Goal: Task Accomplishment & Management: Use online tool/utility

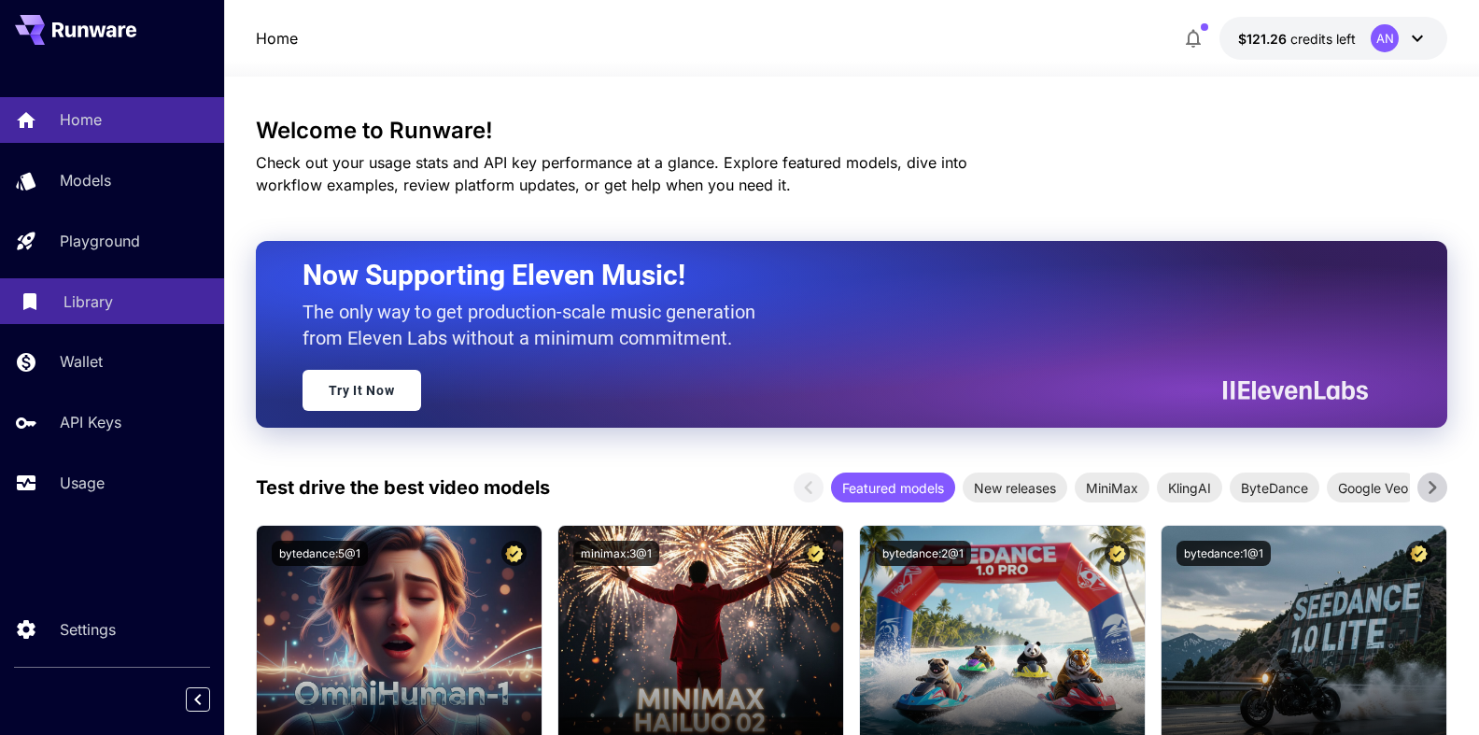
click at [90, 299] on p "Library" at bounding box center [87, 301] width 49 height 22
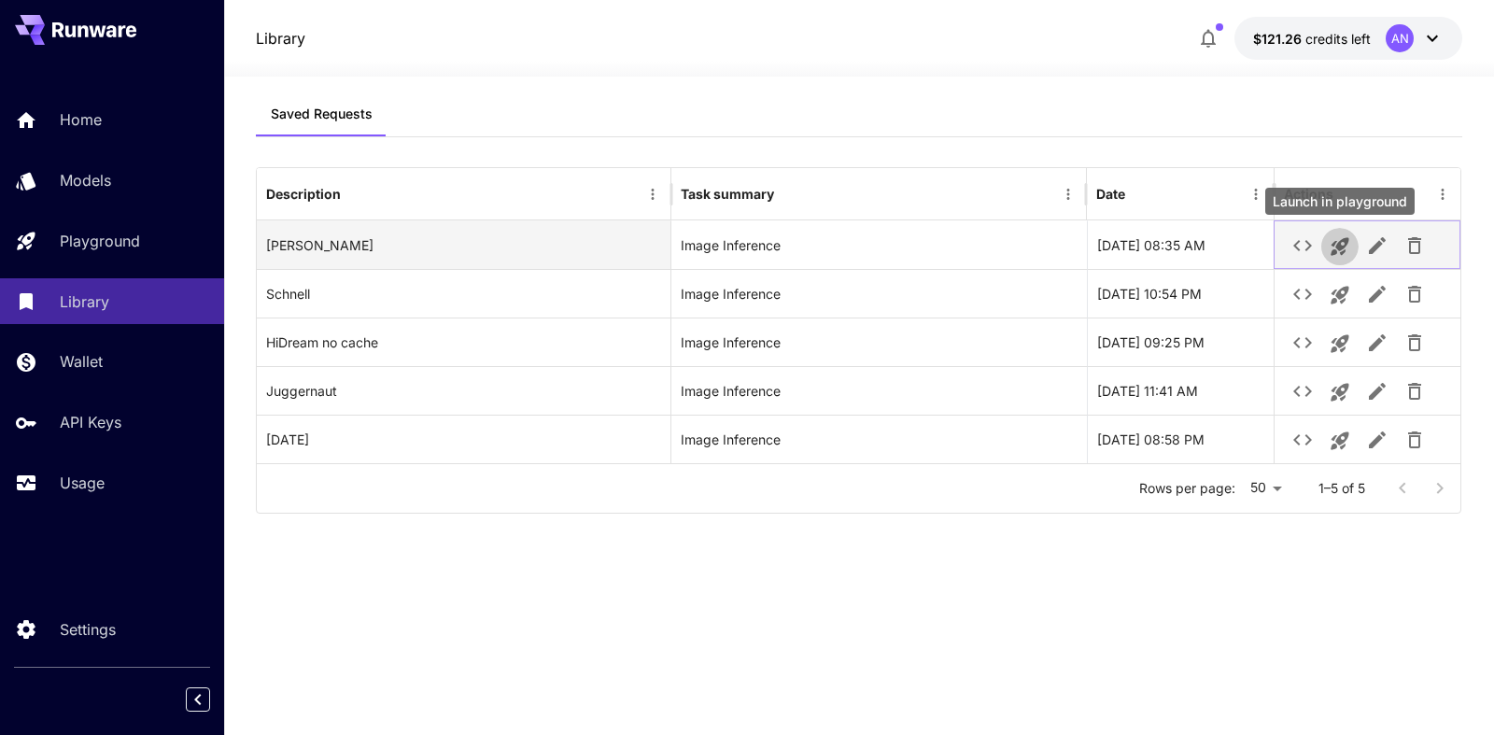
click at [1336, 247] on icon "Launch in playground" at bounding box center [1340, 247] width 18 height 18
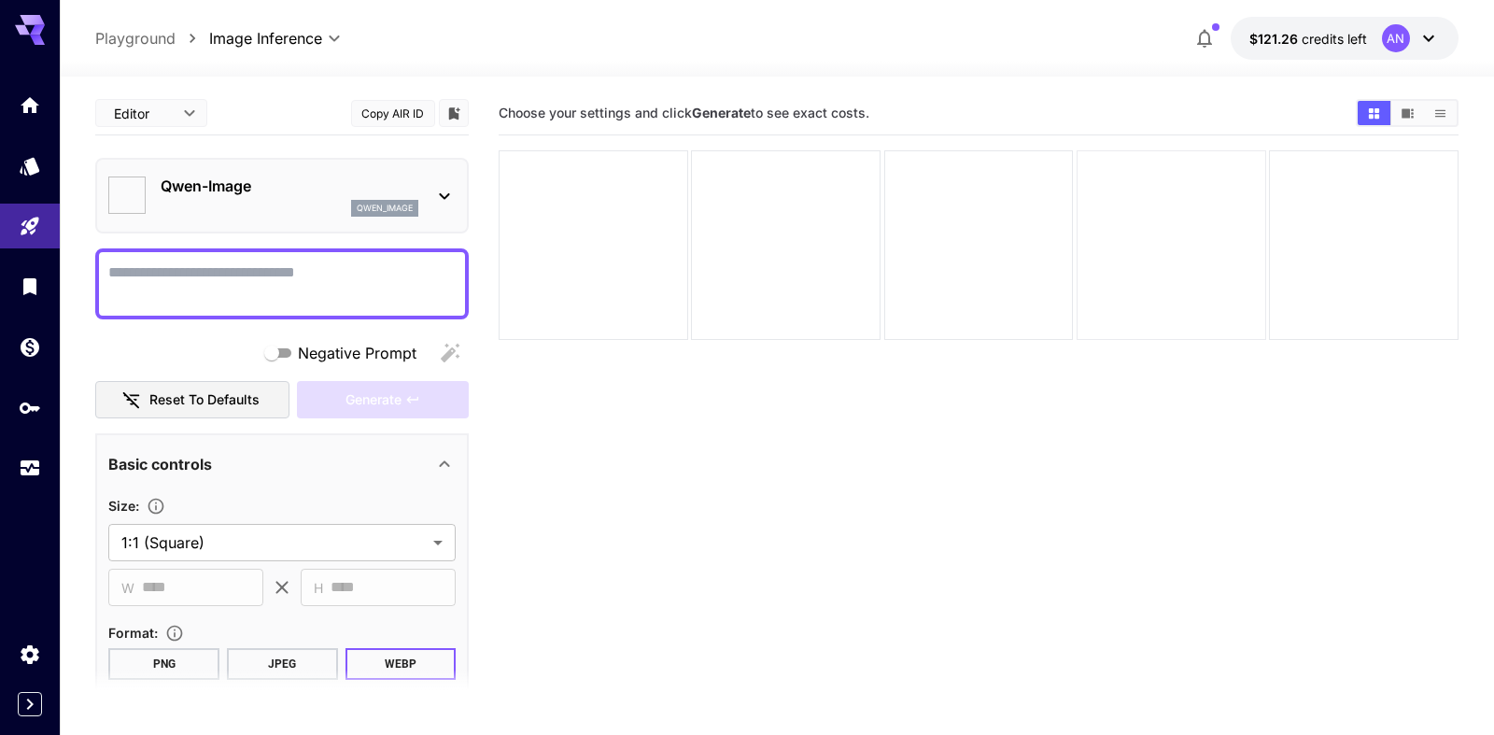
type input "**********"
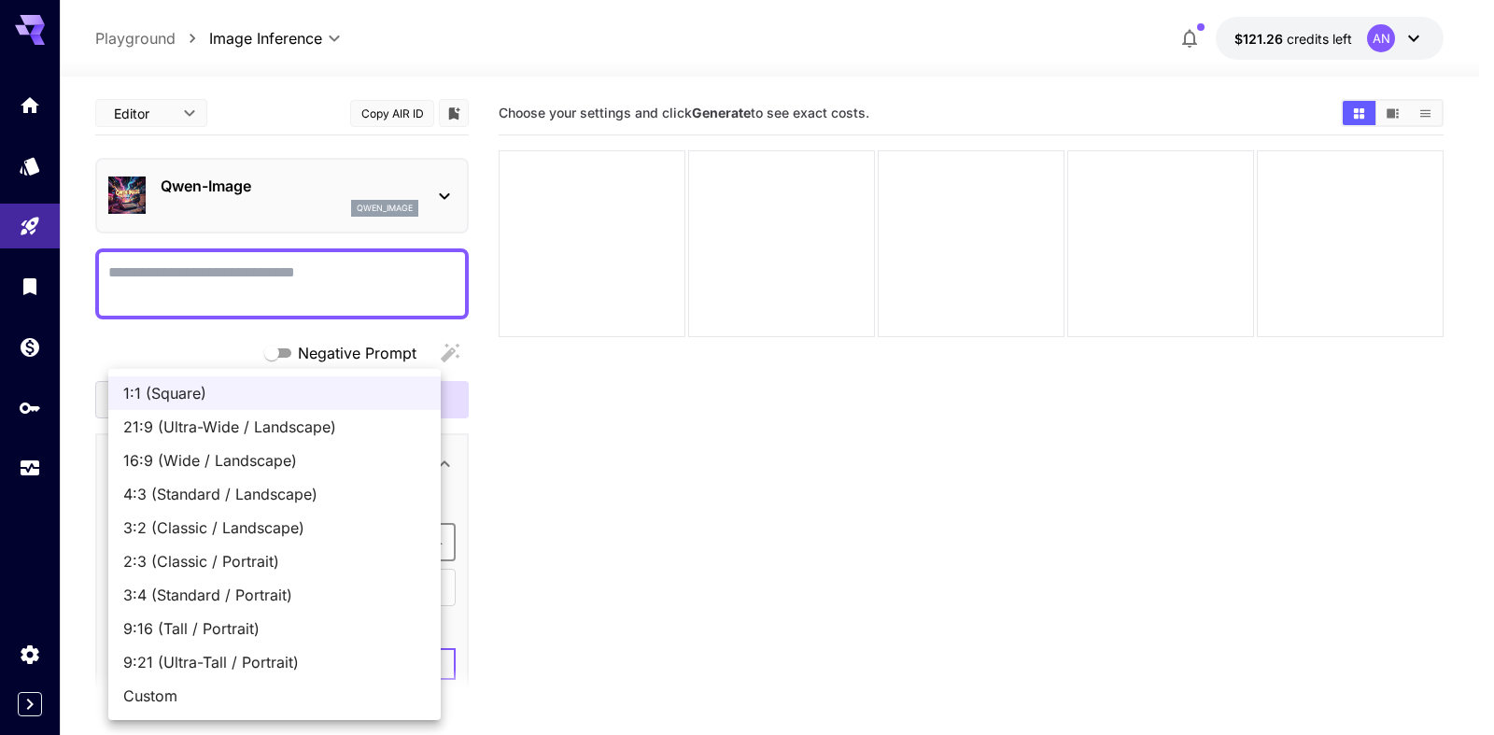
click at [209, 548] on body "**********" at bounding box center [747, 441] width 1494 height 882
click at [241, 490] on span "4:3 (Standard / Landscape)" at bounding box center [274, 494] width 303 height 22
type input "**********"
type input "****"
type input "***"
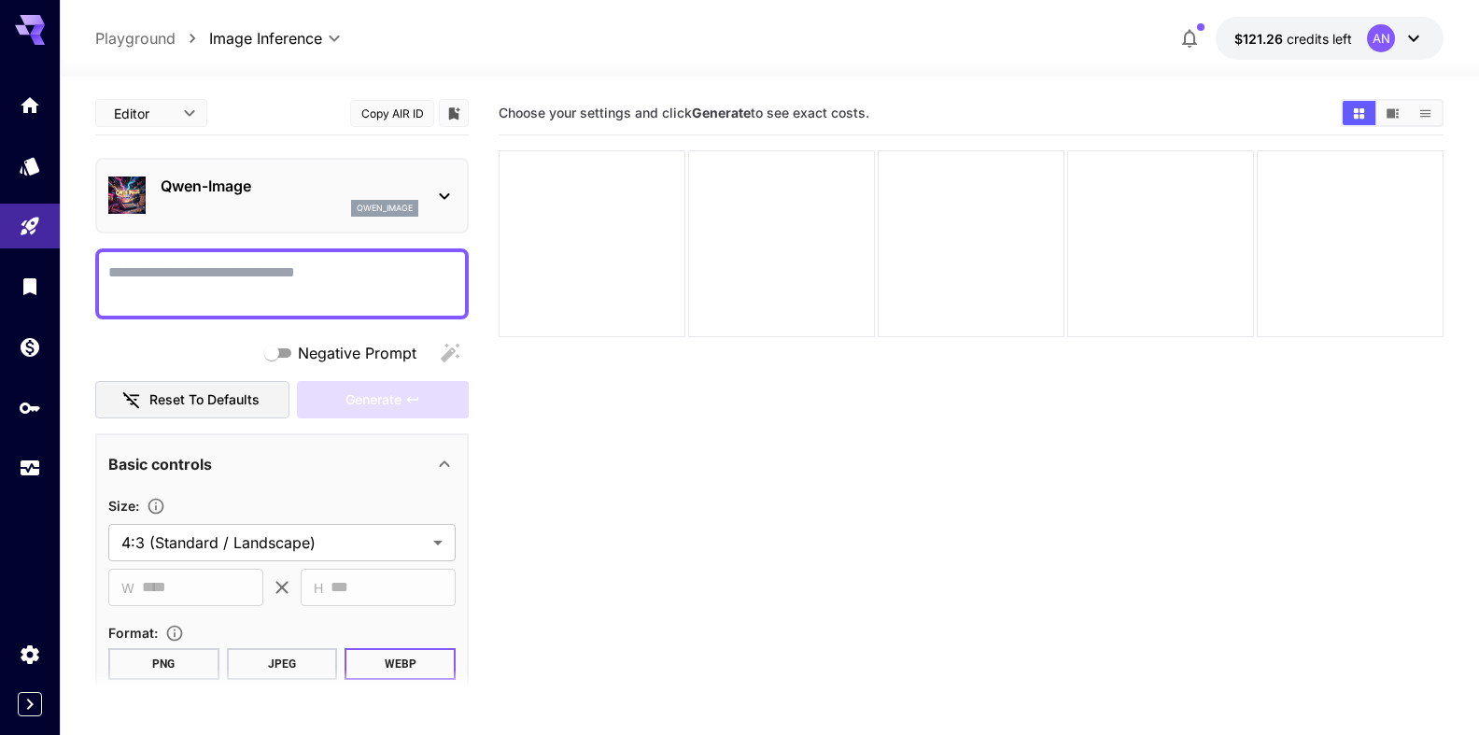
click at [174, 264] on textarea "Negative Prompt" at bounding box center [281, 283] width 347 height 45
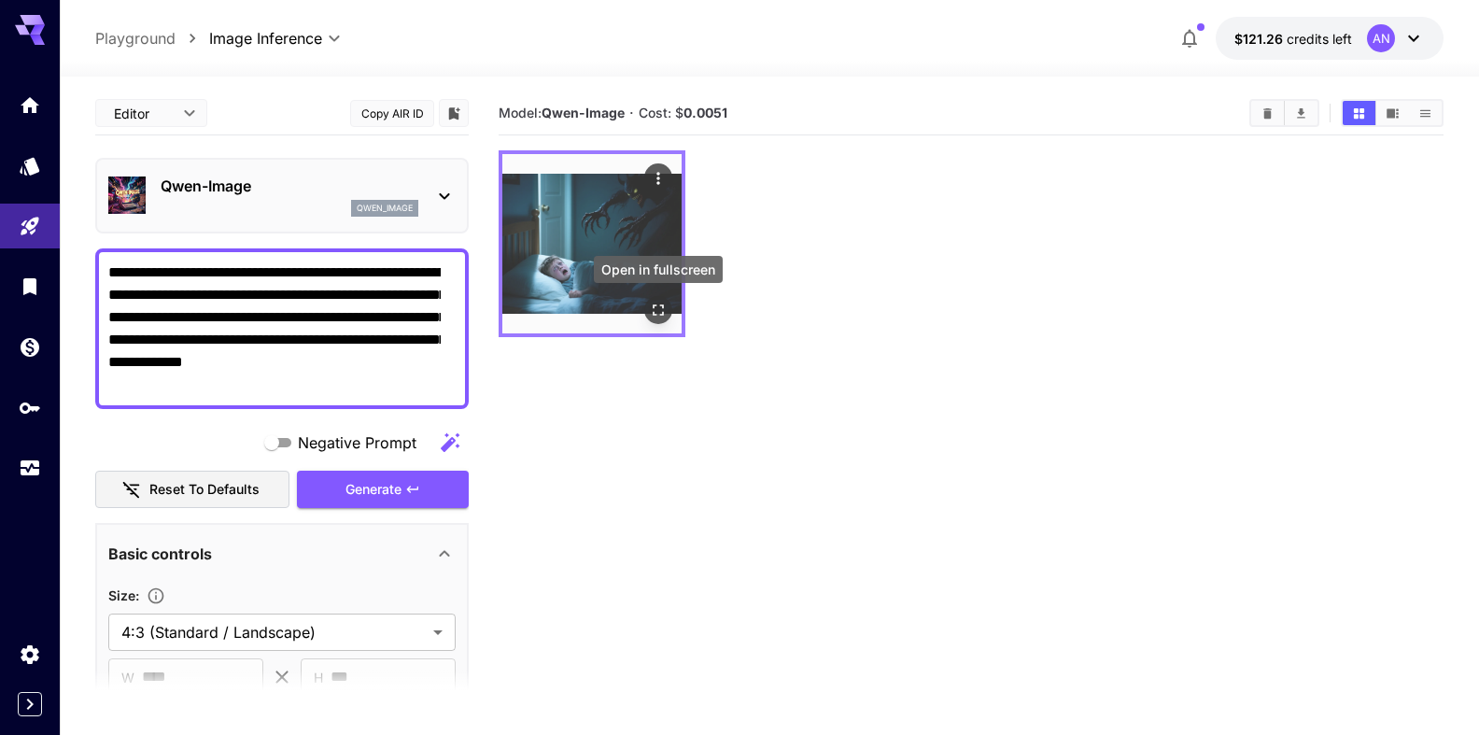
type textarea "**********"
click at [666, 317] on icon "Open in fullscreen" at bounding box center [658, 310] width 19 height 19
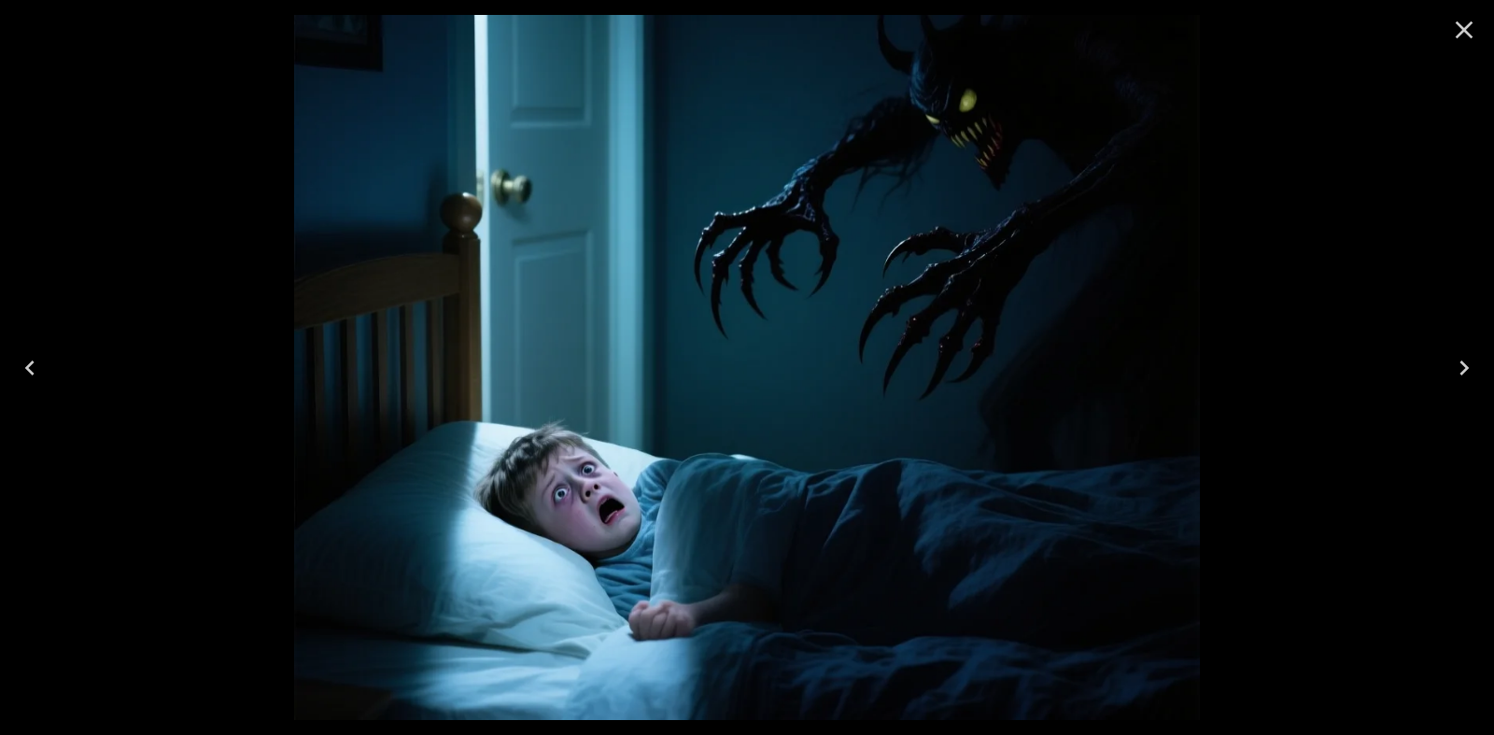
click at [1464, 26] on icon "Close" at bounding box center [1464, 30] width 30 height 30
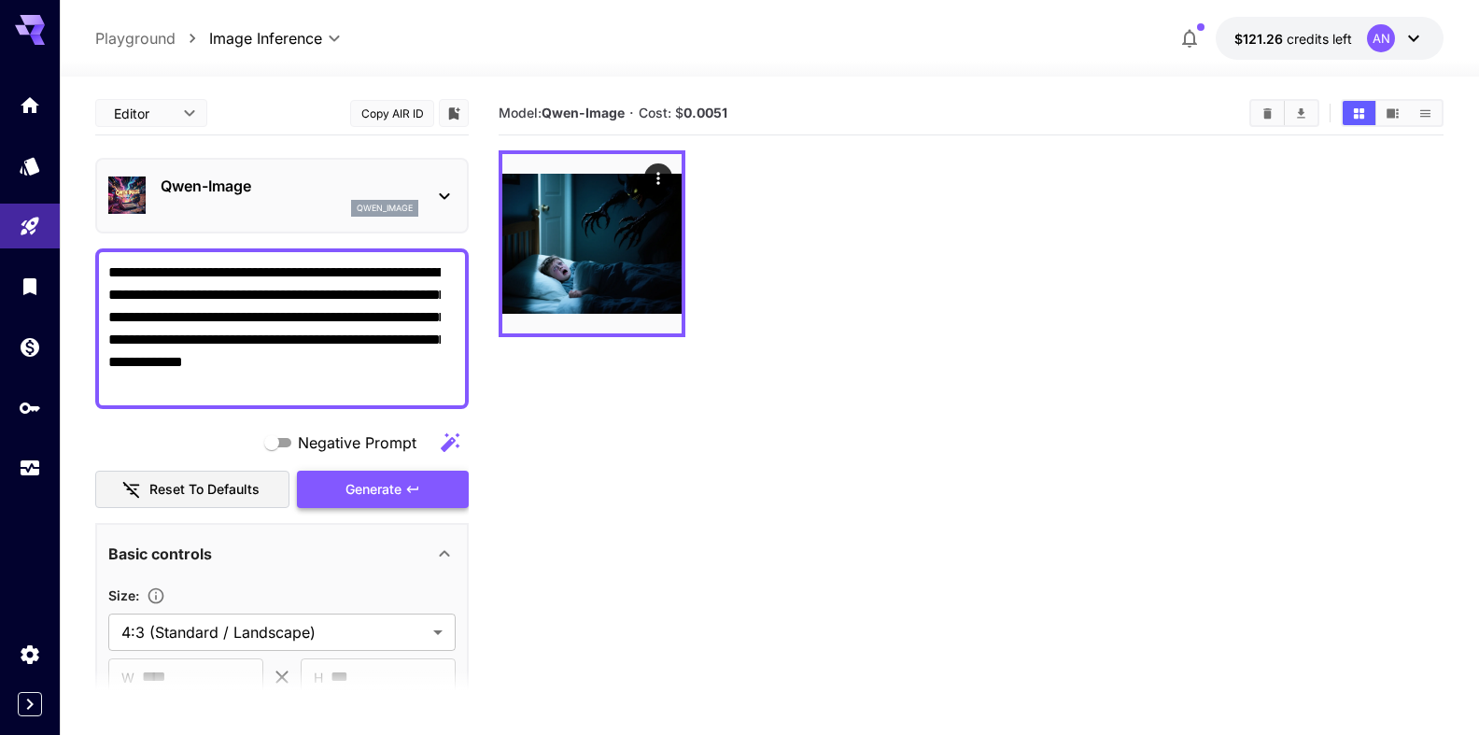
click at [366, 494] on span "Generate" at bounding box center [373, 489] width 56 height 23
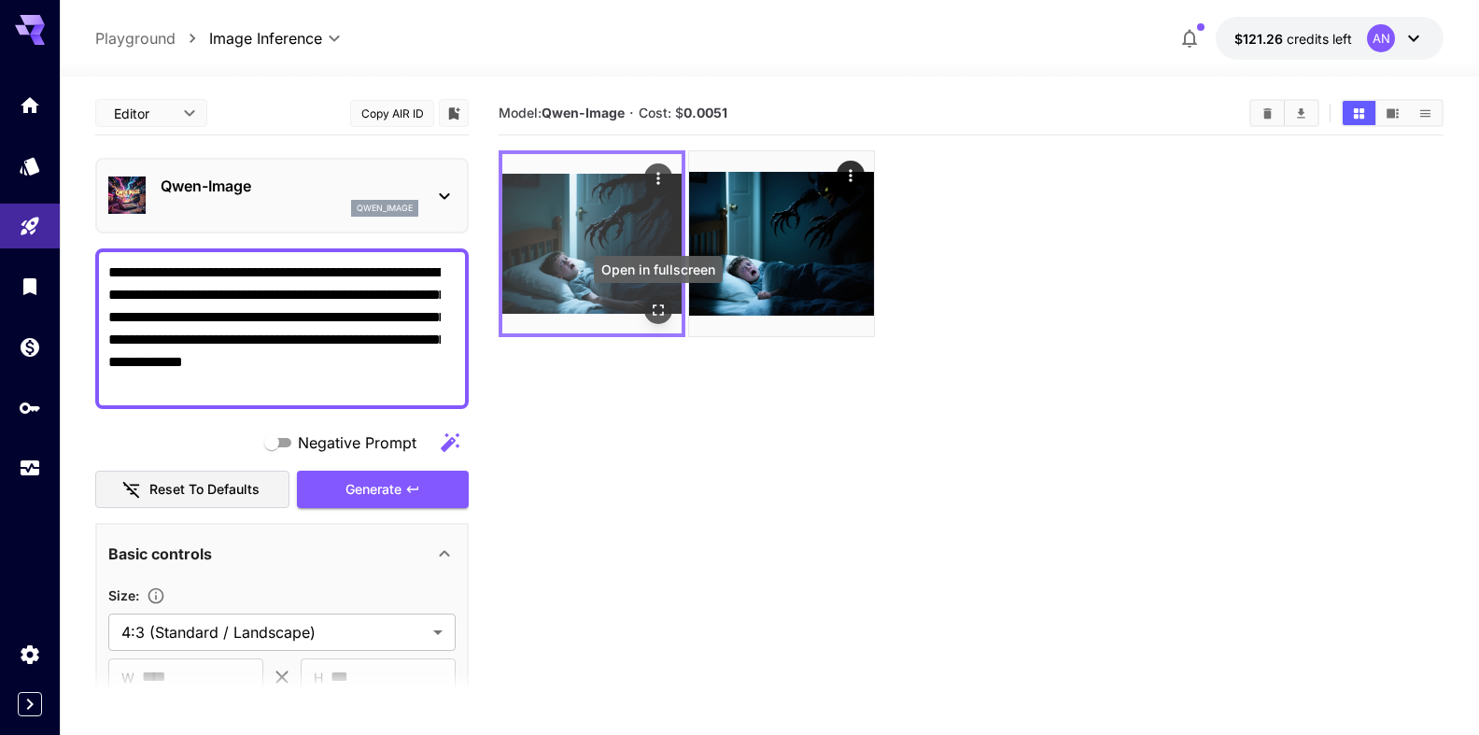
click at [662, 313] on icon "Open in fullscreen" at bounding box center [658, 310] width 19 height 19
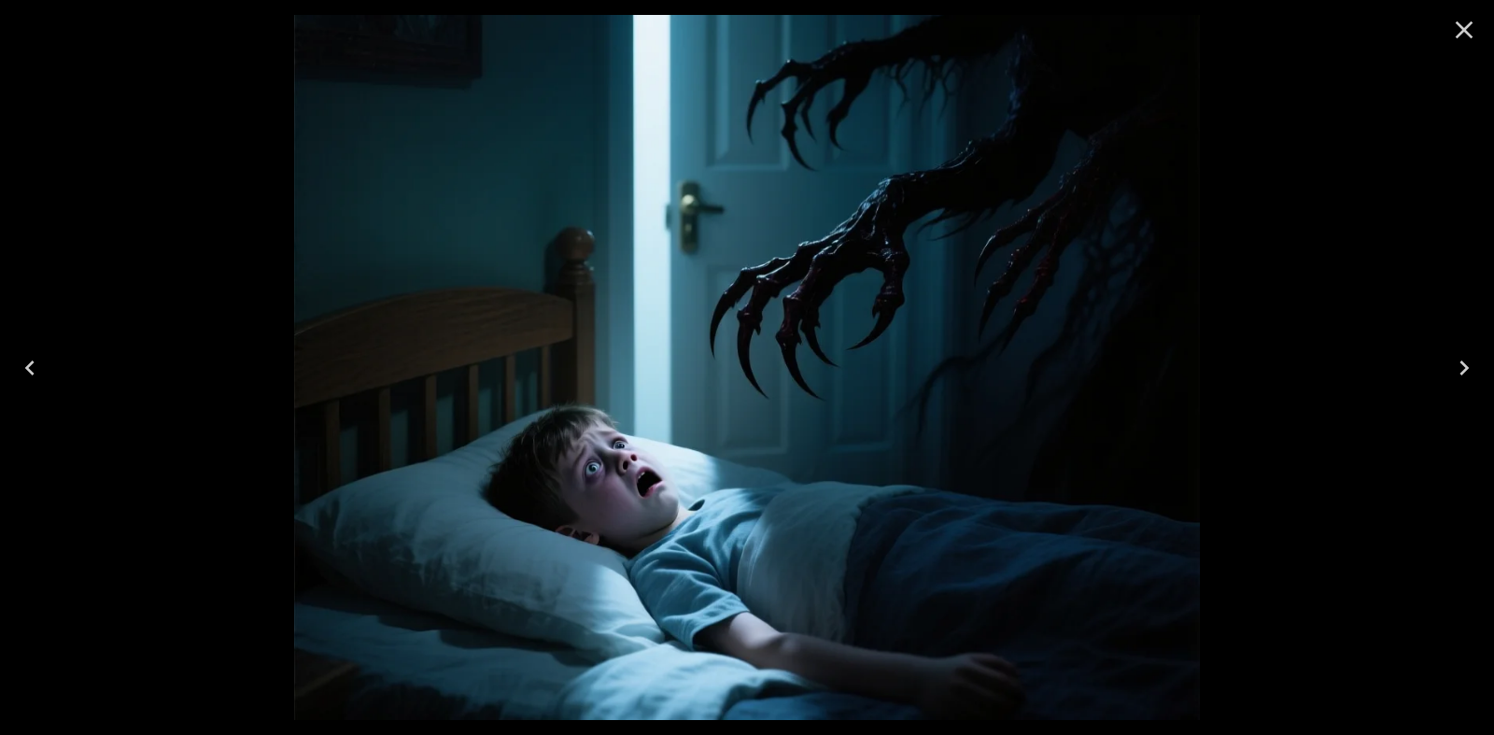
click at [1468, 31] on icon "Close" at bounding box center [1464, 30] width 30 height 30
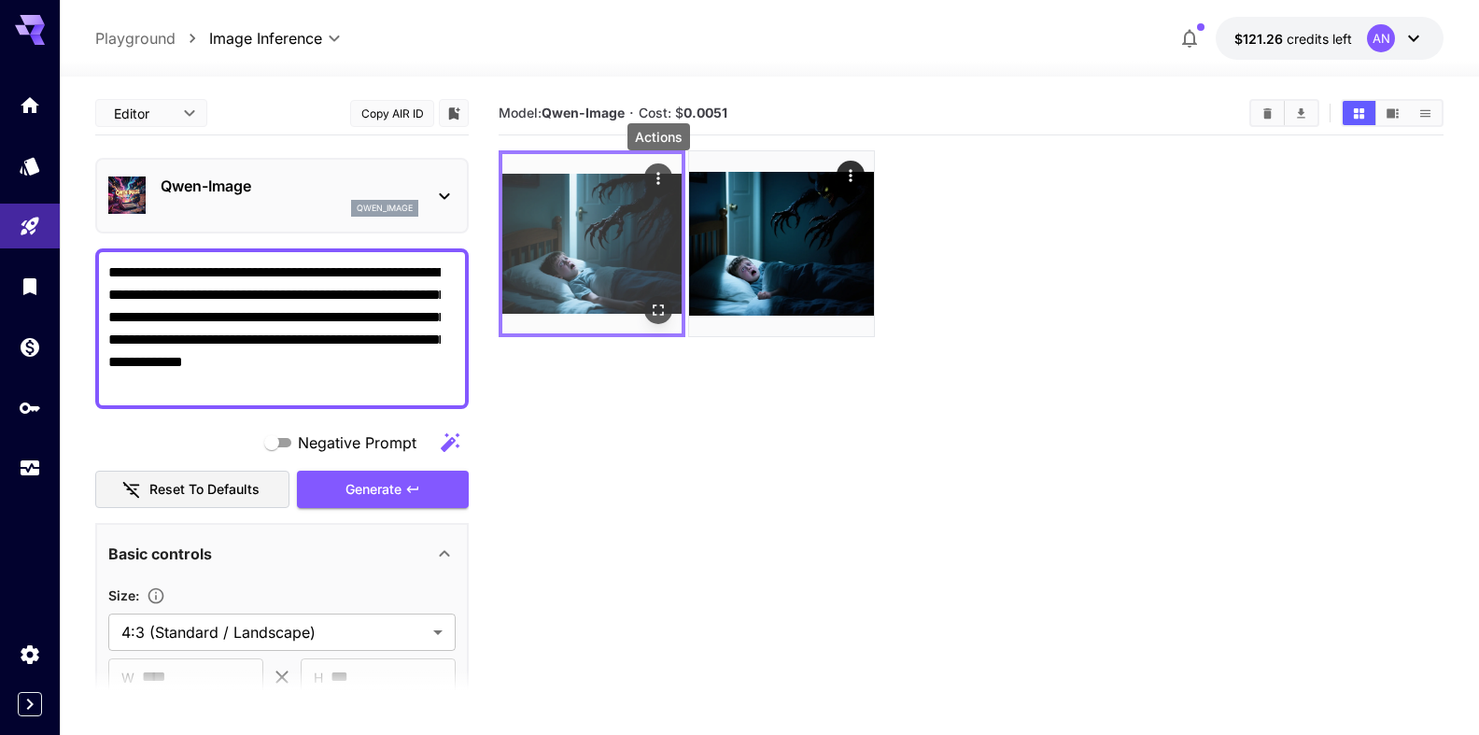
click at [654, 168] on div "Actions" at bounding box center [658, 177] width 19 height 22
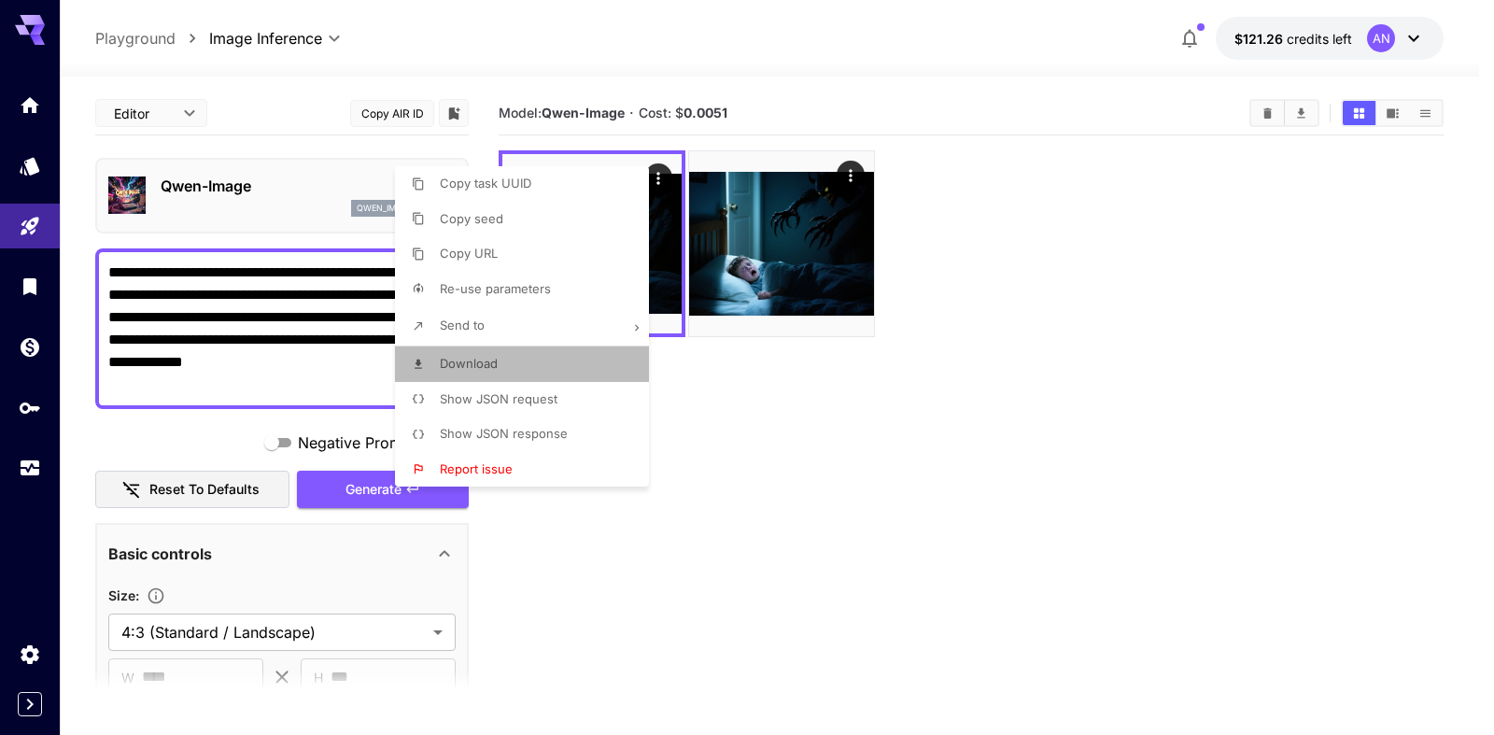
click at [472, 357] on span "Download" at bounding box center [469, 363] width 58 height 15
click at [272, 192] on div at bounding box center [747, 367] width 1494 height 735
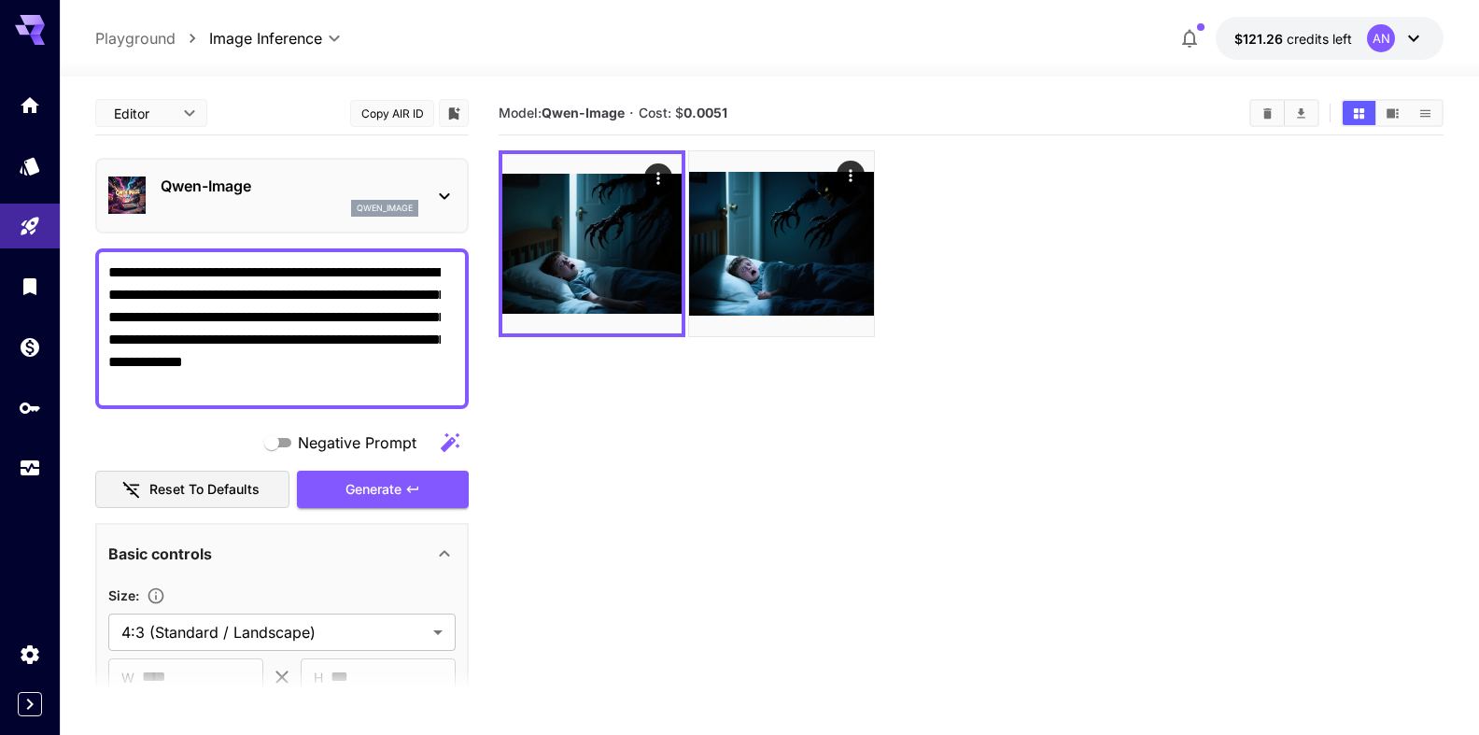
click at [250, 192] on p "Qwen-Image" at bounding box center [290, 186] width 258 height 22
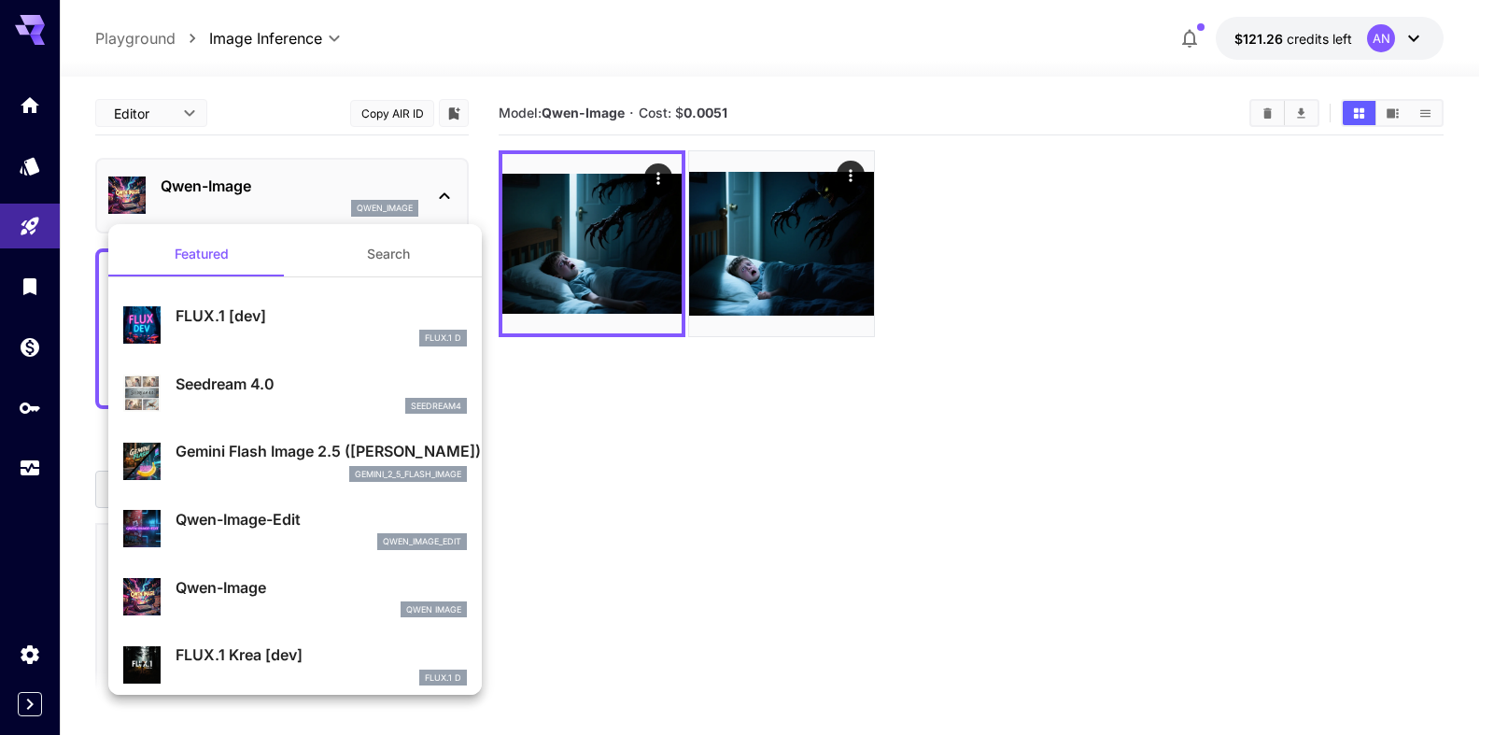
click at [219, 315] on p "FLUX.1 [dev]" at bounding box center [321, 315] width 291 height 22
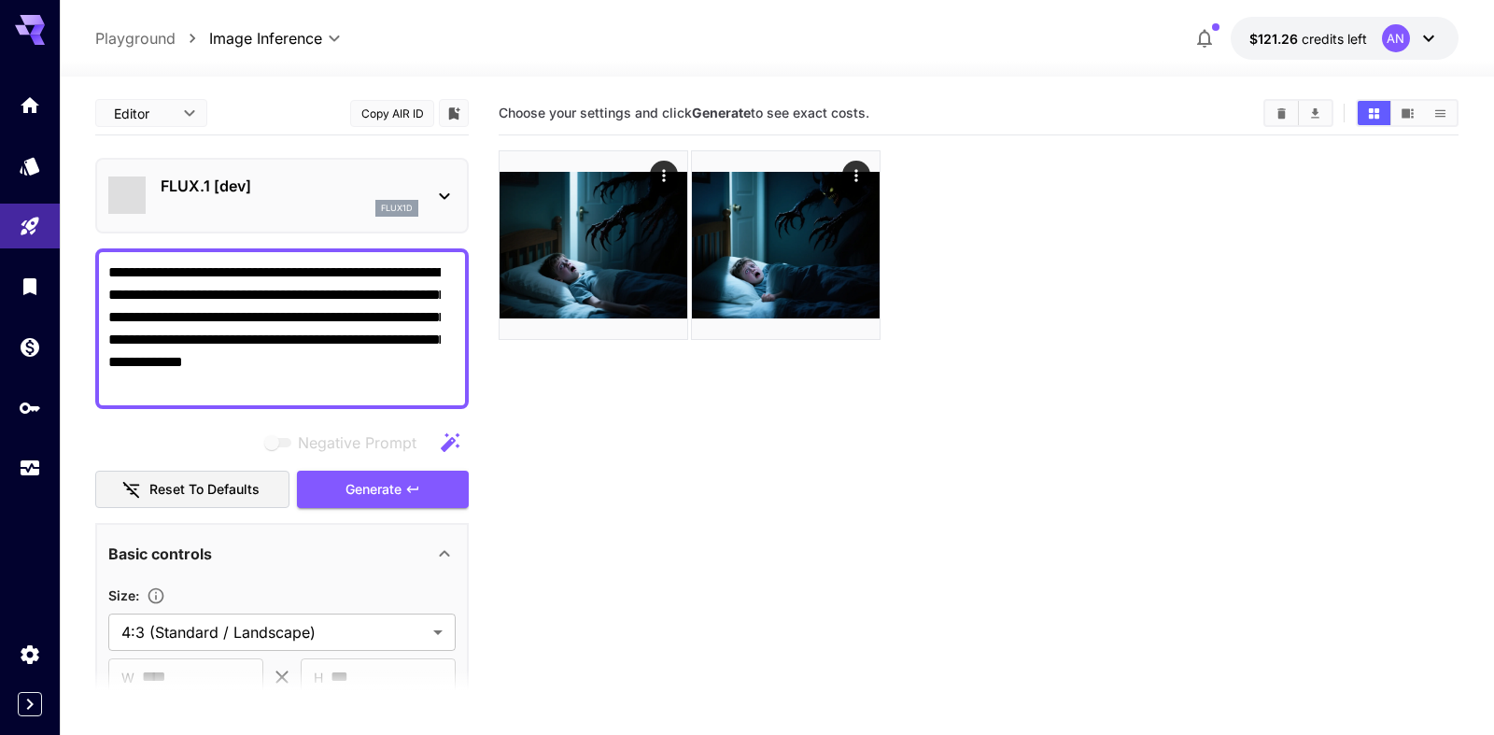
type input "**"
type input "***"
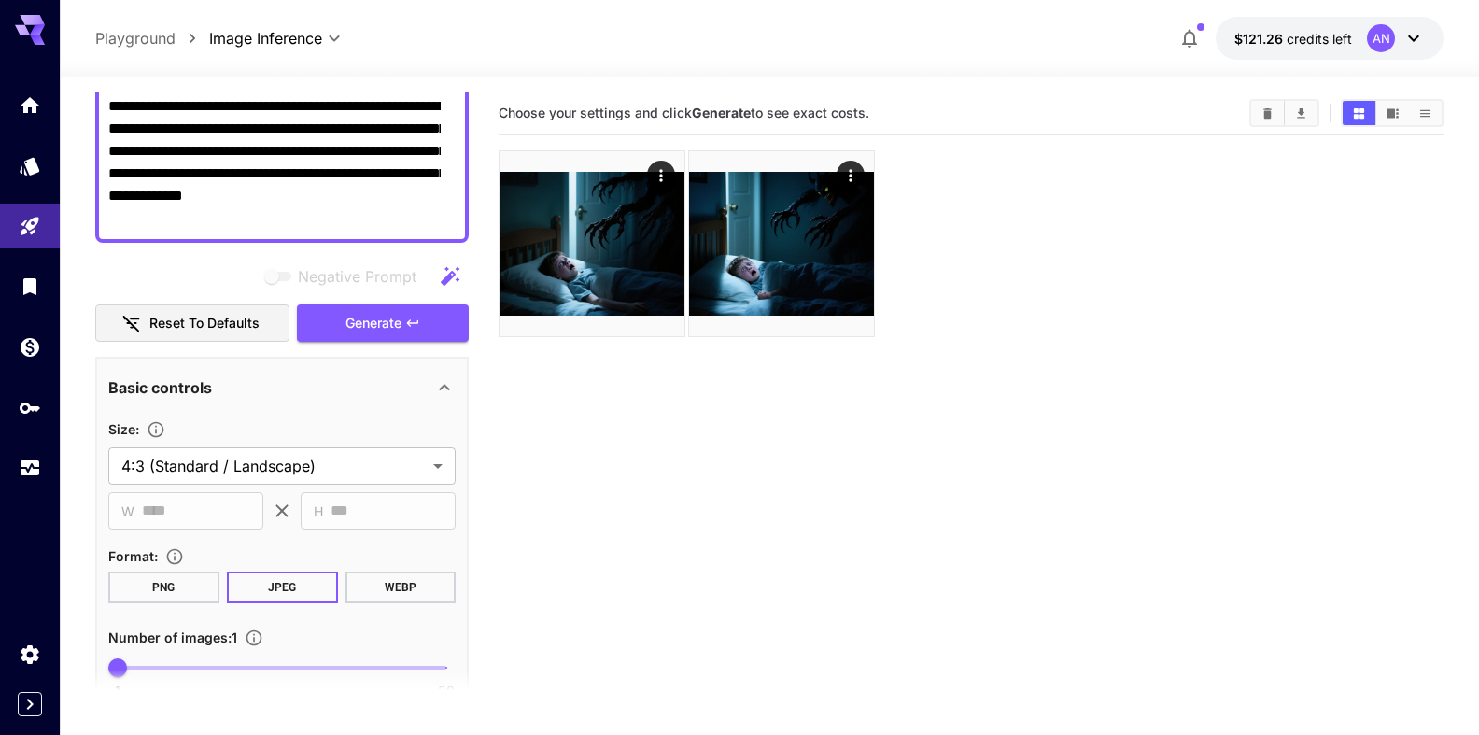
scroll to position [213, 0]
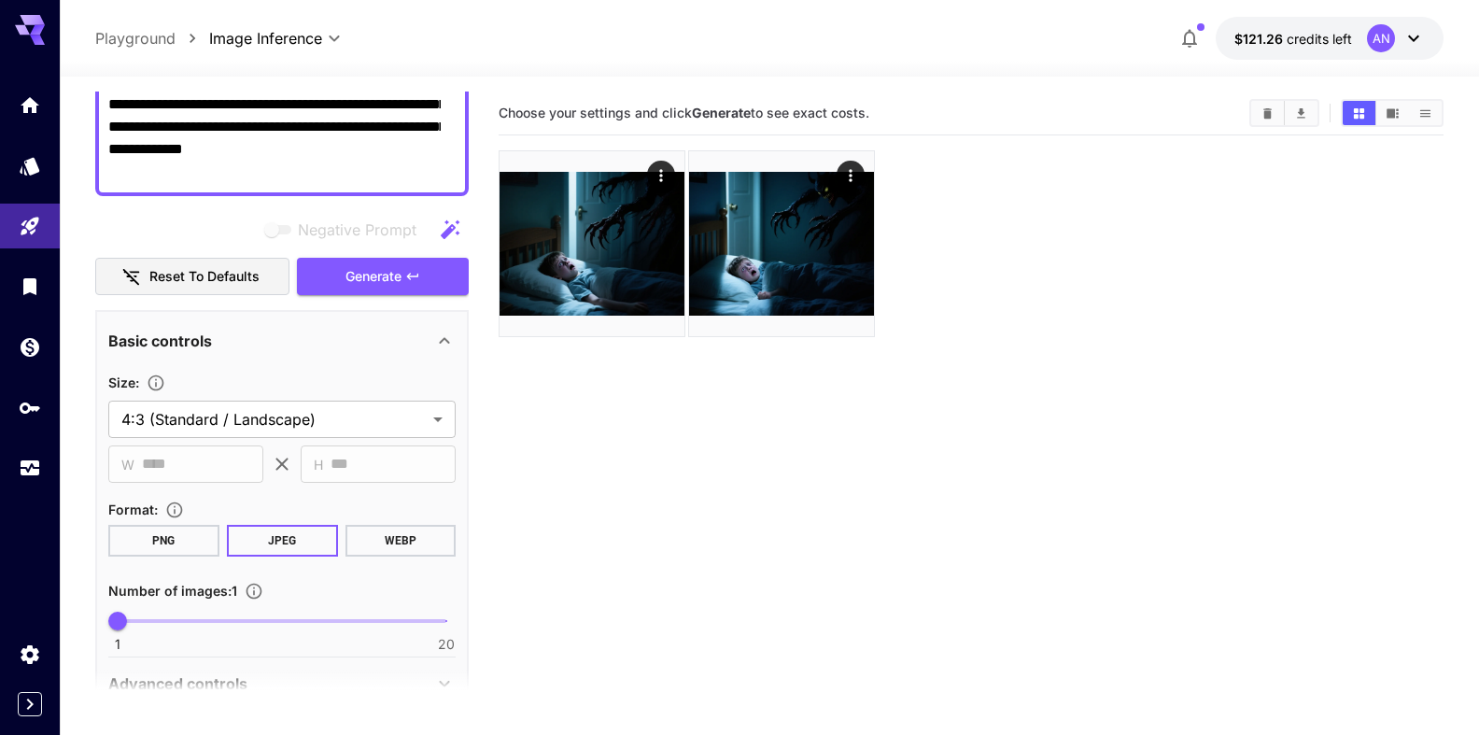
click at [380, 539] on button "WEBP" at bounding box center [400, 541] width 111 height 32
click at [355, 279] on span "Generate" at bounding box center [373, 276] width 56 height 23
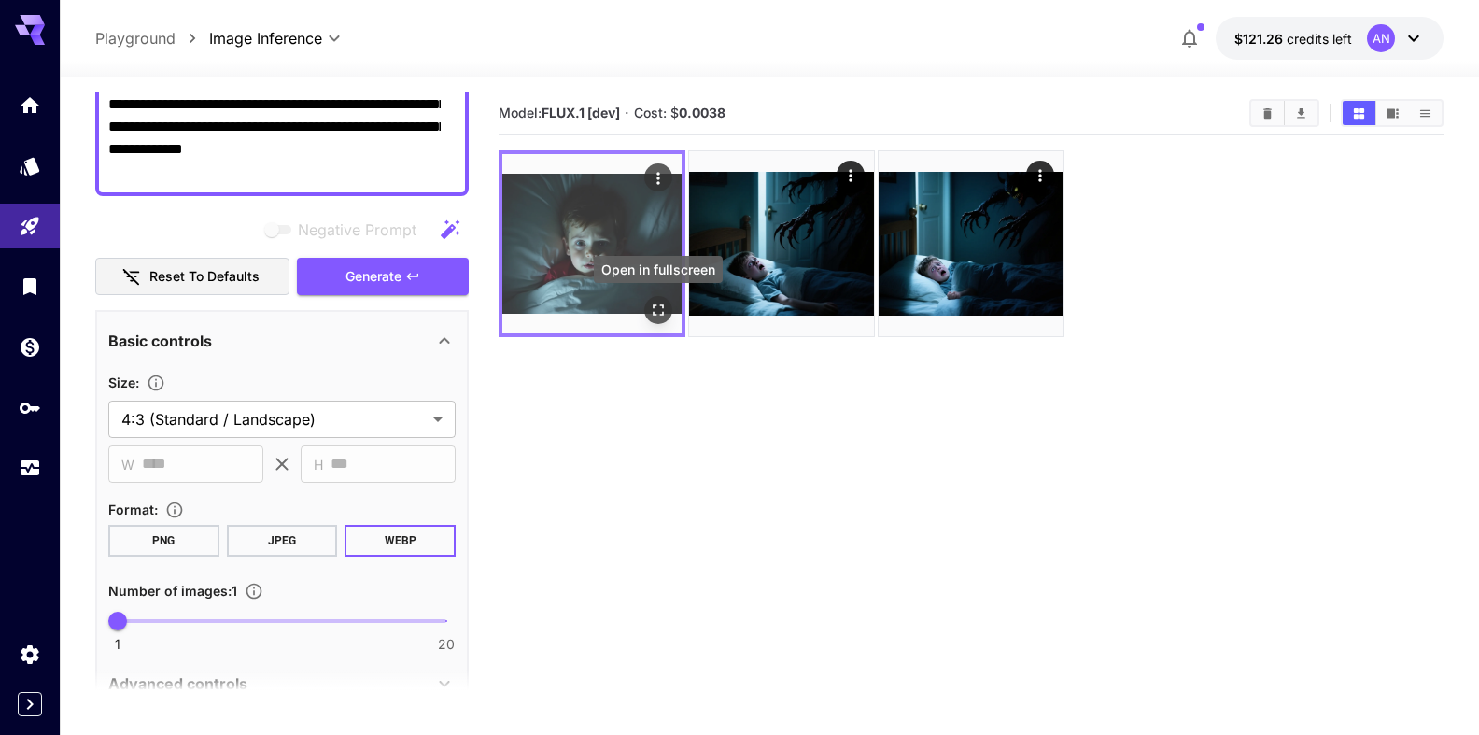
click at [655, 318] on icon "Open in fullscreen" at bounding box center [658, 310] width 19 height 19
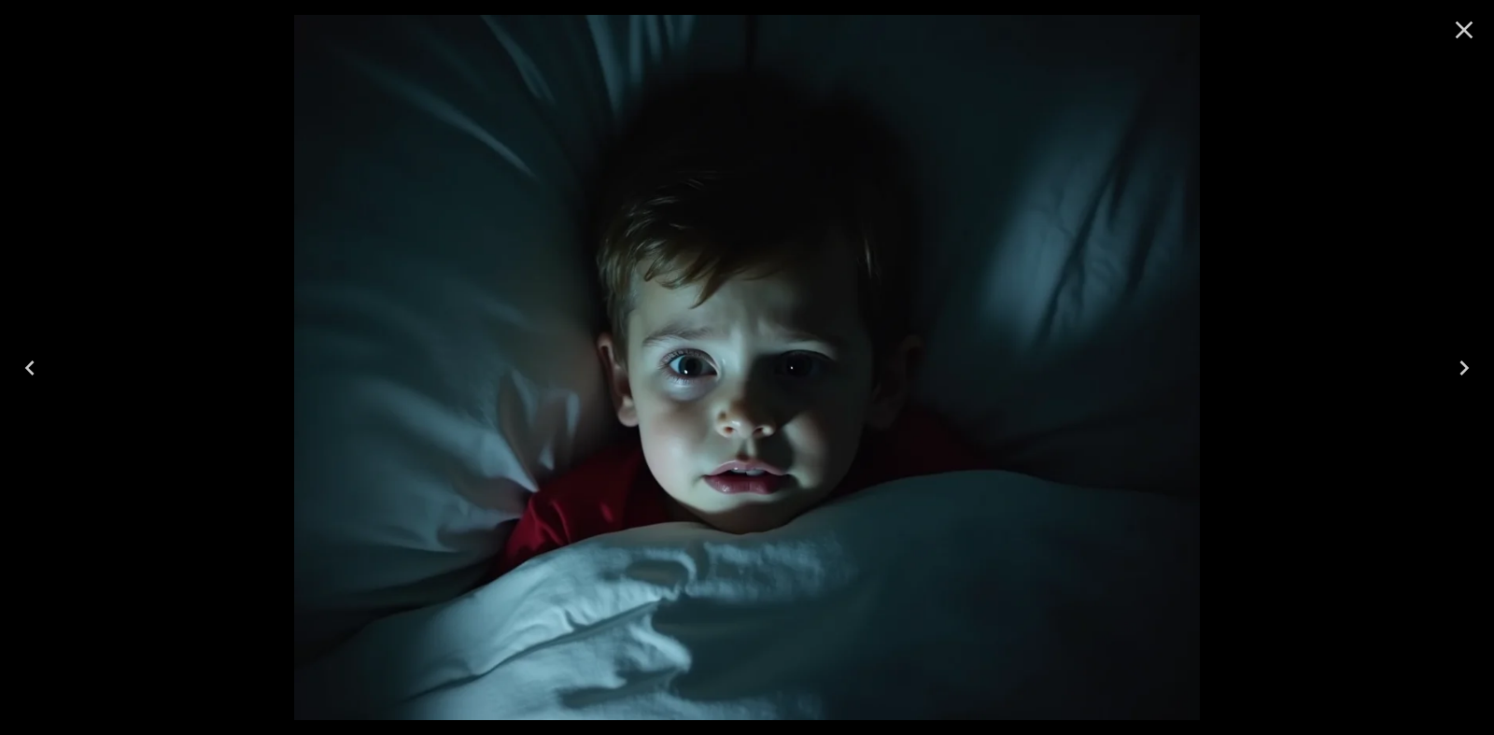
click at [1469, 21] on icon "Close" at bounding box center [1464, 30] width 30 height 30
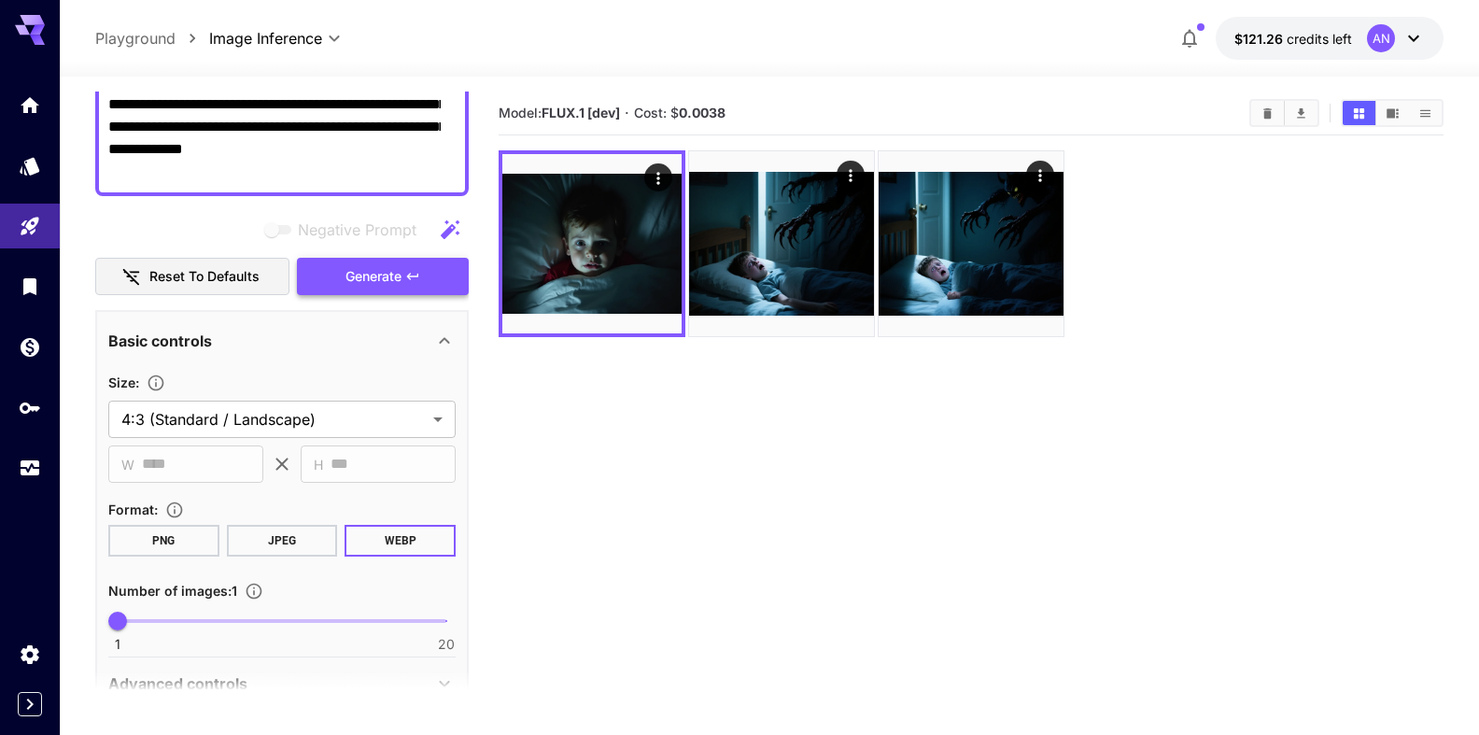
click at [345, 277] on span "Generate" at bounding box center [373, 276] width 56 height 23
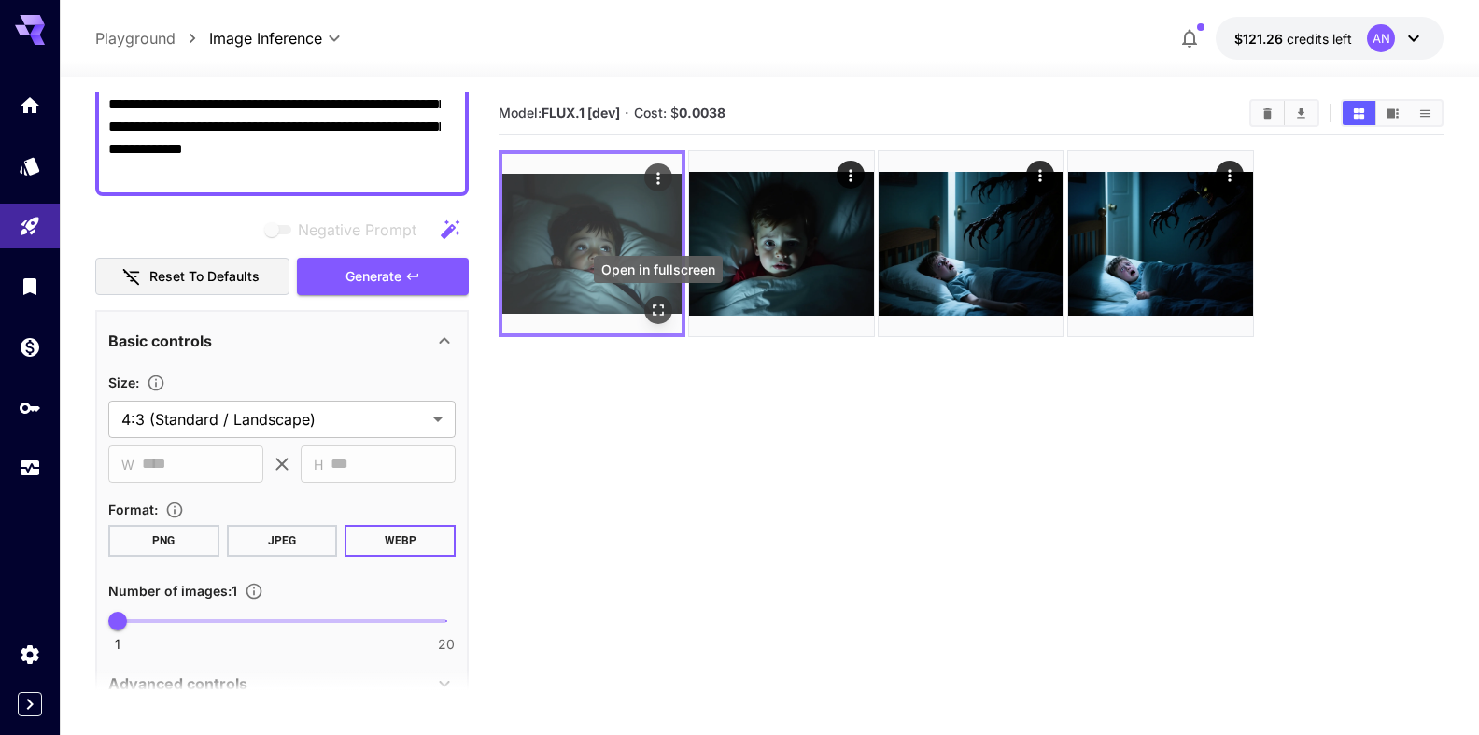
click at [653, 315] on icon "Open in fullscreen" at bounding box center [658, 310] width 19 height 19
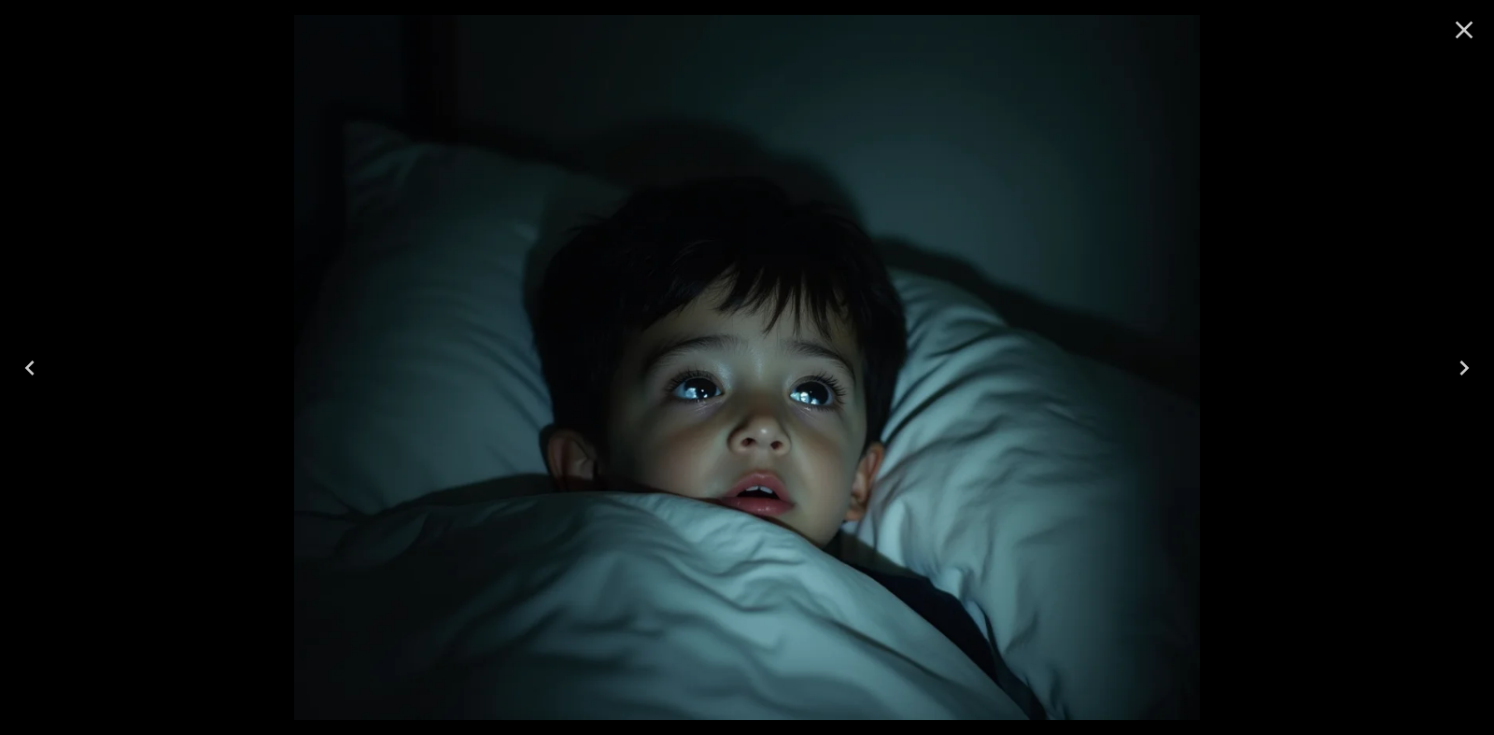
click at [1450, 29] on icon "Close" at bounding box center [1464, 30] width 30 height 30
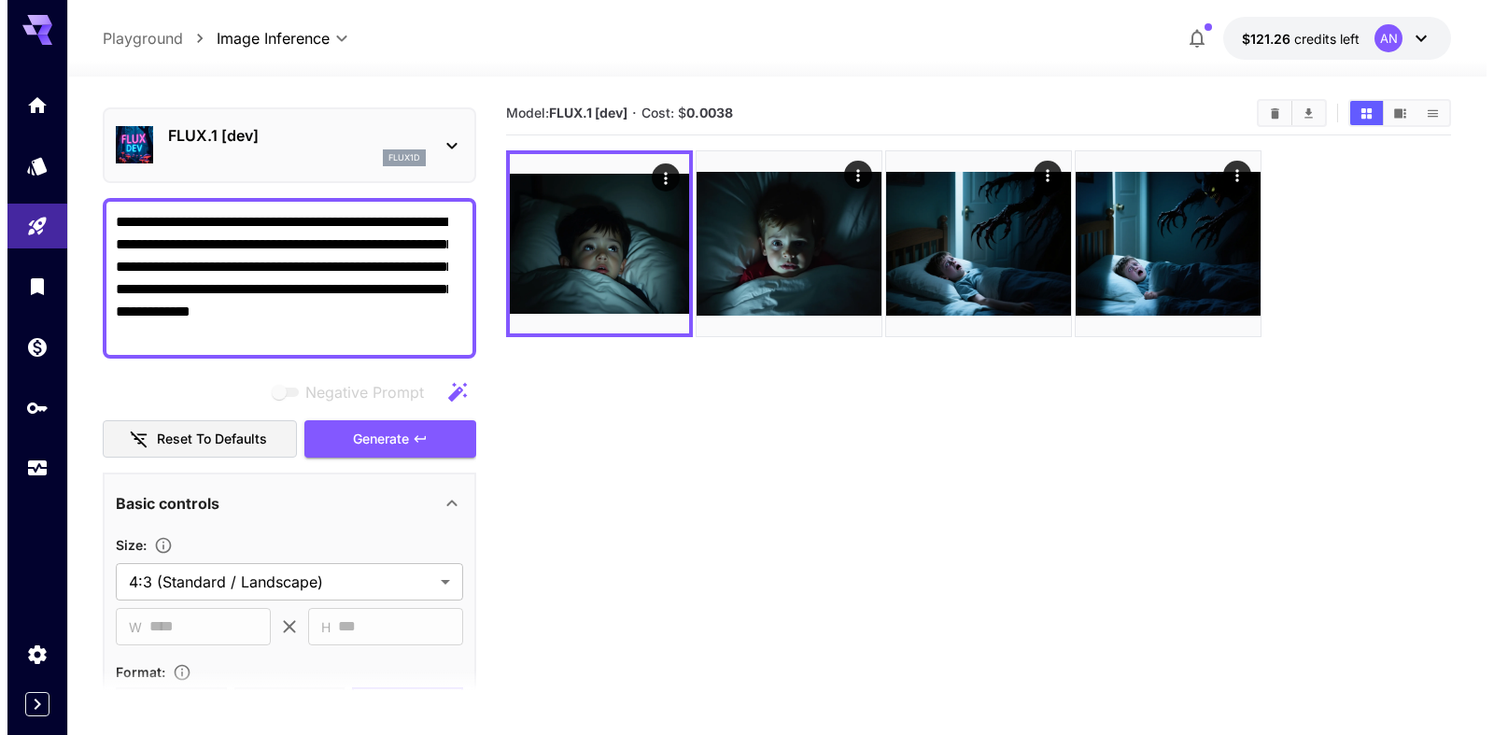
scroll to position [0, 0]
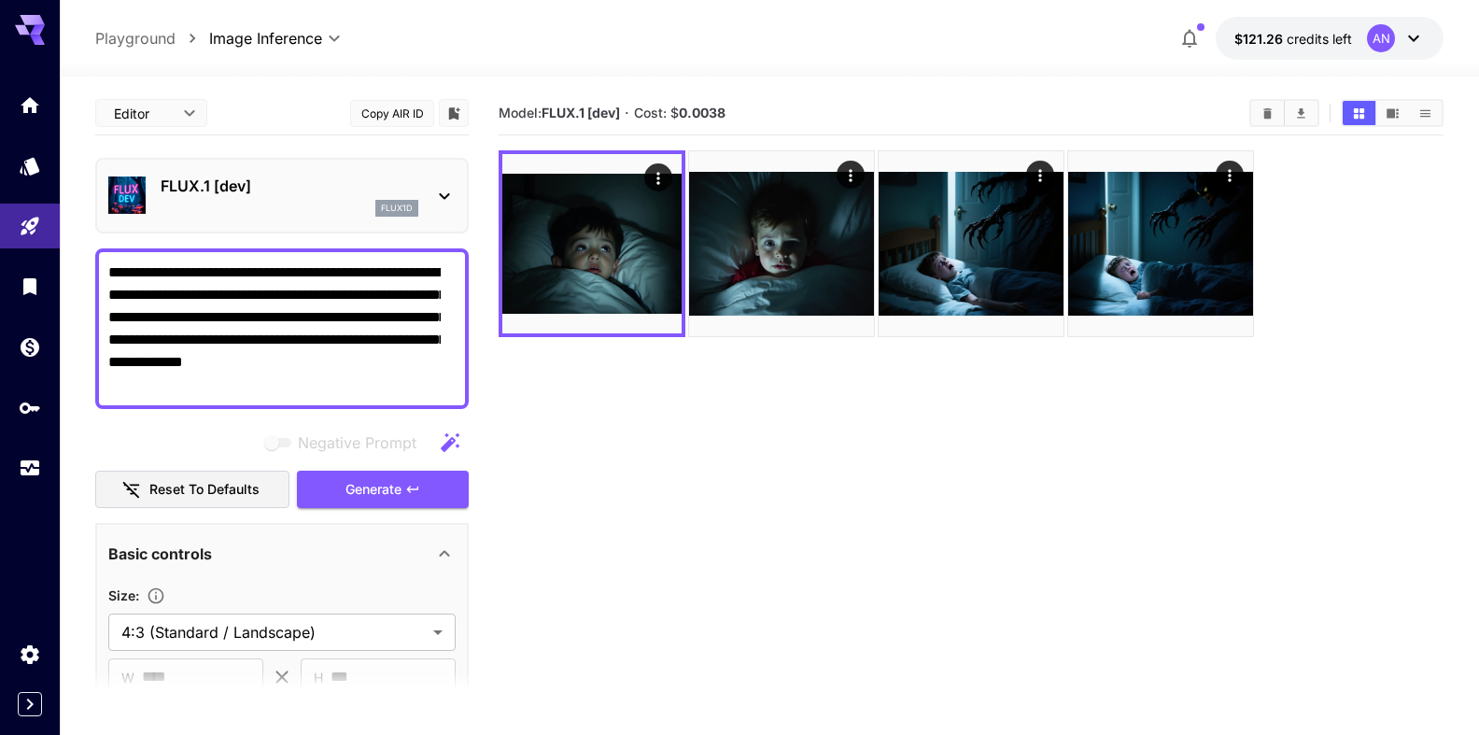
click at [232, 179] on p "FLUX.1 [dev]" at bounding box center [290, 186] width 258 height 22
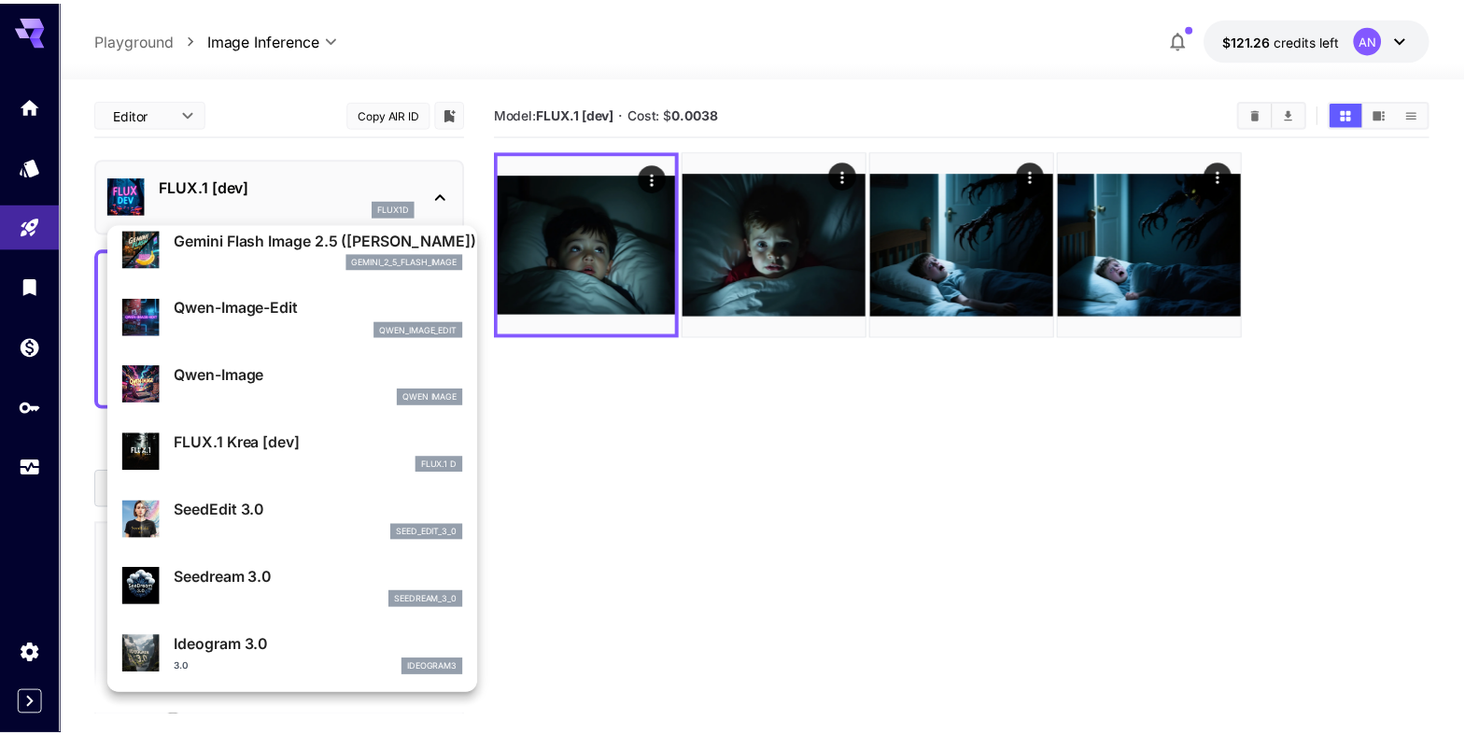
scroll to position [214, 0]
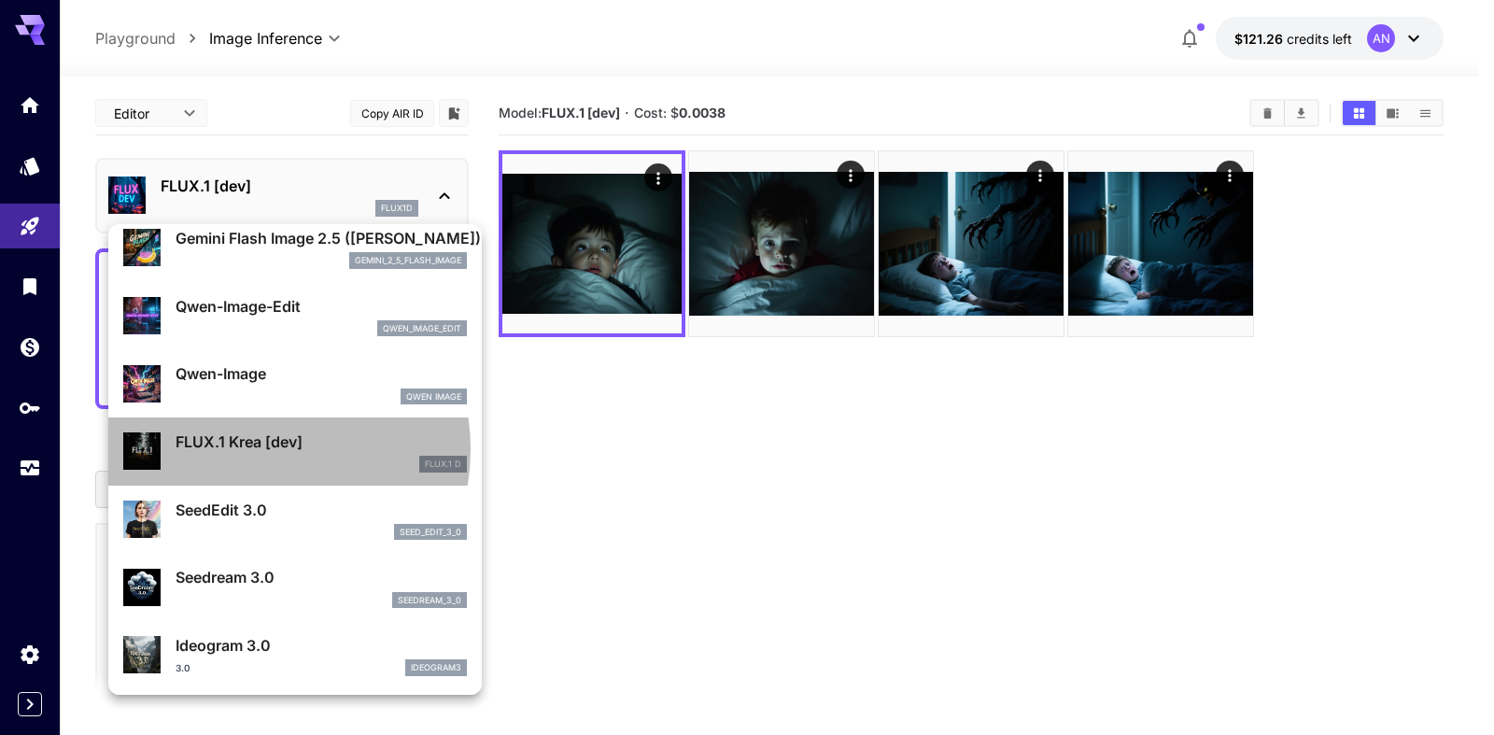
click at [249, 449] on p "FLUX.1 Krea [dev]" at bounding box center [321, 441] width 291 height 22
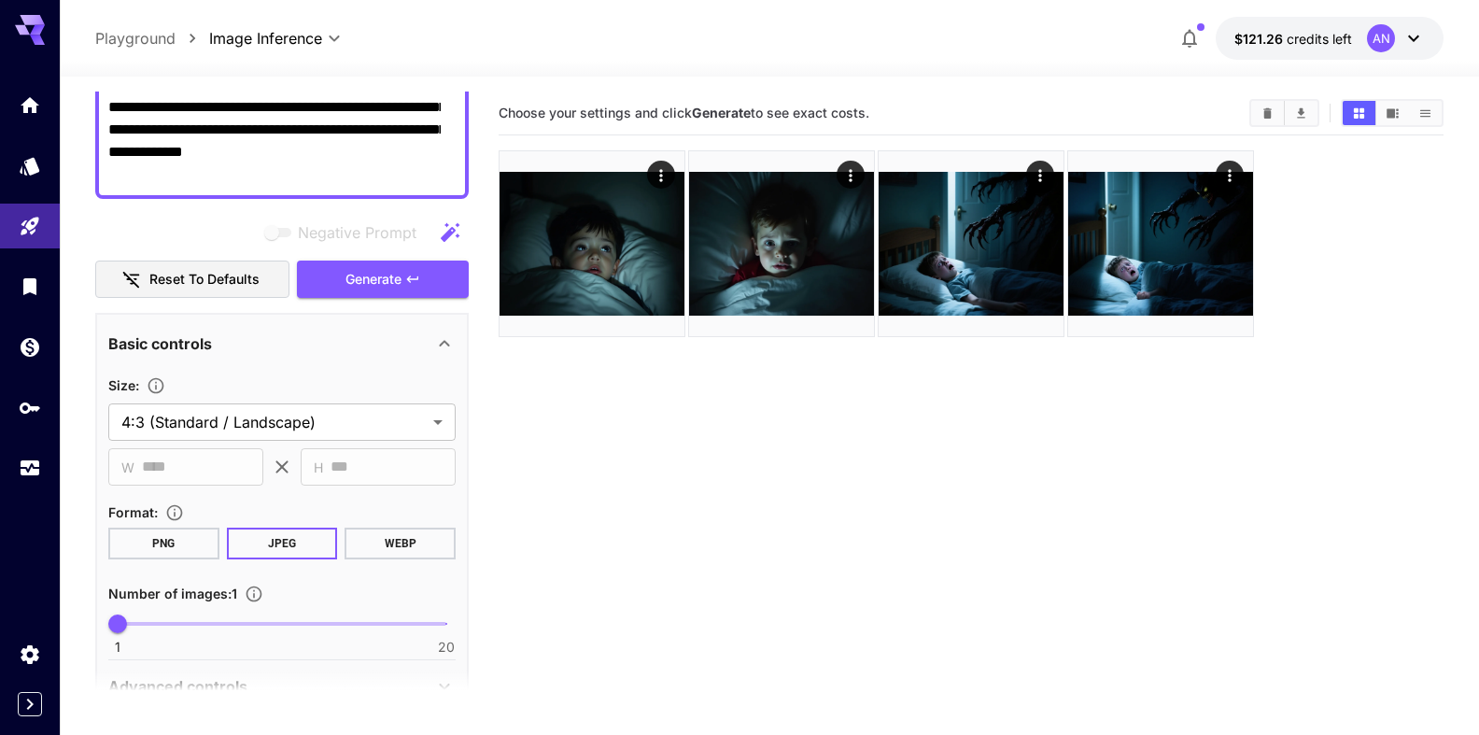
scroll to position [213, 0]
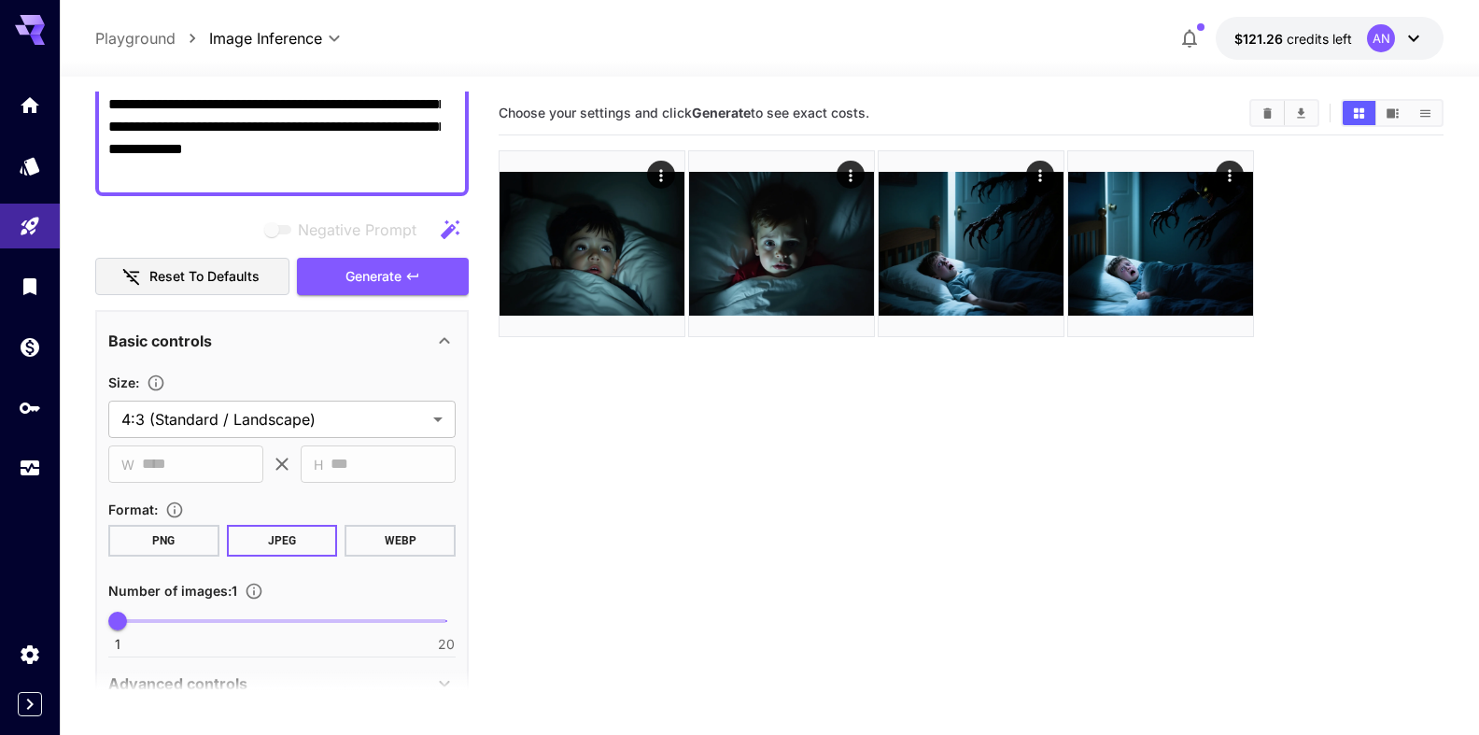
click at [378, 543] on button "WEBP" at bounding box center [400, 541] width 111 height 32
click at [325, 279] on button "Generate" at bounding box center [383, 277] width 172 height 38
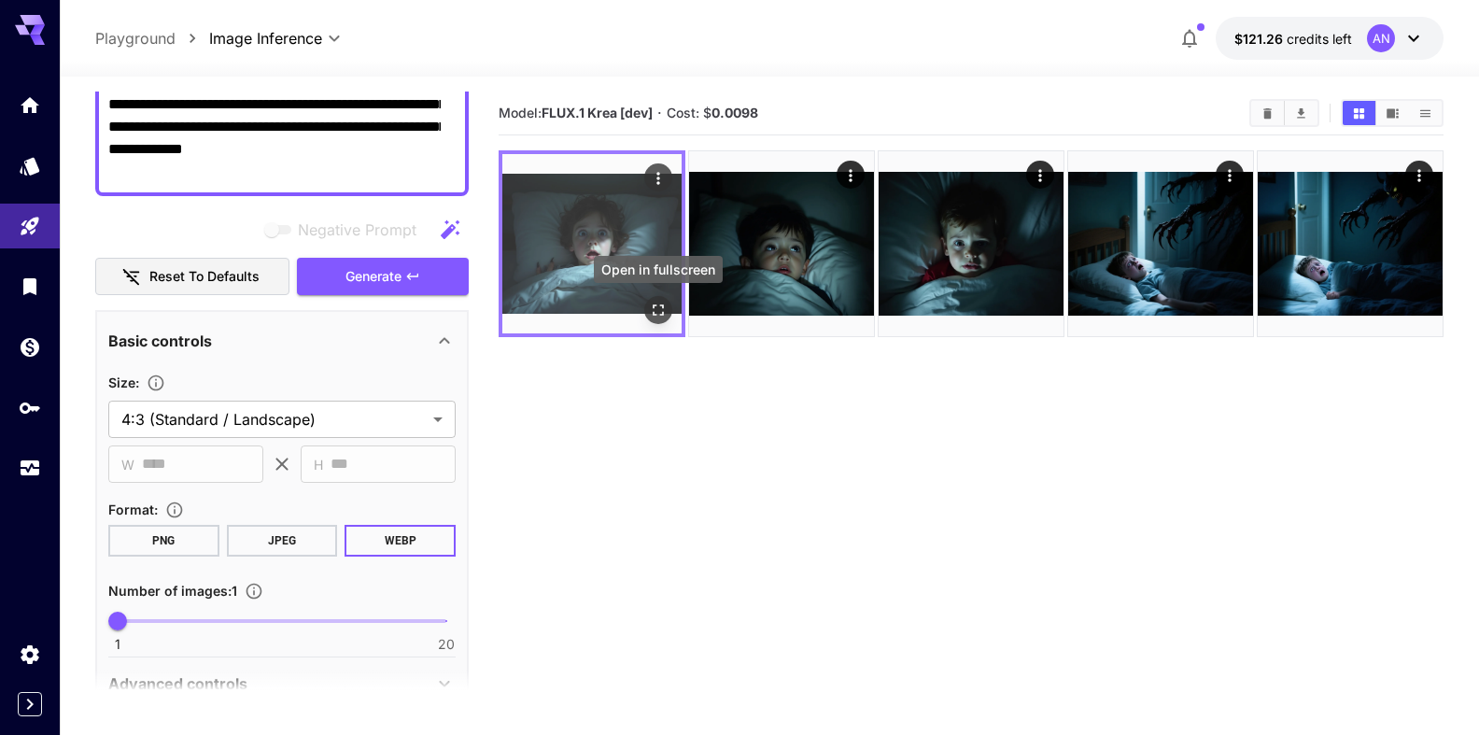
click at [662, 311] on icon "Open in fullscreen" at bounding box center [658, 310] width 19 height 19
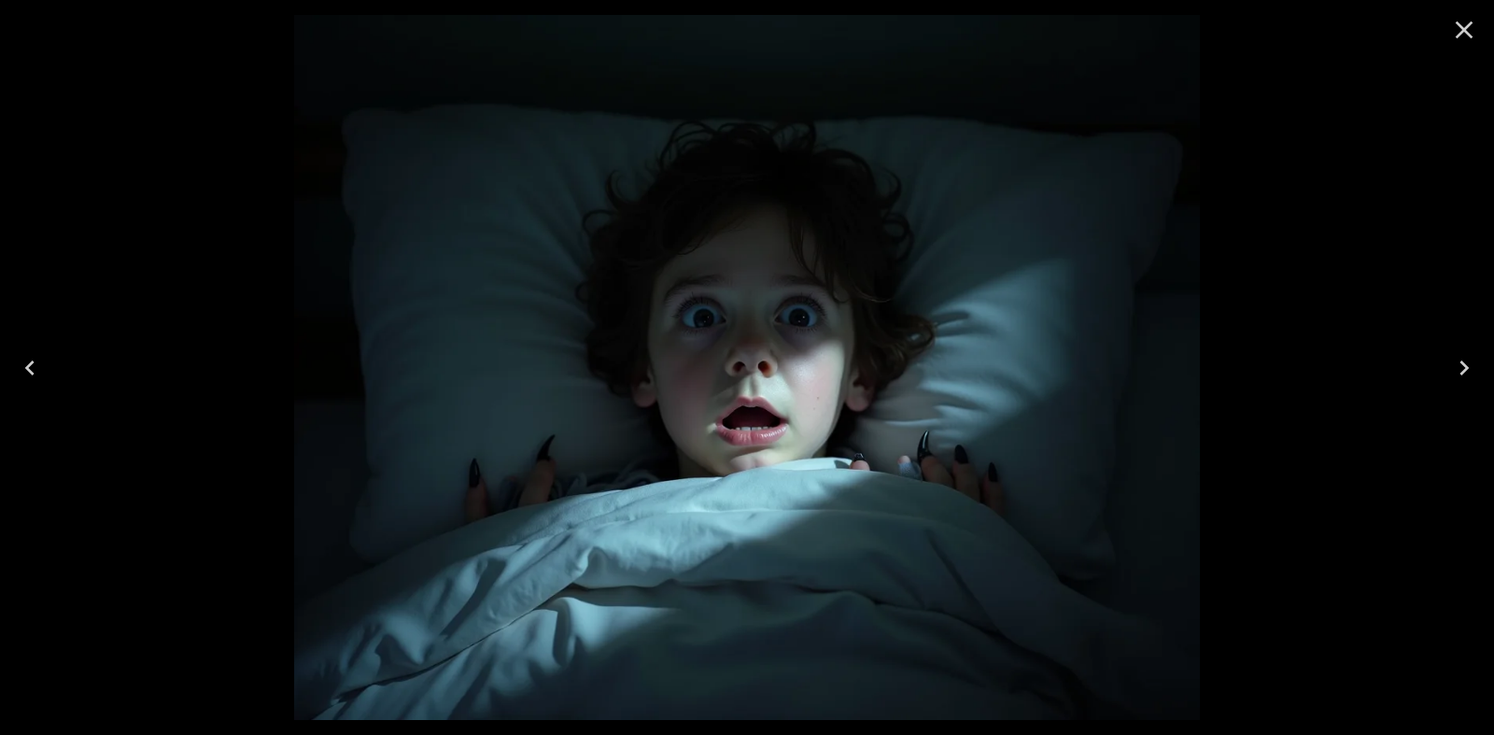
click at [1457, 21] on icon "Close" at bounding box center [1464, 30] width 30 height 30
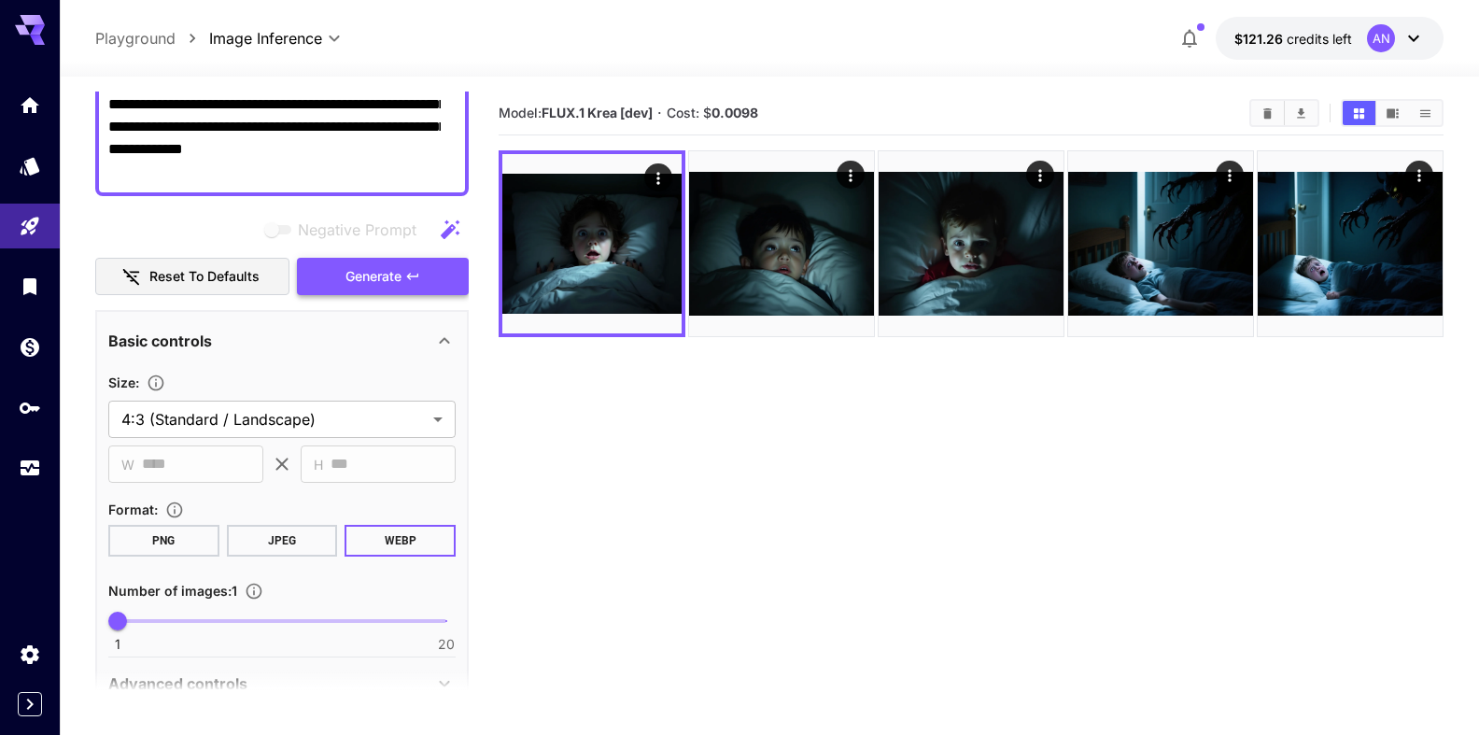
click at [359, 276] on span "Generate" at bounding box center [373, 276] width 56 height 23
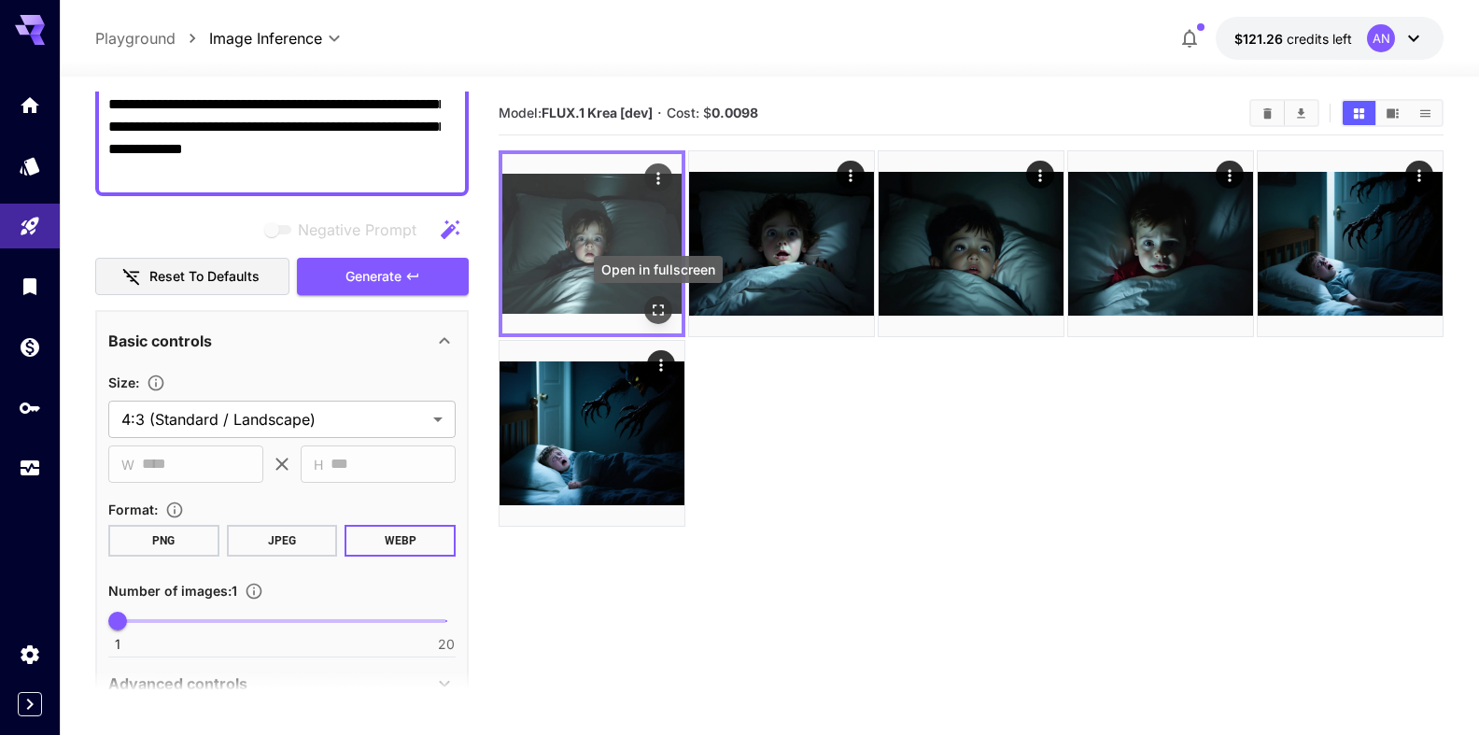
click at [662, 315] on icon "Open in fullscreen" at bounding box center [658, 309] width 11 height 11
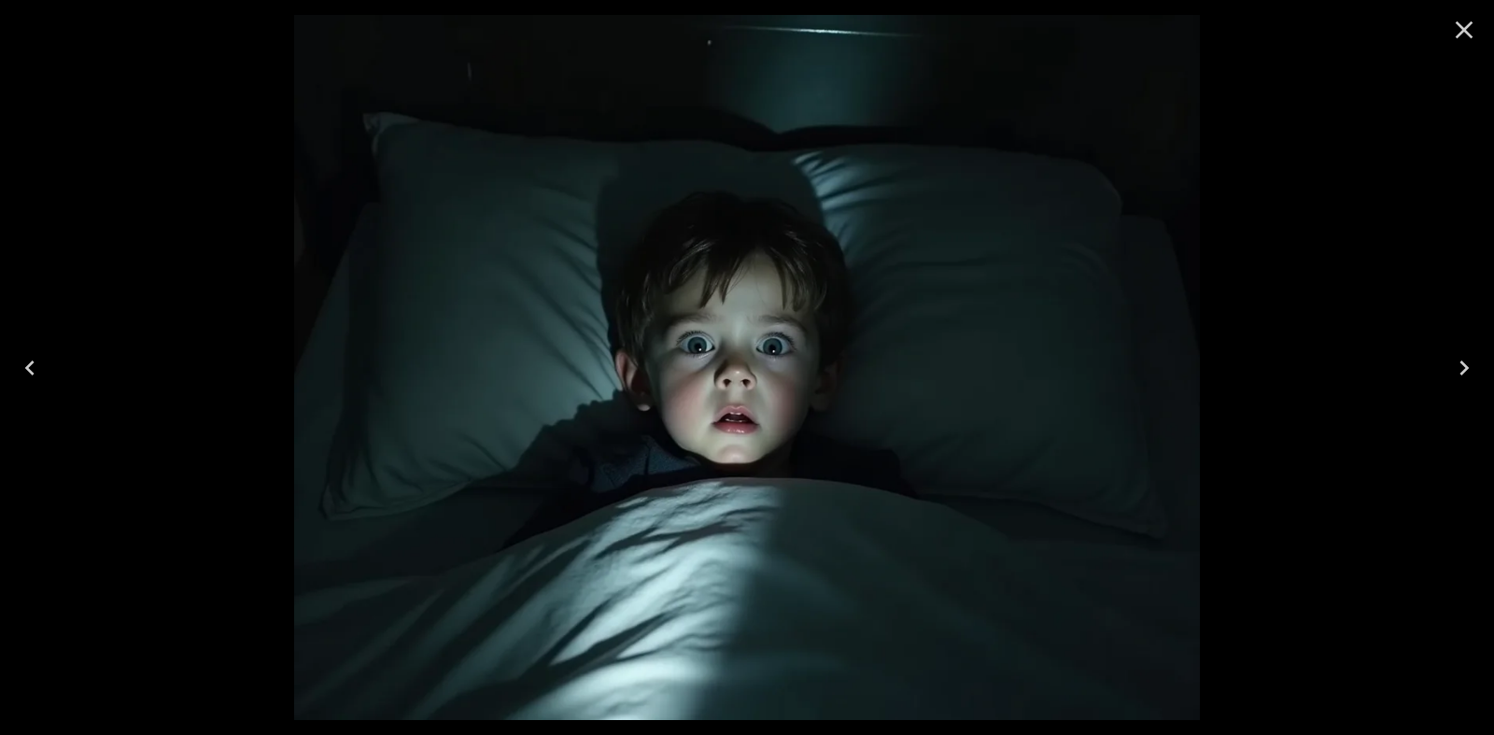
click at [1468, 29] on icon "Close" at bounding box center [1464, 30] width 30 height 30
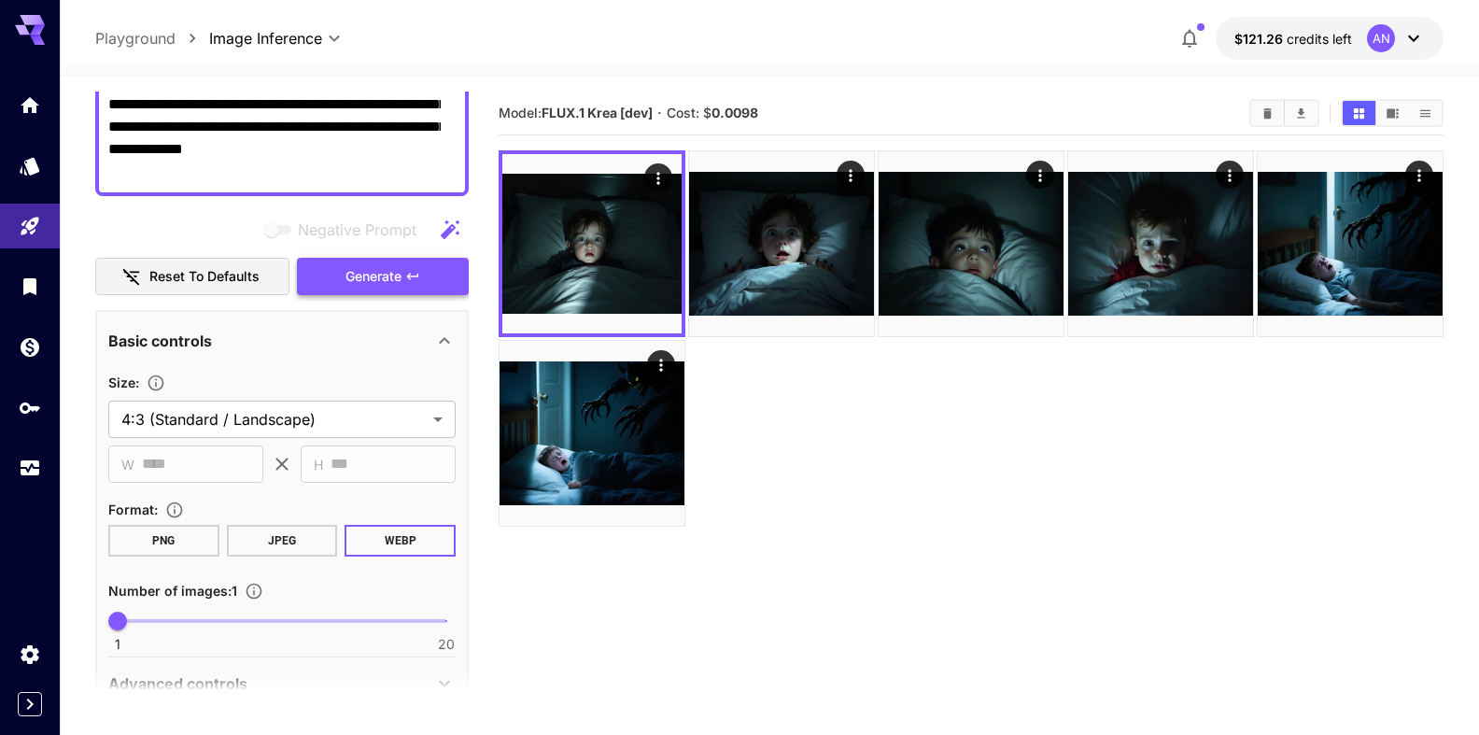
click at [328, 275] on button "Generate" at bounding box center [383, 277] width 172 height 38
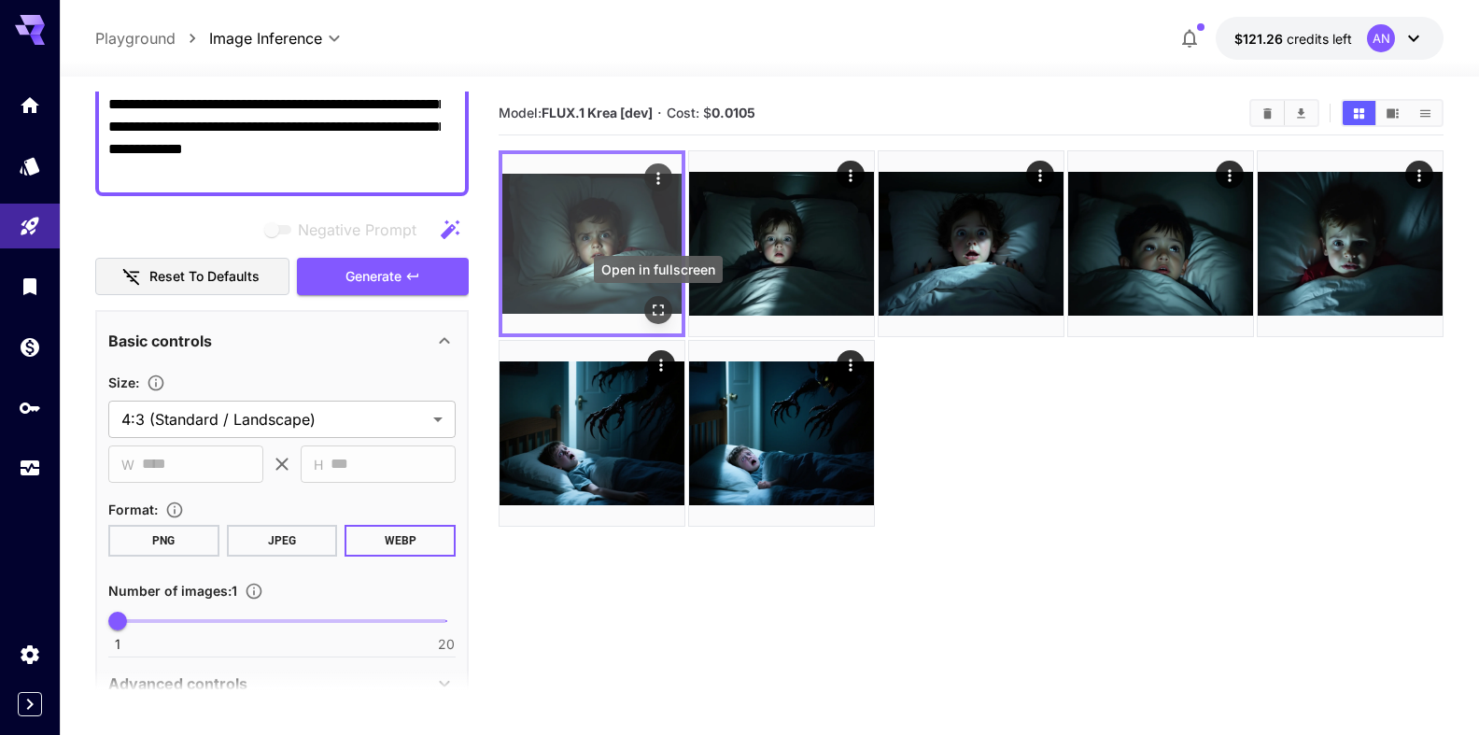
click at [660, 321] on button "Open in fullscreen" at bounding box center [658, 310] width 28 height 28
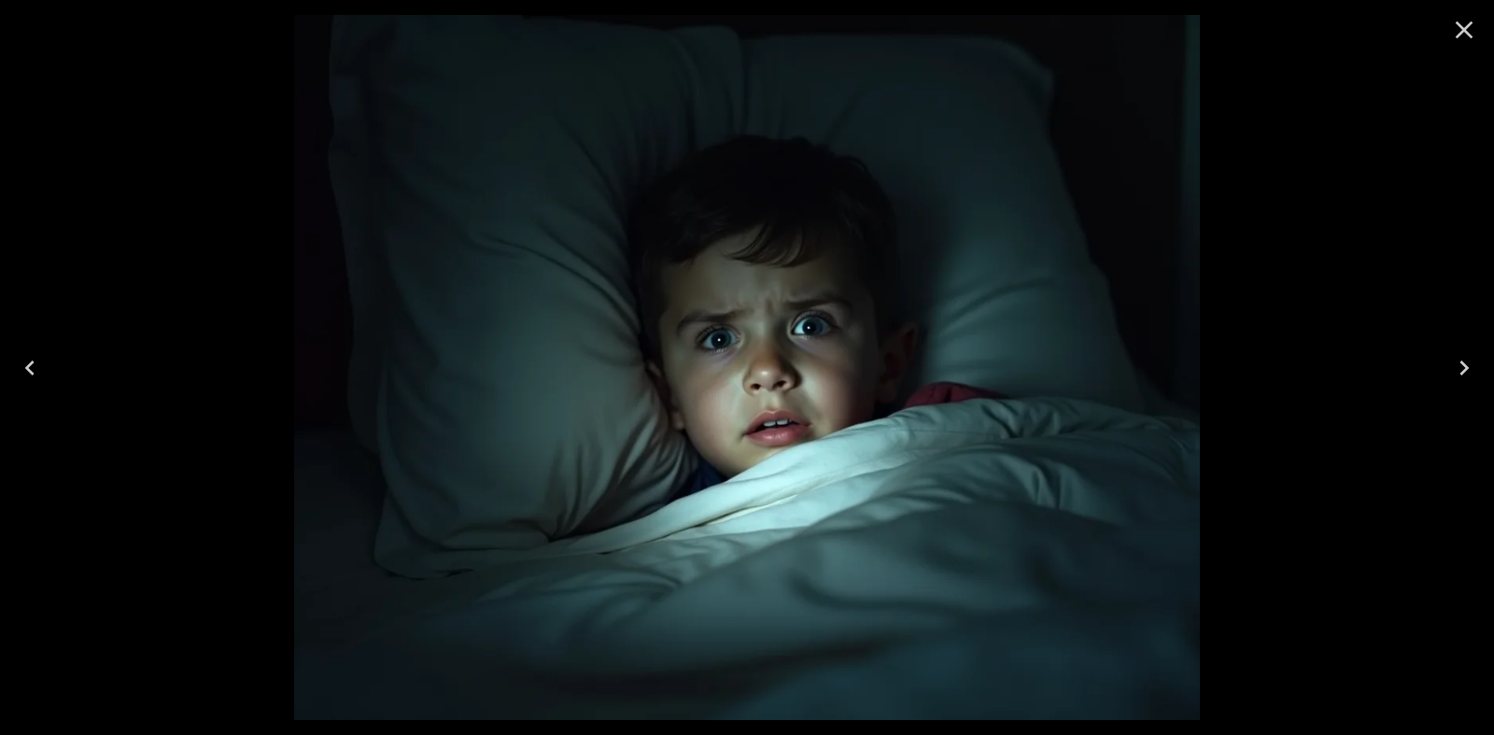
click at [1474, 24] on icon "Close" at bounding box center [1464, 30] width 30 height 30
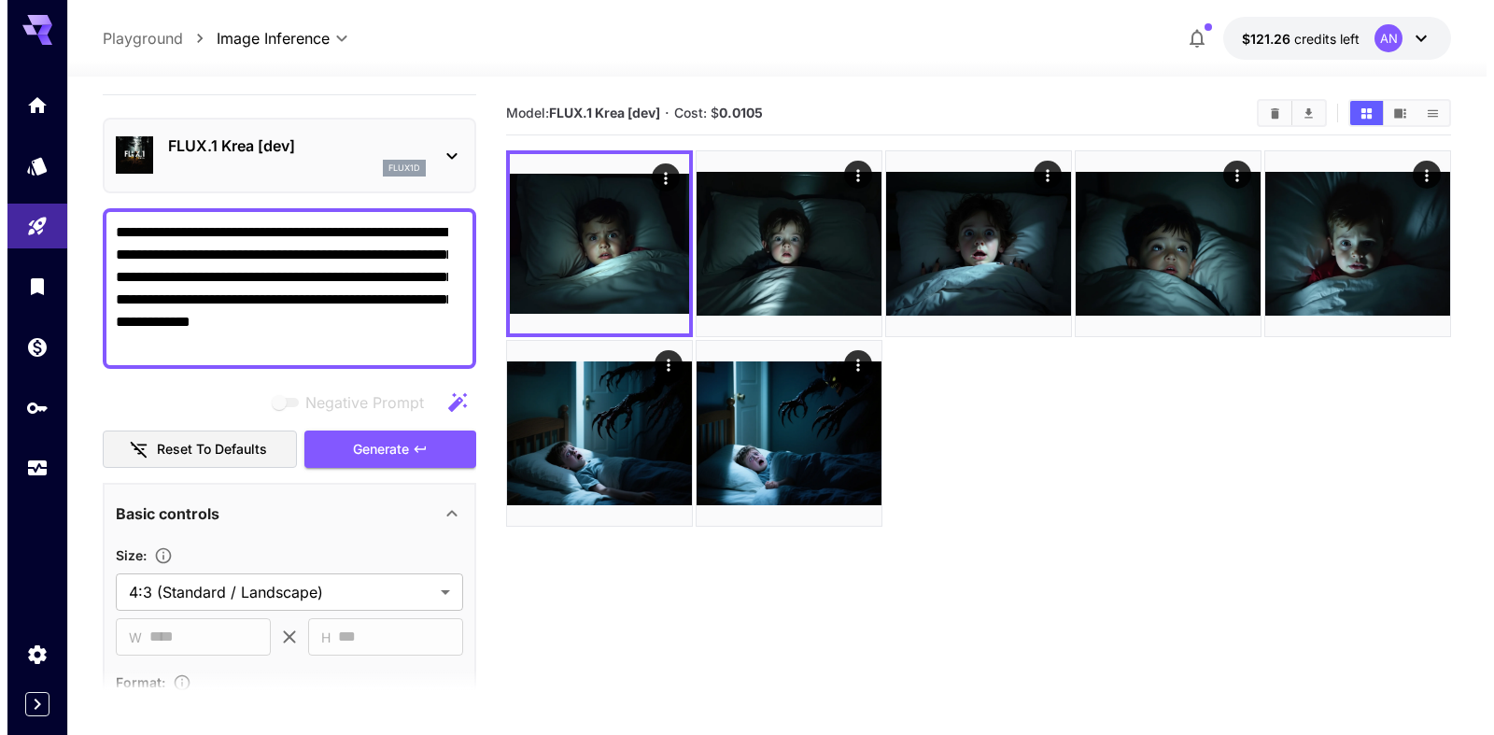
scroll to position [0, 0]
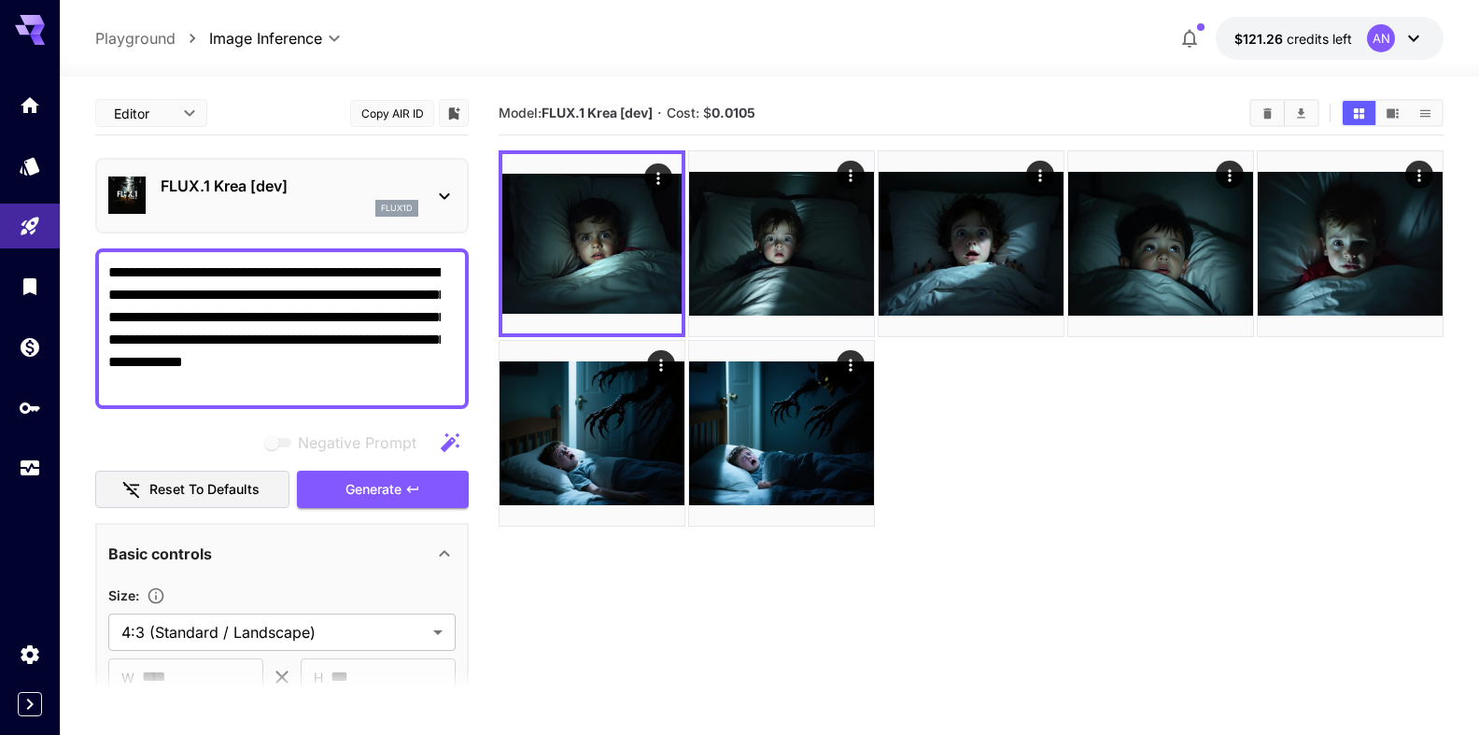
drag, startPoint x: 167, startPoint y: 254, endPoint x: 151, endPoint y: 364, distance: 111.3
click at [159, 360] on textarea "**********" at bounding box center [274, 328] width 332 height 134
drag, startPoint x: 94, startPoint y: 364, endPoint x: 184, endPoint y: 362, distance: 89.7
drag, startPoint x: 228, startPoint y: 363, endPoint x: 100, endPoint y: 360, distance: 128.0
click at [108, 360] on textarea "**********" at bounding box center [274, 328] width 332 height 134
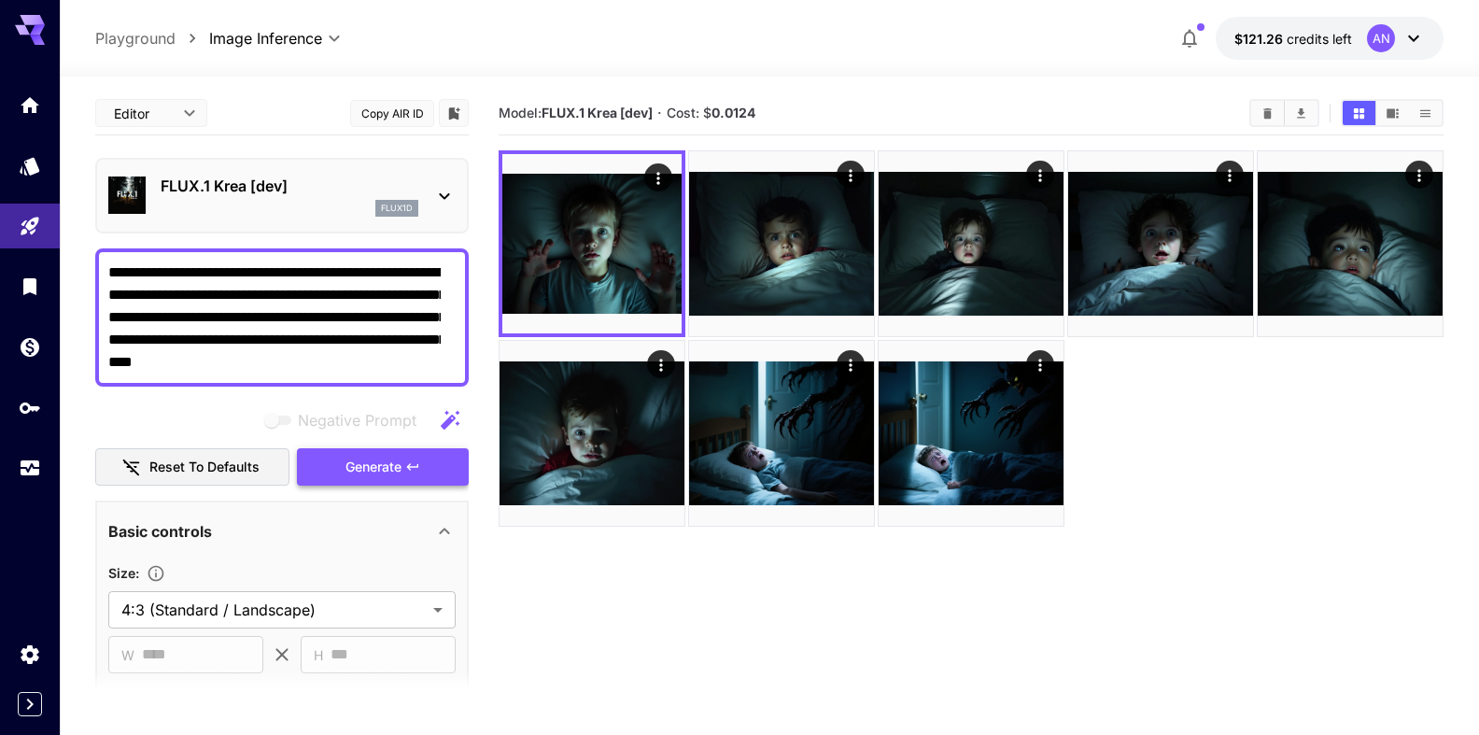
click at [372, 466] on span "Generate" at bounding box center [373, 467] width 56 height 23
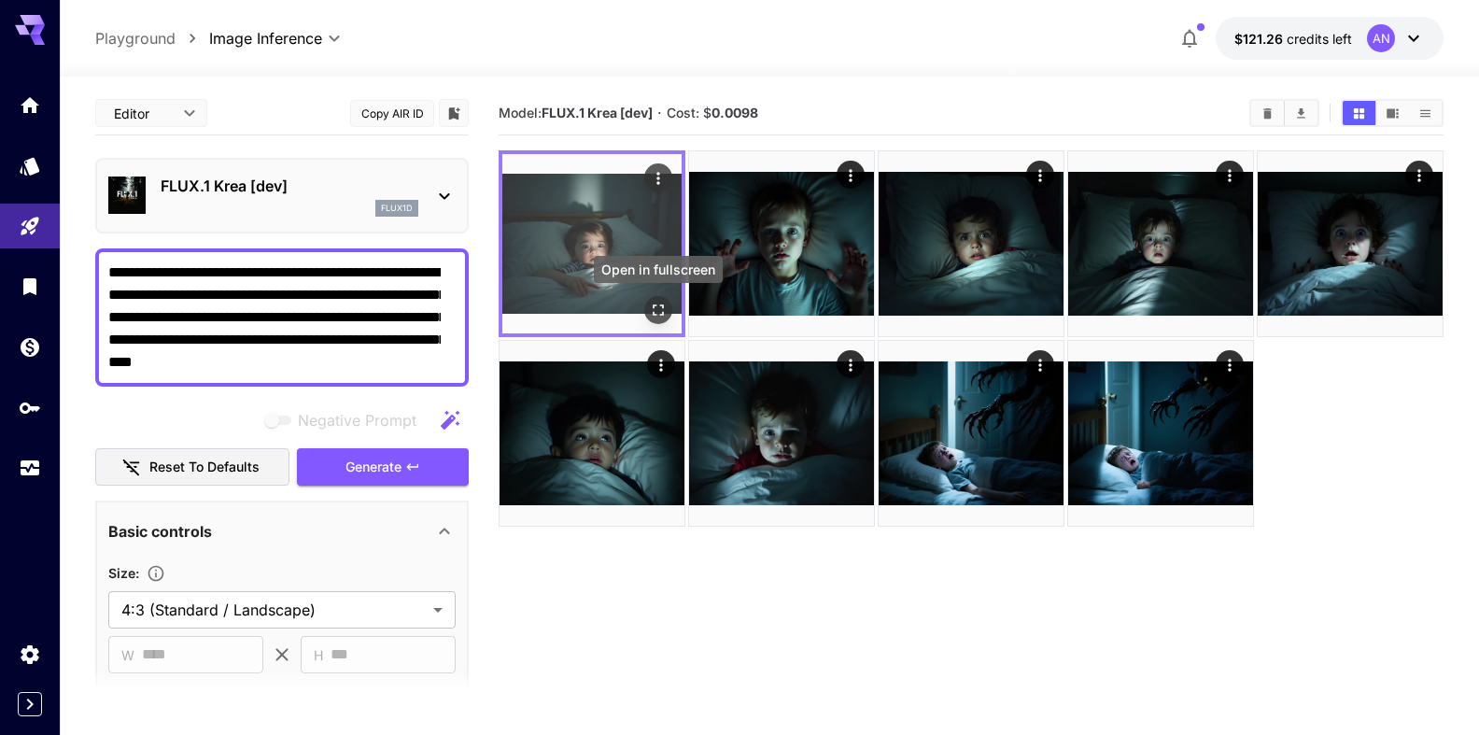
click at [665, 316] on icon "Open in fullscreen" at bounding box center [658, 310] width 19 height 19
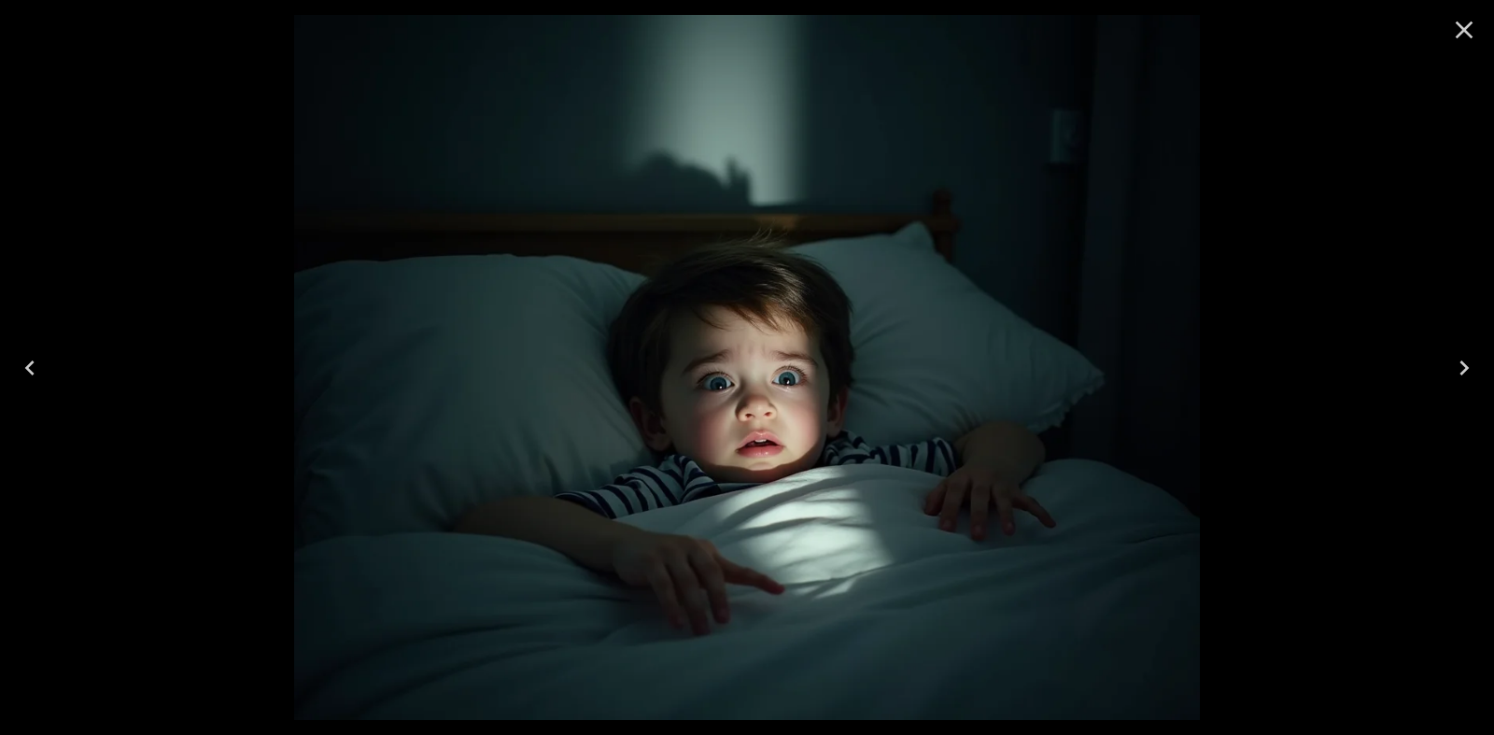
click at [1471, 31] on icon "Close" at bounding box center [1464, 30] width 30 height 30
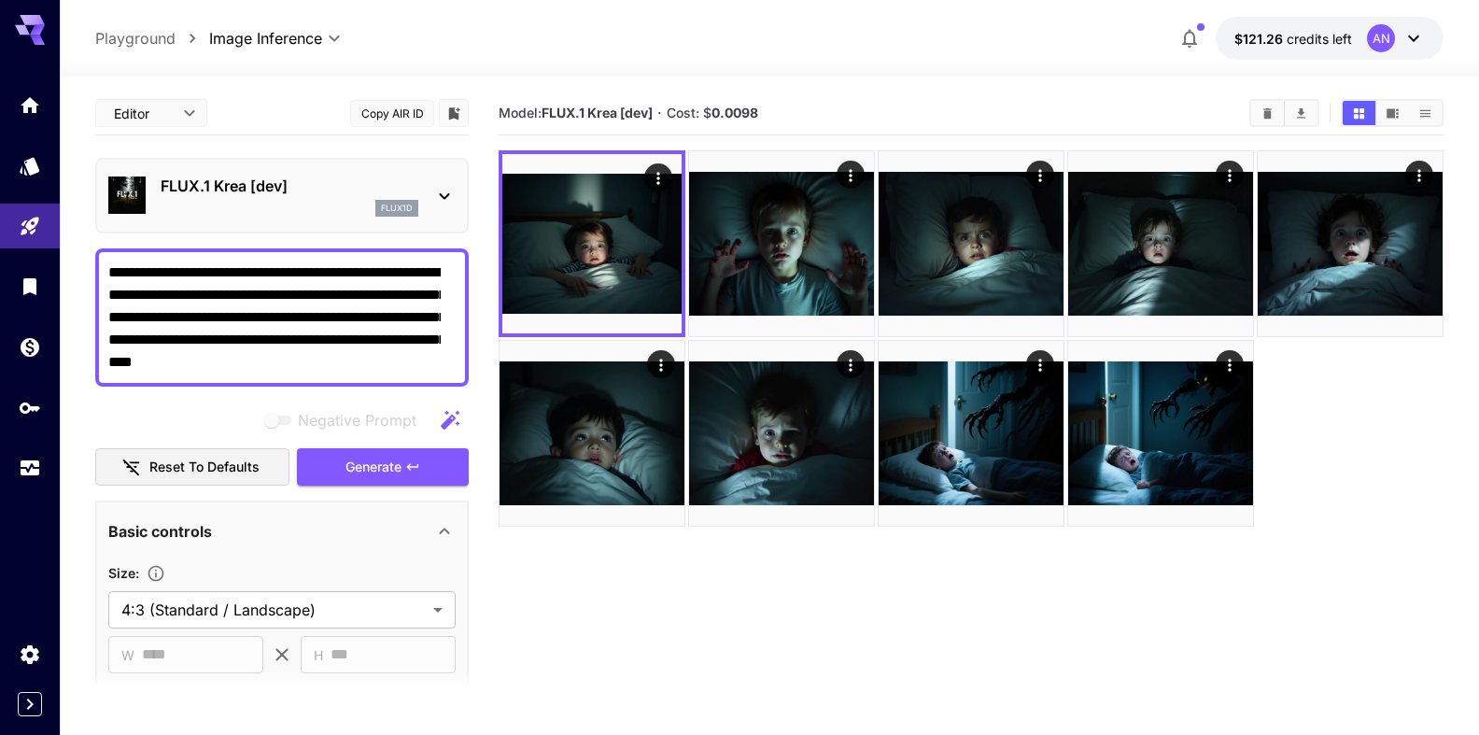
drag, startPoint x: 343, startPoint y: 338, endPoint x: 418, endPoint y: 336, distance: 75.7
click at [418, 336] on textarea "**********" at bounding box center [274, 317] width 332 height 112
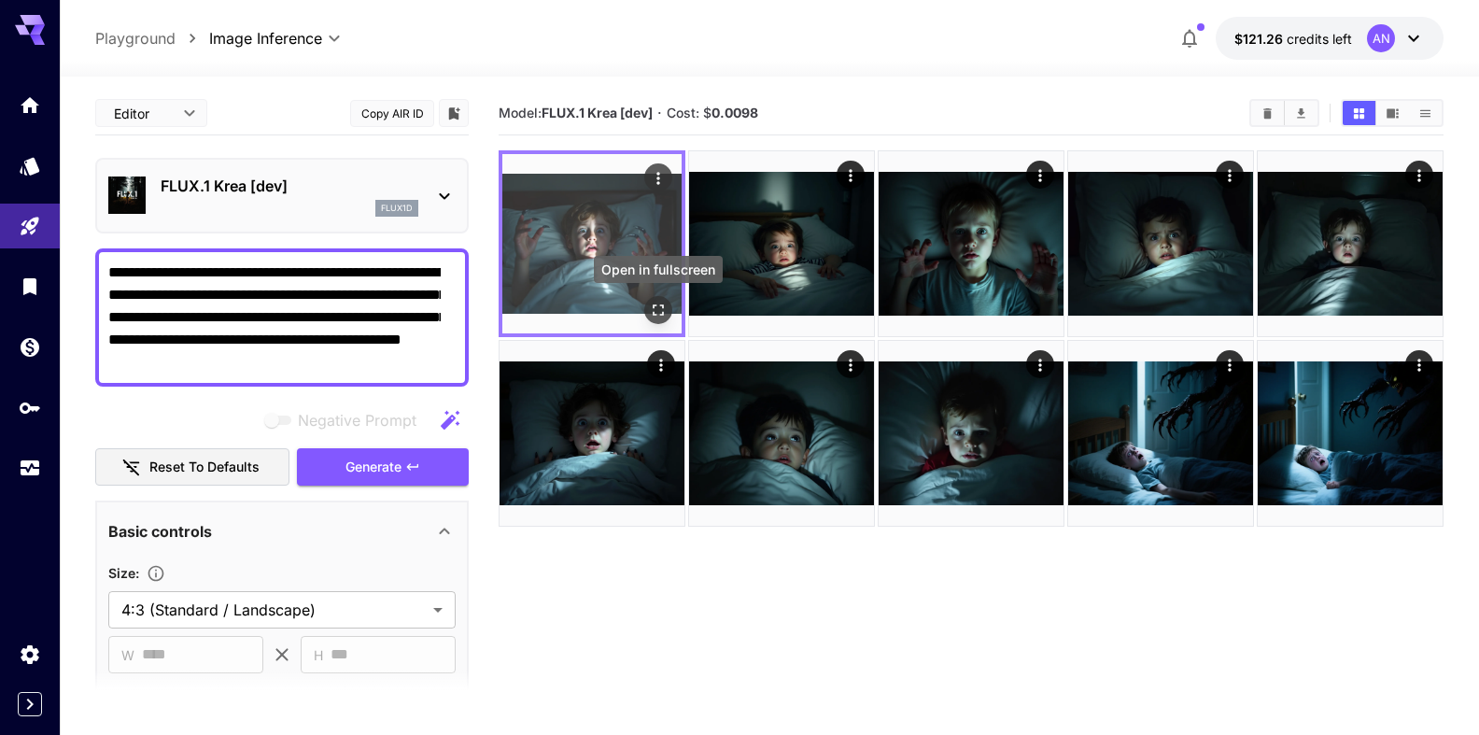
click at [663, 301] on icon "Open in fullscreen" at bounding box center [658, 310] width 19 height 19
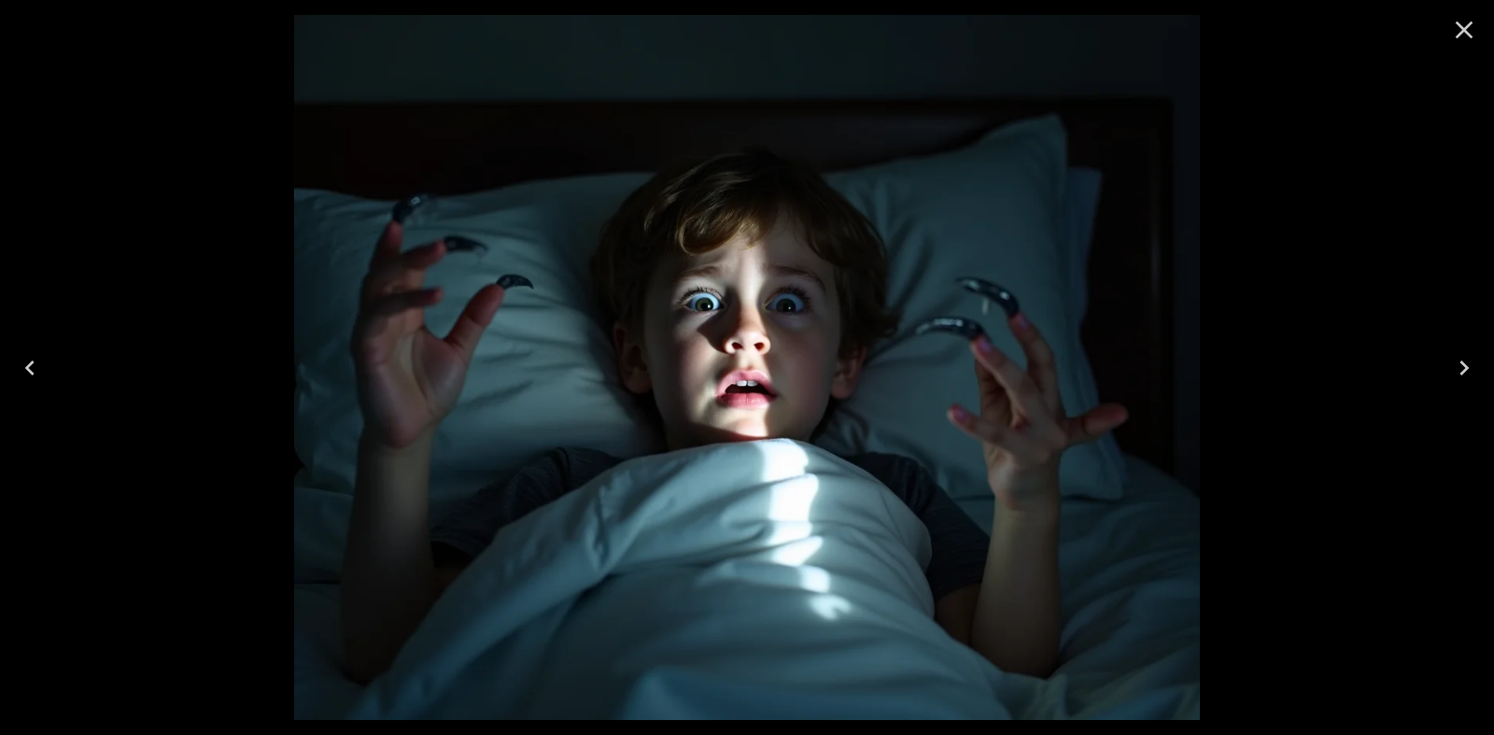
click at [1466, 34] on icon "Close" at bounding box center [1464, 30] width 30 height 30
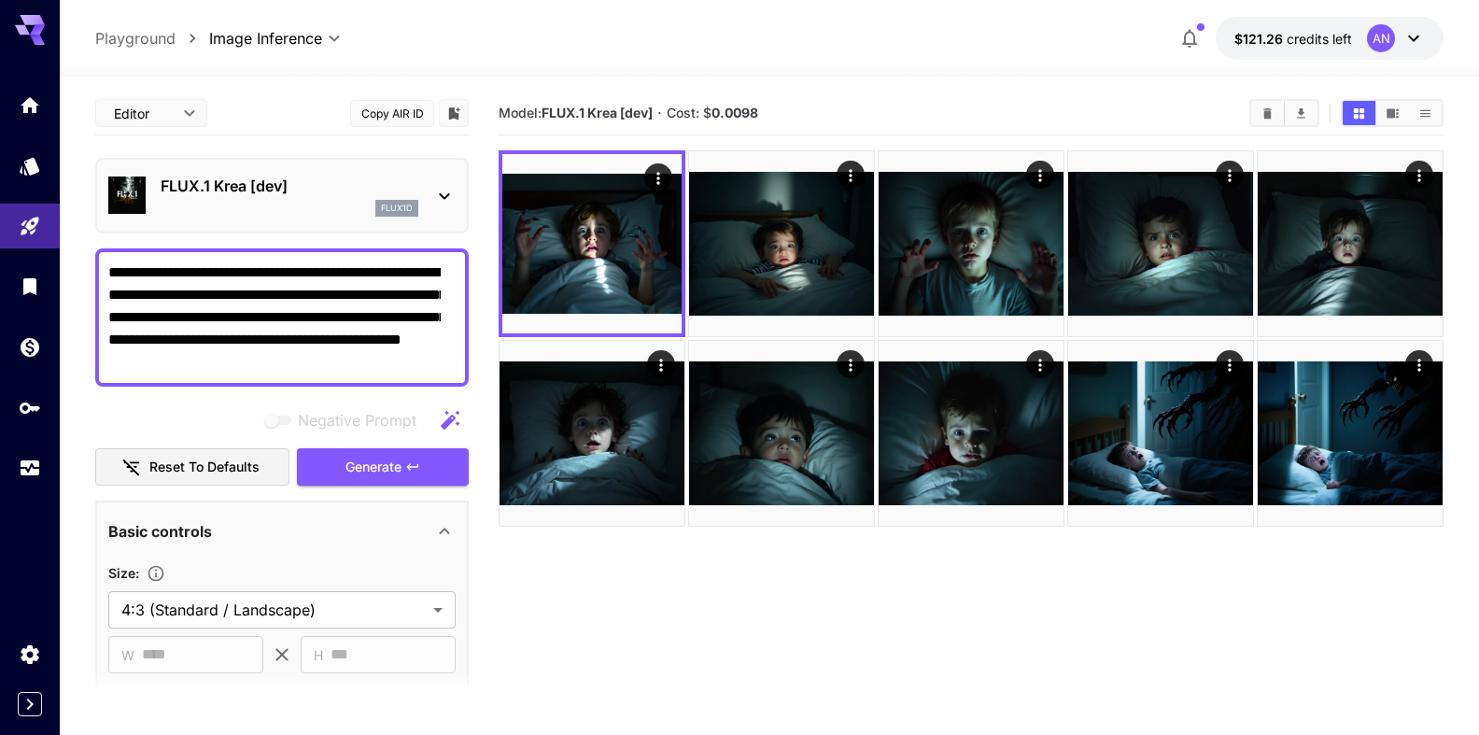
click at [385, 334] on textarea "**********" at bounding box center [274, 317] width 332 height 112
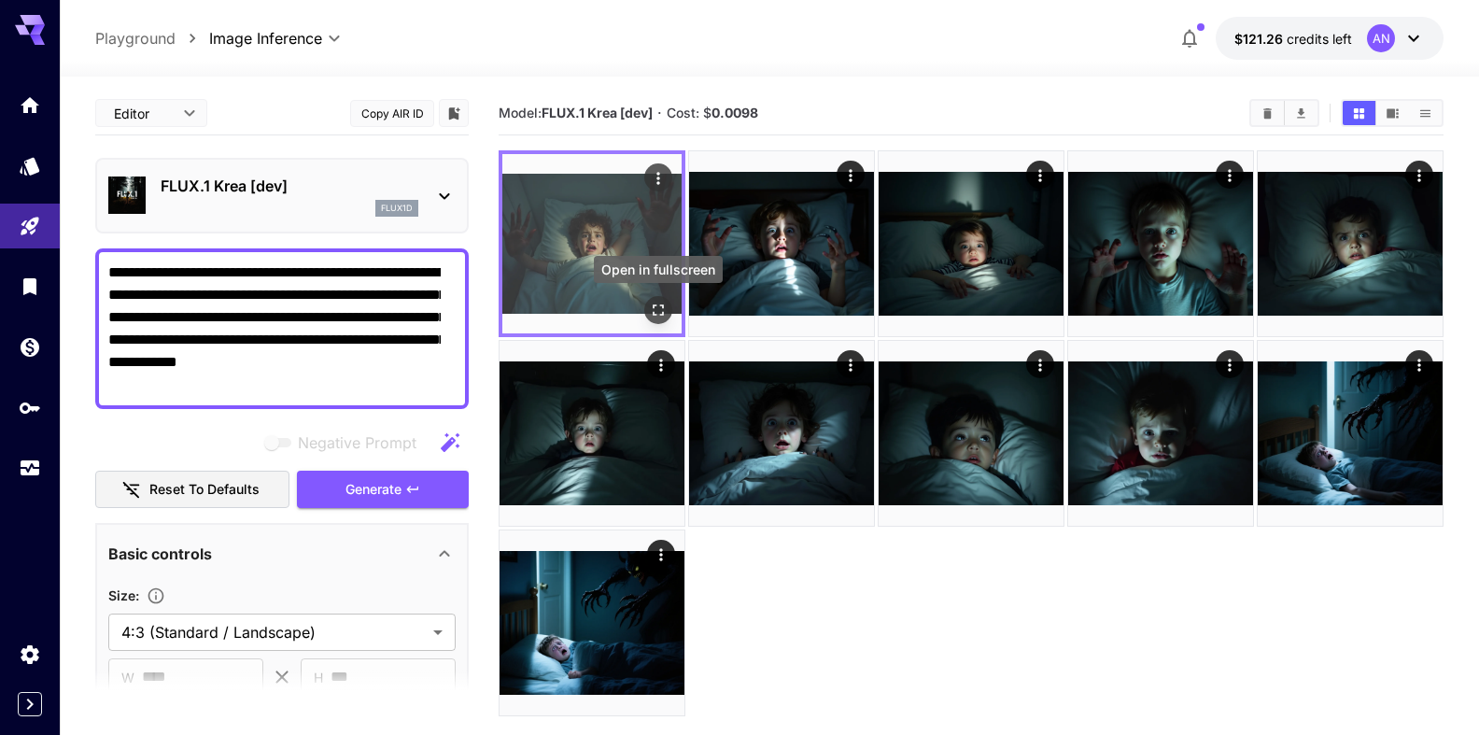
click at [649, 298] on button "Open in fullscreen" at bounding box center [658, 310] width 28 height 28
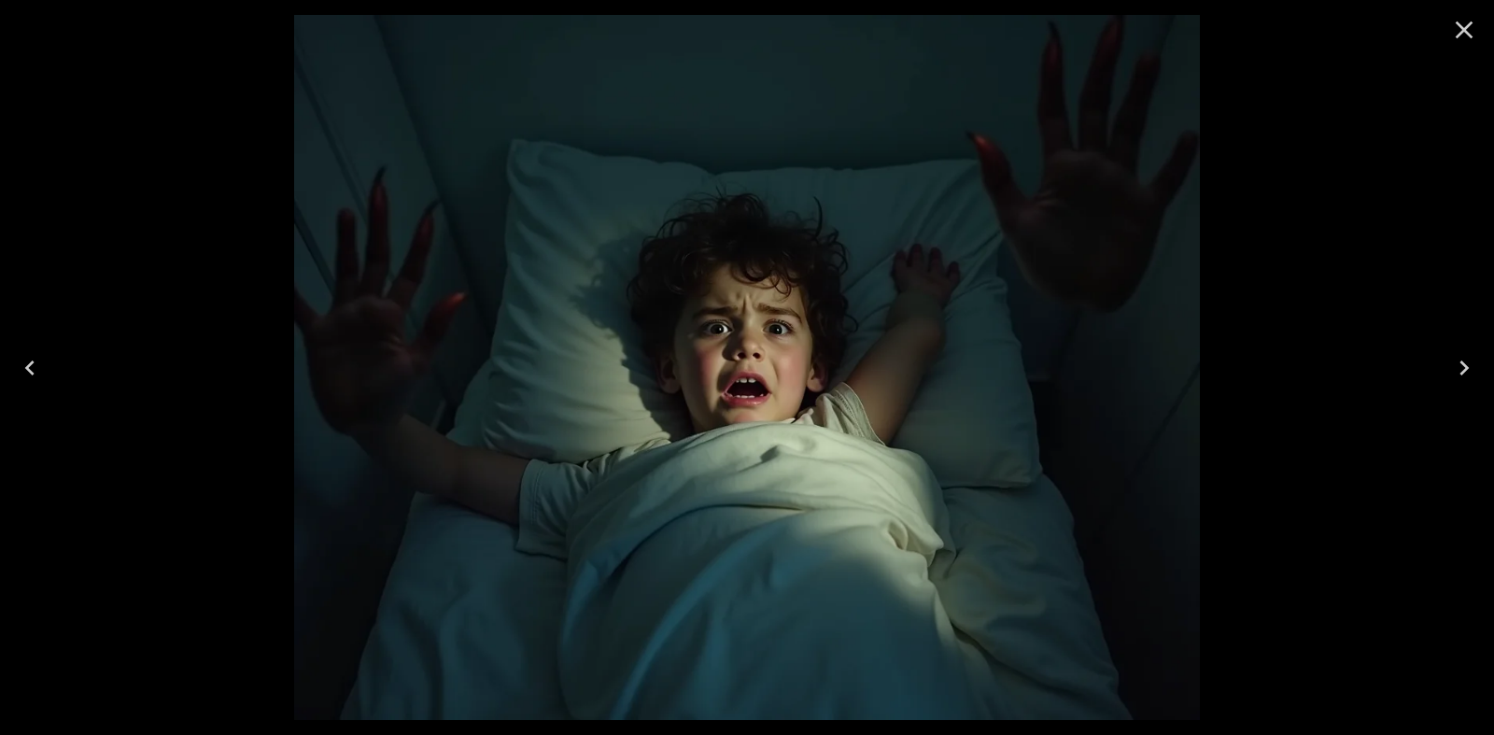
click at [1460, 21] on icon "Close" at bounding box center [1464, 30] width 30 height 30
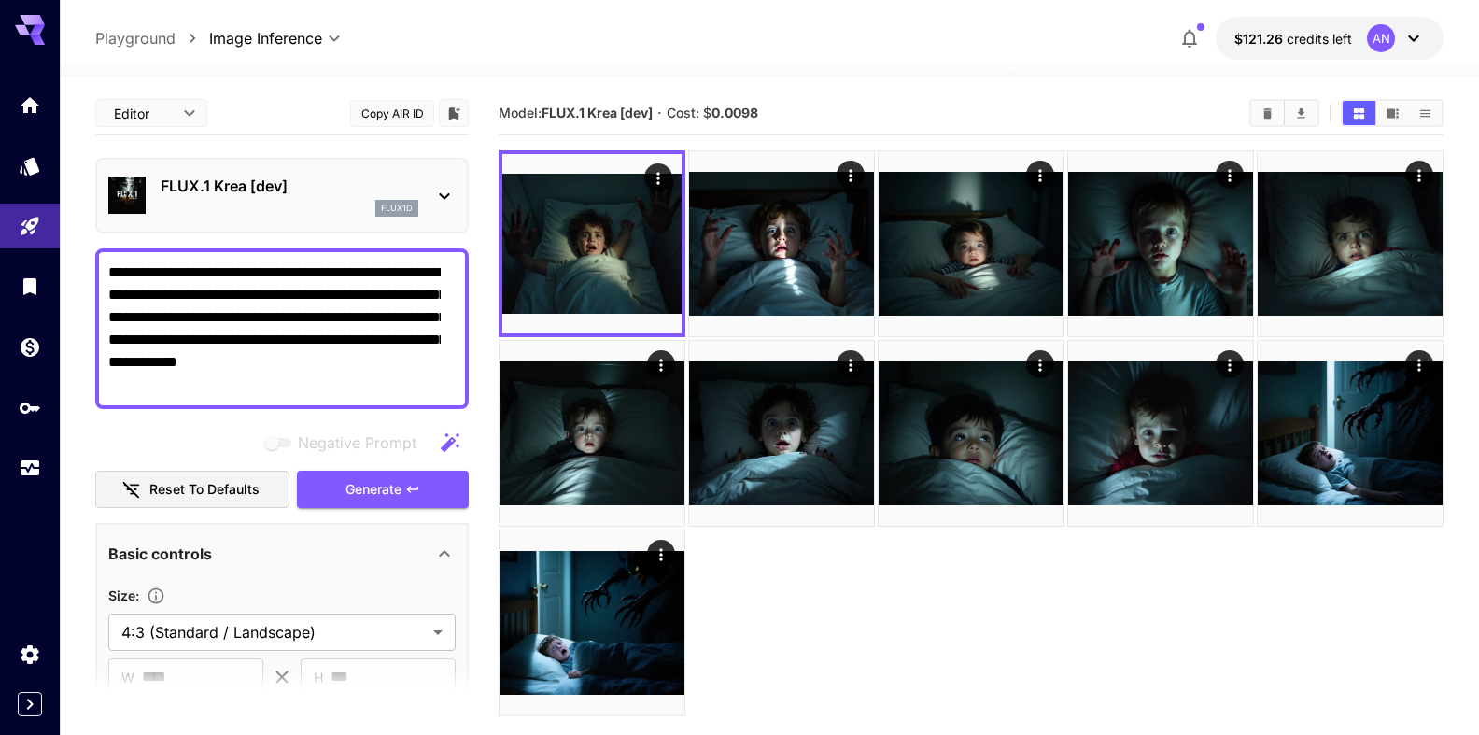
drag, startPoint x: 385, startPoint y: 338, endPoint x: 388, endPoint y: 384, distance: 45.9
click at [388, 384] on textarea "**********" at bounding box center [274, 328] width 332 height 134
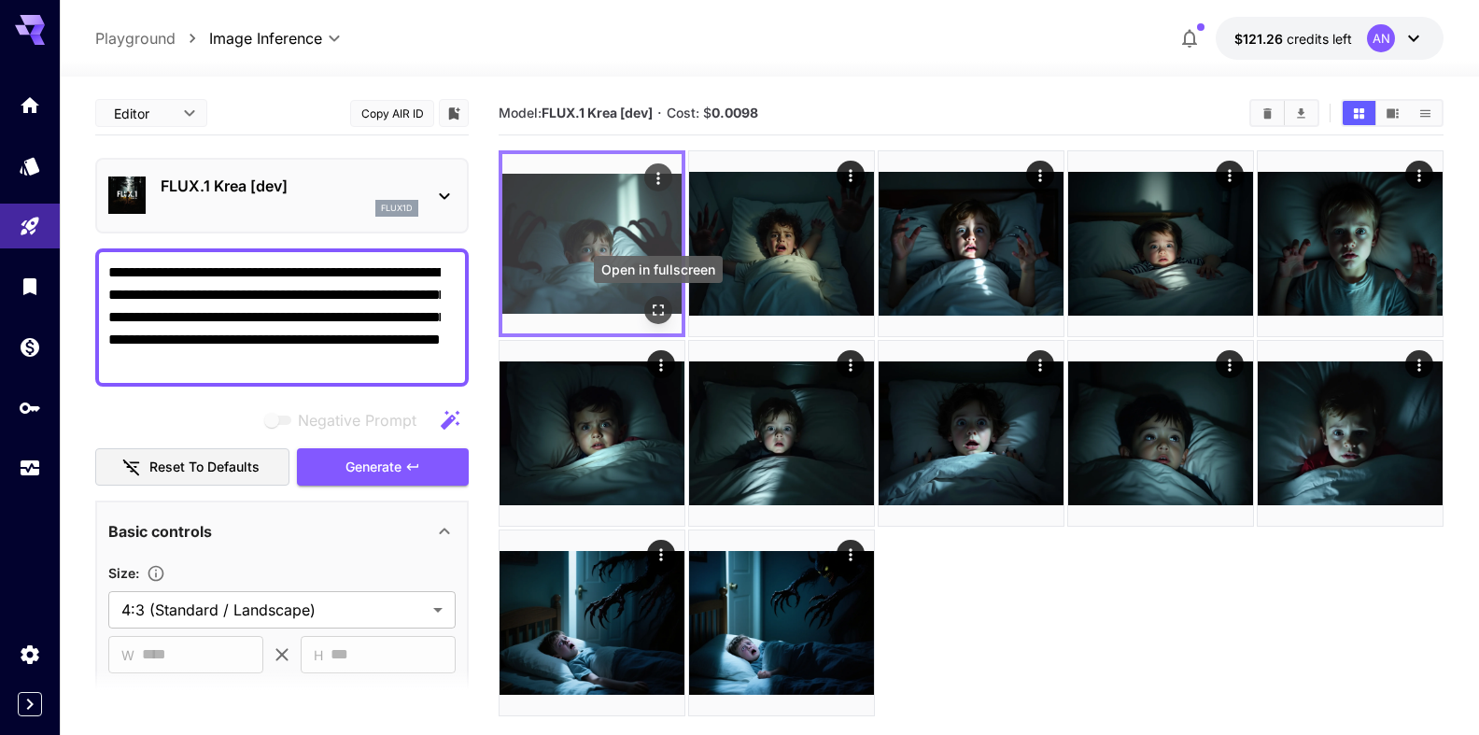
type textarea "**********"
click at [665, 315] on icon "Open in fullscreen" at bounding box center [658, 310] width 19 height 19
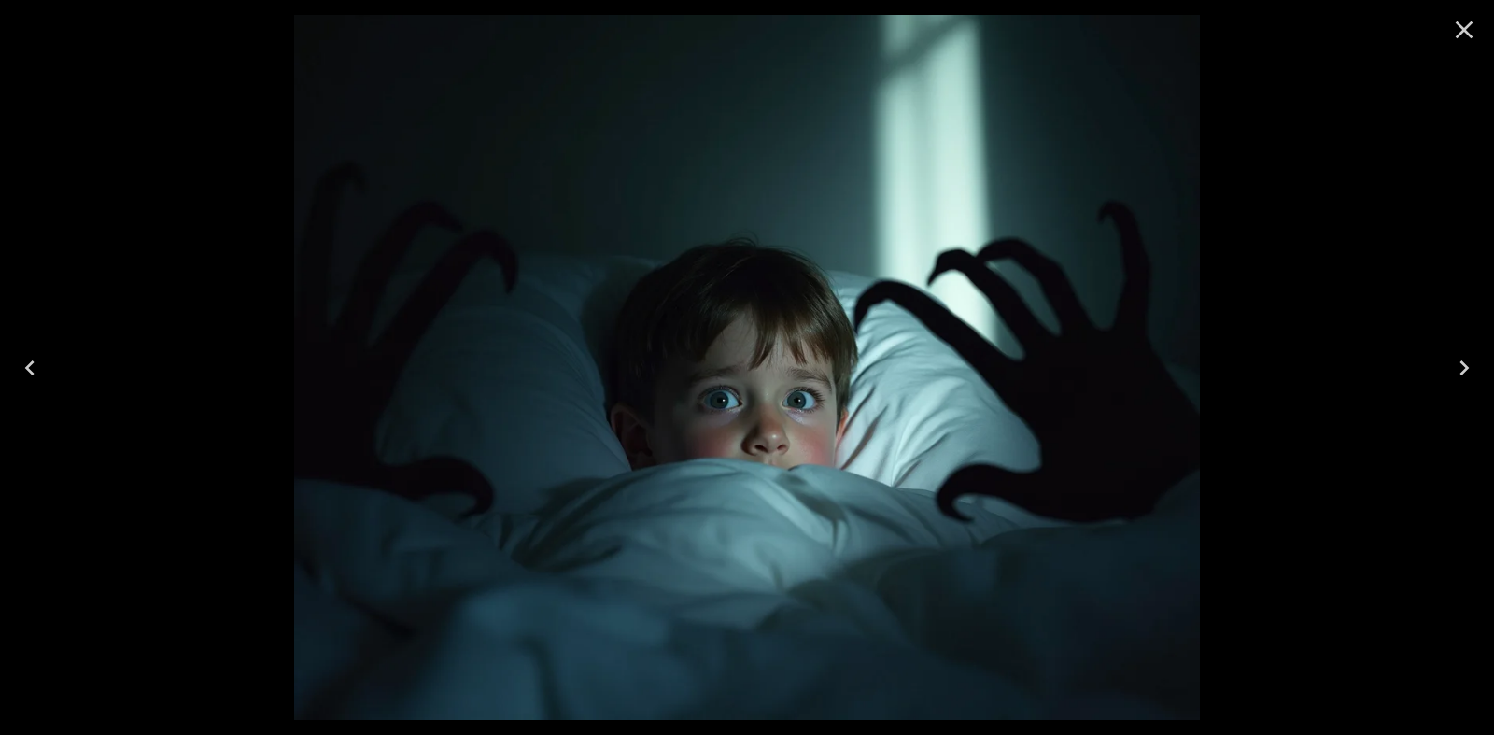
click at [1478, 21] on icon "Close" at bounding box center [1464, 30] width 30 height 30
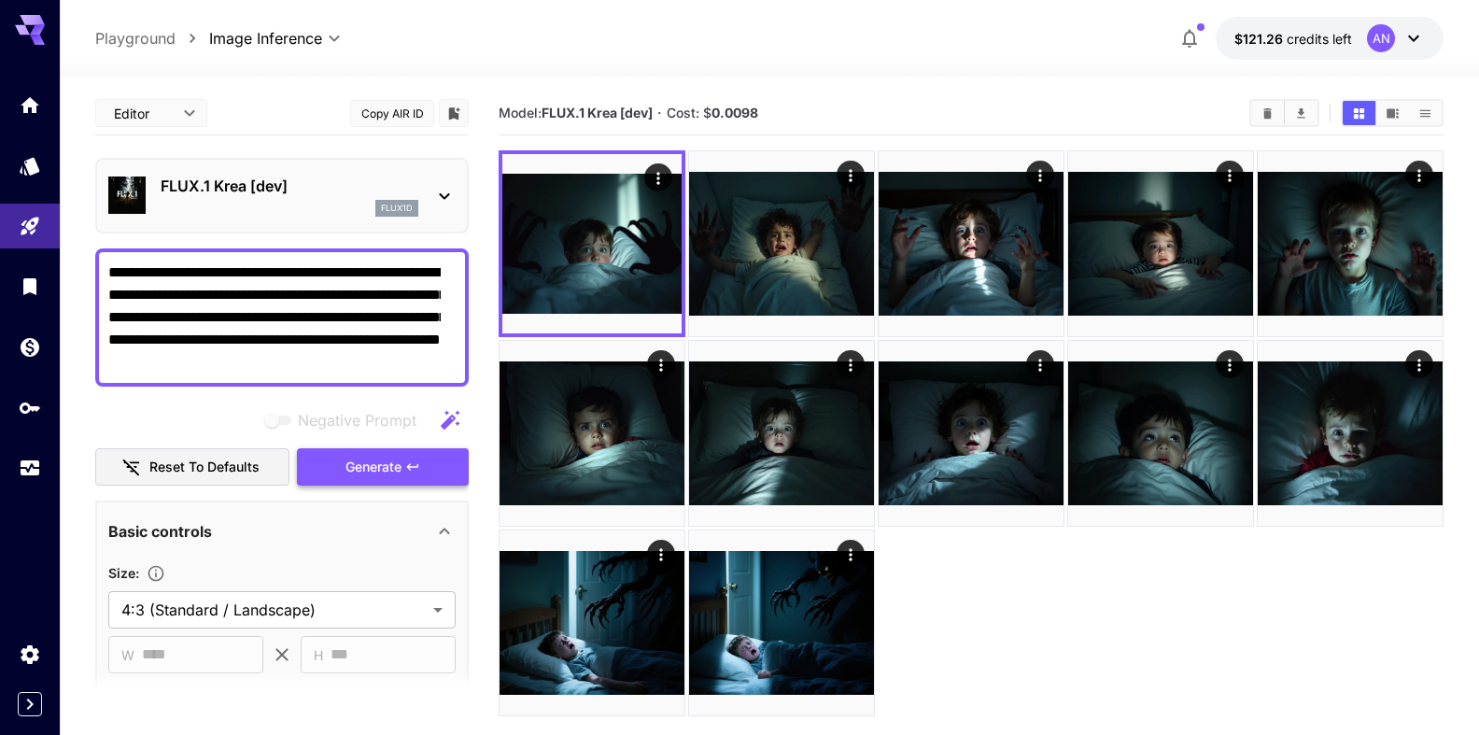
click at [365, 468] on span "Generate" at bounding box center [373, 467] width 56 height 23
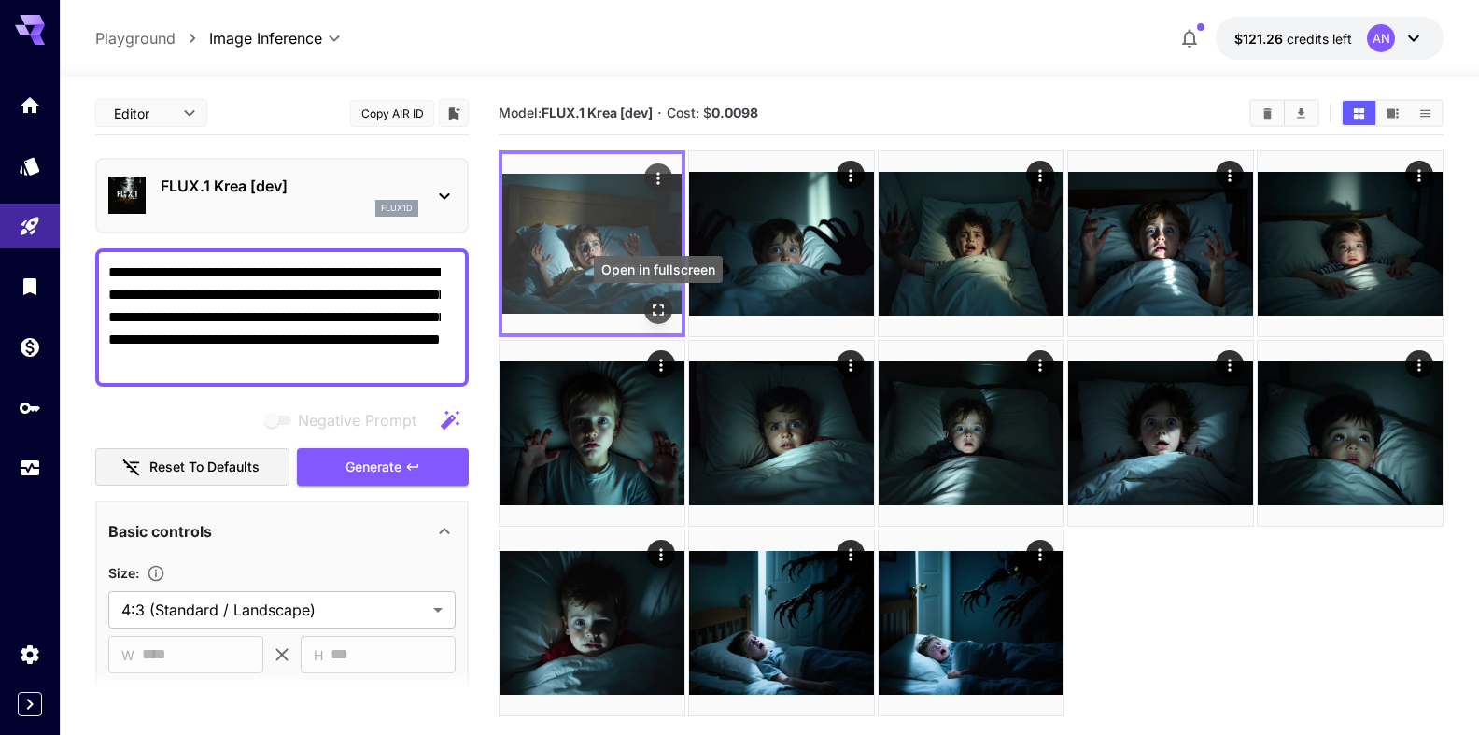
click at [665, 303] on icon "Open in fullscreen" at bounding box center [658, 310] width 19 height 19
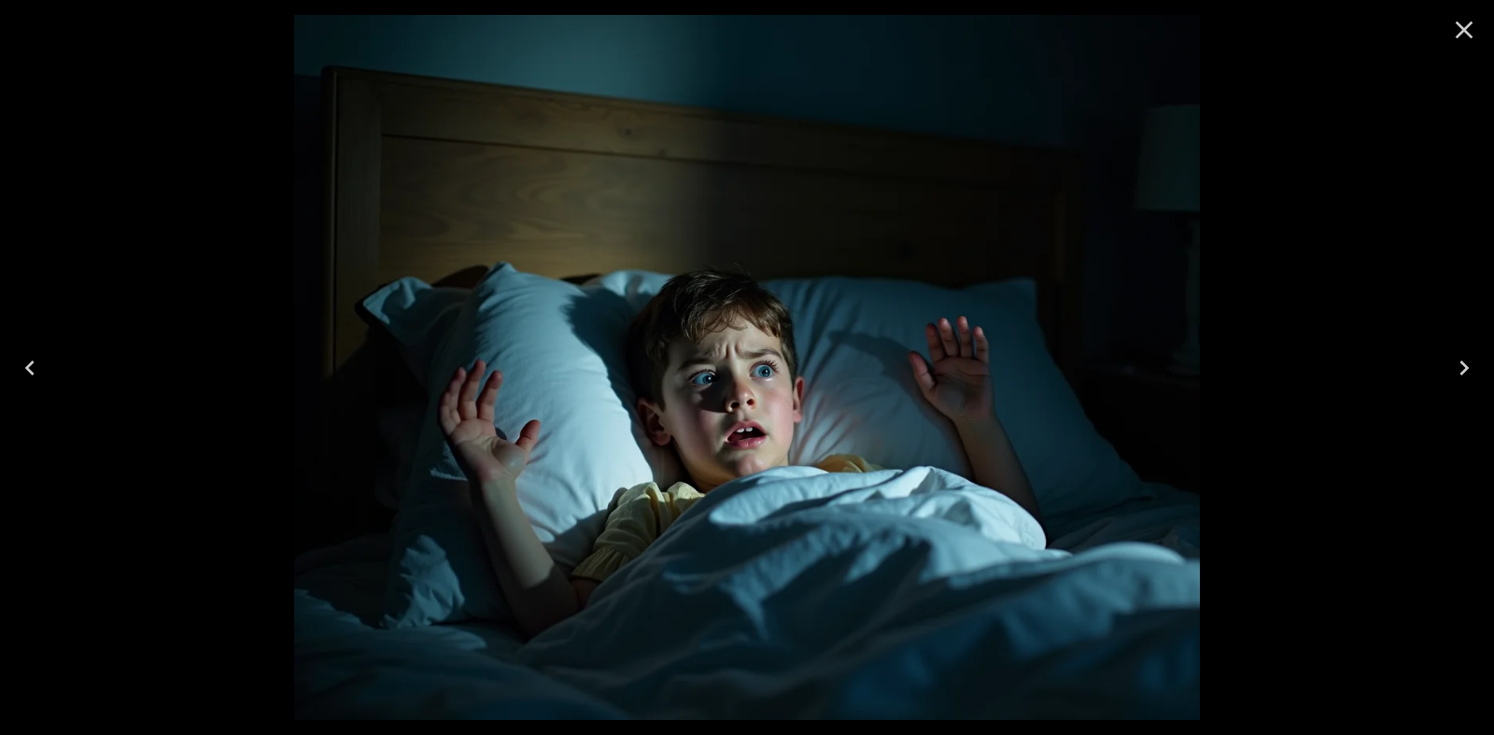
click at [1479, 28] on button "Close" at bounding box center [1464, 29] width 45 height 45
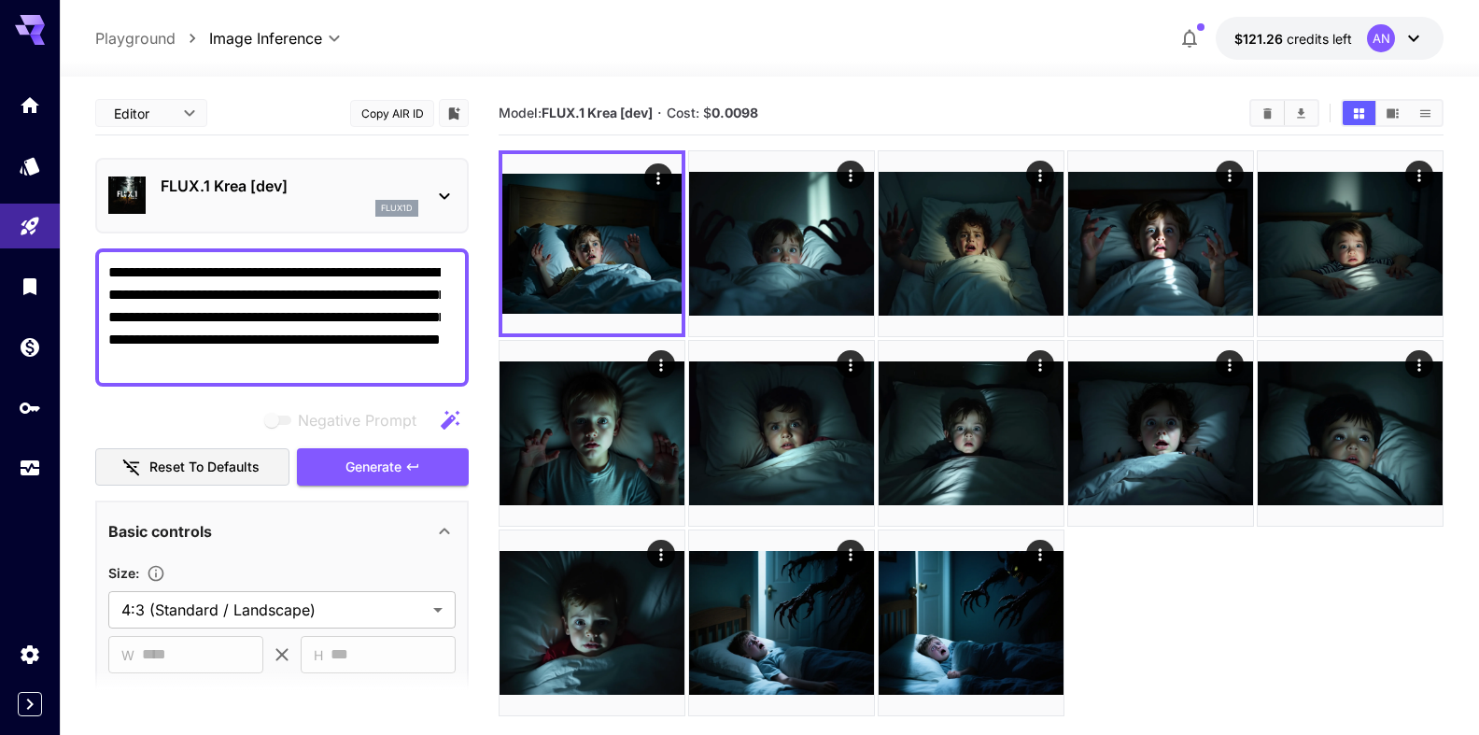
click at [261, 190] on p "FLUX.1 Krea [dev]" at bounding box center [290, 186] width 258 height 22
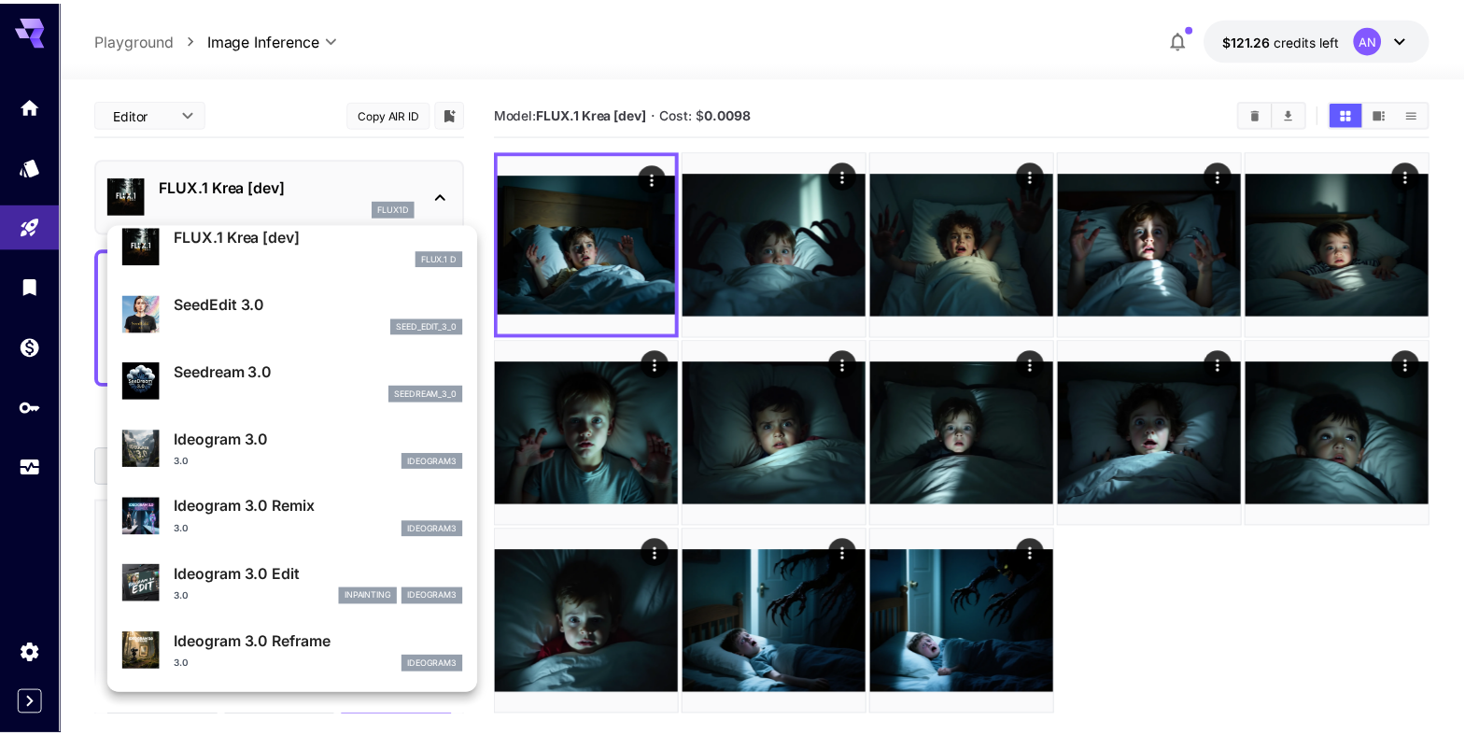
scroll to position [215, 0]
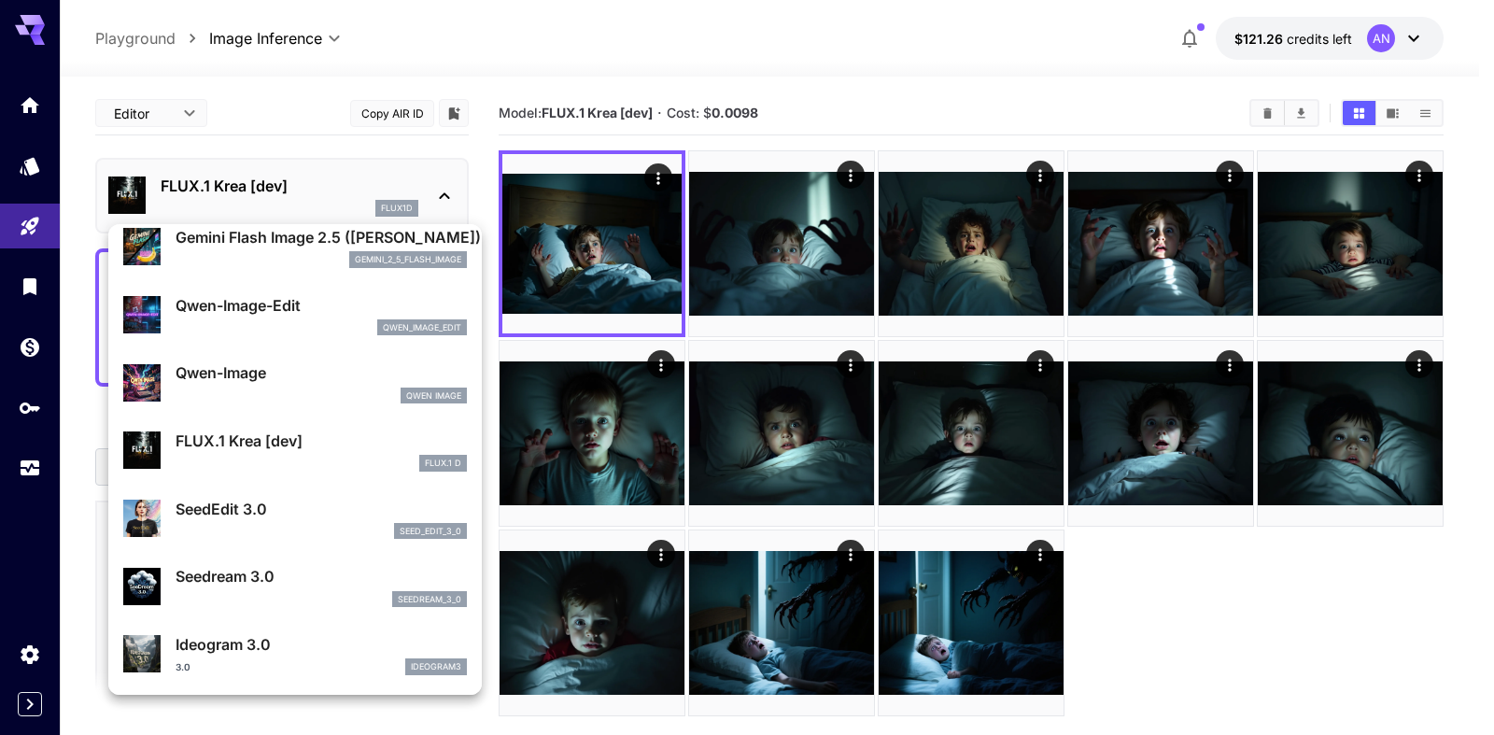
click at [252, 375] on p "Qwen-Image" at bounding box center [321, 372] width 291 height 22
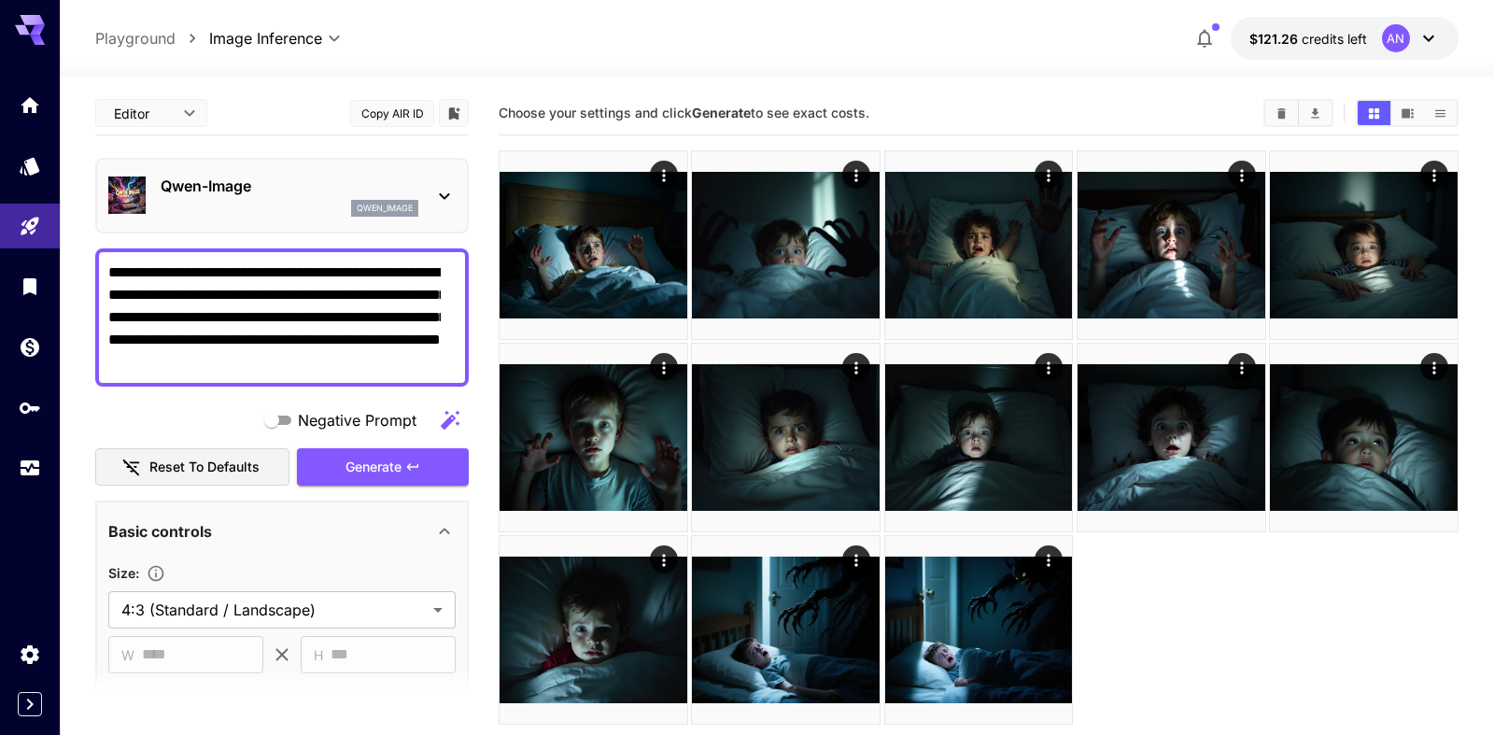
type input "**"
type input "***"
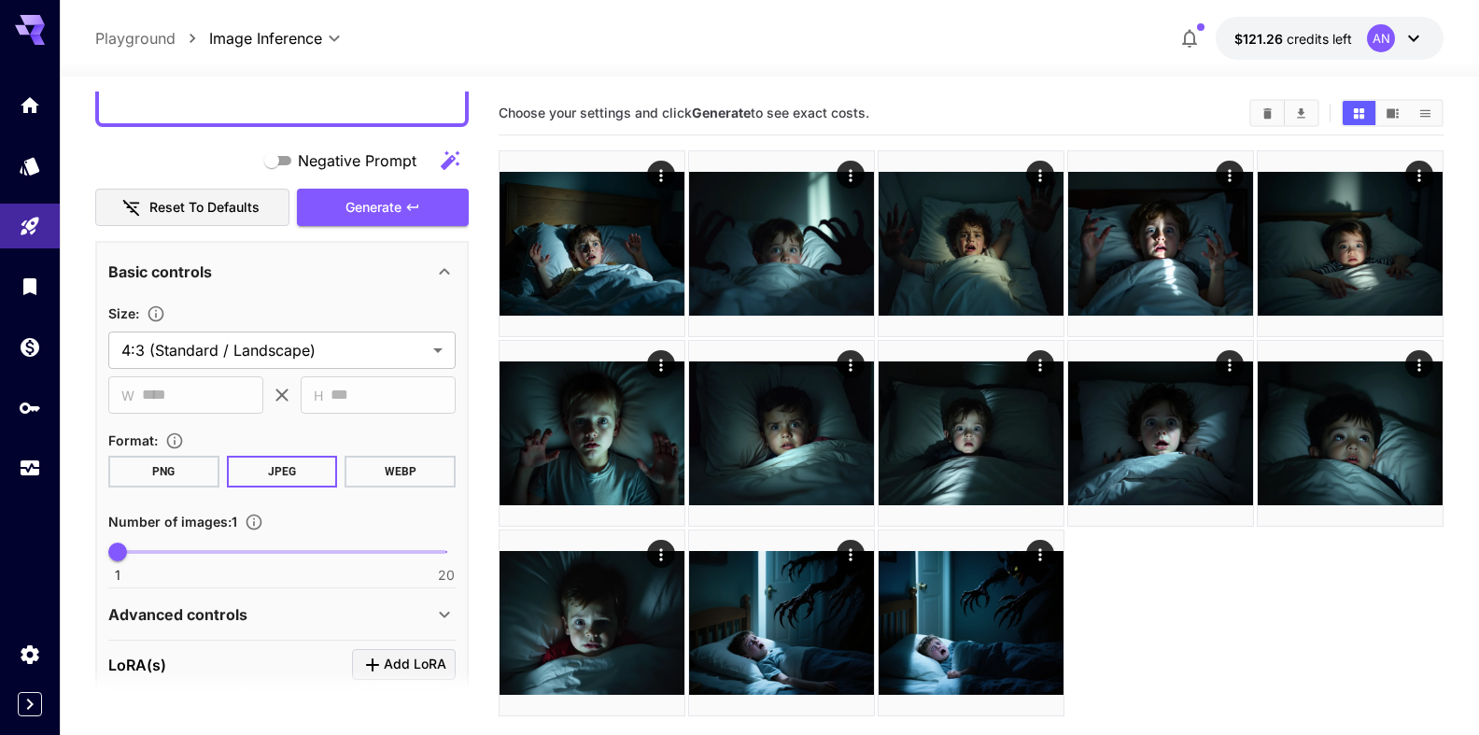
scroll to position [319, 0]
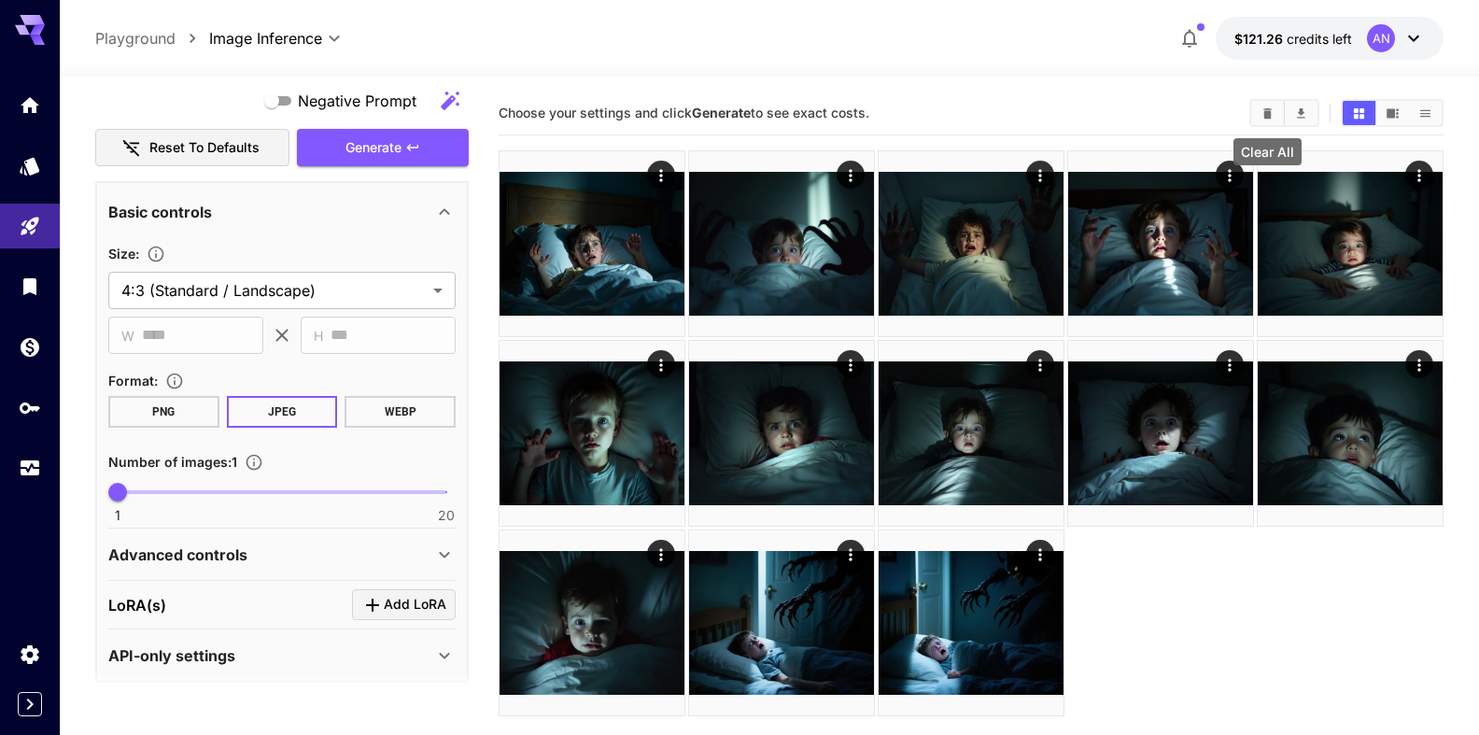
click at [1270, 109] on icon "Clear All" at bounding box center [1267, 112] width 8 height 10
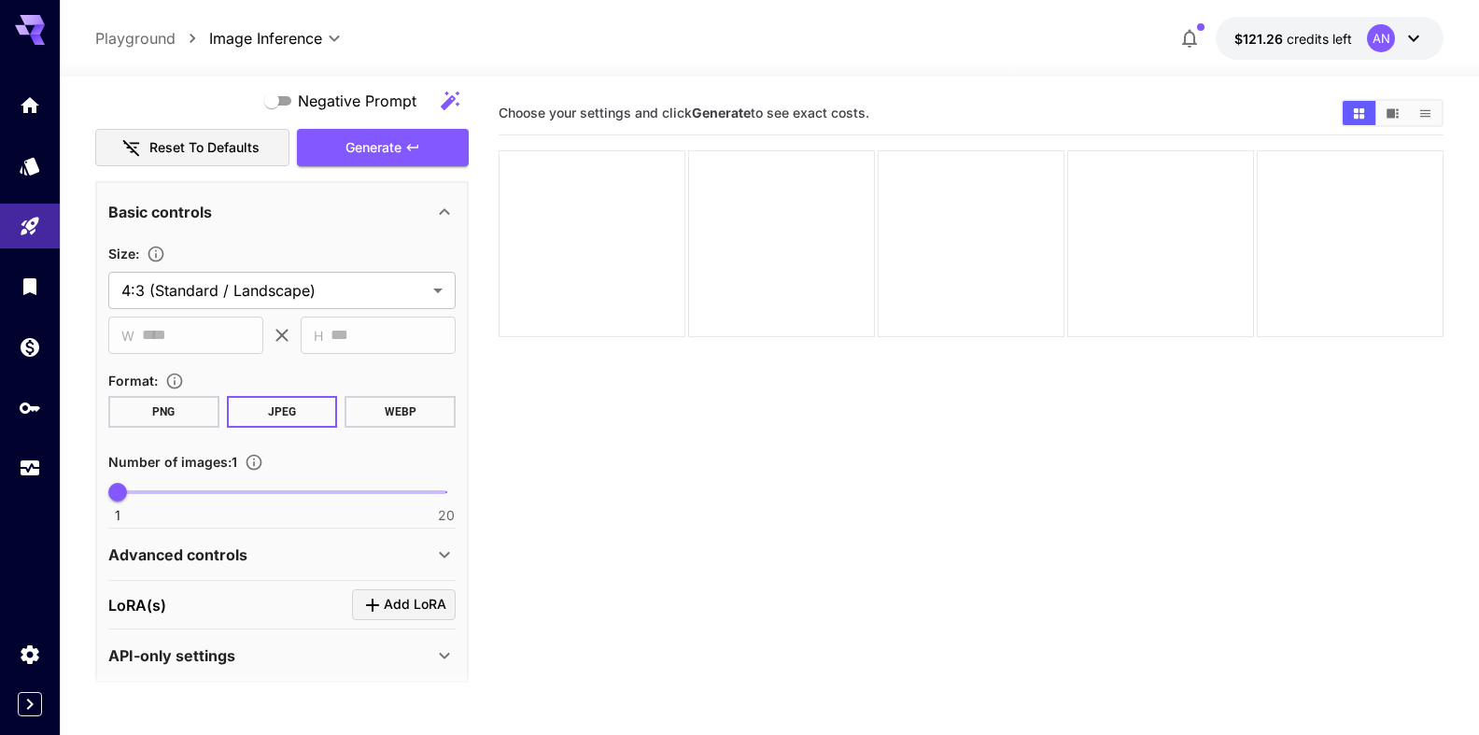
click at [379, 416] on button "WEBP" at bounding box center [400, 412] width 111 height 32
click at [374, 144] on span "Generate" at bounding box center [373, 147] width 56 height 23
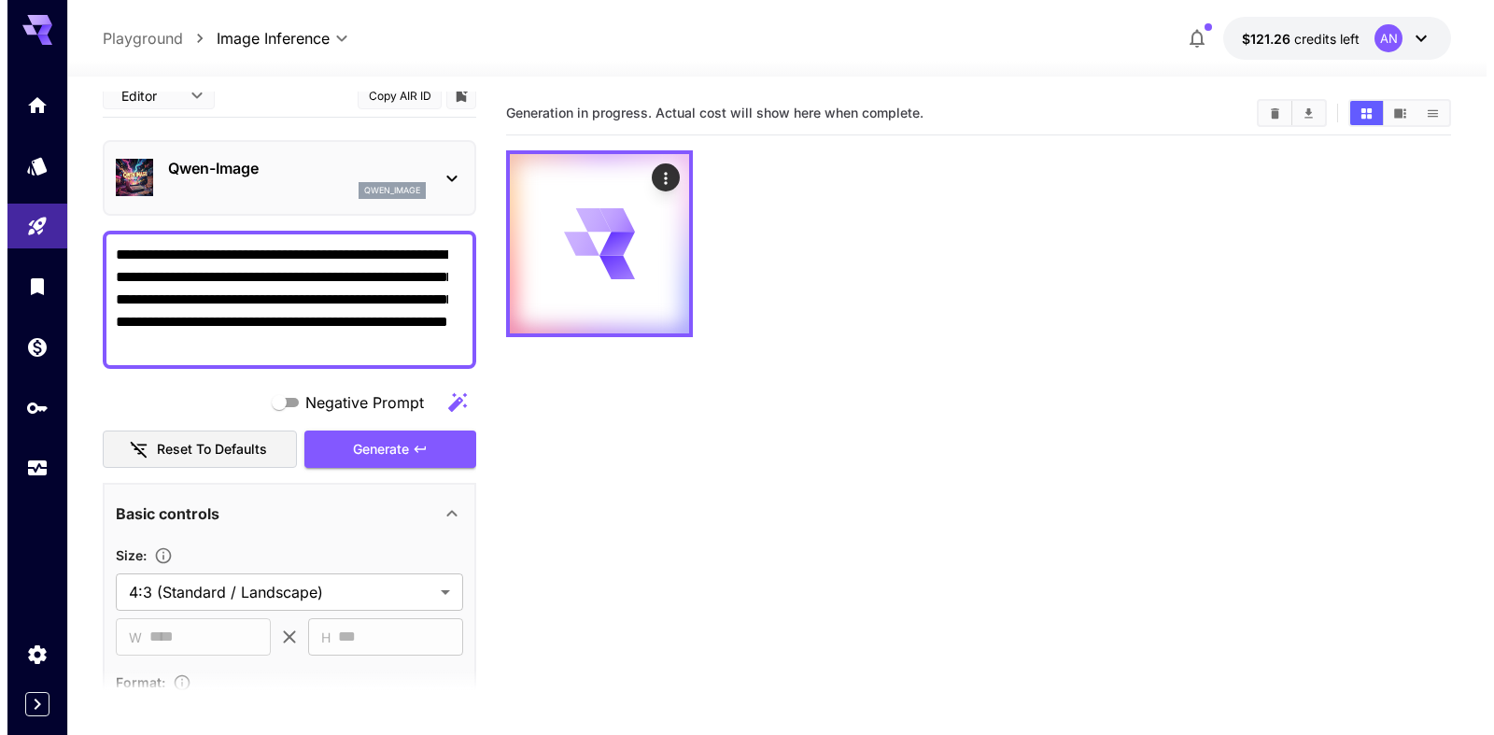
scroll to position [0, 0]
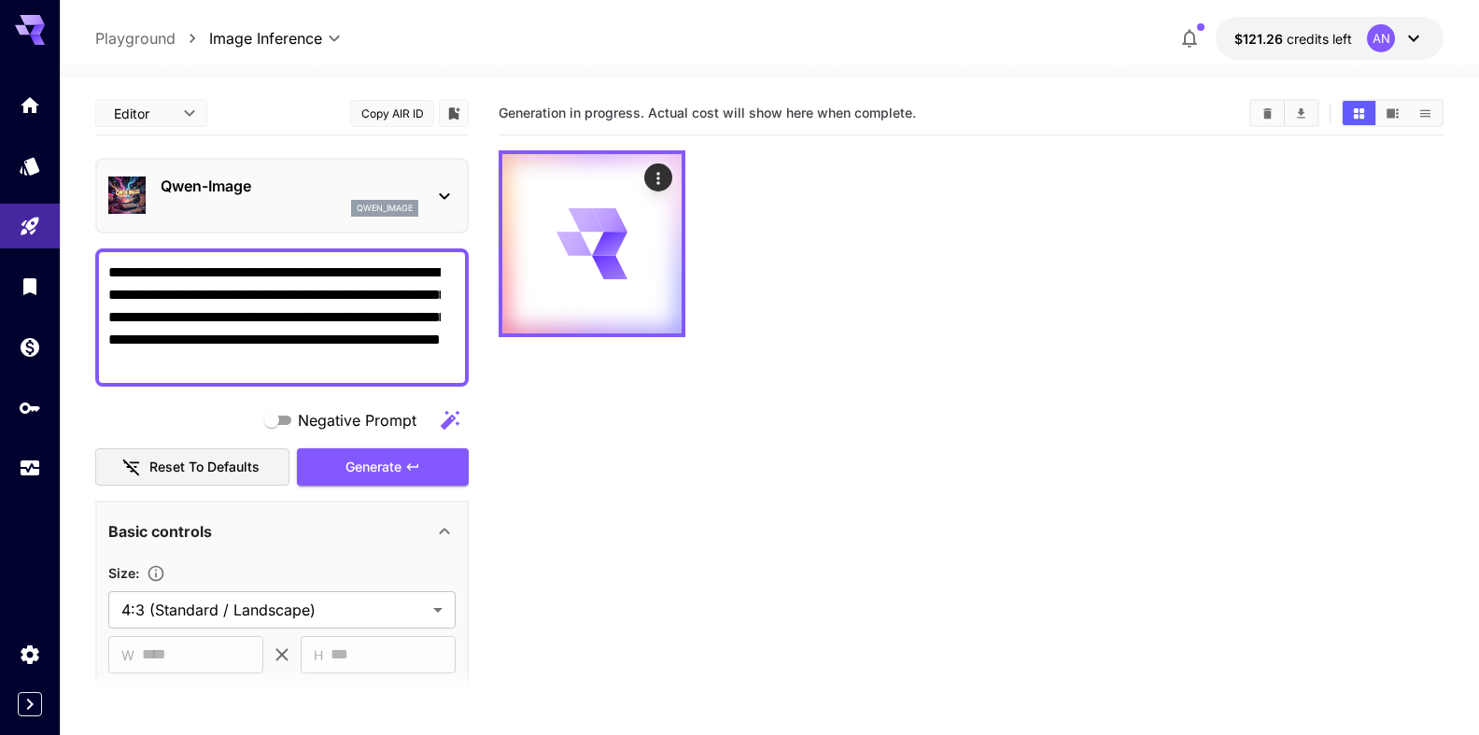
click at [210, 183] on p "Qwen-Image" at bounding box center [290, 186] width 258 height 22
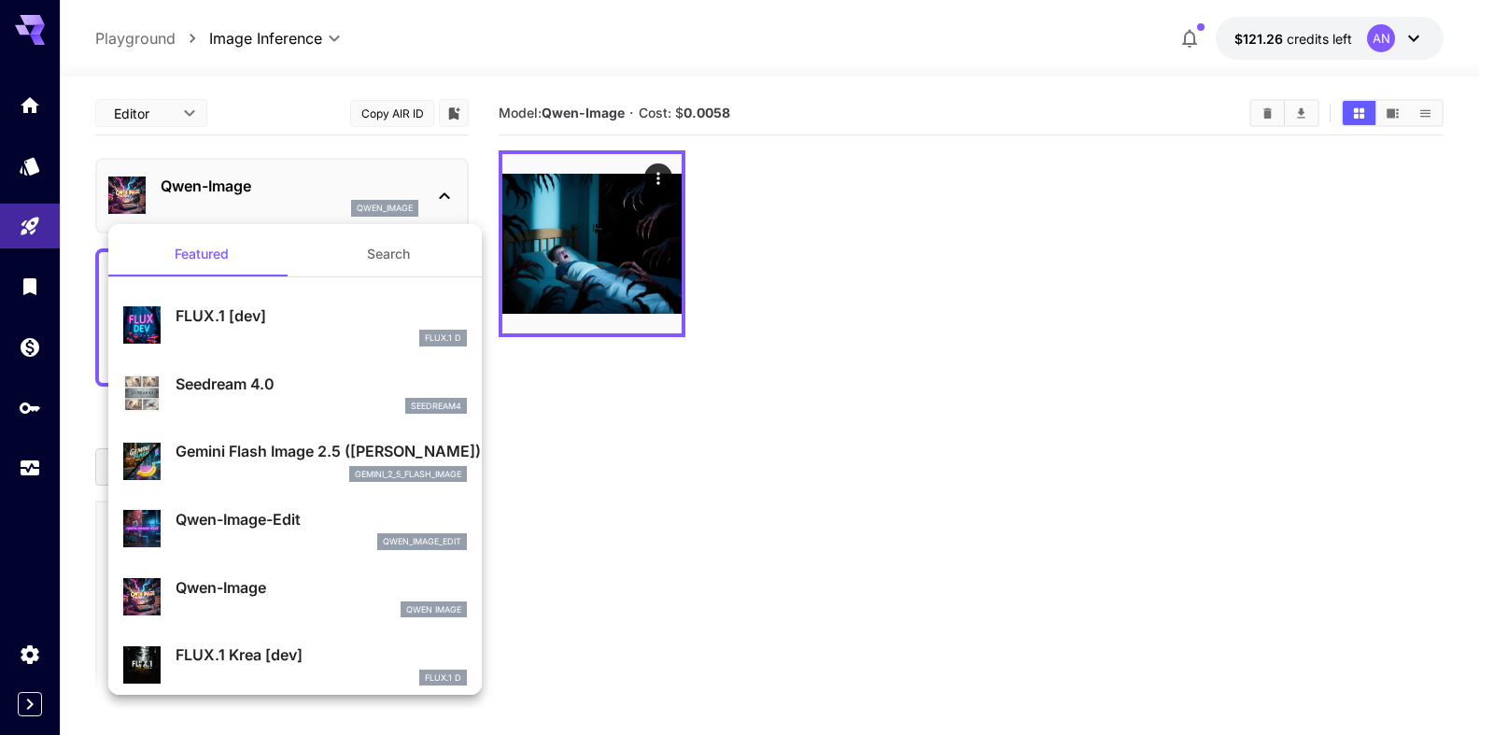
click at [763, 438] on div at bounding box center [747, 367] width 1494 height 735
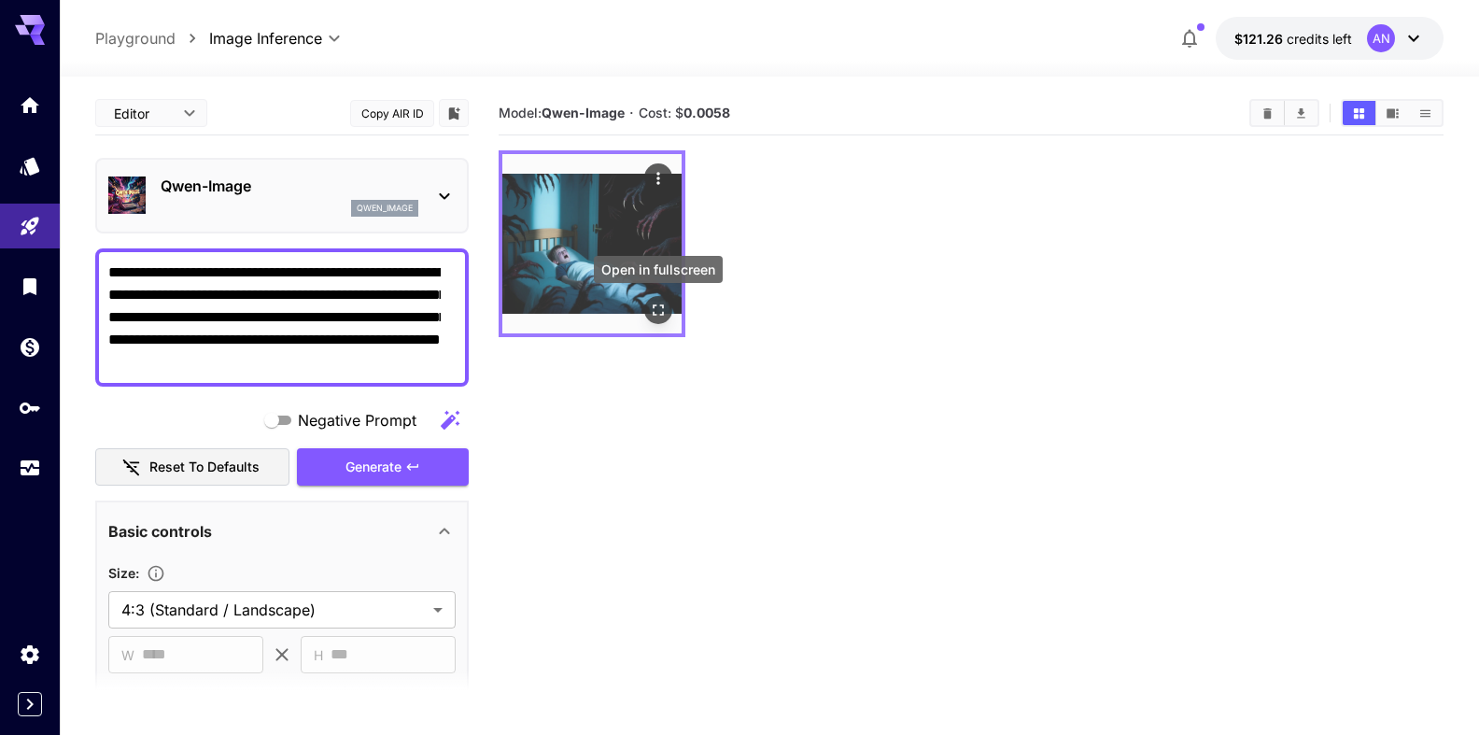
click at [656, 308] on icon "Open in fullscreen" at bounding box center [658, 310] width 19 height 19
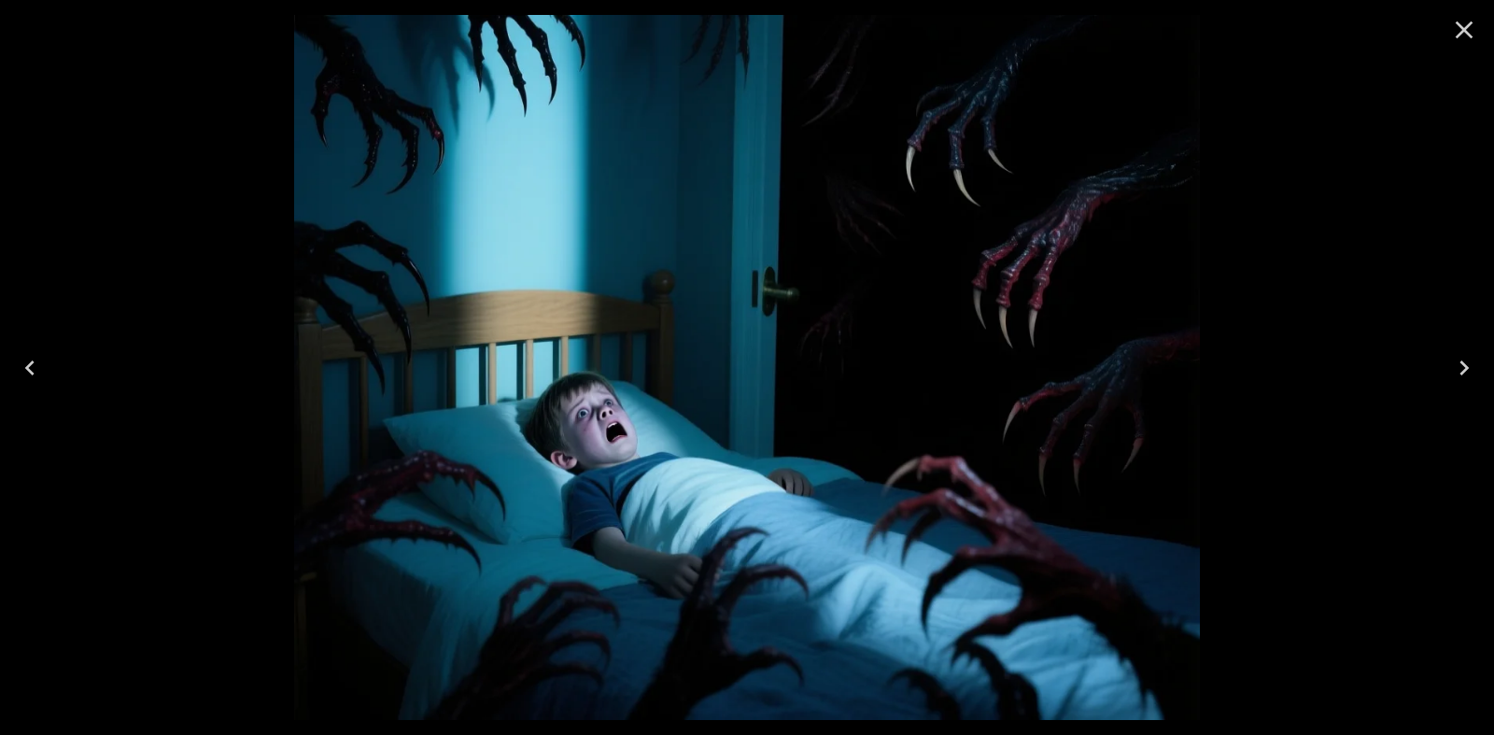
click at [1451, 28] on icon "Close" at bounding box center [1464, 30] width 30 height 30
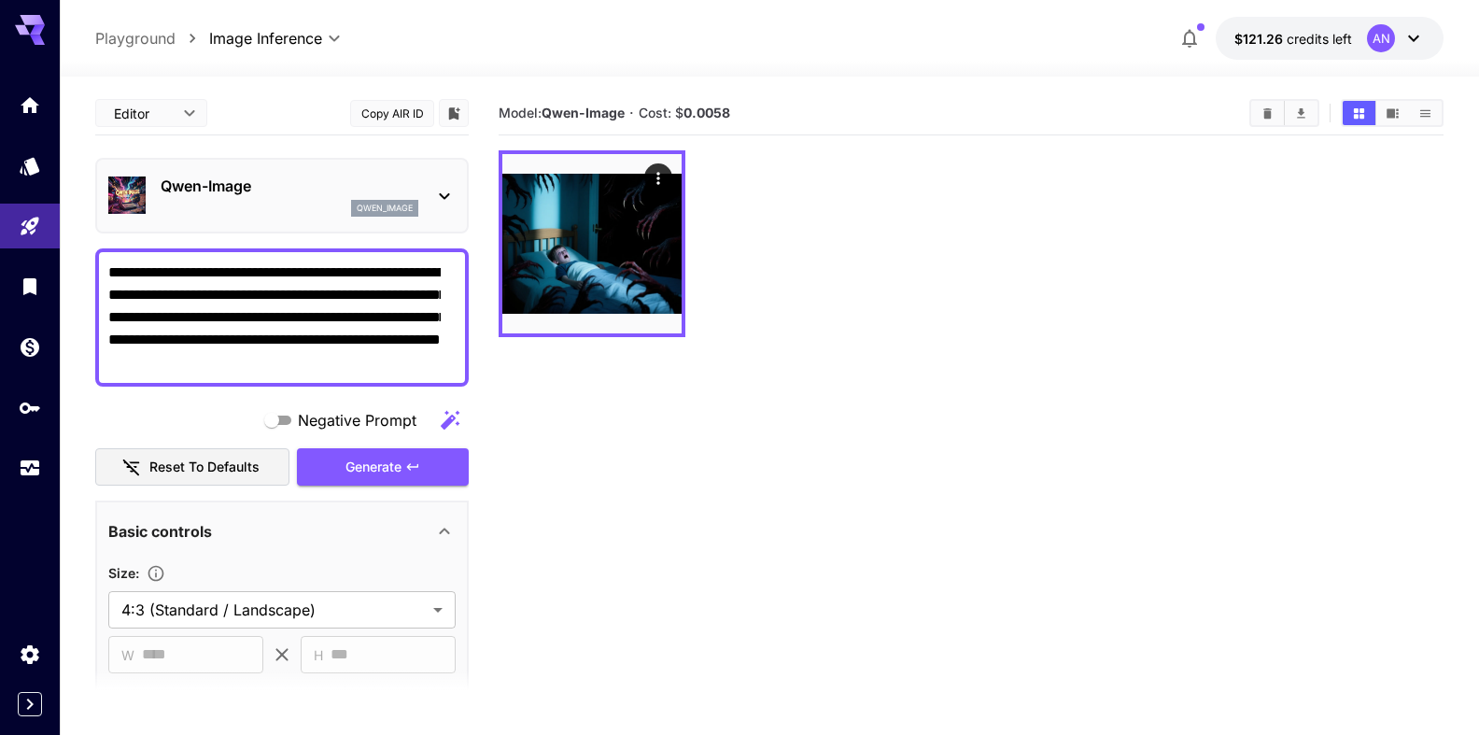
click at [218, 179] on p "Qwen-Image" at bounding box center [290, 186] width 258 height 22
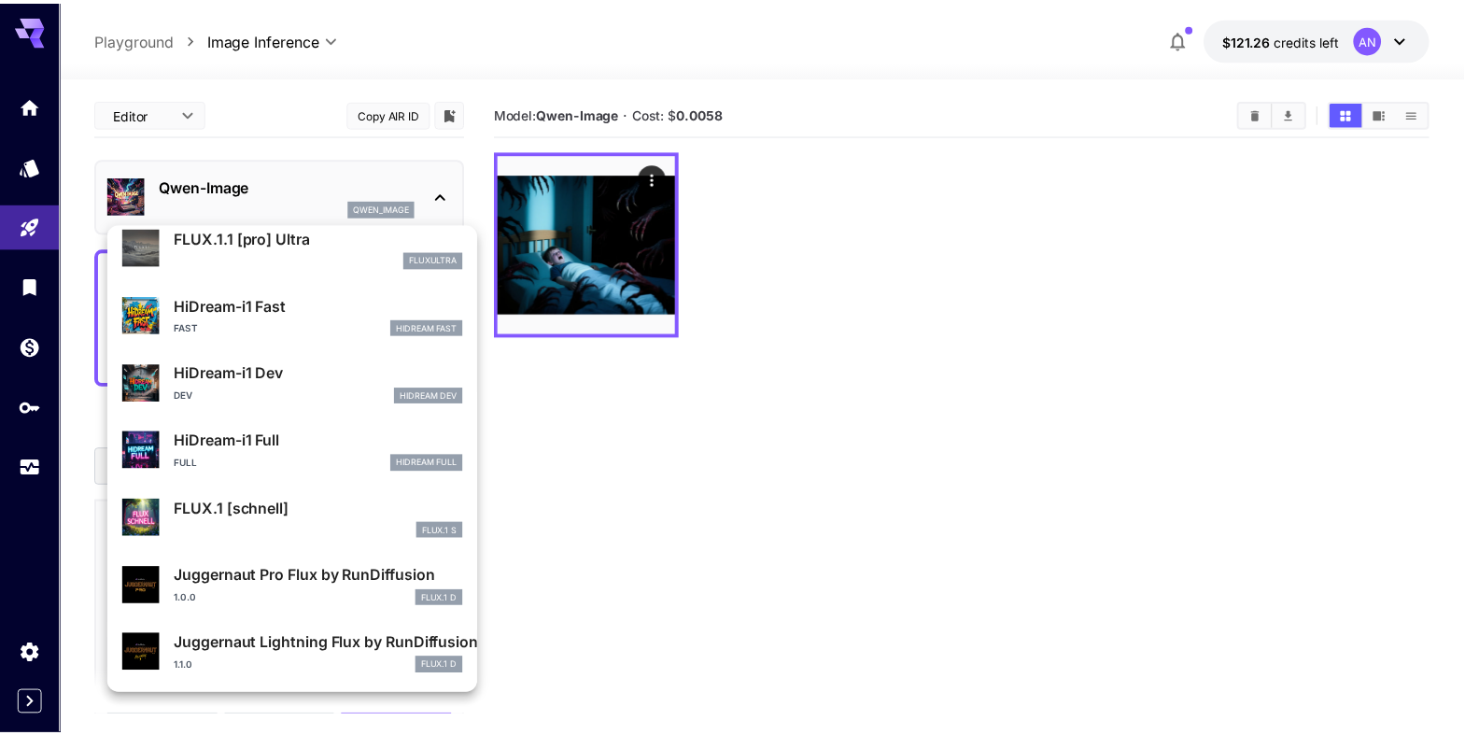
scroll to position [1511, 0]
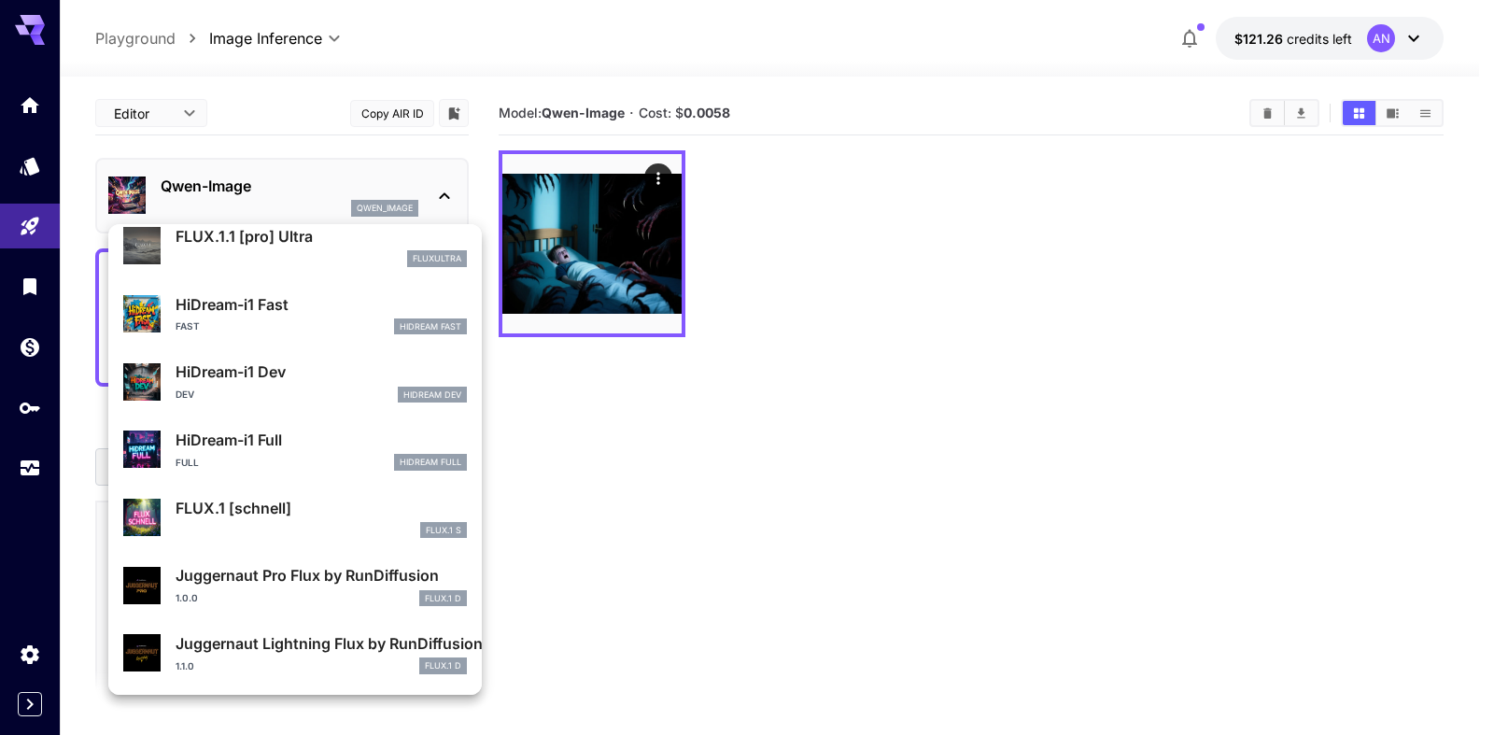
click at [265, 310] on p "HiDream-i1 Fast" at bounding box center [321, 304] width 291 height 22
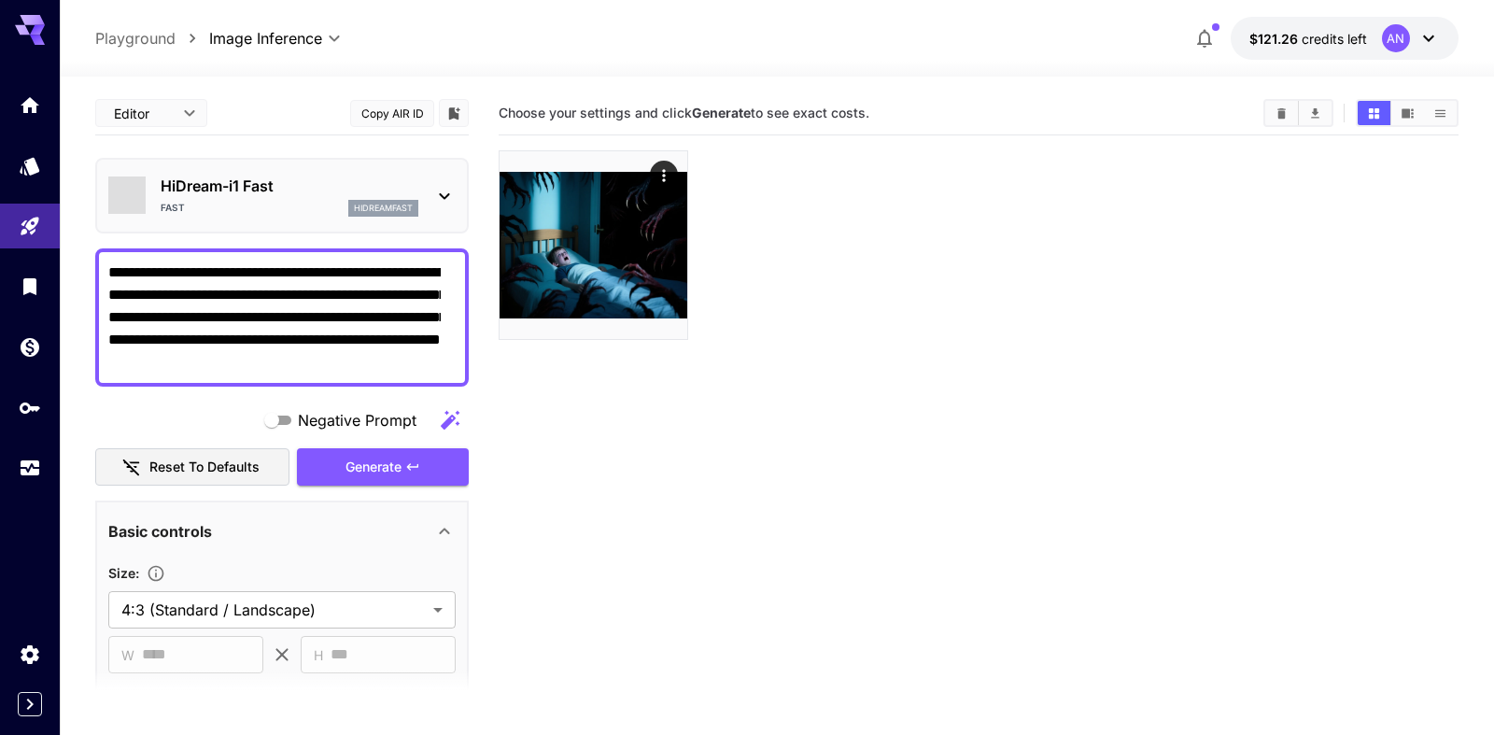
type input "**"
type input "*"
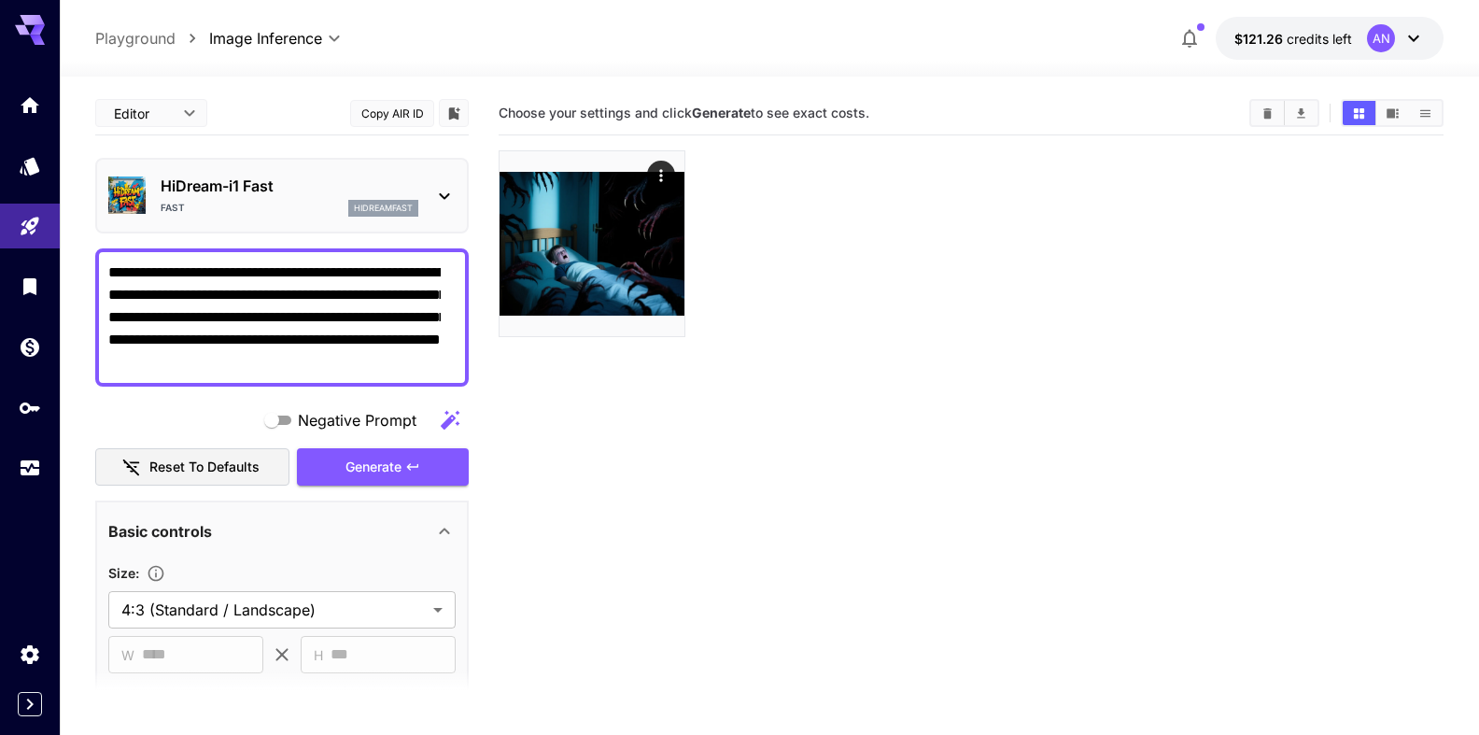
drag, startPoint x: 312, startPoint y: 342, endPoint x: 380, endPoint y: 340, distance: 68.2
click at [380, 340] on textarea "**********" at bounding box center [274, 317] width 332 height 112
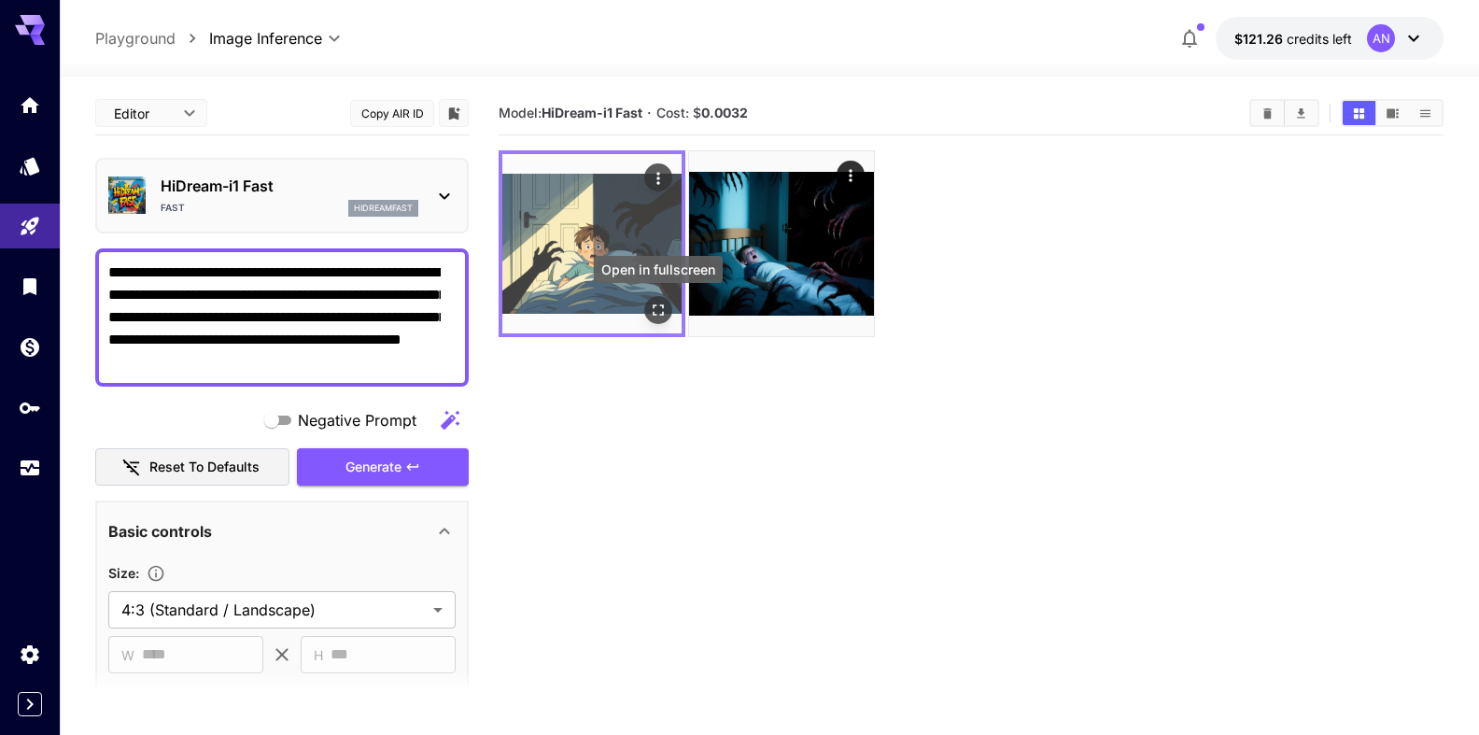
type textarea "**********"
click at [668, 315] on button "Open in fullscreen" at bounding box center [658, 310] width 28 height 28
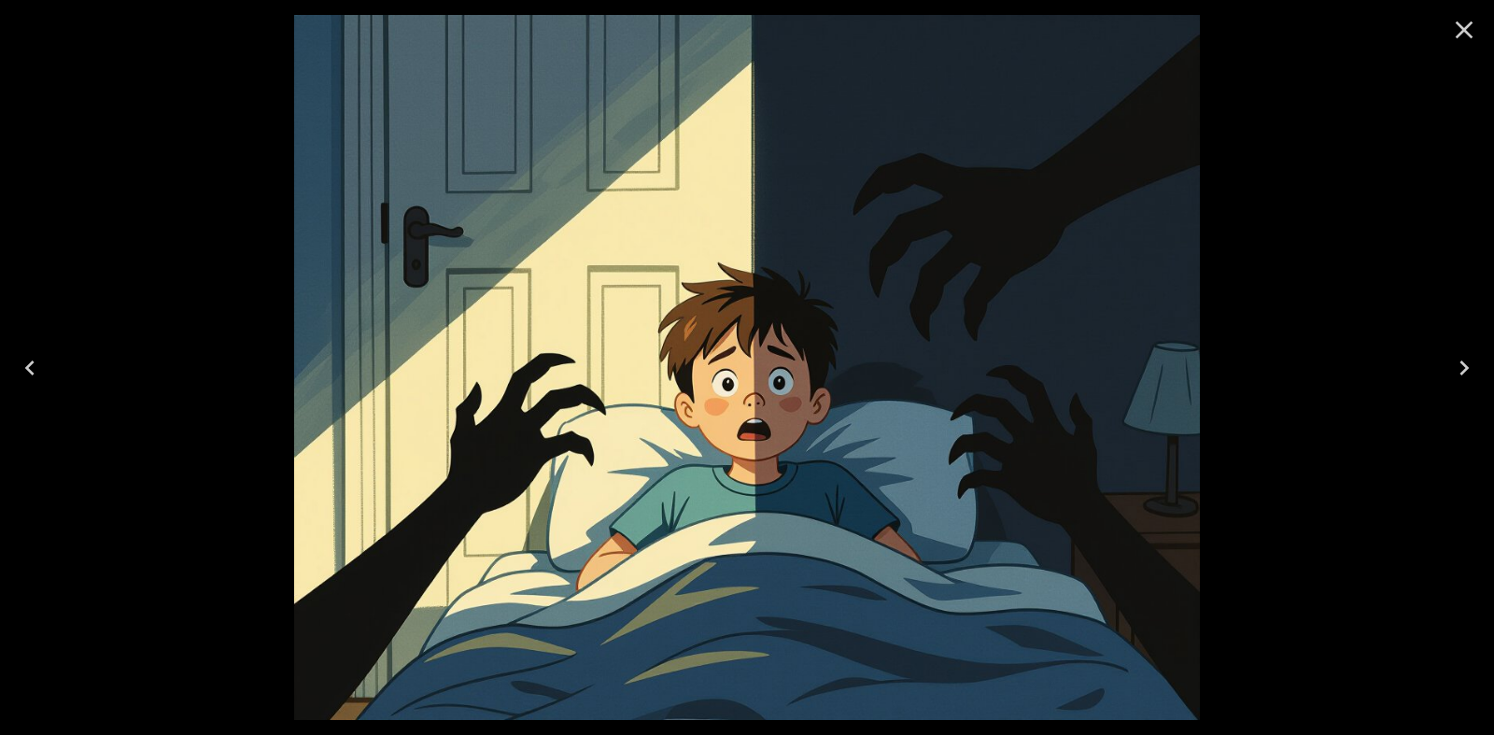
click at [1461, 33] on icon "Close" at bounding box center [1465, 30] width 18 height 18
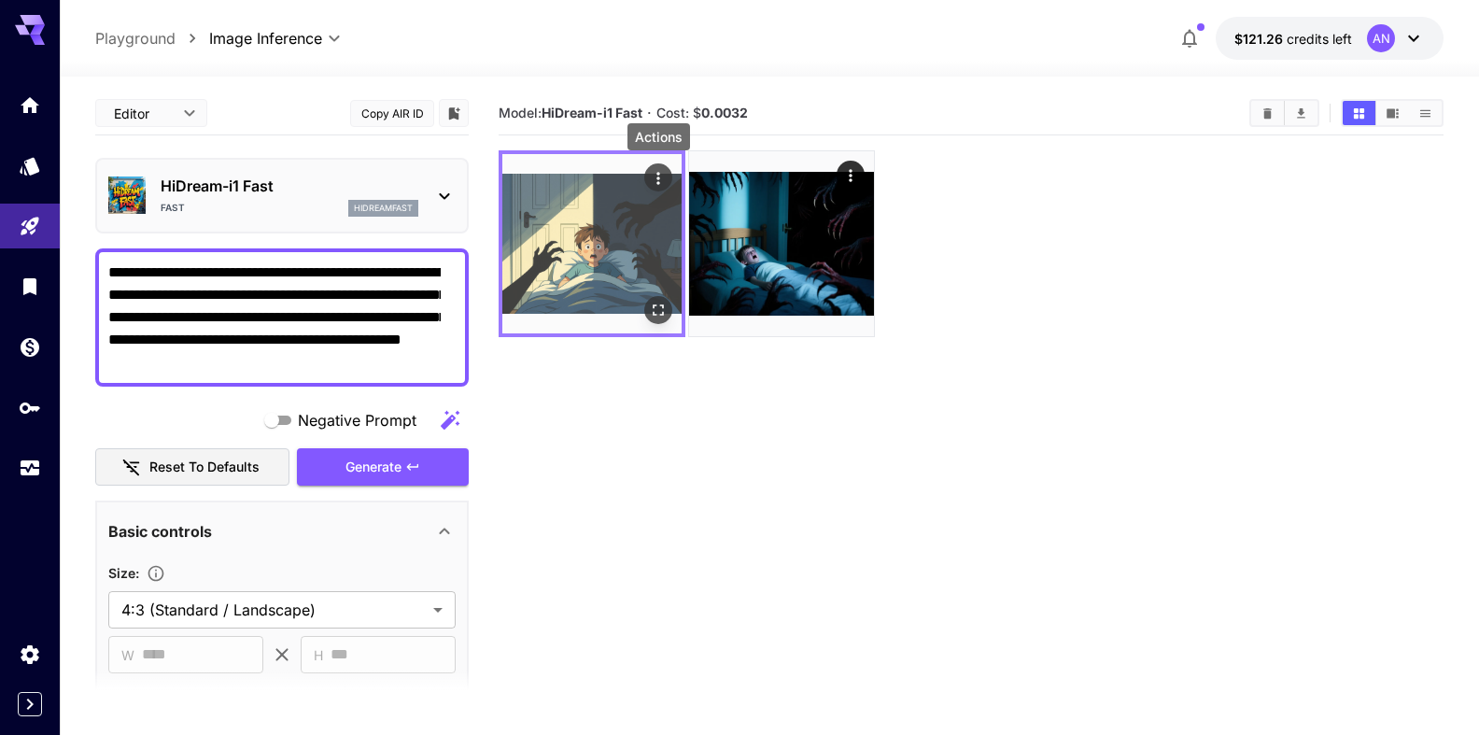
click at [656, 180] on icon "Actions" at bounding box center [658, 178] width 19 height 19
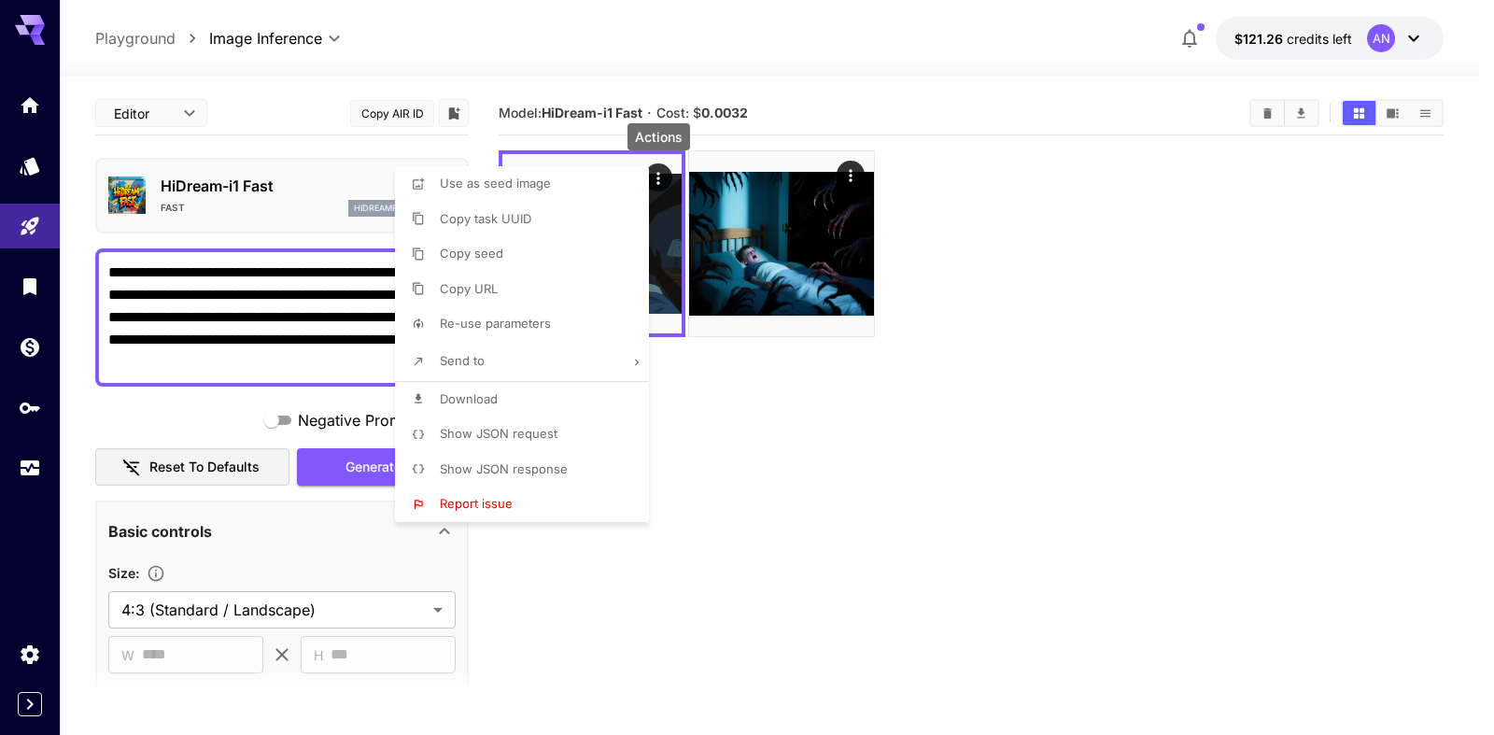
click at [471, 402] on span "Download" at bounding box center [469, 398] width 58 height 15
click at [1115, 392] on div at bounding box center [747, 367] width 1494 height 735
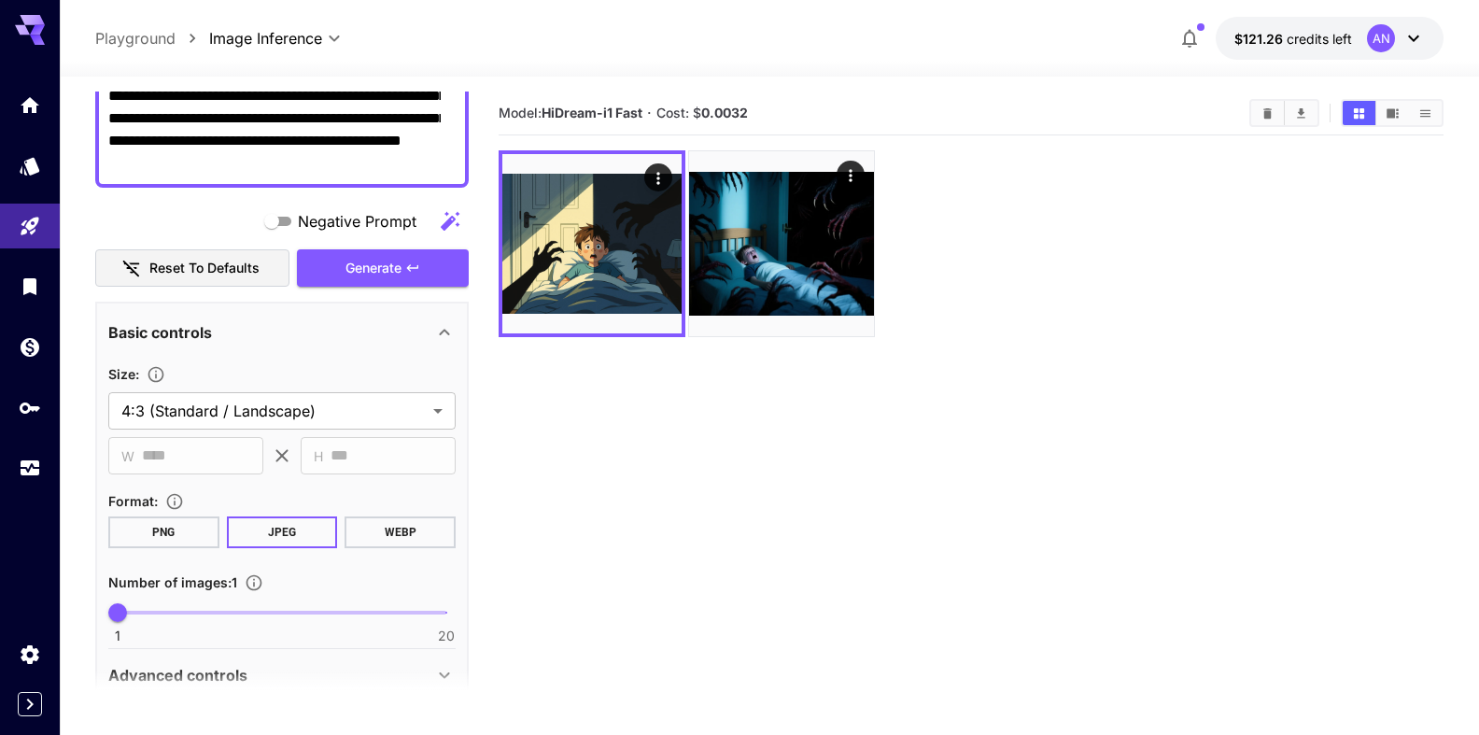
scroll to position [213, 0]
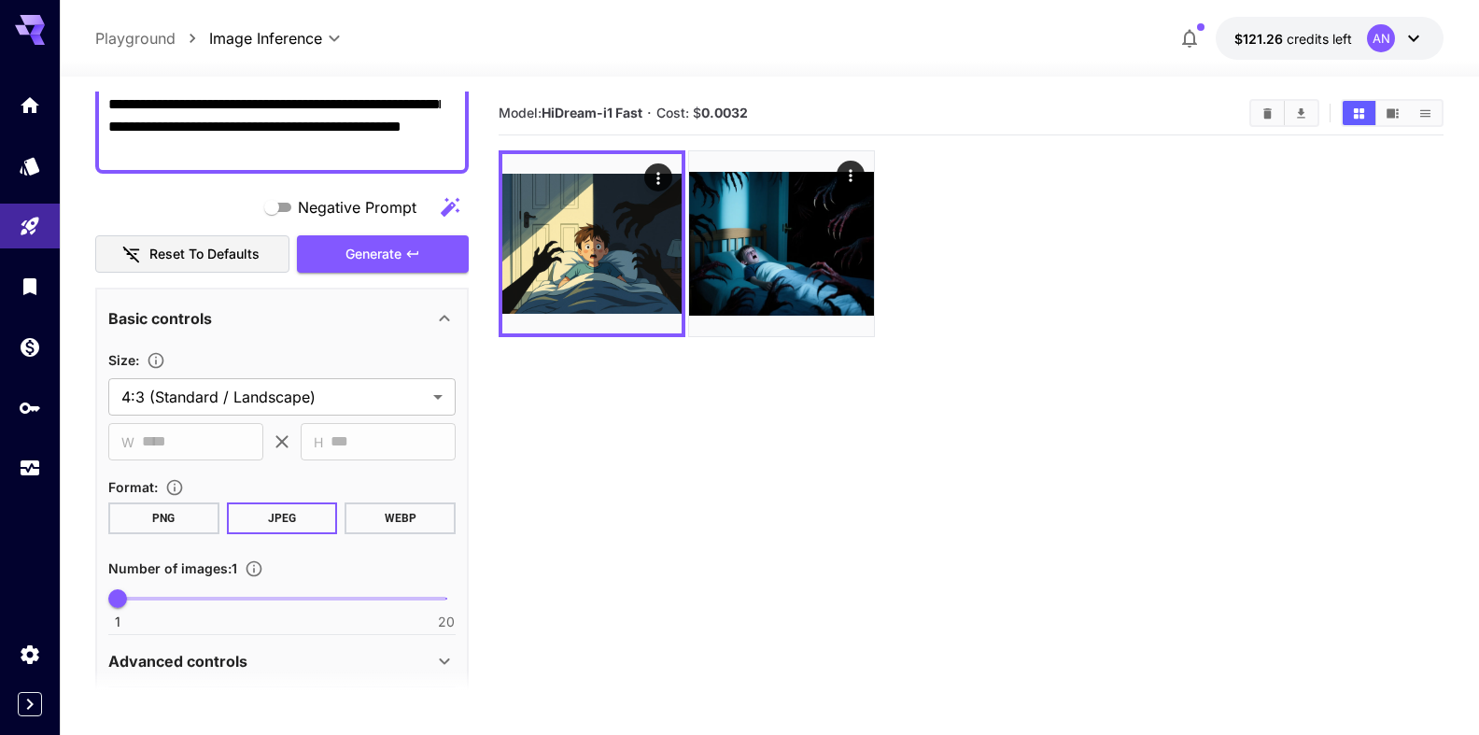
click at [399, 517] on button "WEBP" at bounding box center [400, 518] width 111 height 32
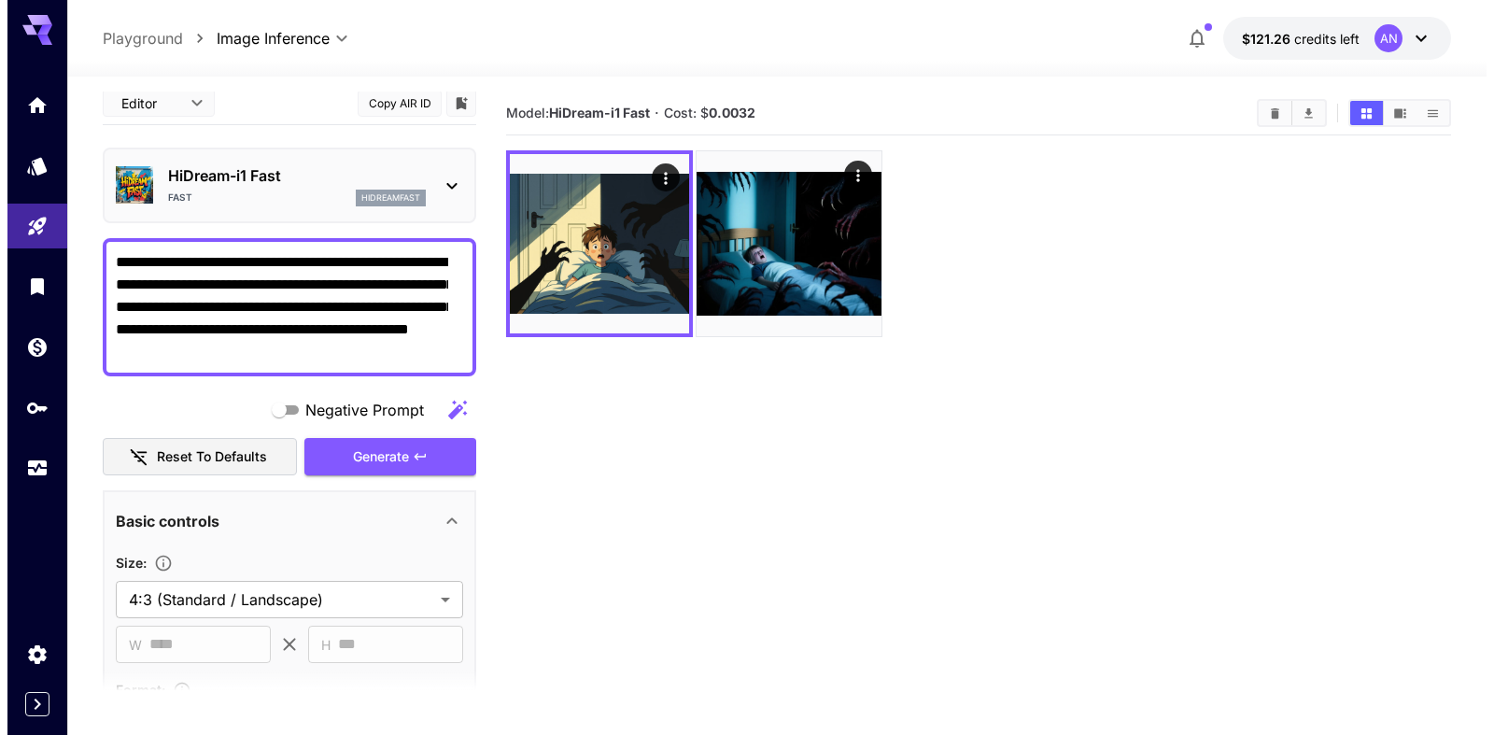
scroll to position [0, 0]
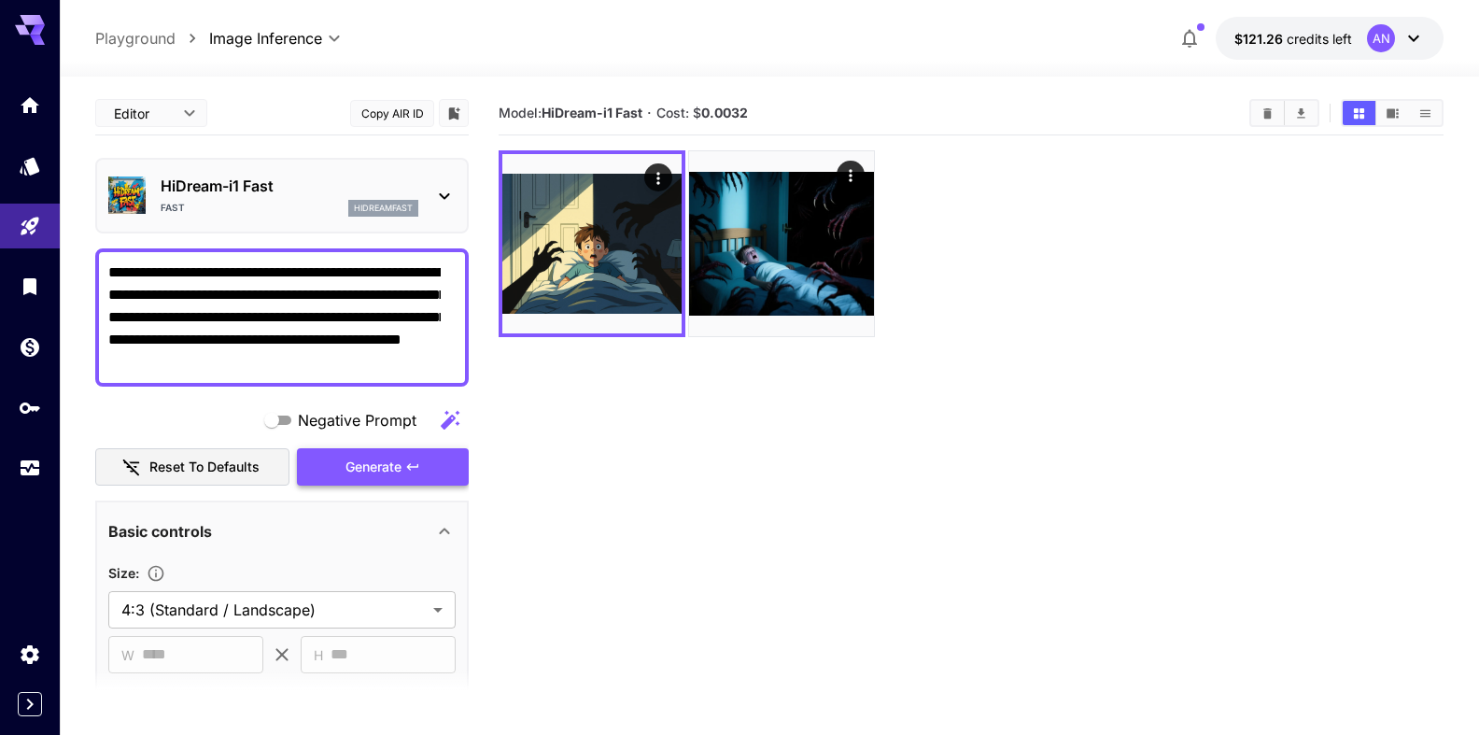
click at [368, 454] on button "Generate" at bounding box center [383, 467] width 172 height 38
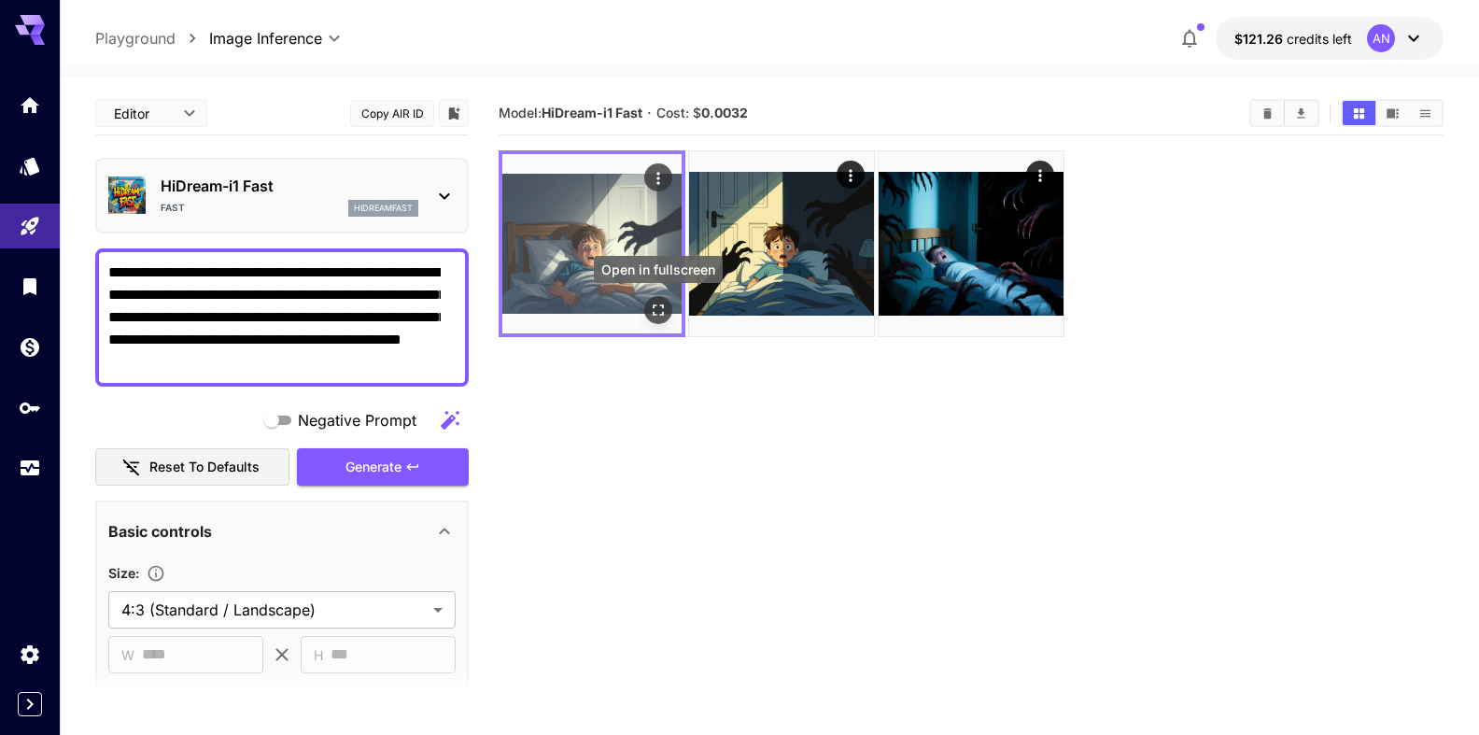
click at [658, 310] on icon "Open in fullscreen" at bounding box center [658, 310] width 19 height 19
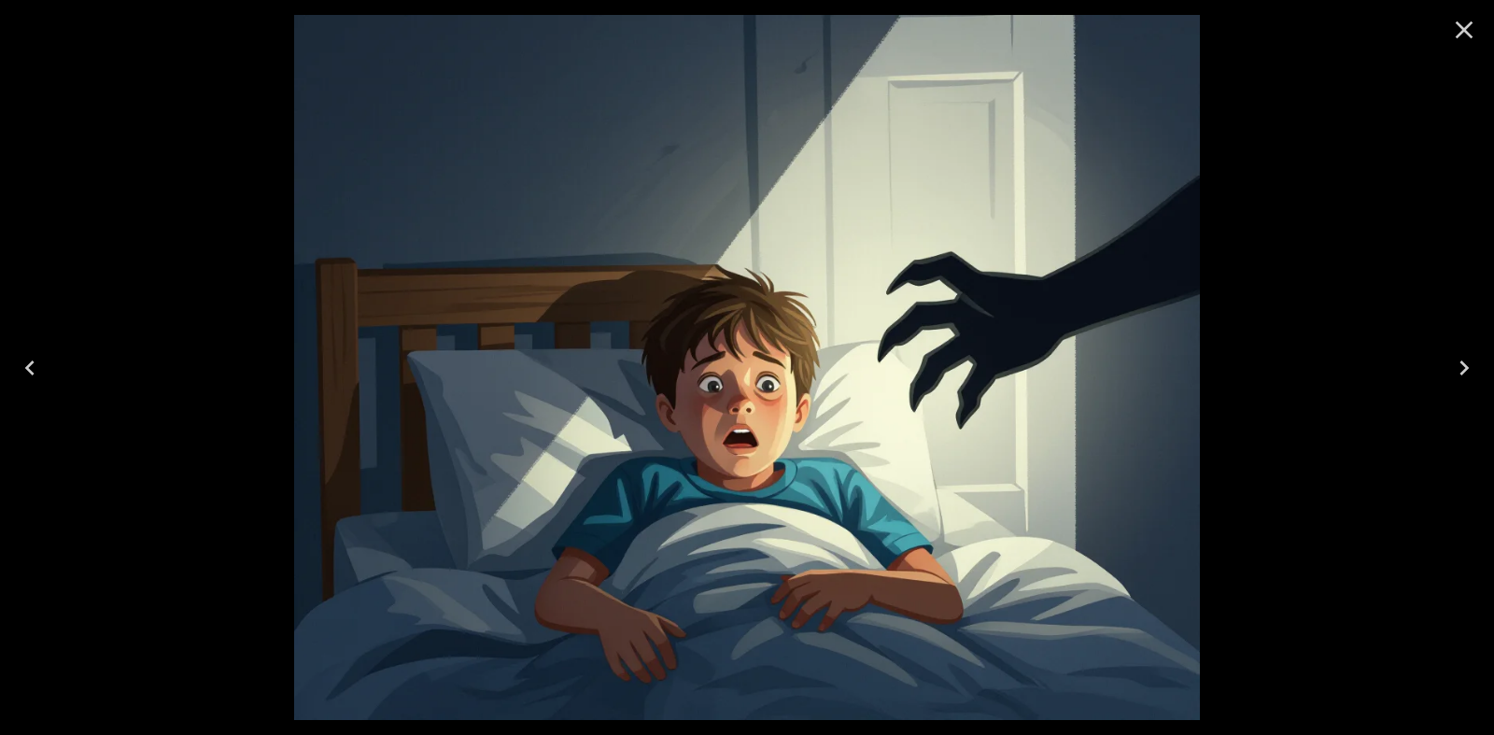
click at [1469, 29] on icon "Close" at bounding box center [1464, 30] width 30 height 30
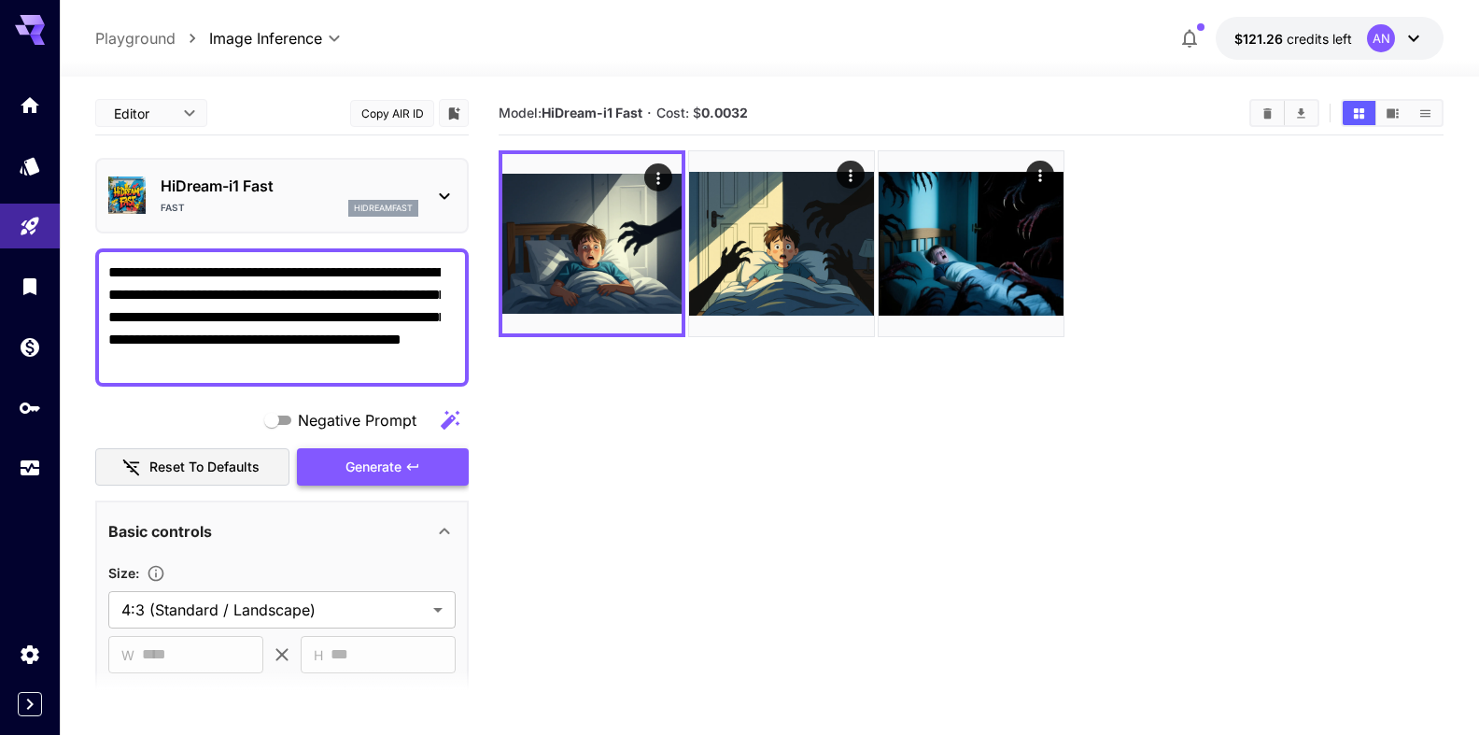
click at [371, 476] on span "Generate" at bounding box center [373, 467] width 56 height 23
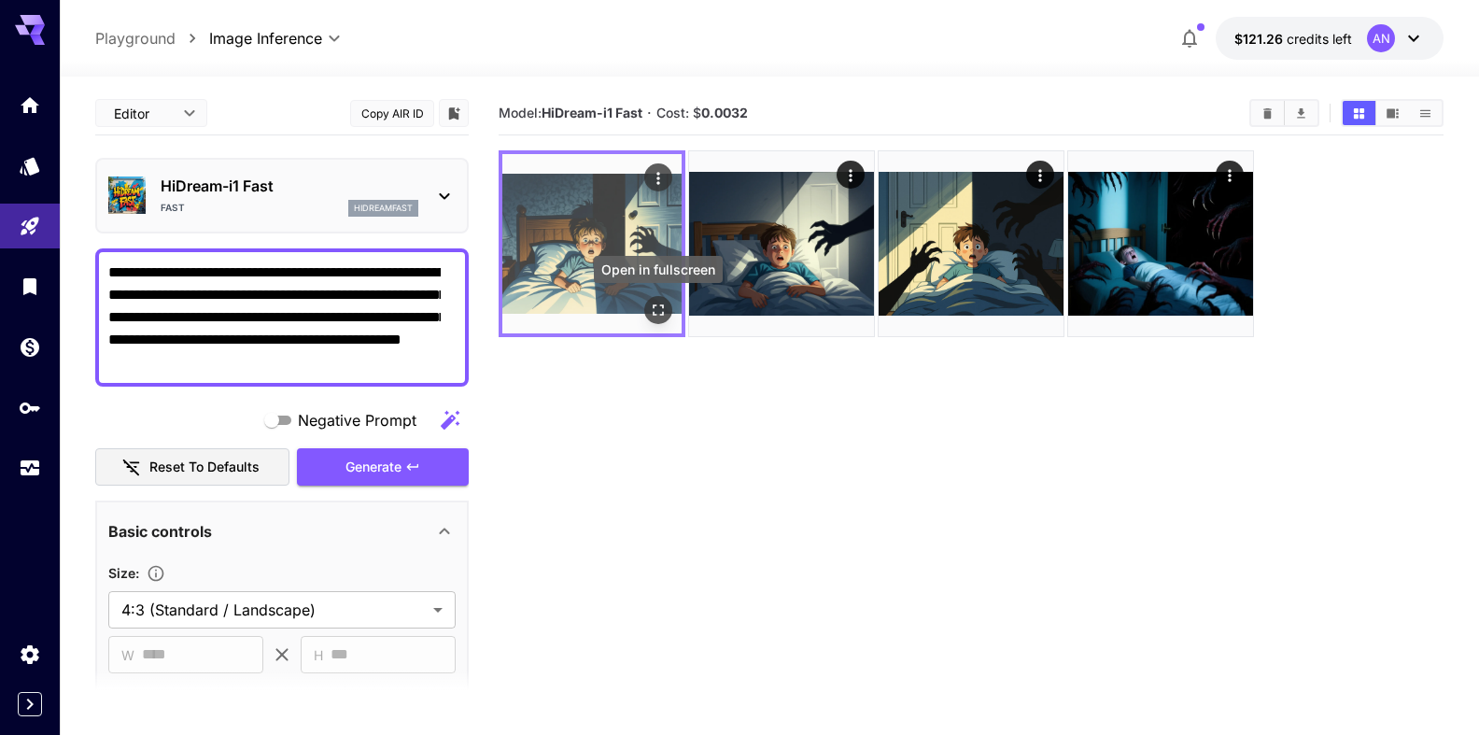
click at [661, 315] on icon "Open in fullscreen" at bounding box center [658, 309] width 11 height 11
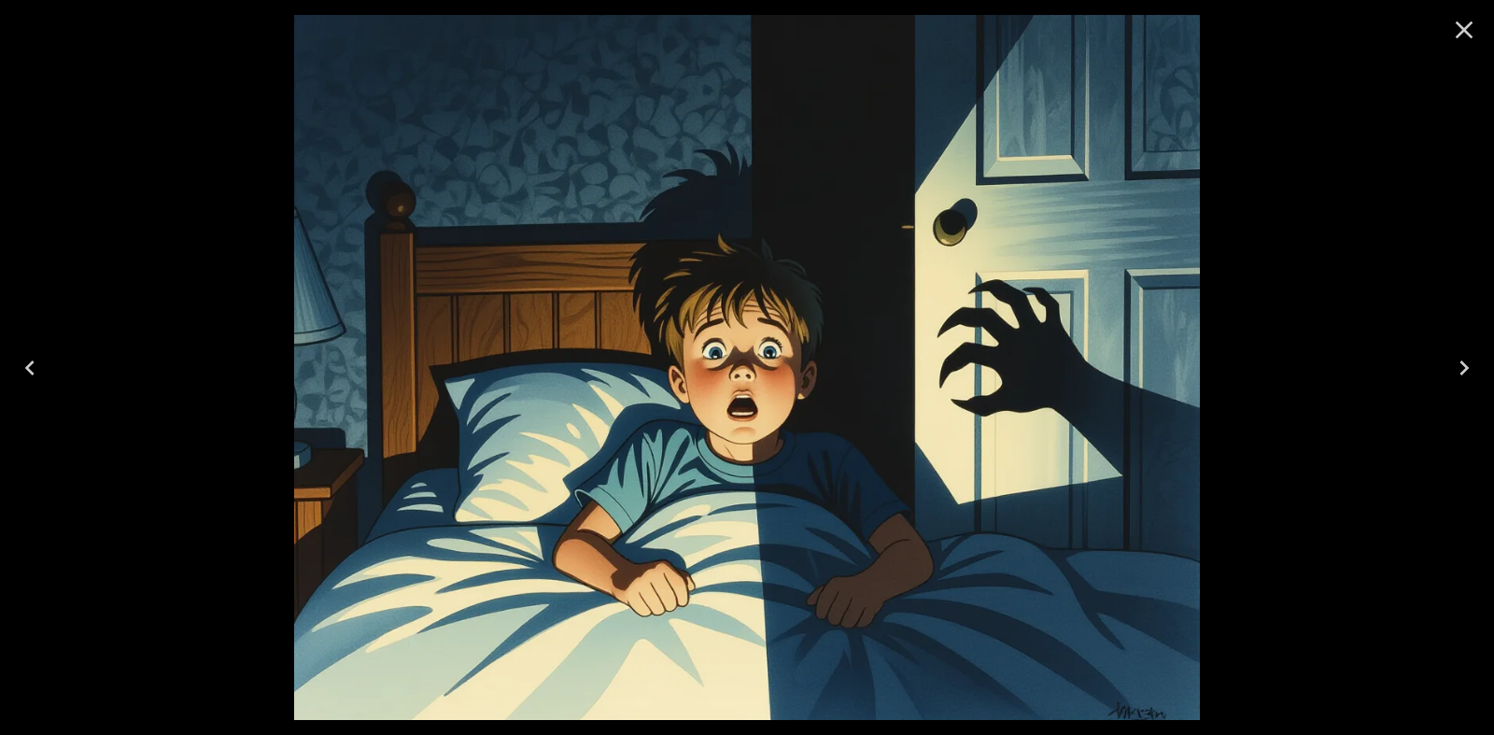
click at [1470, 26] on icon "Close" at bounding box center [1464, 30] width 30 height 30
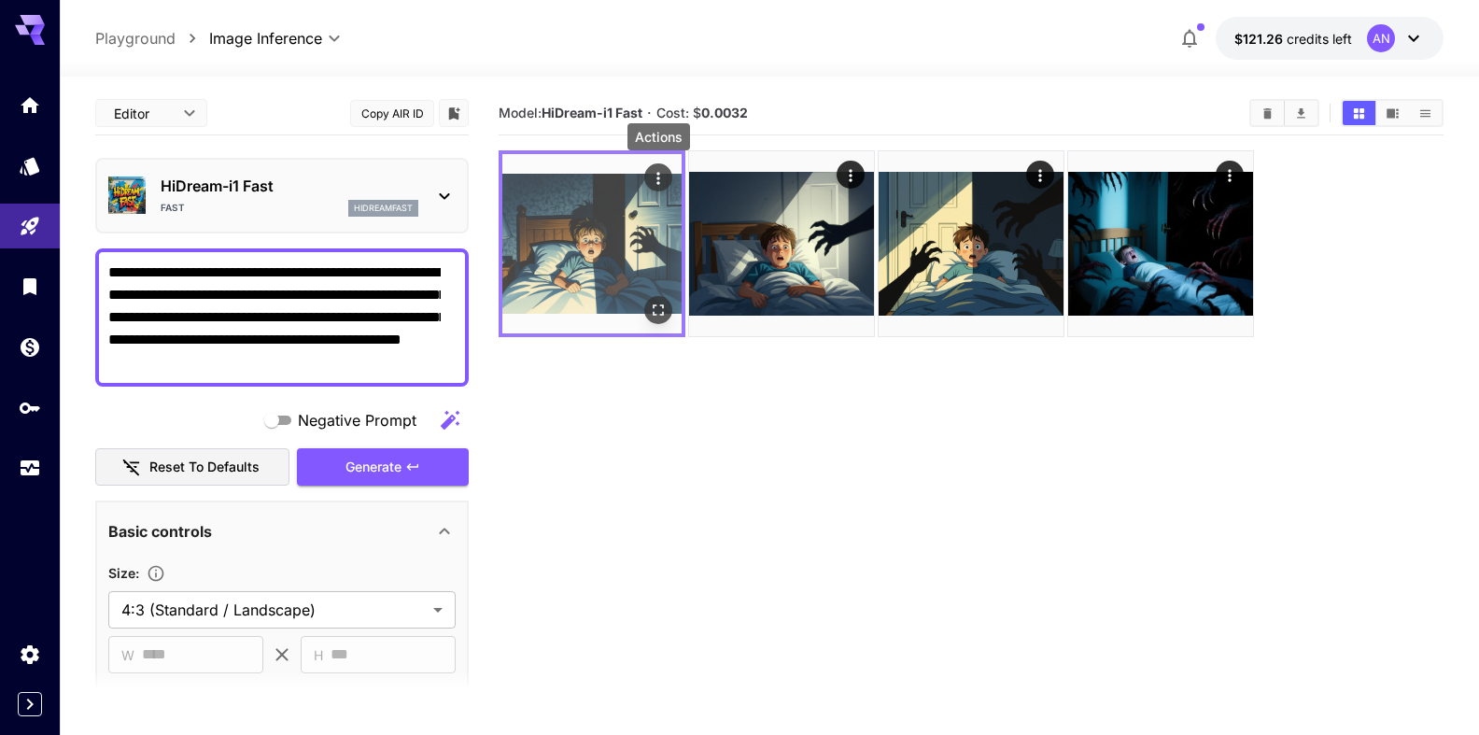
click at [652, 176] on icon "Actions" at bounding box center [658, 178] width 19 height 19
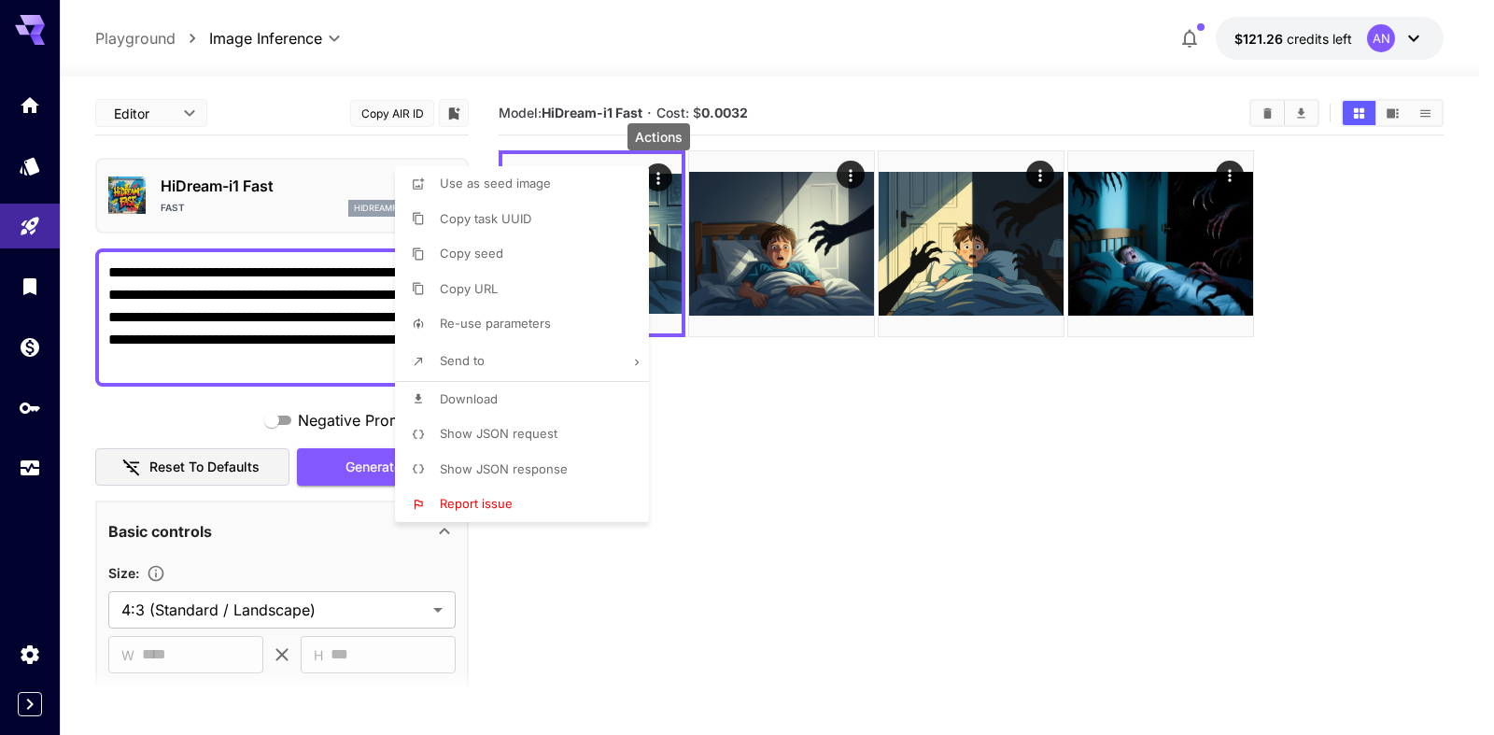
click at [476, 396] on span "Download" at bounding box center [469, 398] width 58 height 15
click at [214, 182] on div at bounding box center [747, 367] width 1494 height 735
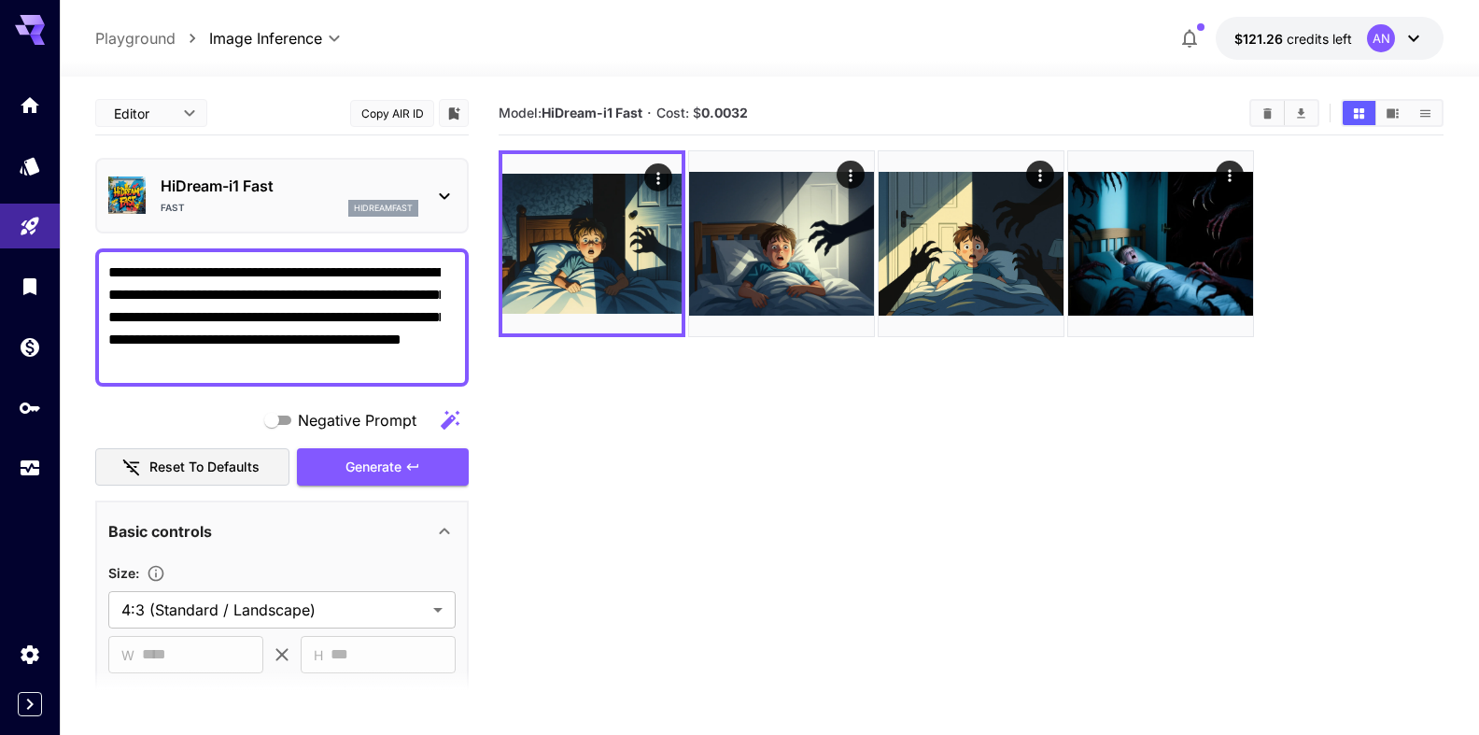
click at [218, 180] on p "HiDream-i1 Fast" at bounding box center [290, 186] width 258 height 22
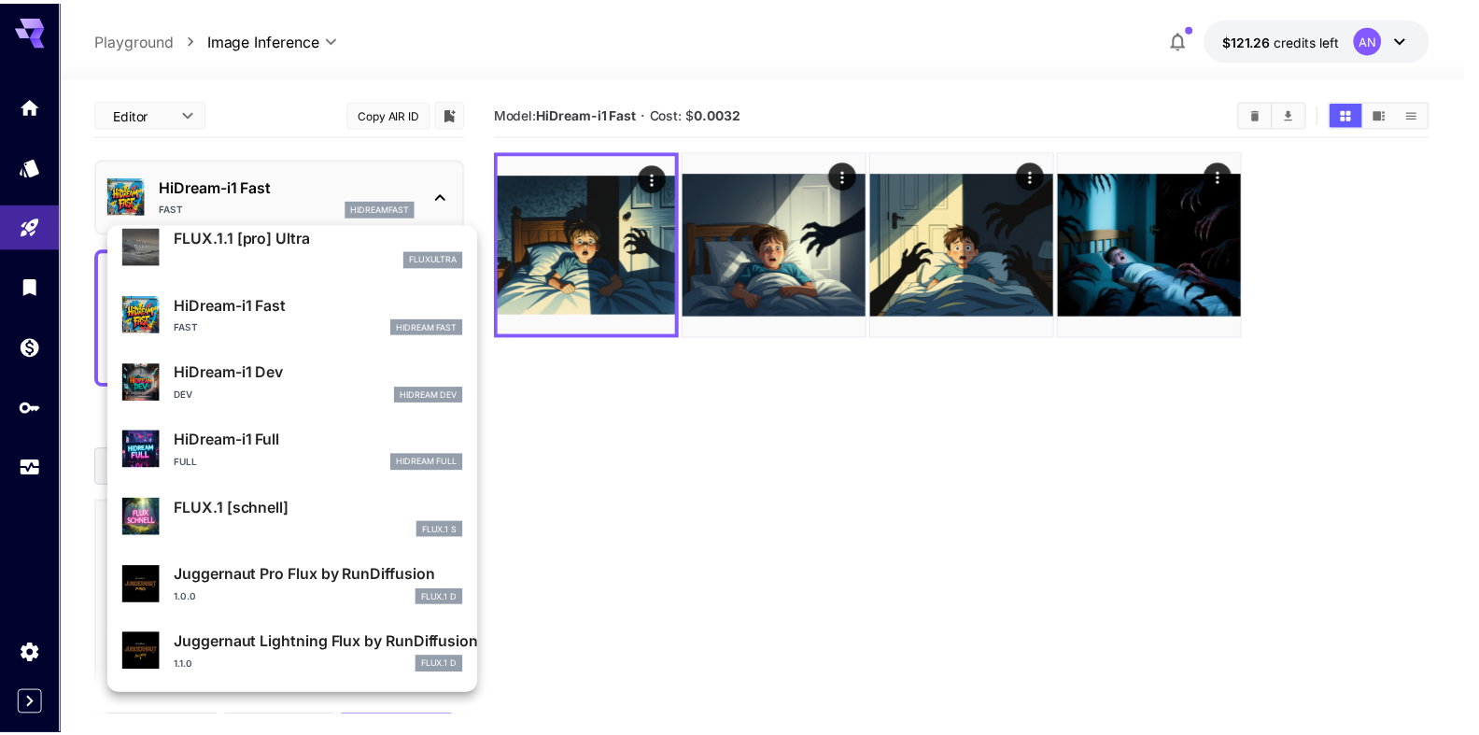
scroll to position [1511, 0]
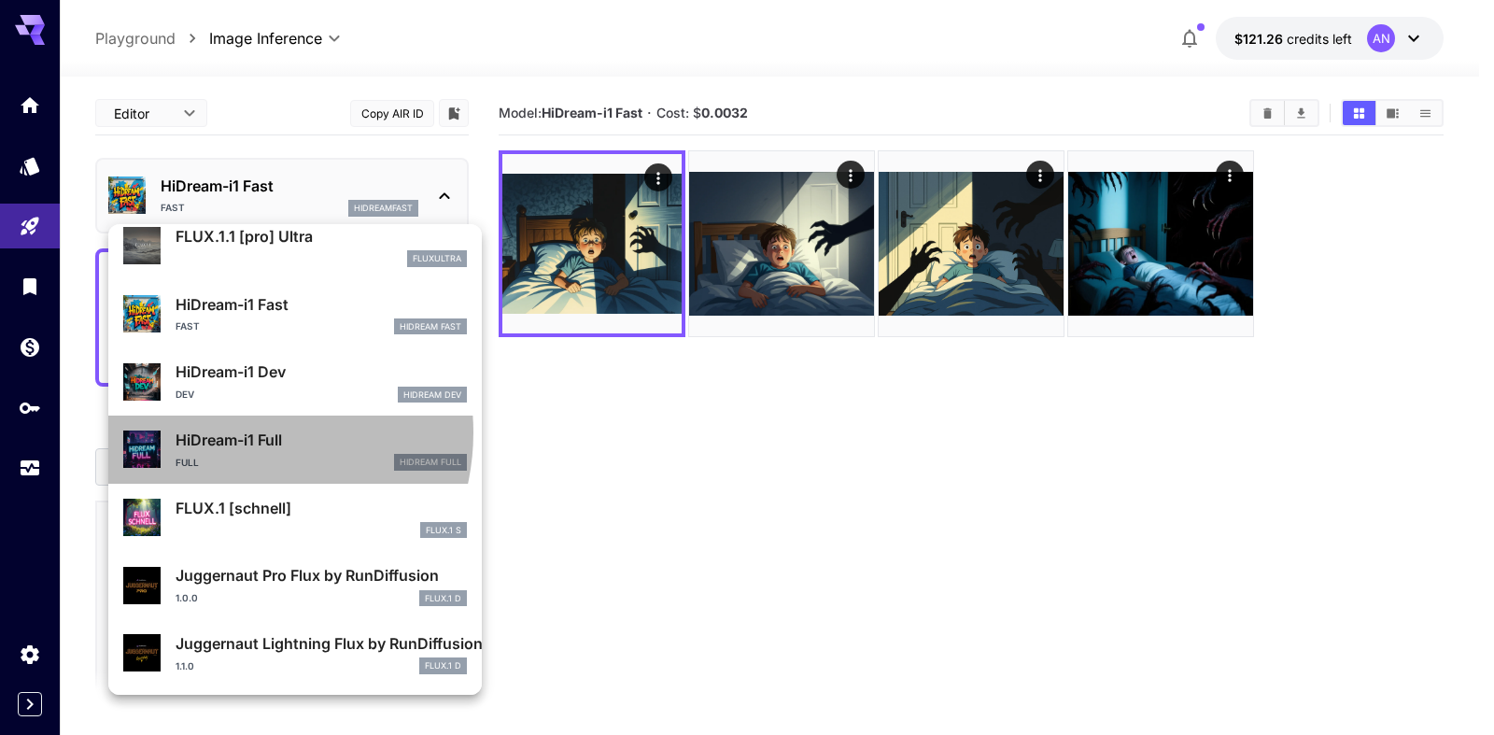
click at [230, 432] on p "HiDream-i1 Full" at bounding box center [321, 440] width 291 height 22
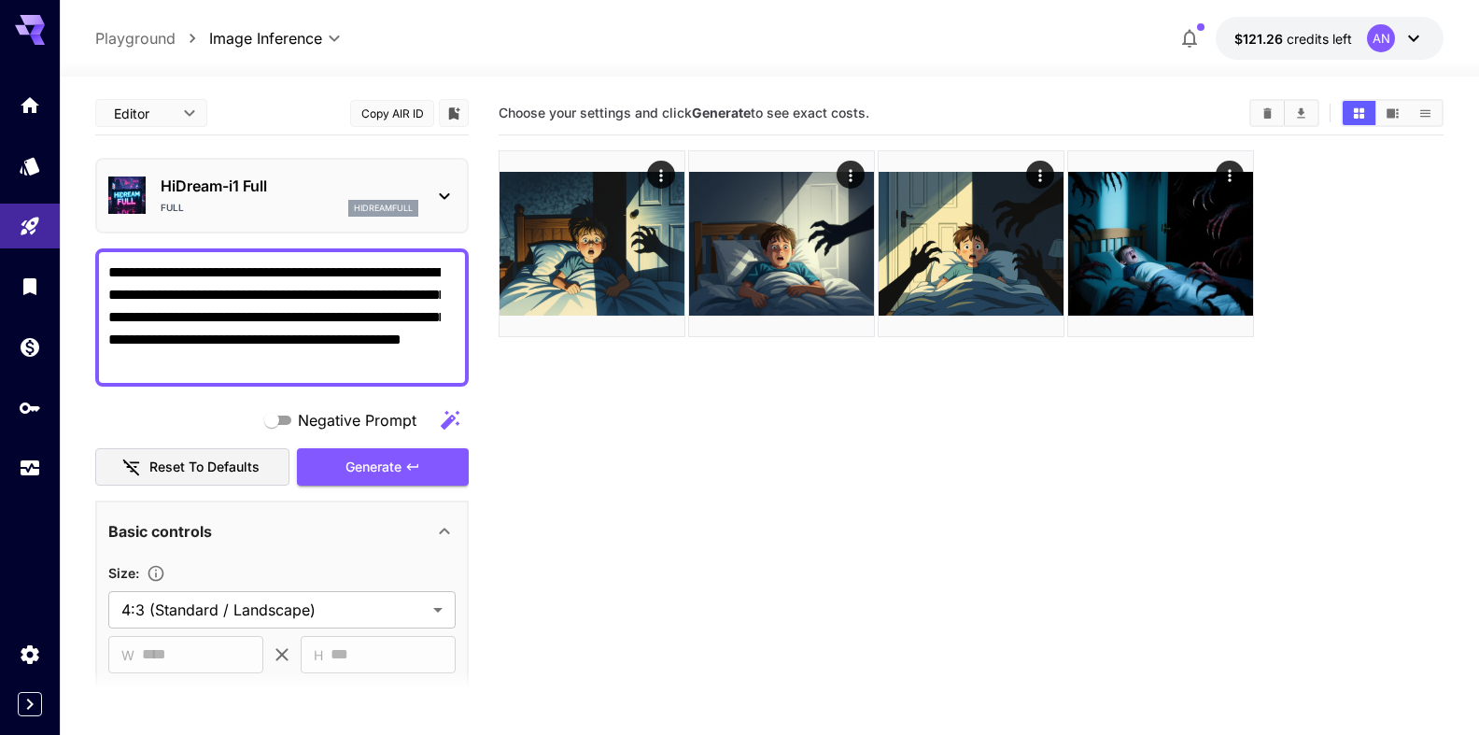
type input "**"
type input "***"
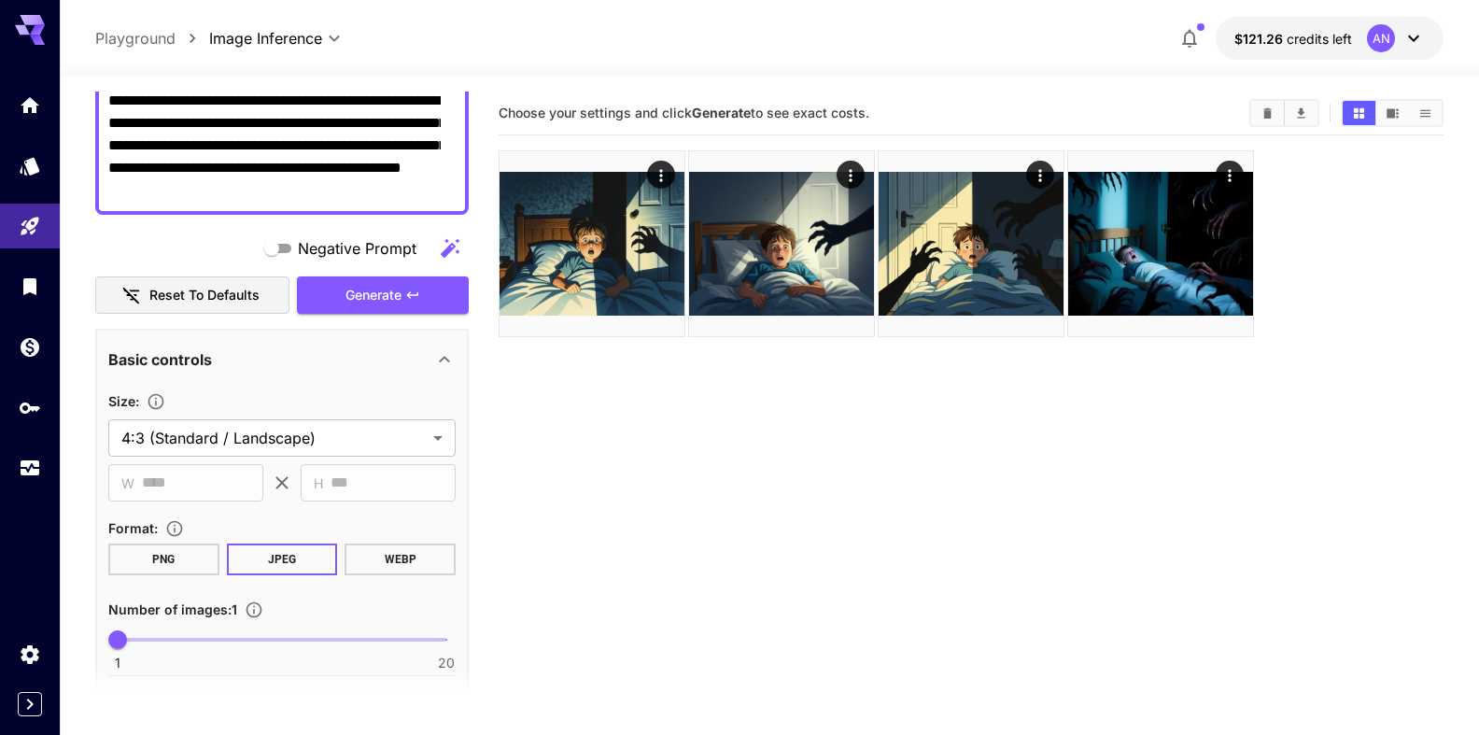
scroll to position [213, 0]
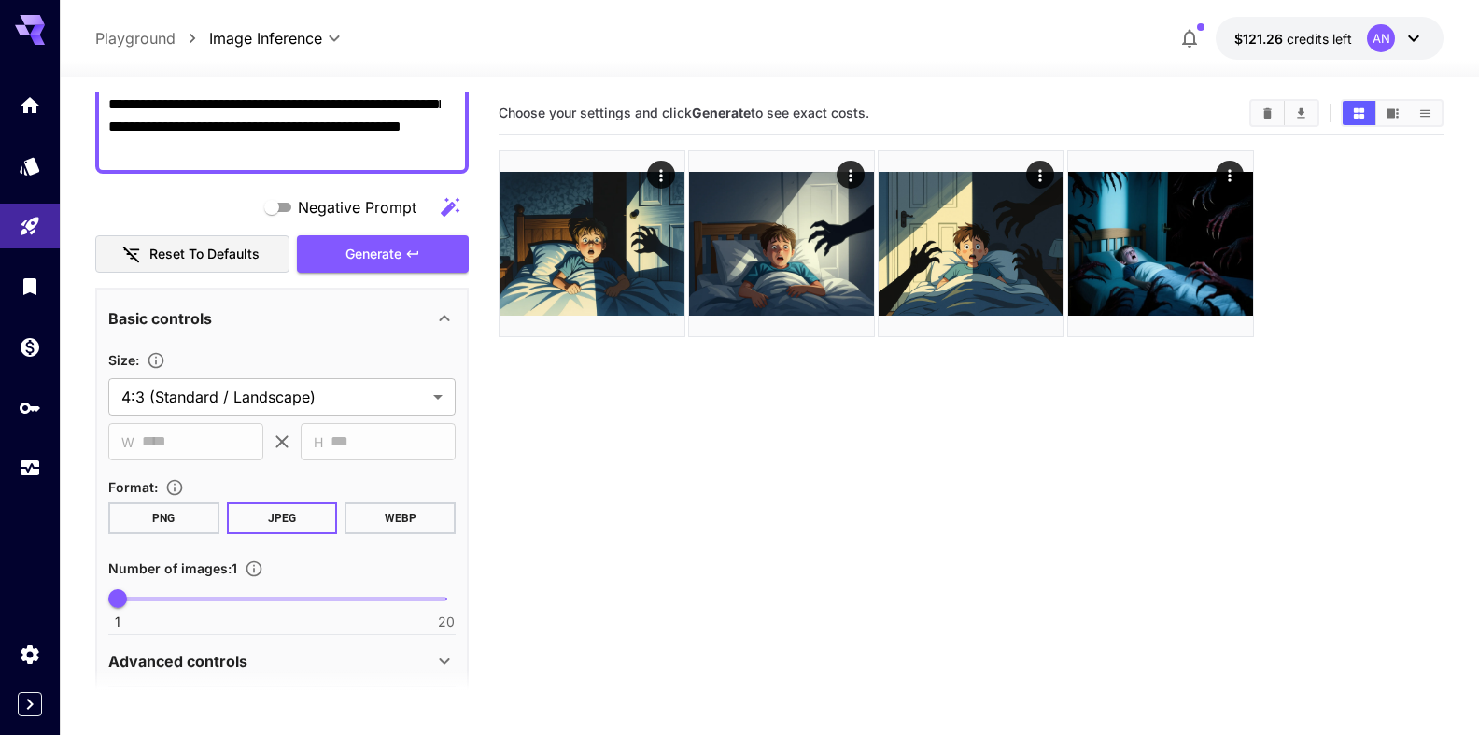
click at [377, 524] on button "WEBP" at bounding box center [400, 518] width 111 height 32
click at [370, 257] on span "Generate" at bounding box center [373, 254] width 56 height 23
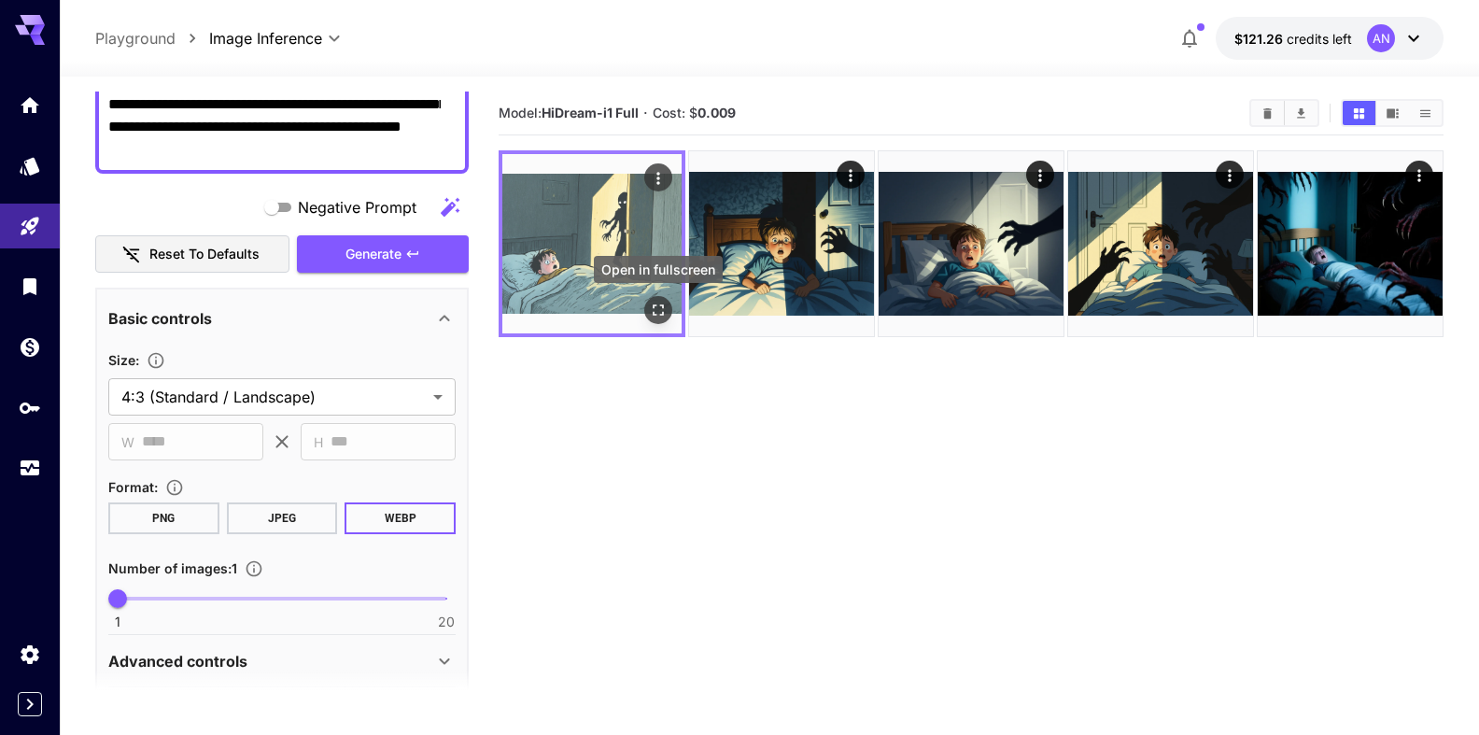
click at [665, 305] on icon "Open in fullscreen" at bounding box center [658, 310] width 19 height 19
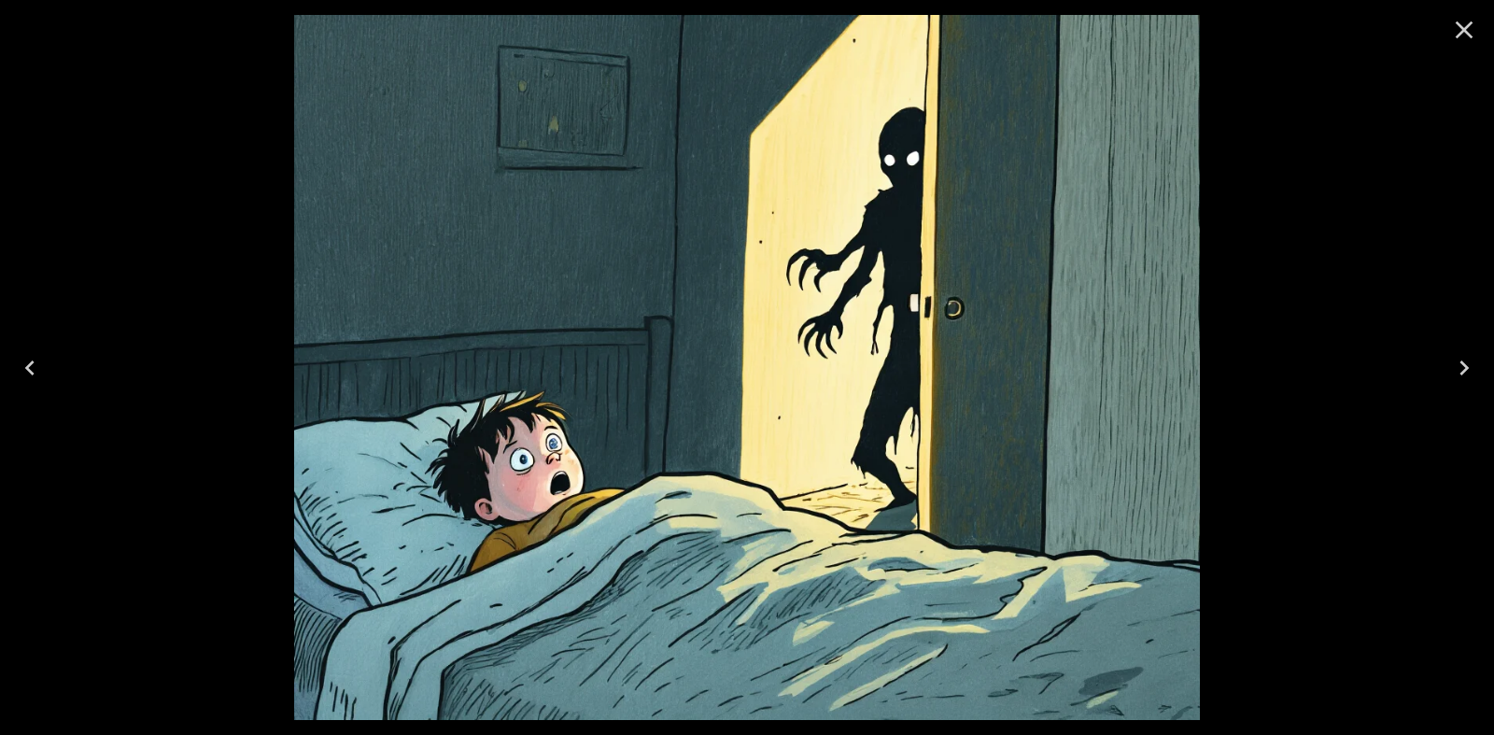
click at [1458, 27] on icon "Close" at bounding box center [1464, 30] width 30 height 30
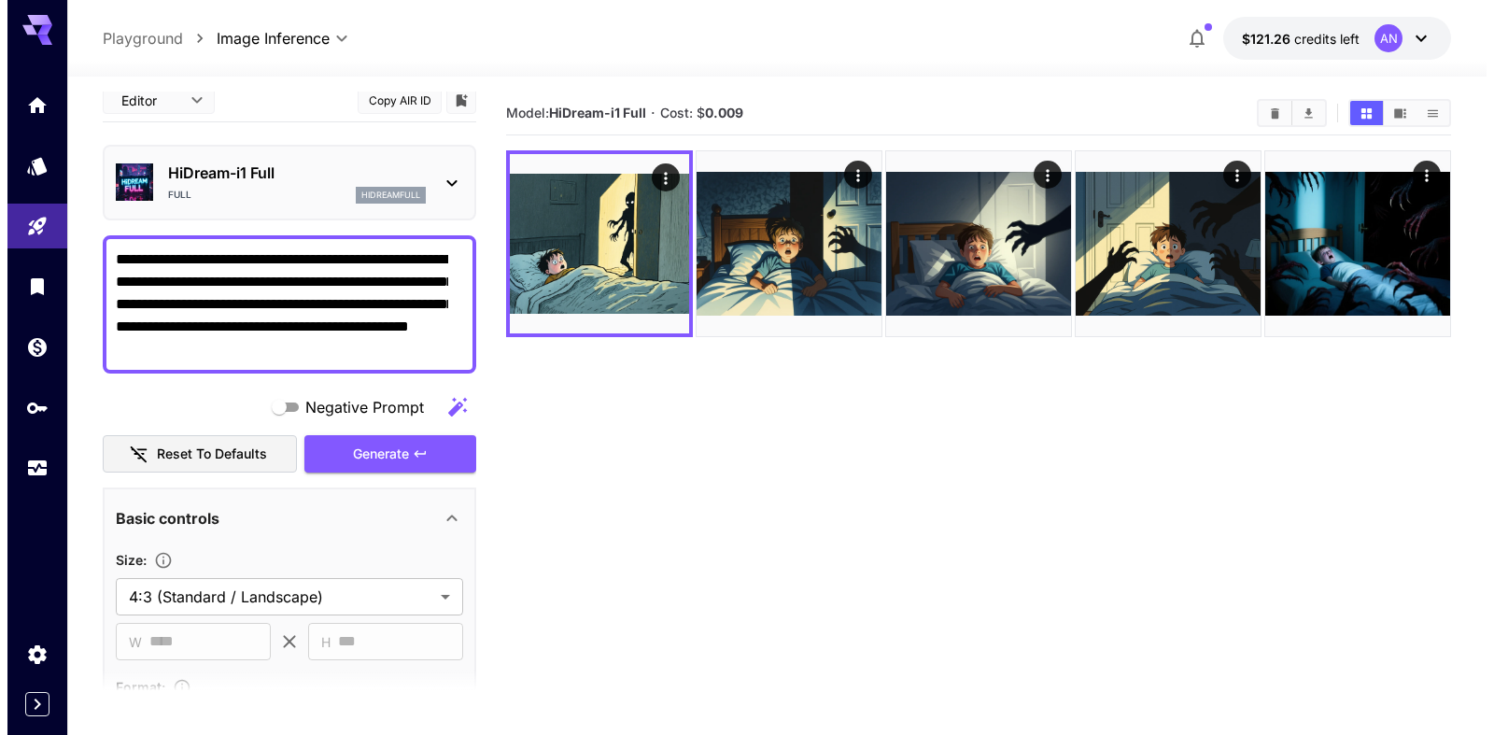
scroll to position [0, 0]
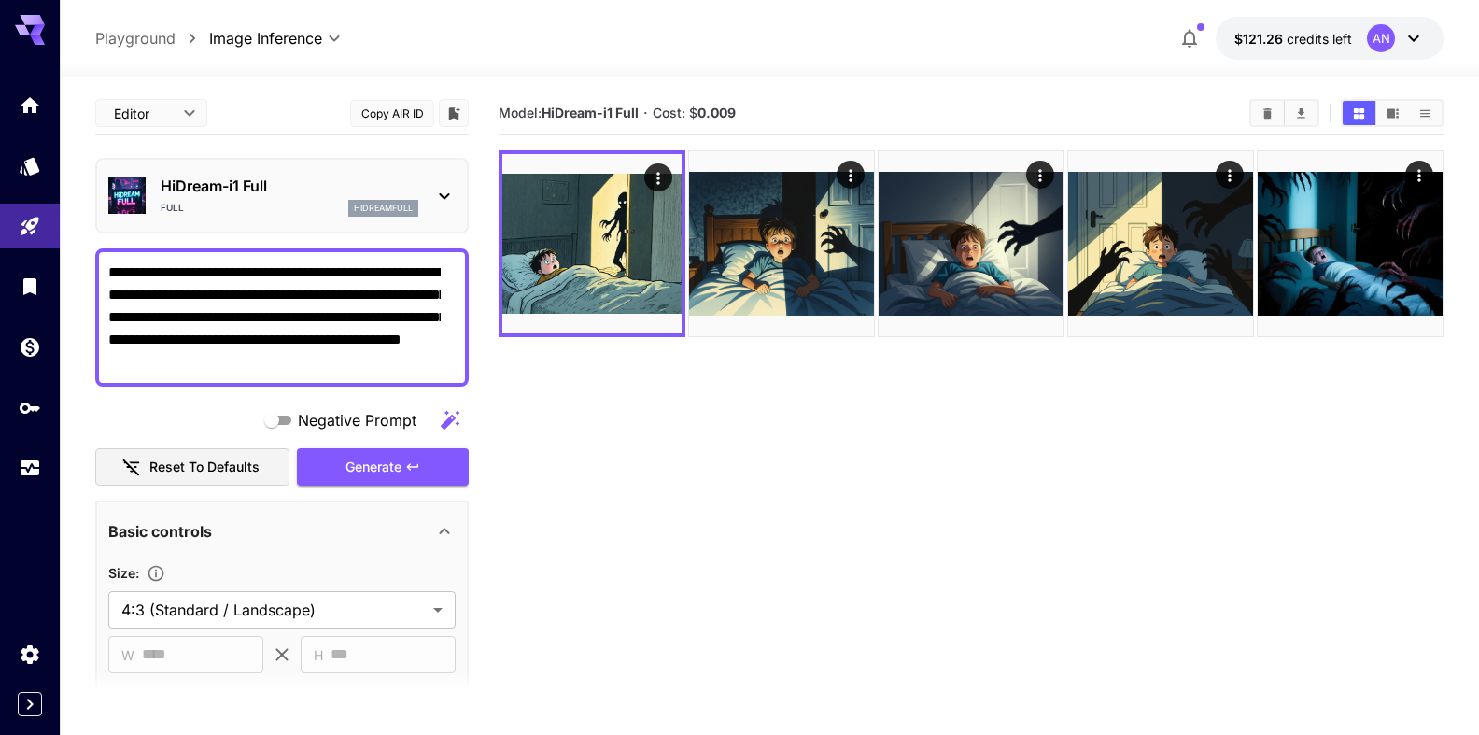
click at [219, 185] on p "HiDream-i1 Full" at bounding box center [290, 186] width 258 height 22
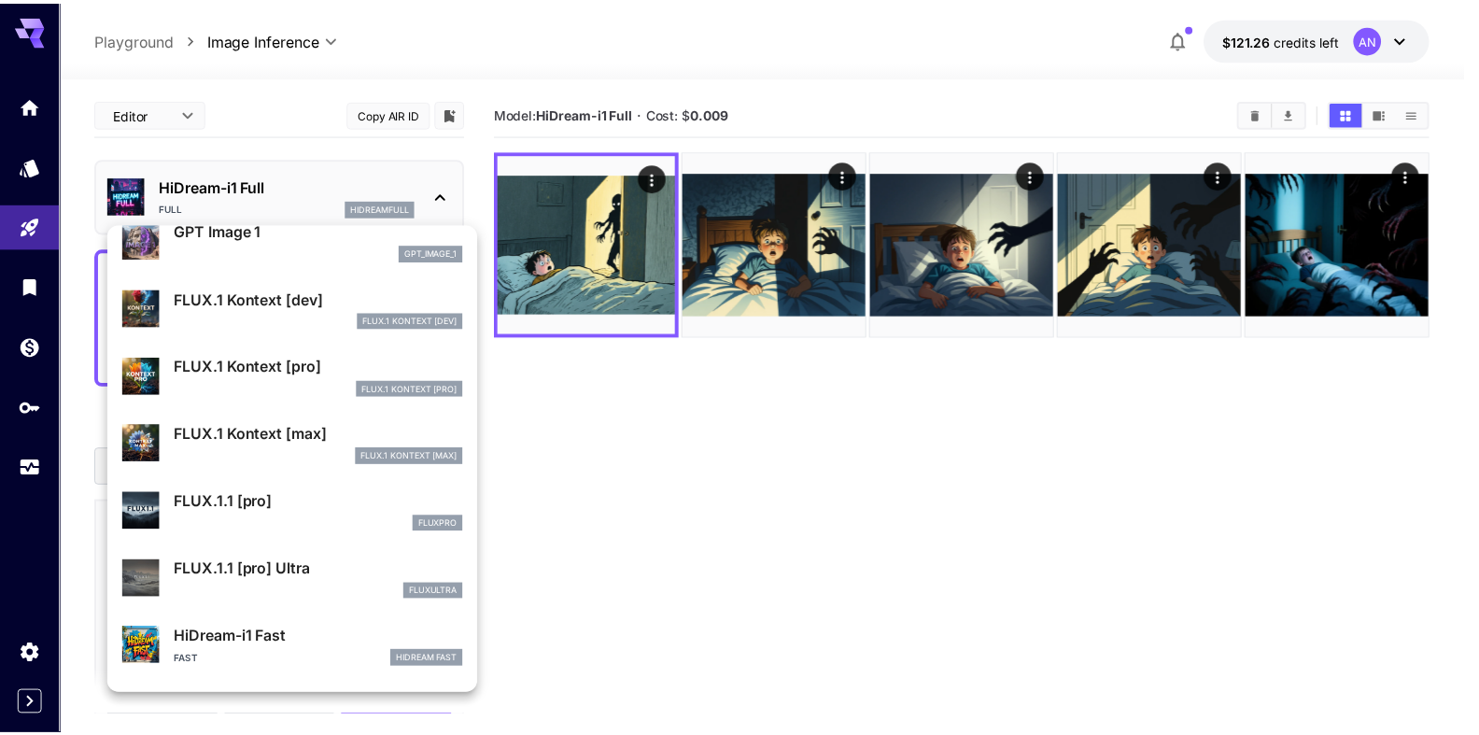
scroll to position [1282, 0]
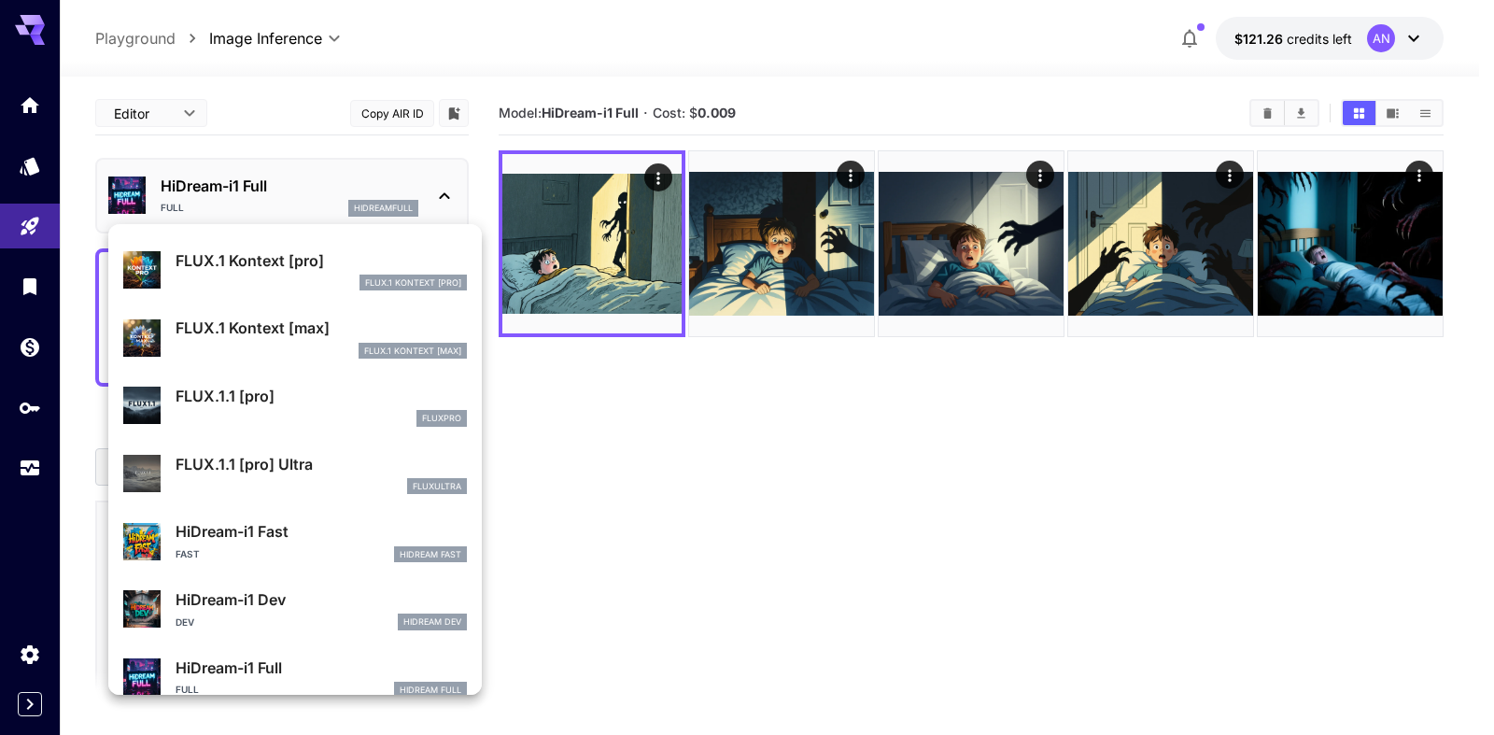
click at [266, 402] on p "FLUX.1.1 [pro]" at bounding box center [321, 396] width 291 height 22
type input "**********"
type input "****"
type input "***"
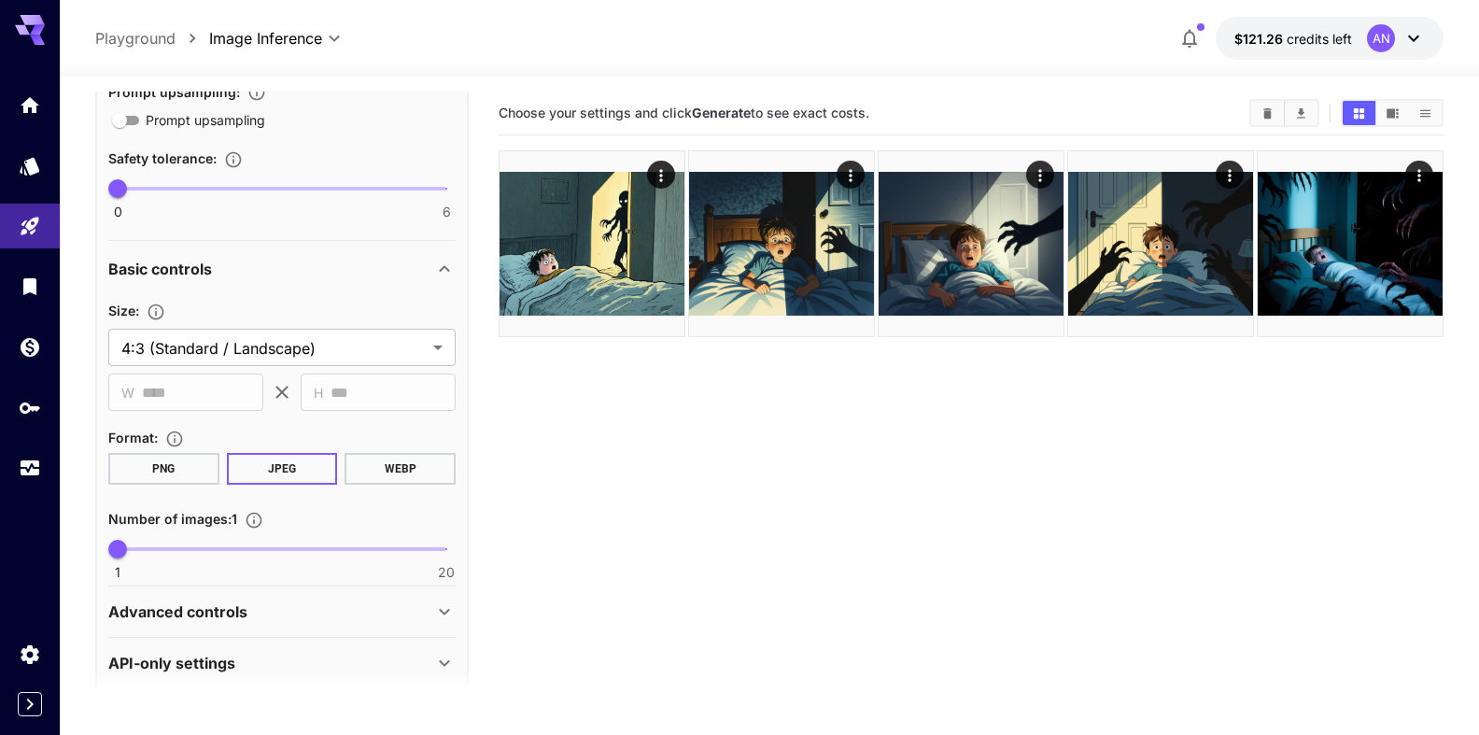
scroll to position [569, 0]
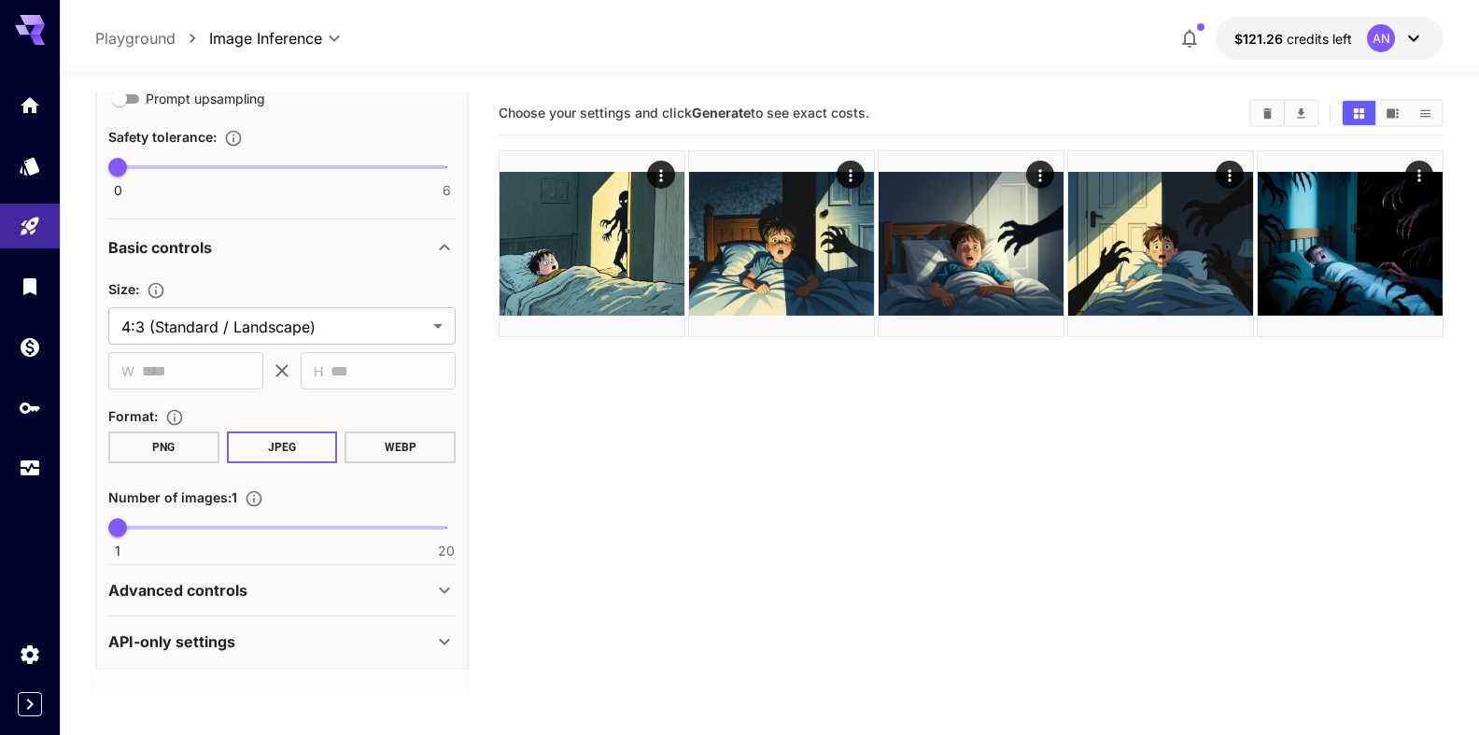
click at [403, 446] on button "WEBP" at bounding box center [400, 447] width 111 height 32
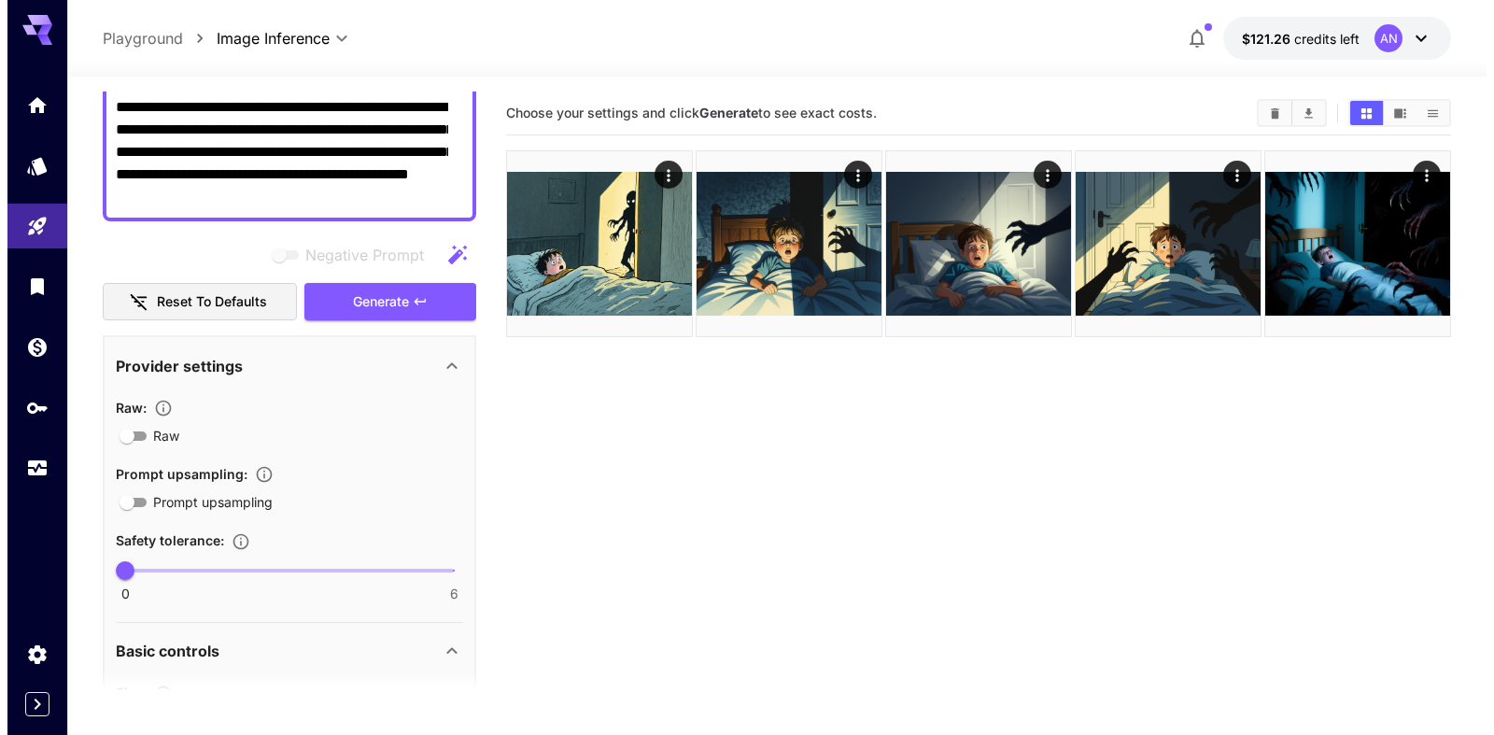
scroll to position [36, 0]
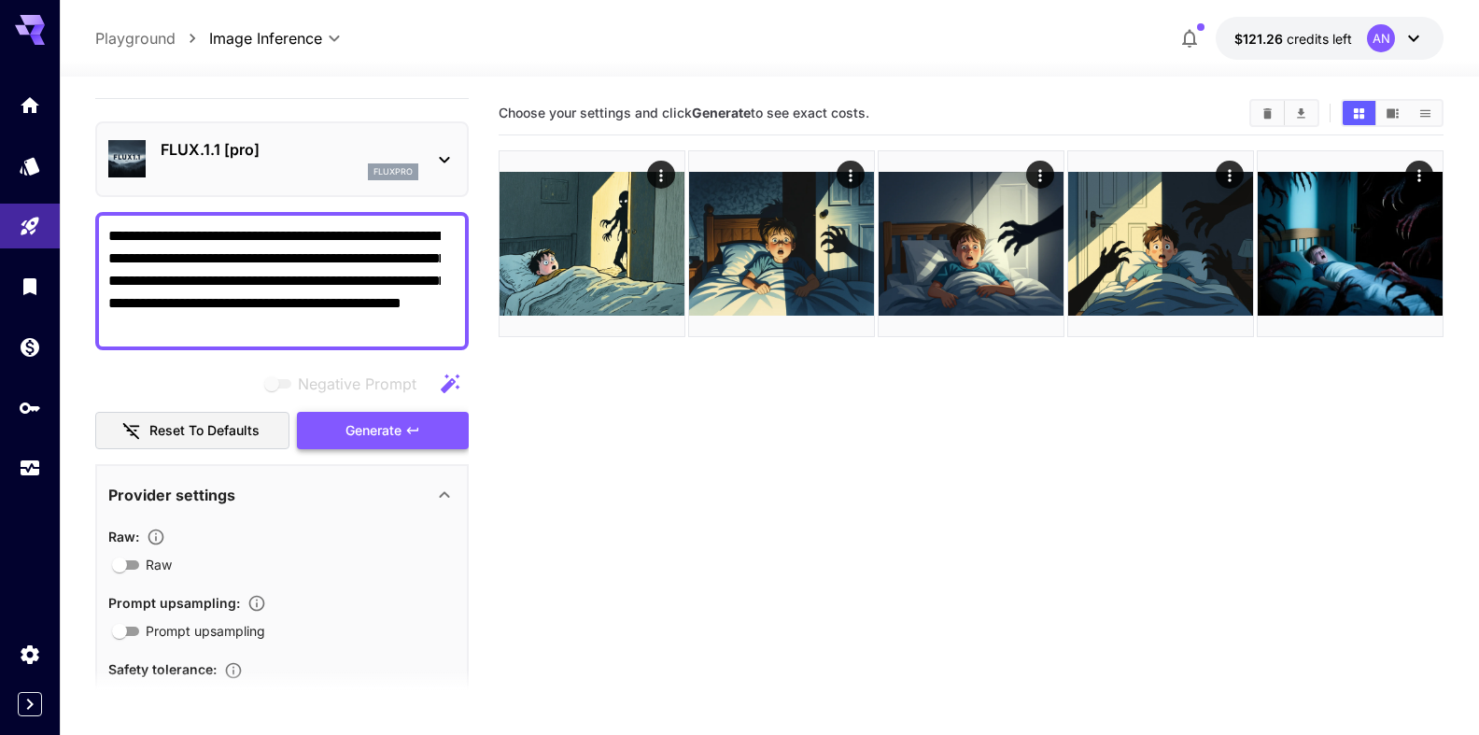
click at [380, 426] on span "Generate" at bounding box center [373, 430] width 56 height 23
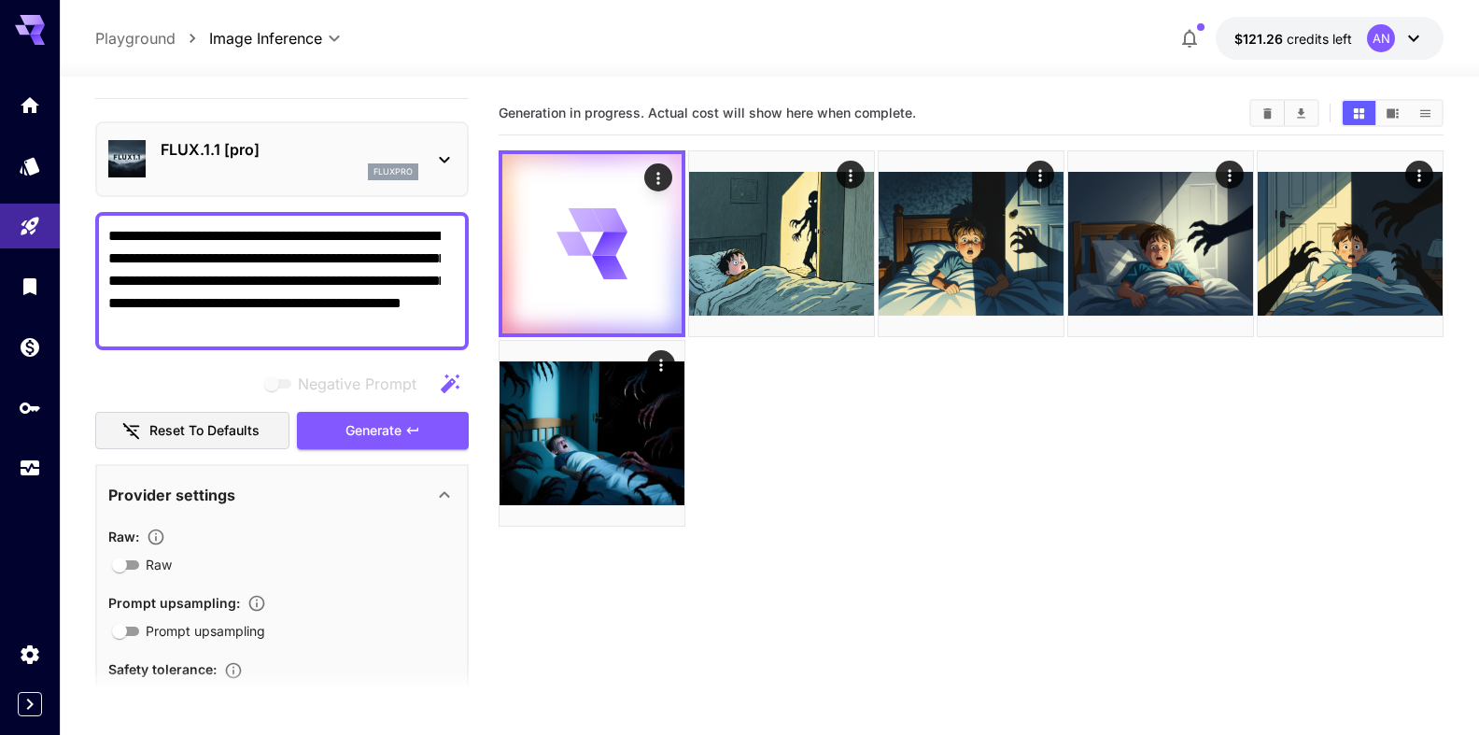
click at [209, 146] on p "FLUX.1.1 [pro]" at bounding box center [290, 149] width 258 height 22
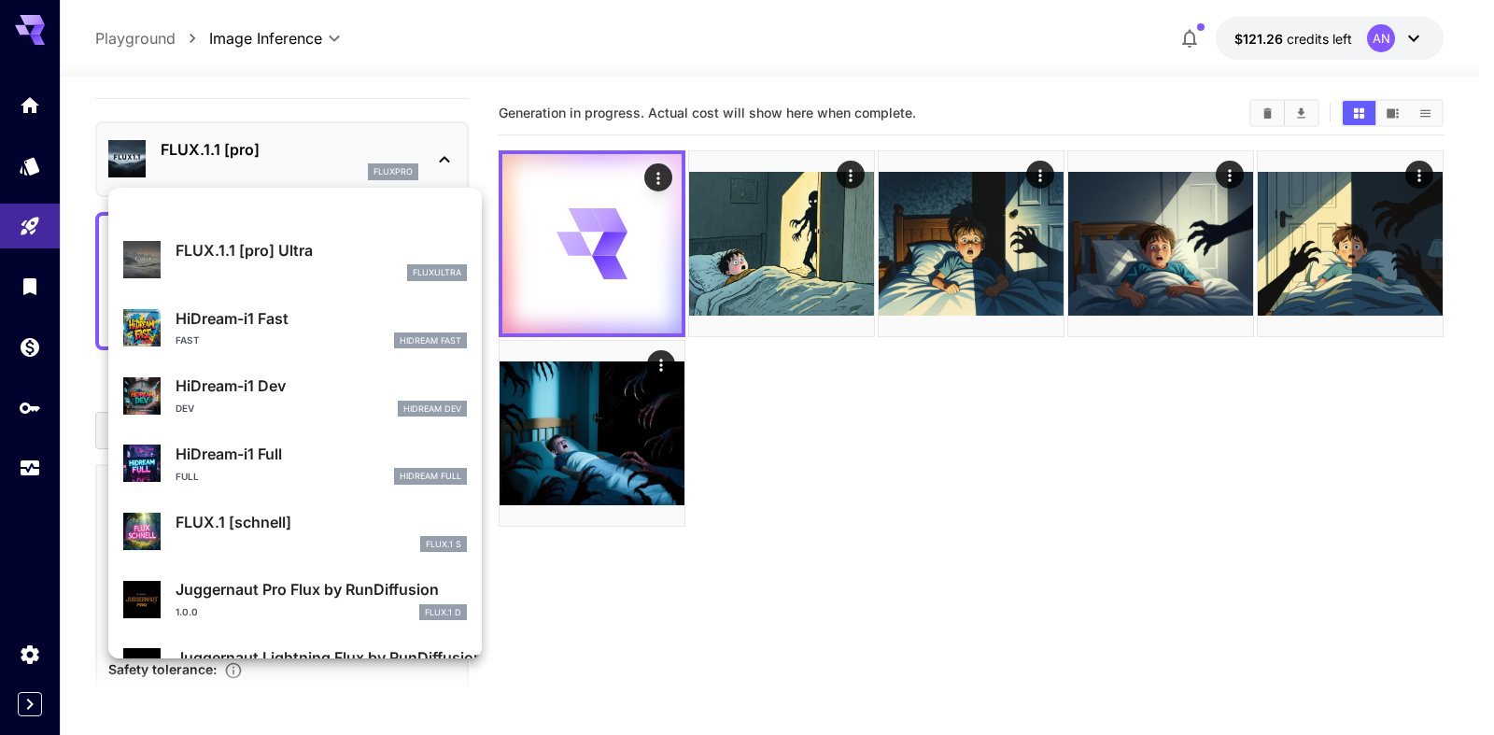
scroll to position [1511, 0]
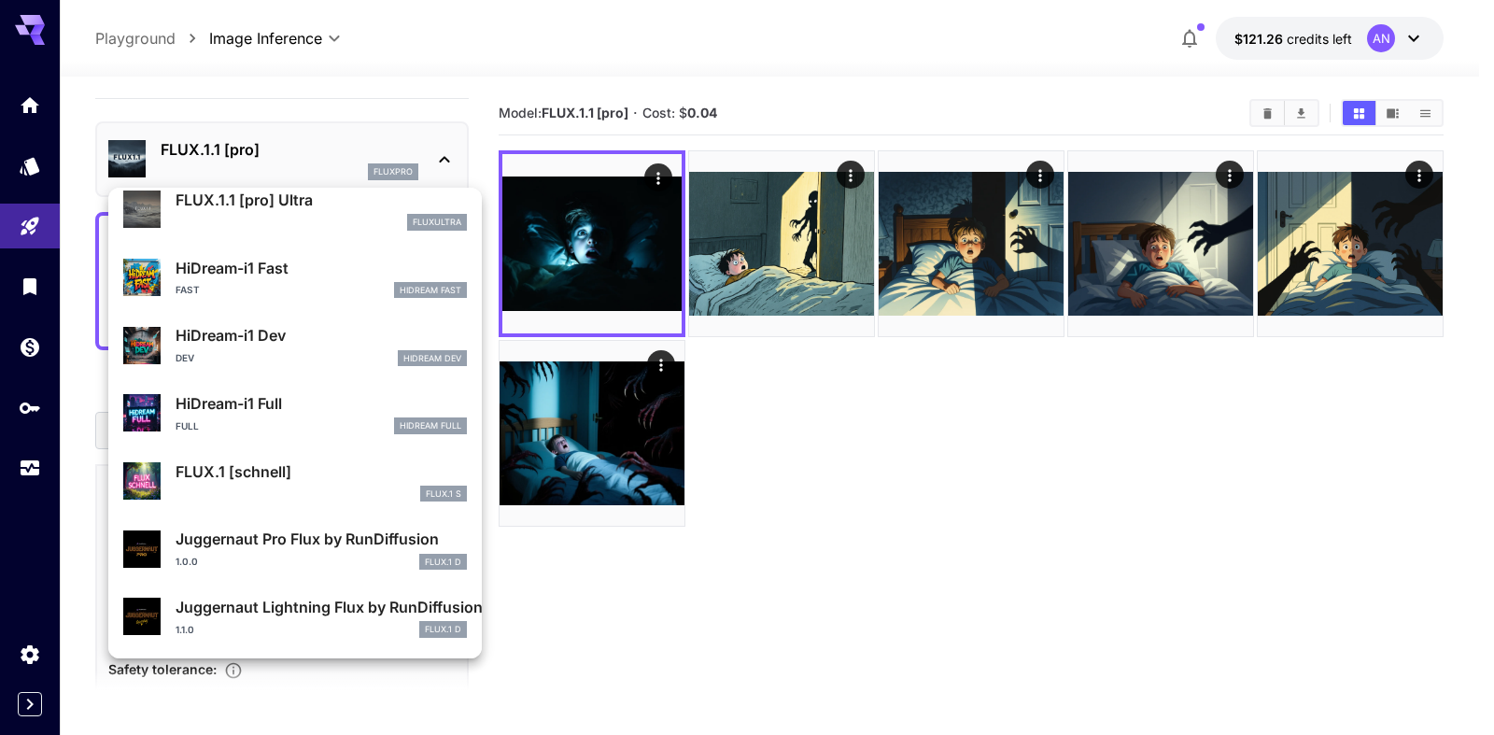
click at [913, 444] on div at bounding box center [747, 367] width 1494 height 735
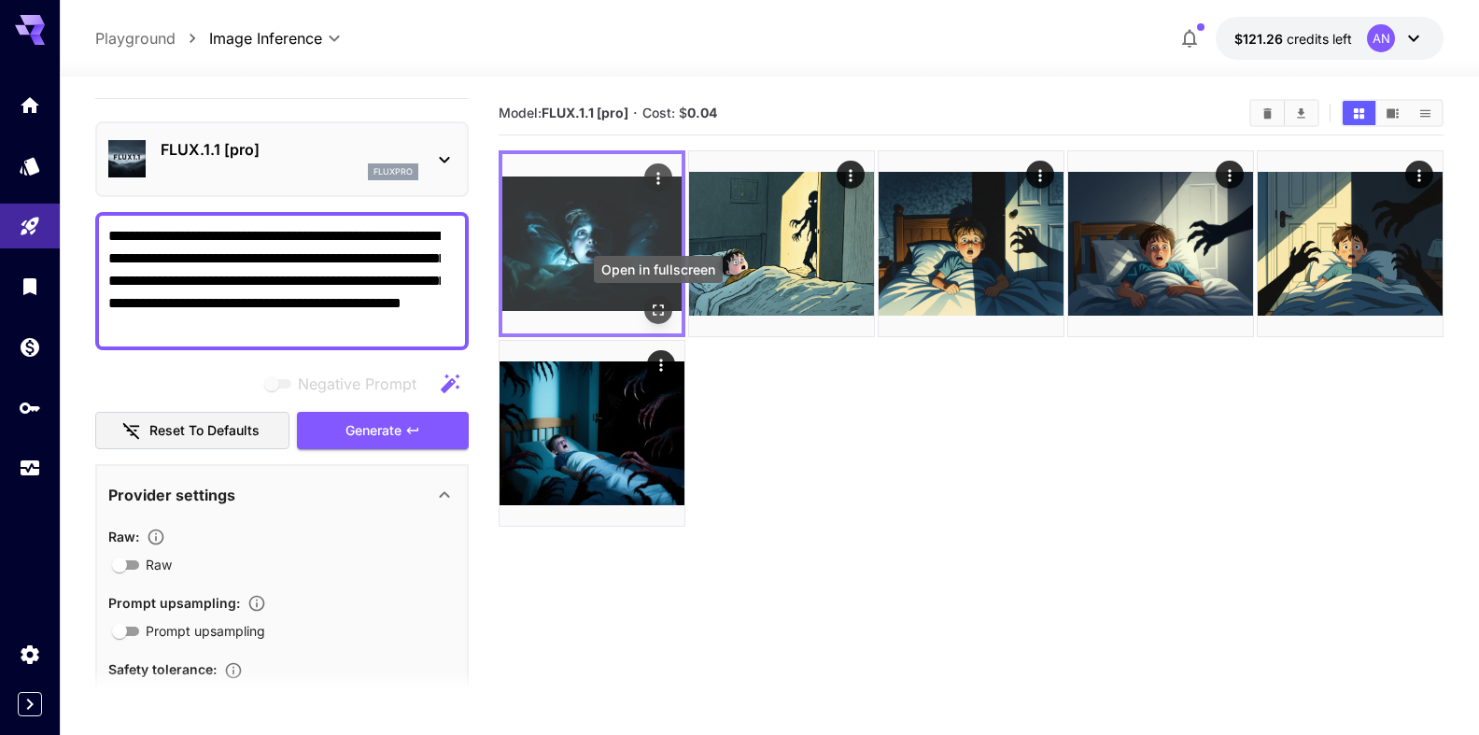
click at [669, 307] on button "Open in fullscreen" at bounding box center [658, 310] width 28 height 28
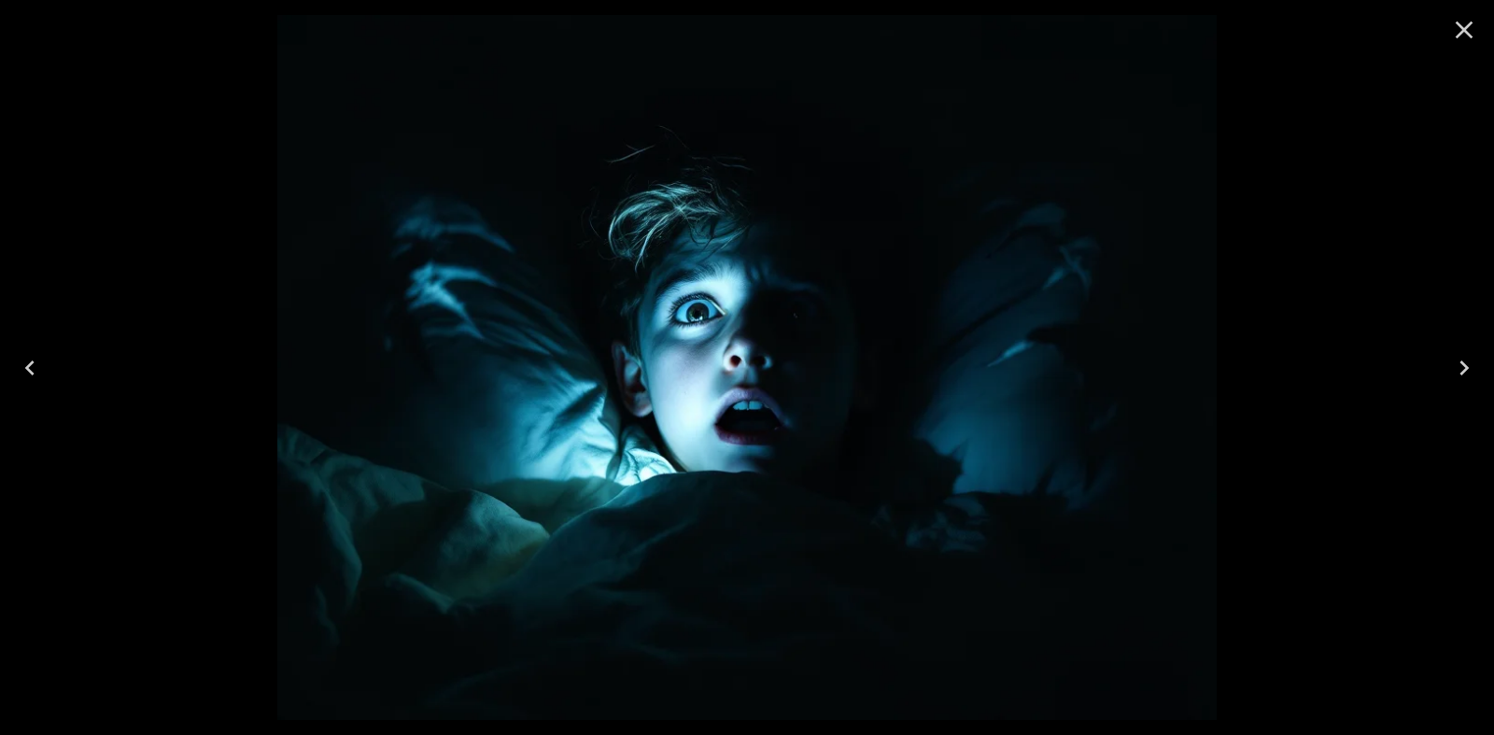
click at [1455, 37] on icon "Close" at bounding box center [1464, 30] width 30 height 30
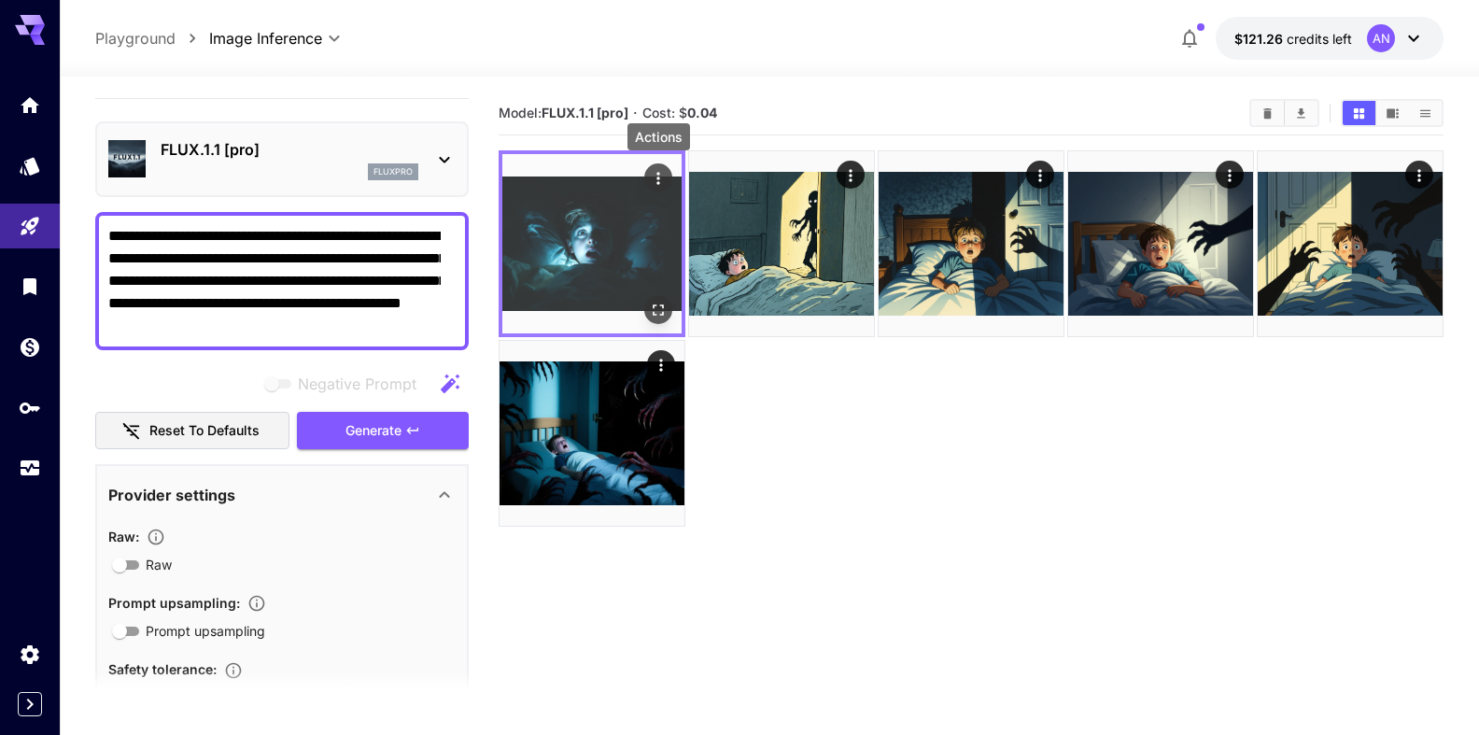
click at [662, 178] on icon "Actions" at bounding box center [658, 178] width 19 height 19
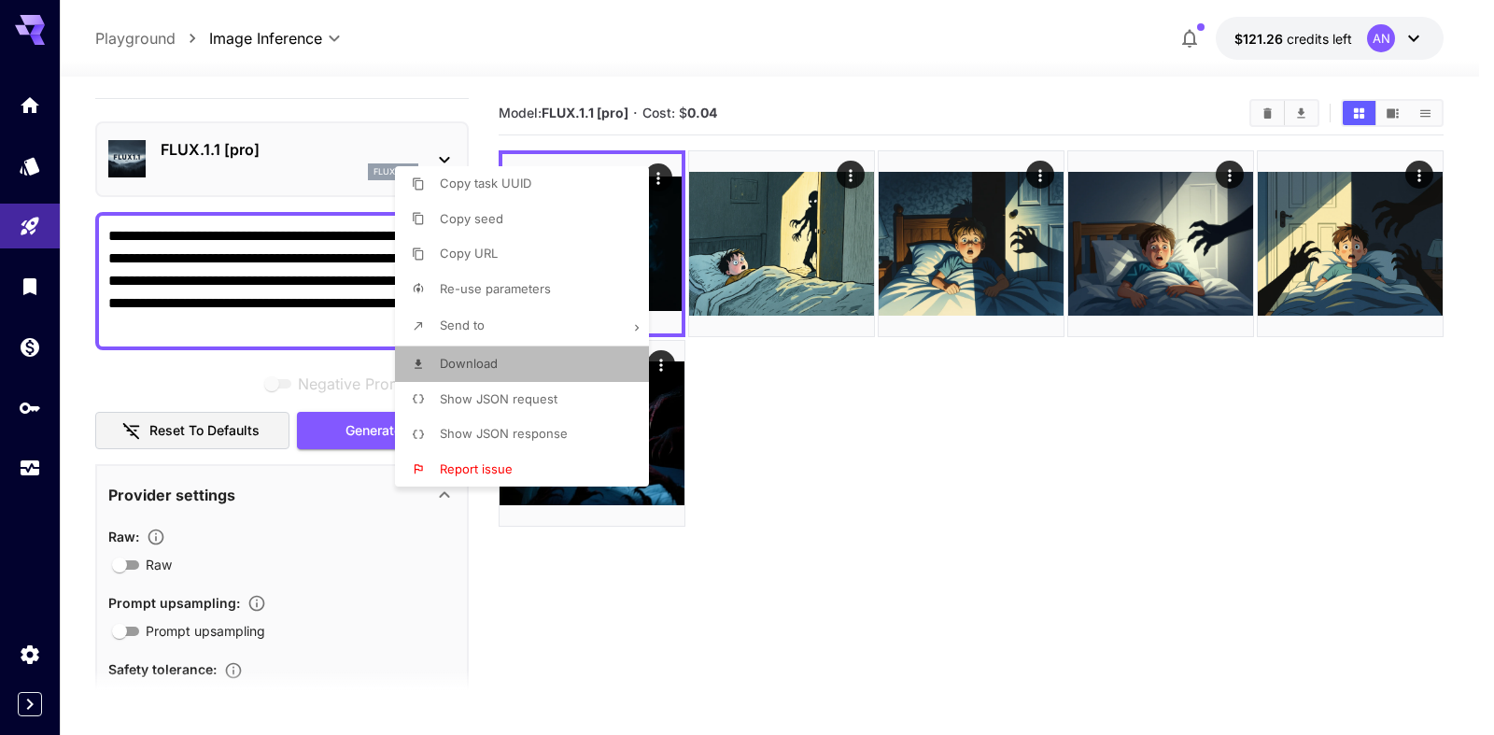
click at [500, 370] on li "Download" at bounding box center [527, 363] width 265 height 35
click at [971, 455] on div at bounding box center [747, 367] width 1494 height 735
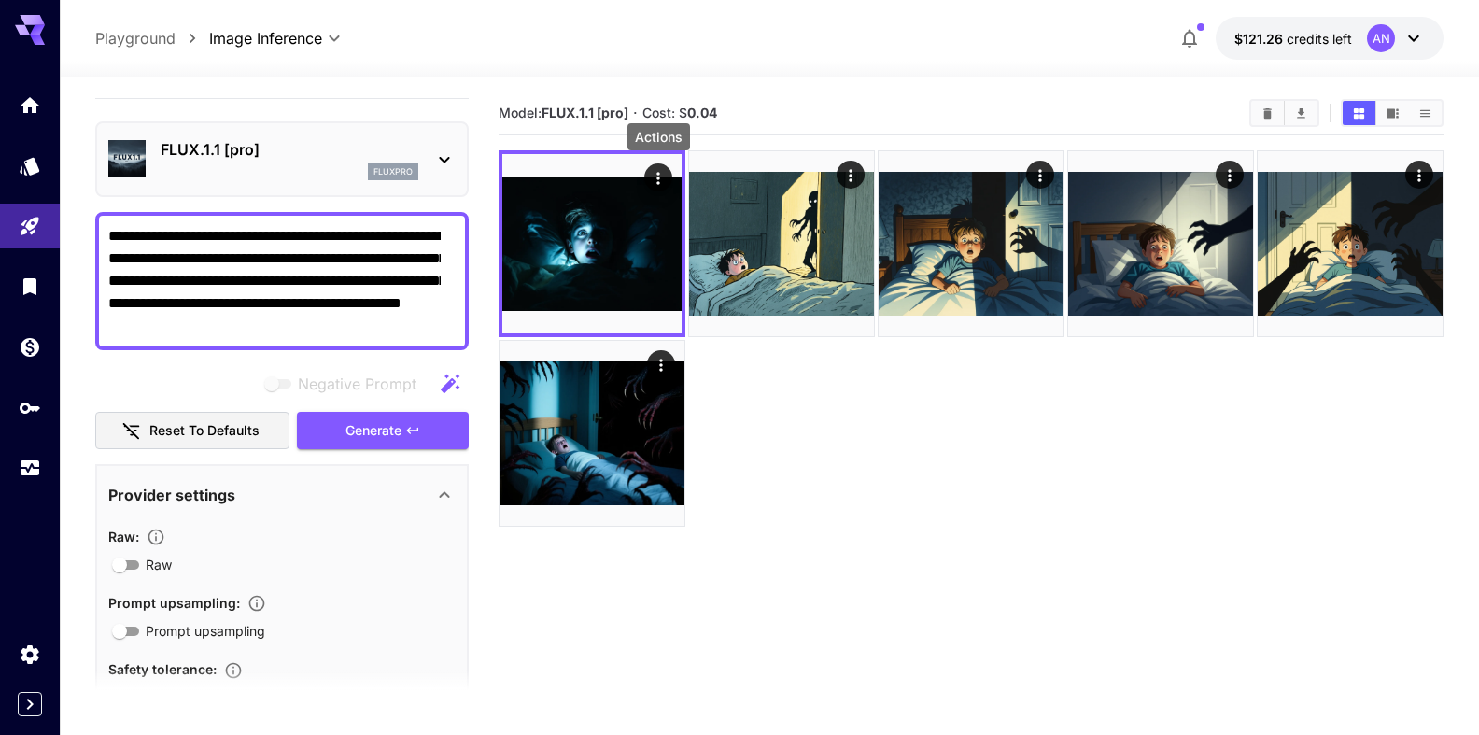
click at [224, 149] on p "FLUX.1.1 [pro]" at bounding box center [290, 149] width 258 height 22
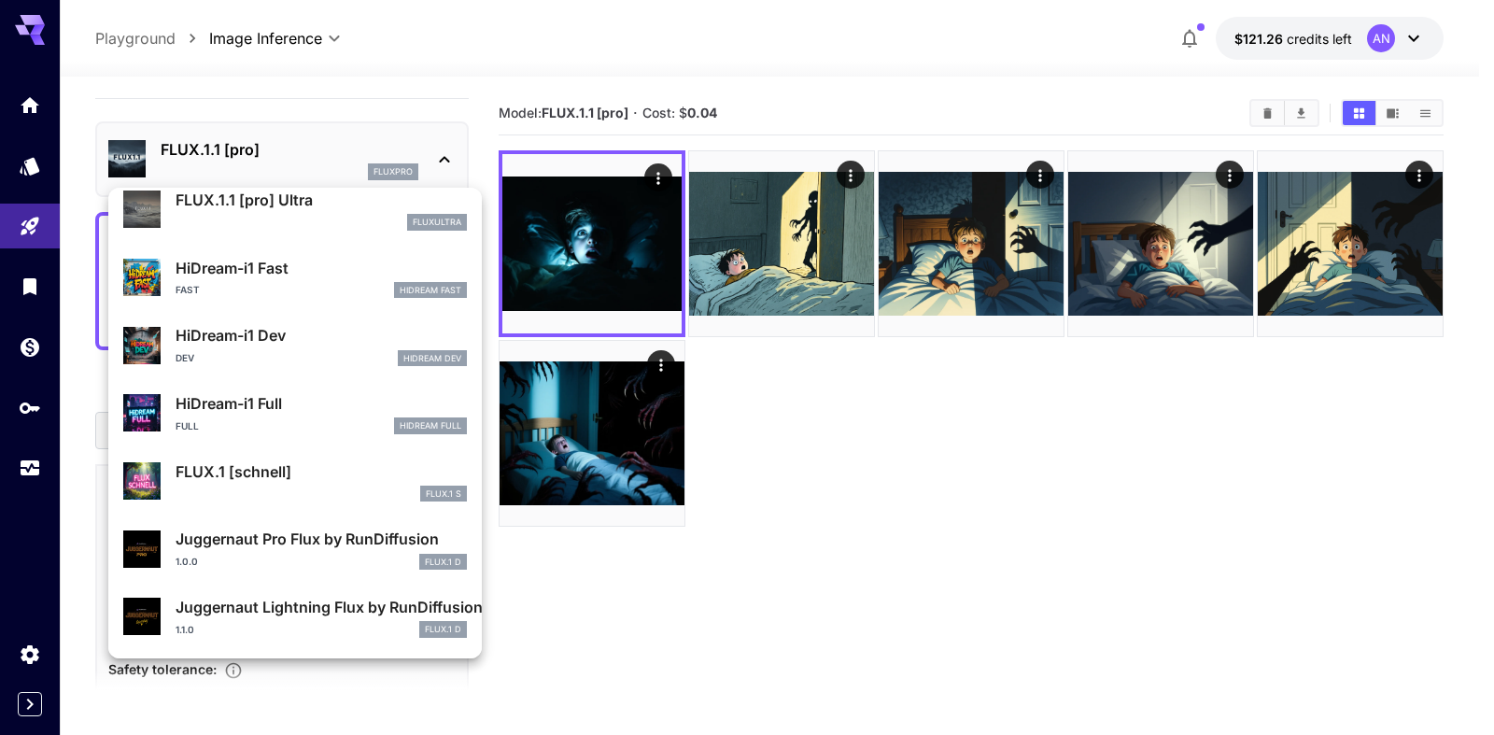
click at [257, 600] on p "Juggernaut Lightning Flux by RunDiffusion" at bounding box center [321, 607] width 291 height 22
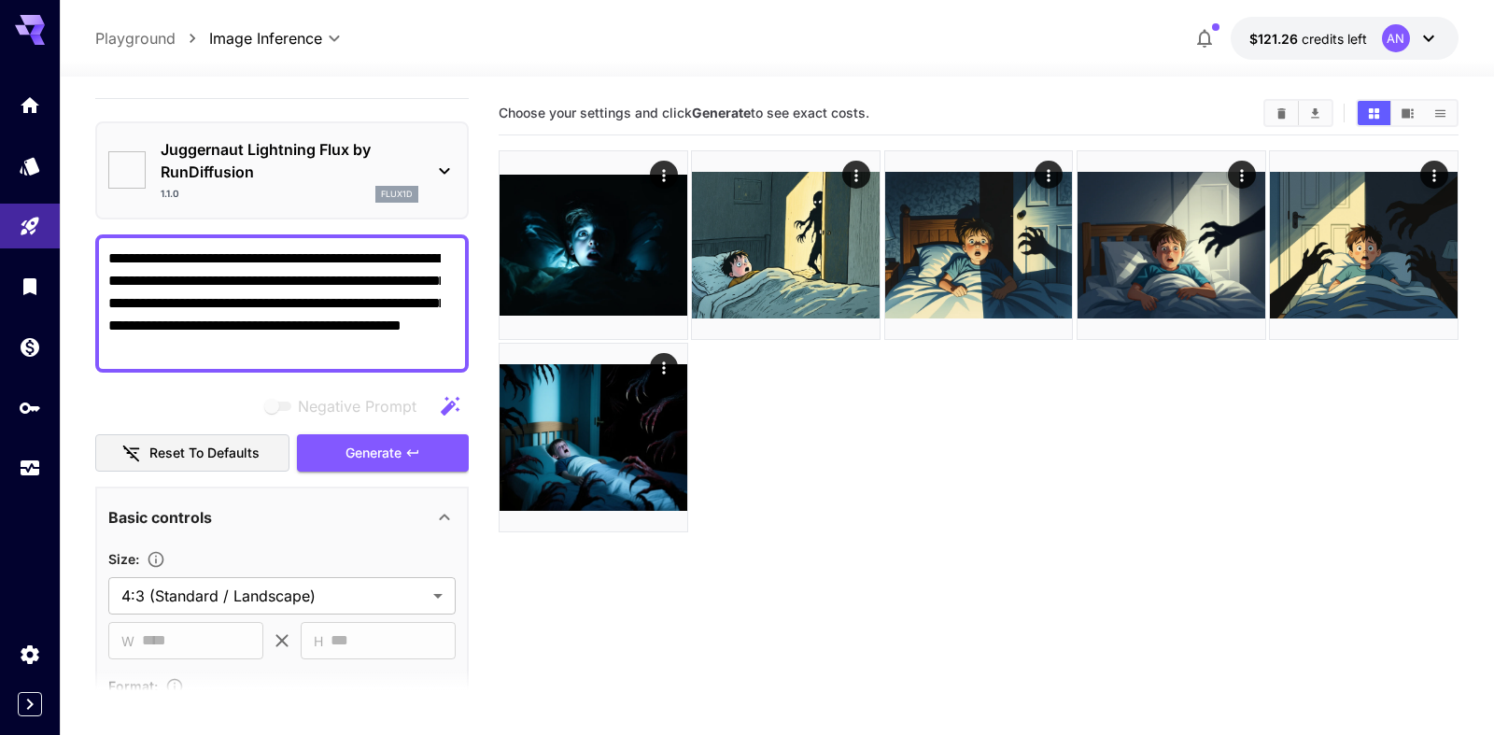
type input "**********"
type input "****"
type input "***"
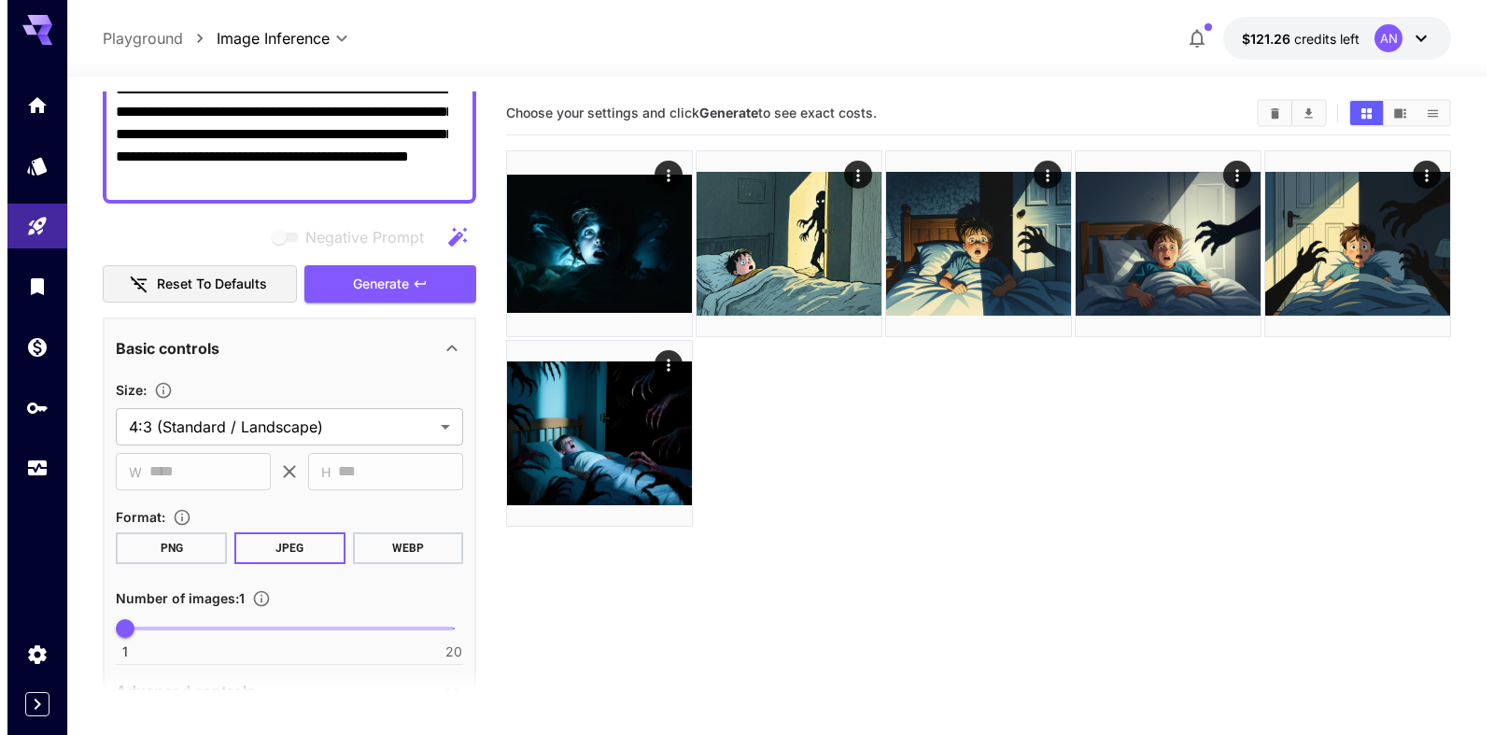
scroll to position [249, 0]
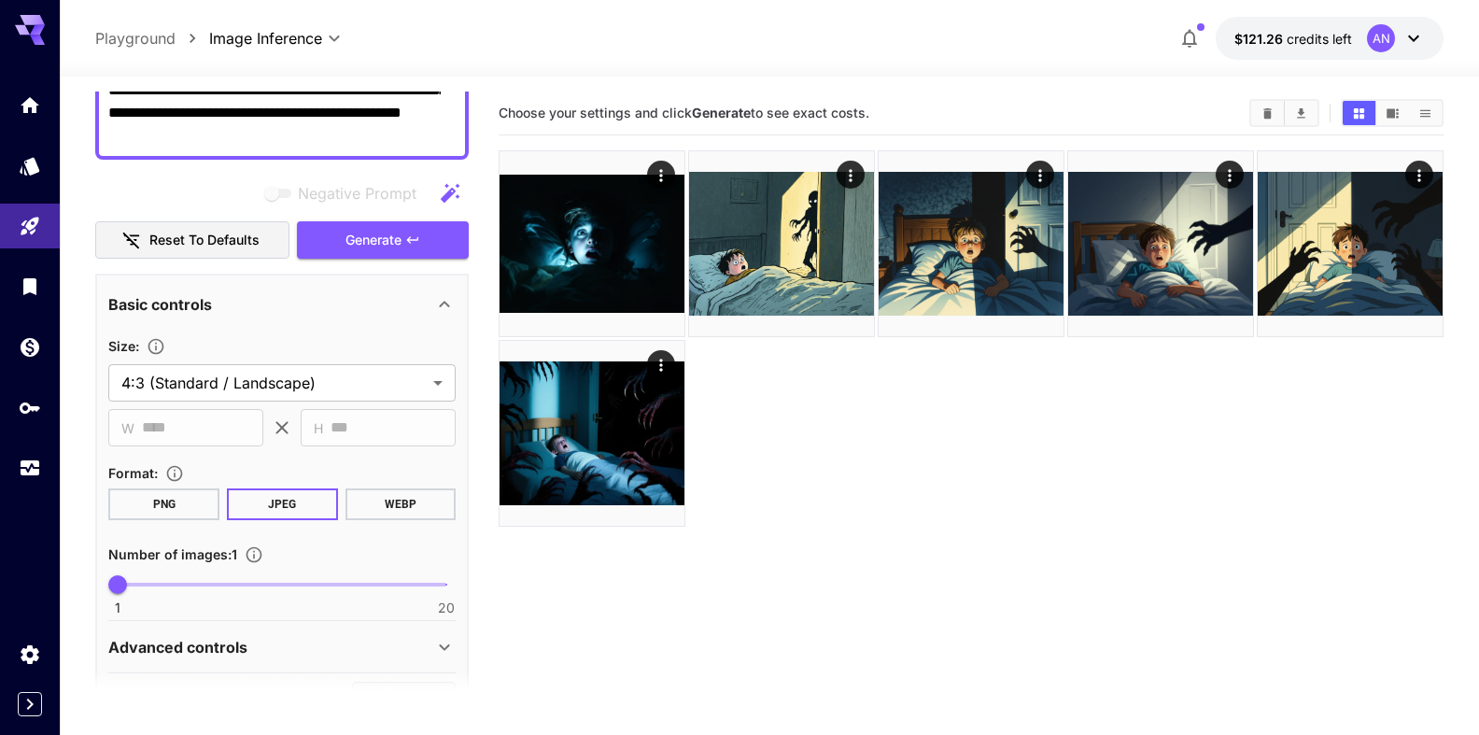
click at [393, 499] on button "WEBP" at bounding box center [400, 504] width 111 height 32
click at [371, 236] on span "Generate" at bounding box center [373, 240] width 56 height 23
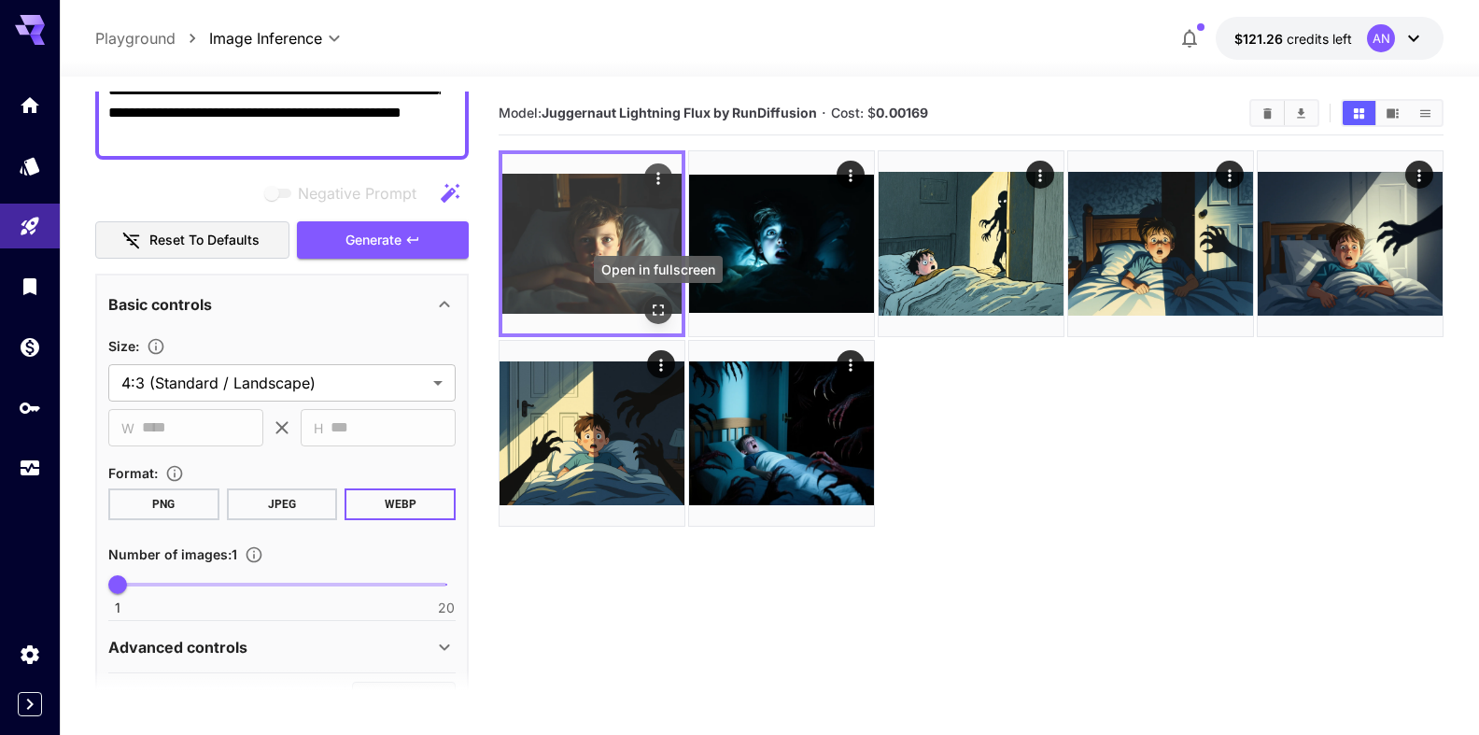
click at [649, 303] on icon "Open in fullscreen" at bounding box center [658, 310] width 19 height 19
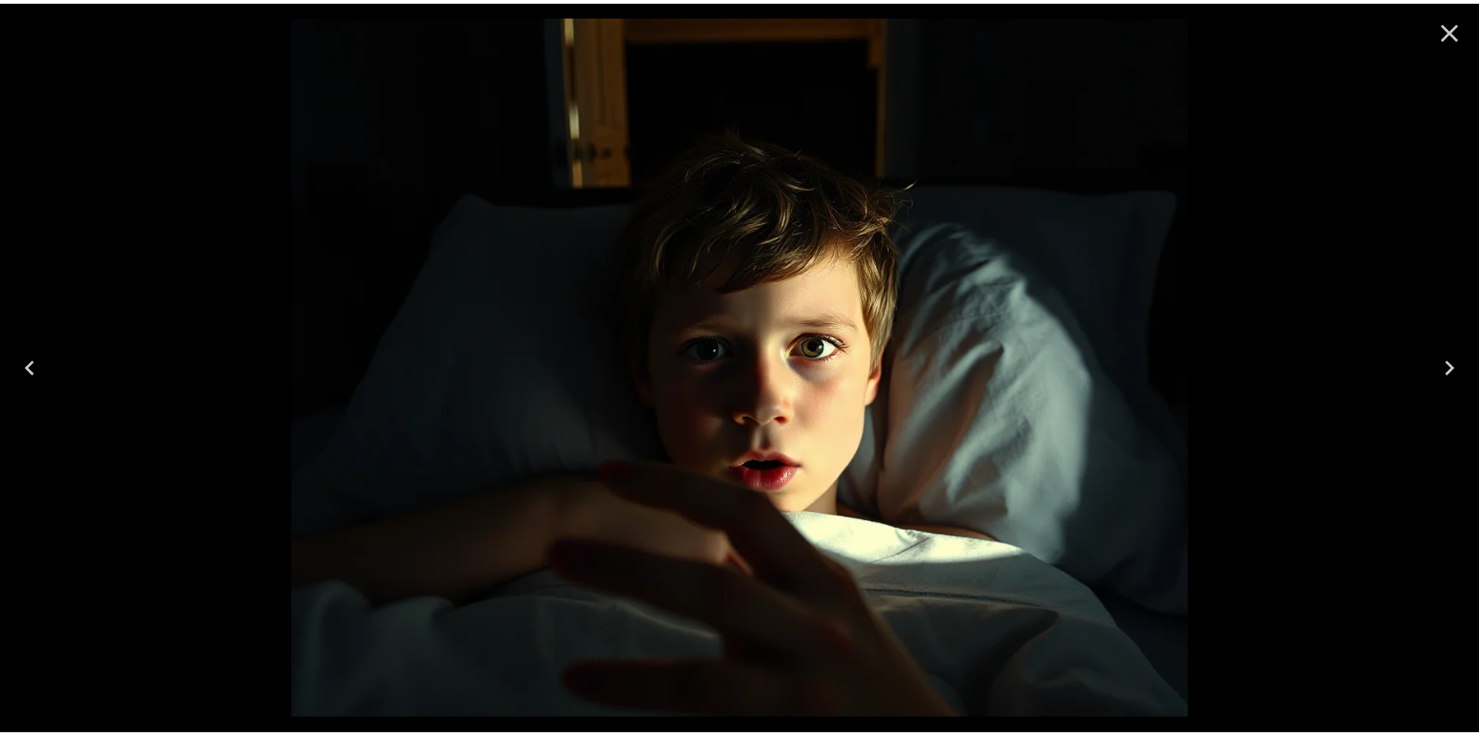
scroll to position [249, 0]
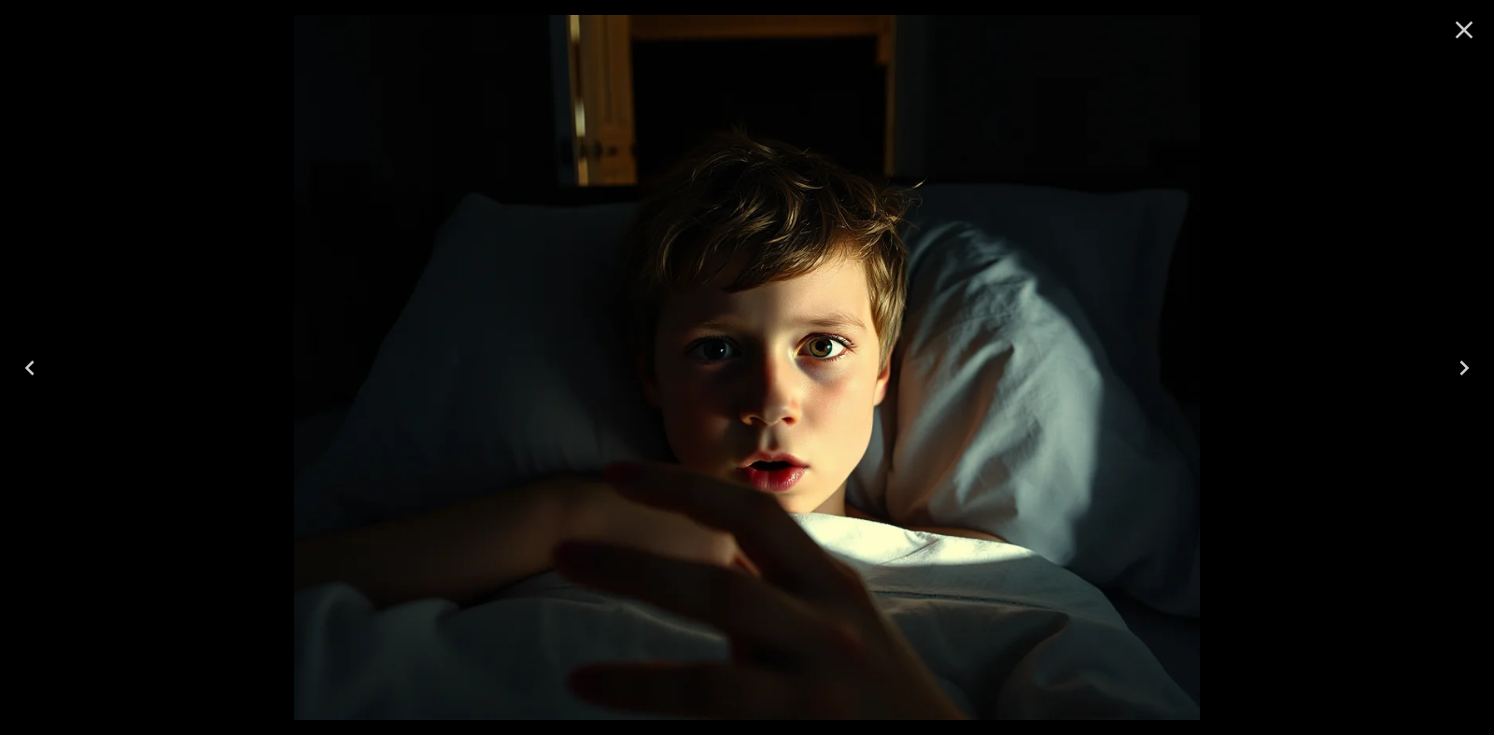
click at [1464, 34] on icon "Close" at bounding box center [1464, 30] width 30 height 30
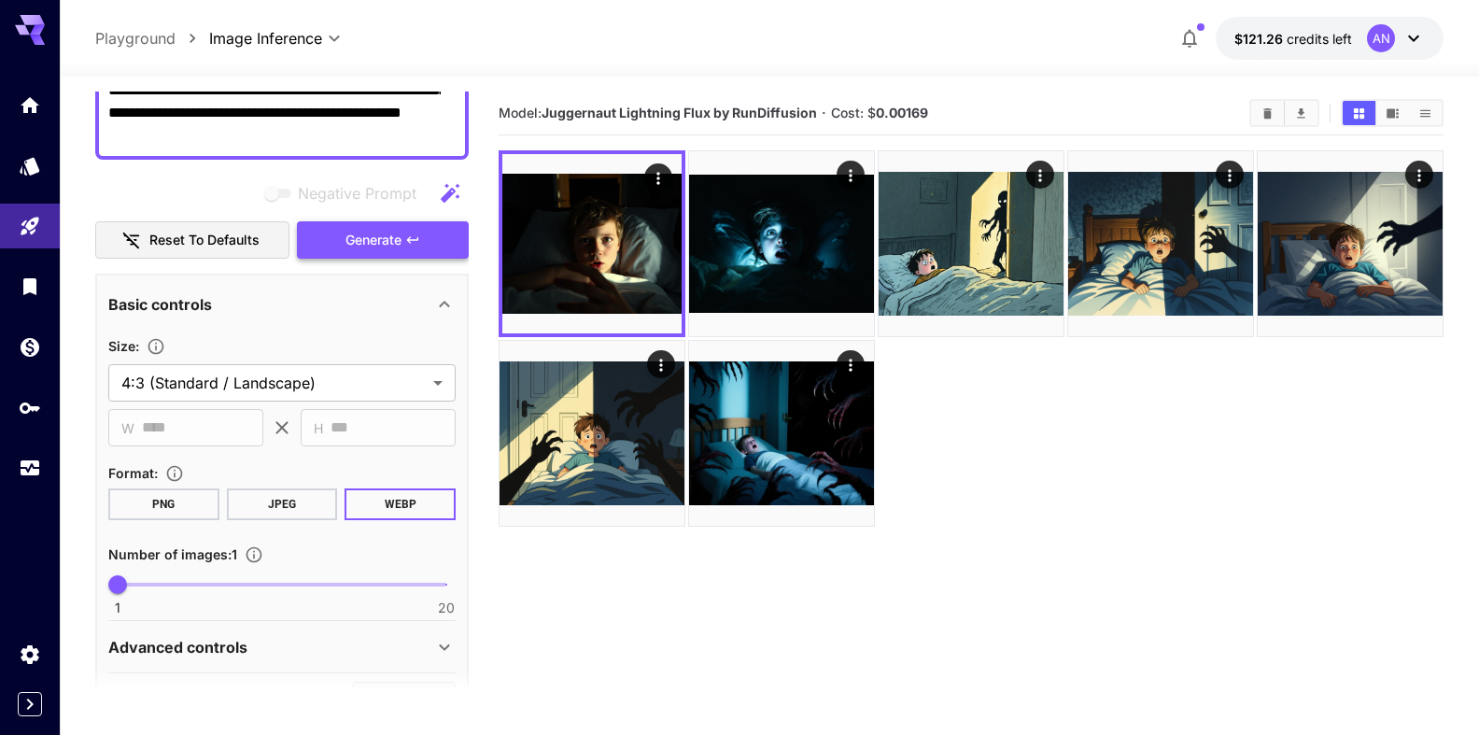
click at [348, 236] on span "Generate" at bounding box center [373, 240] width 56 height 23
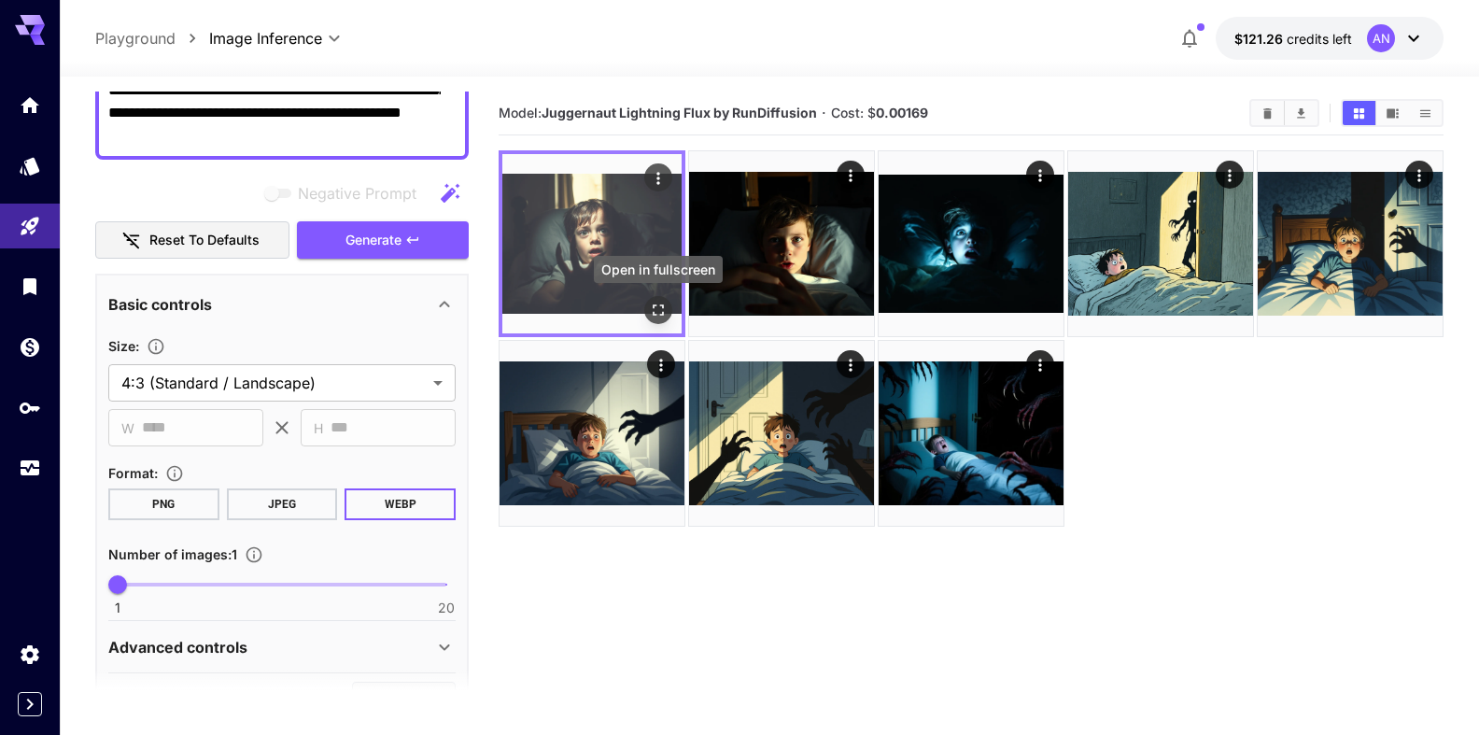
click at [659, 308] on icon "Open in fullscreen" at bounding box center [658, 310] width 19 height 19
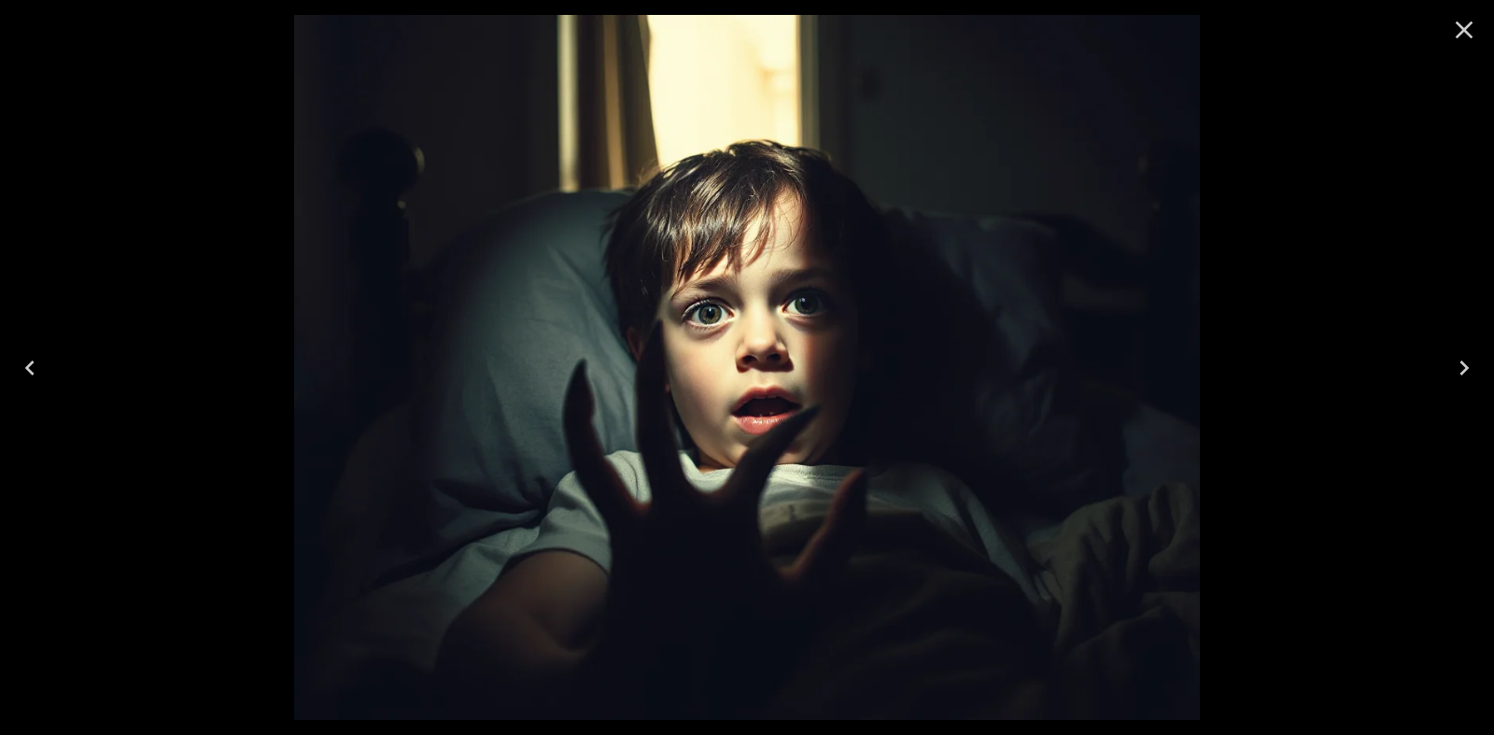
click at [1475, 35] on icon "Close" at bounding box center [1464, 30] width 30 height 30
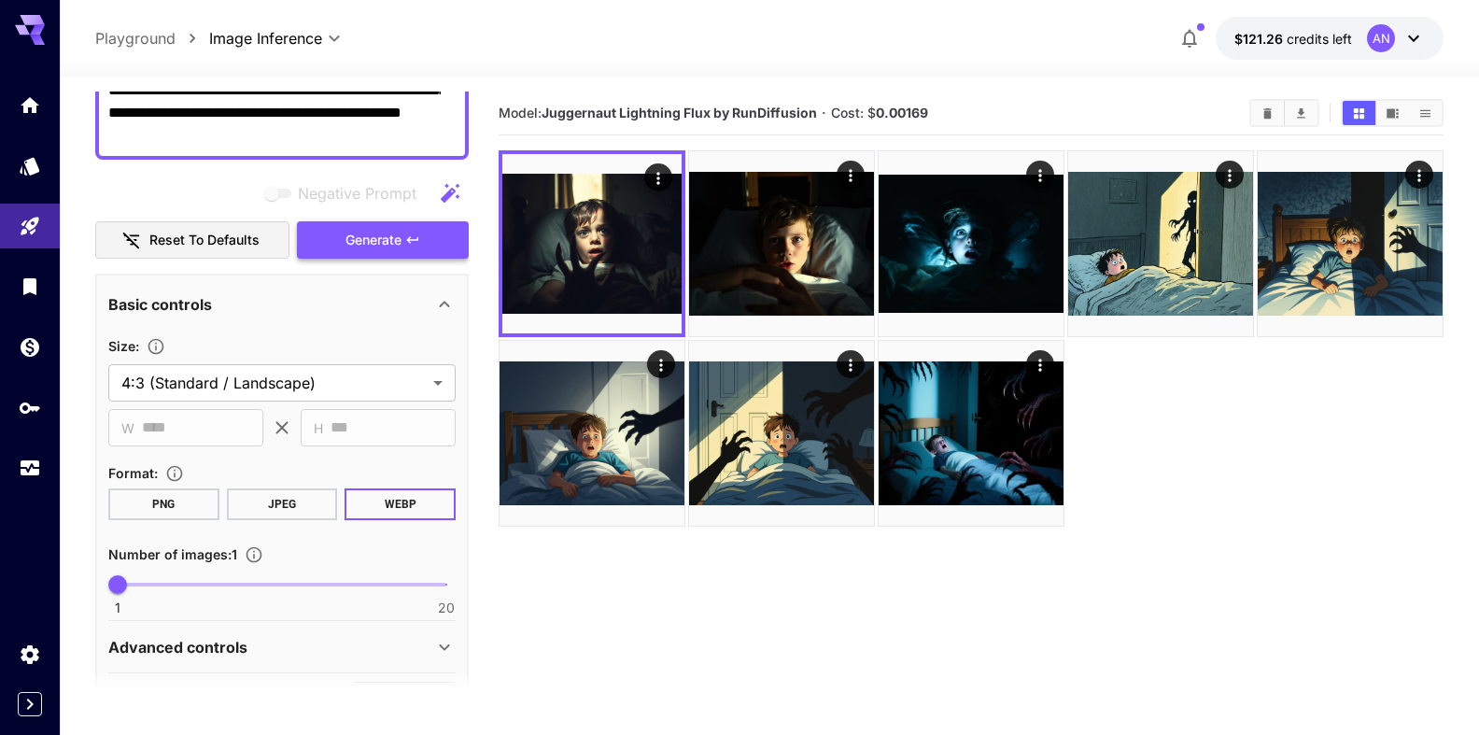
click at [407, 240] on icon "button" at bounding box center [412, 239] width 11 height 7
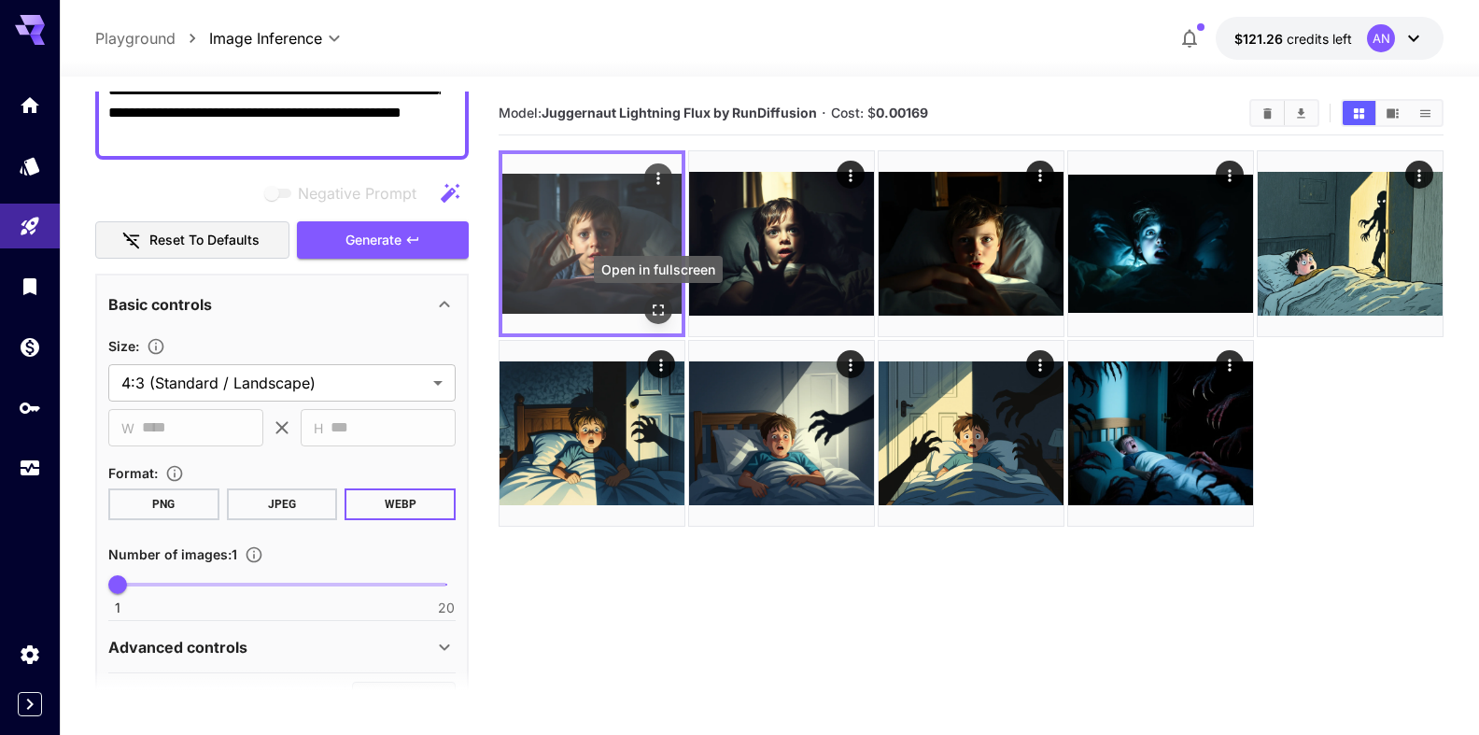
click at [666, 303] on icon "Open in fullscreen" at bounding box center [658, 310] width 19 height 19
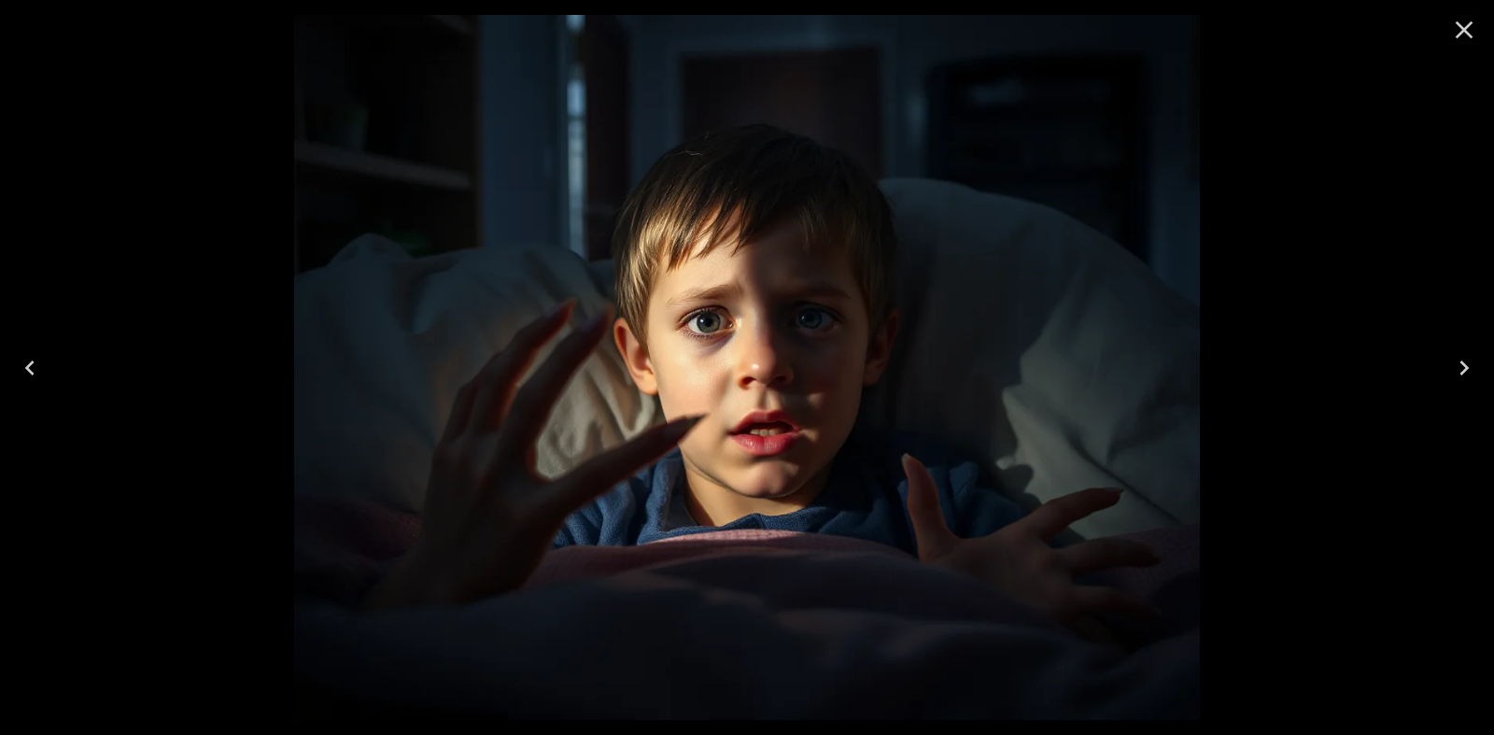
click at [1451, 38] on icon "Close" at bounding box center [1464, 30] width 30 height 30
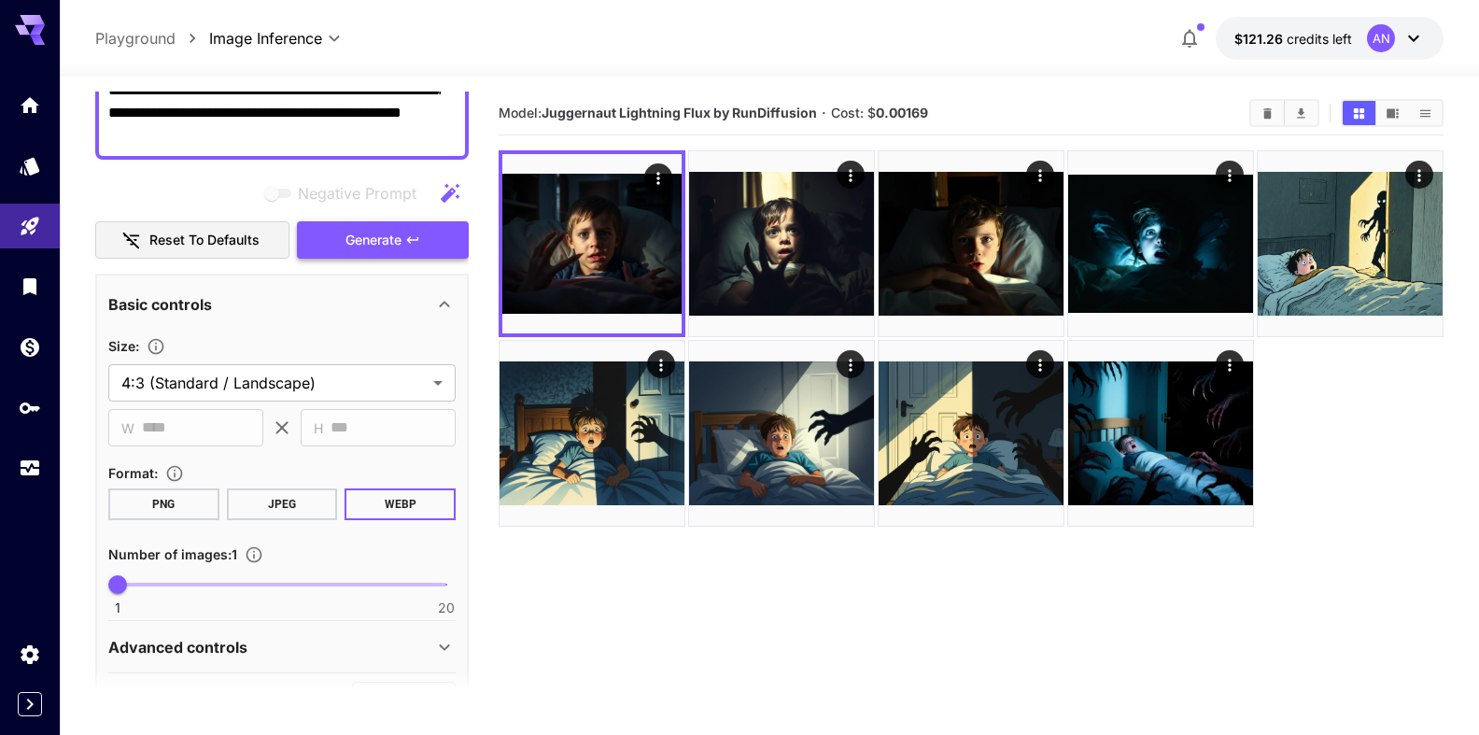
click at [374, 244] on span "Generate" at bounding box center [373, 240] width 56 height 23
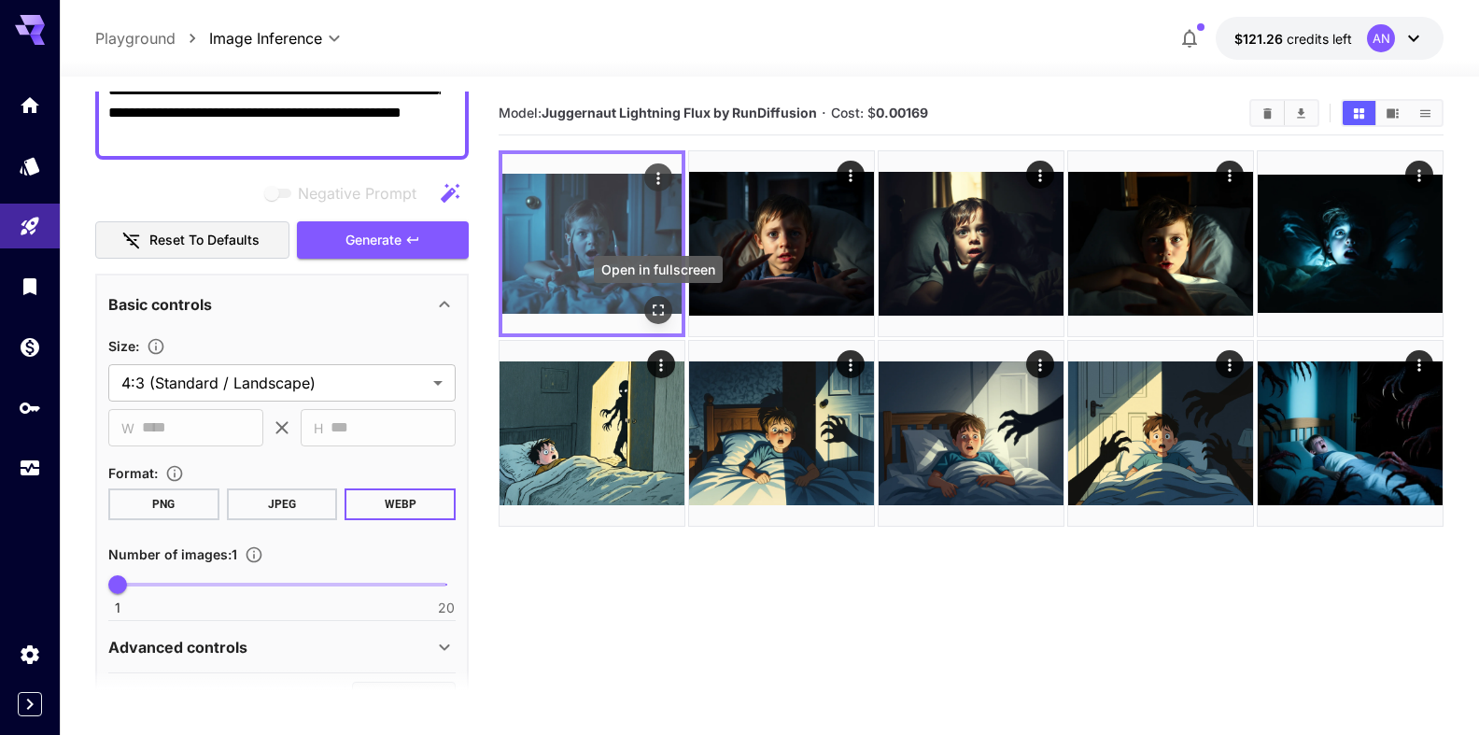
click at [660, 309] on icon "Open in fullscreen" at bounding box center [658, 310] width 19 height 19
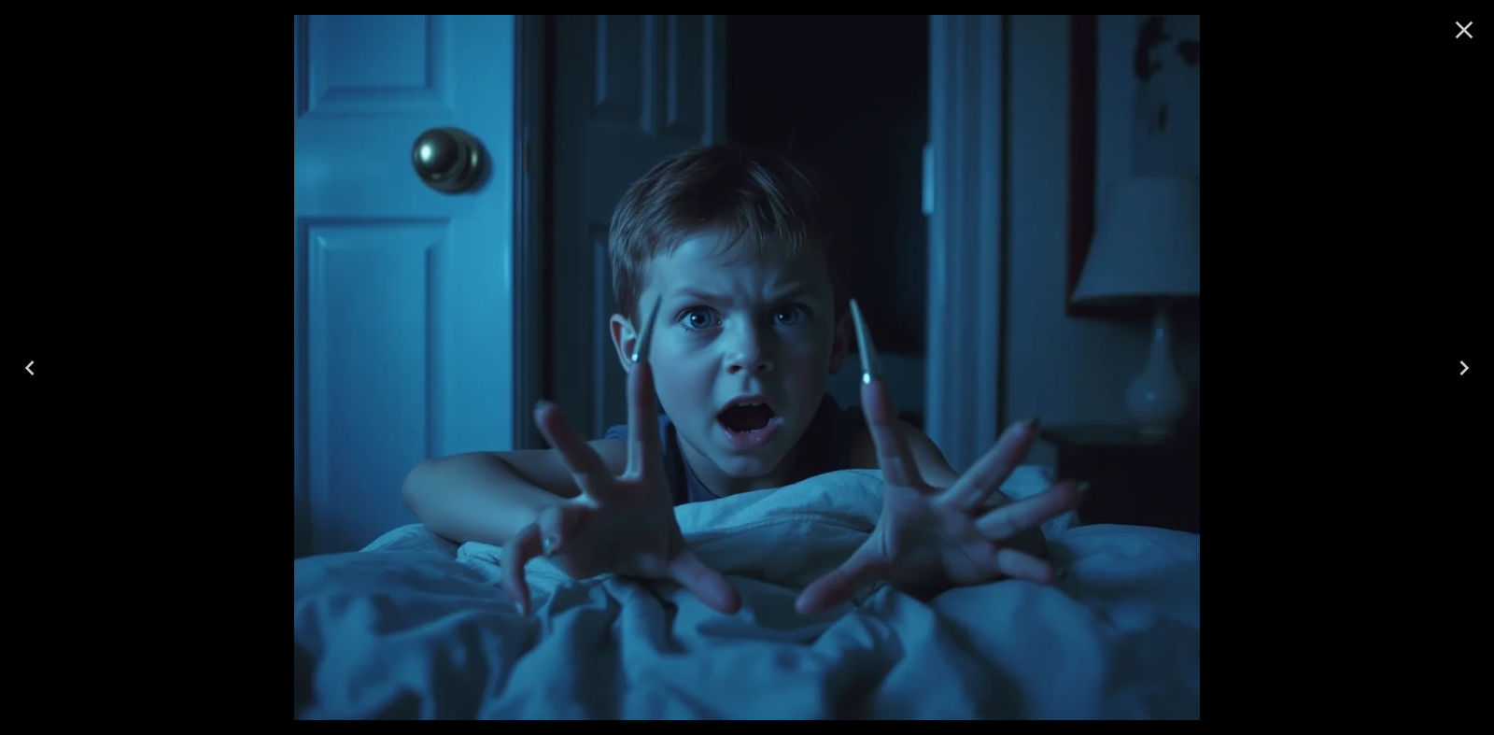
click at [1468, 21] on icon "Close" at bounding box center [1464, 30] width 30 height 30
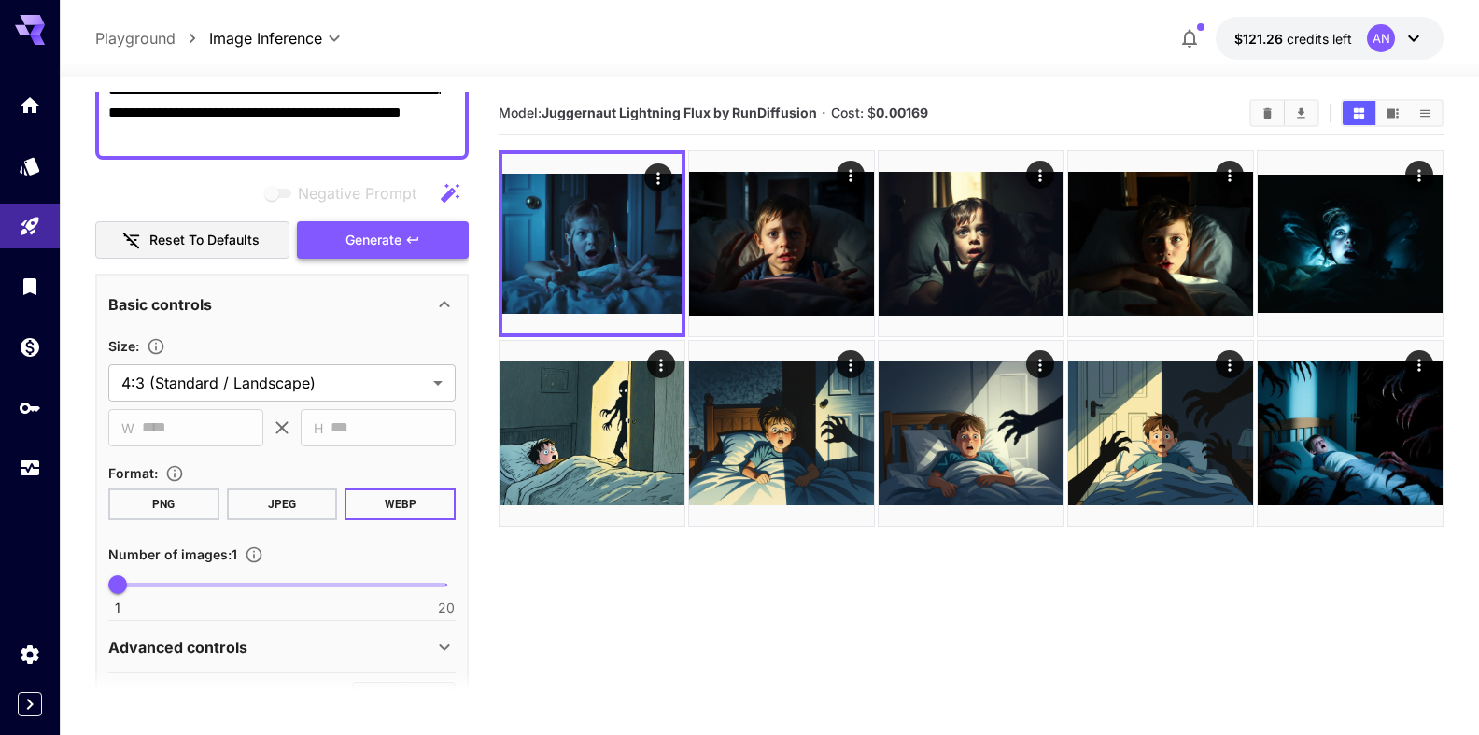
click at [364, 236] on span "Generate" at bounding box center [373, 240] width 56 height 23
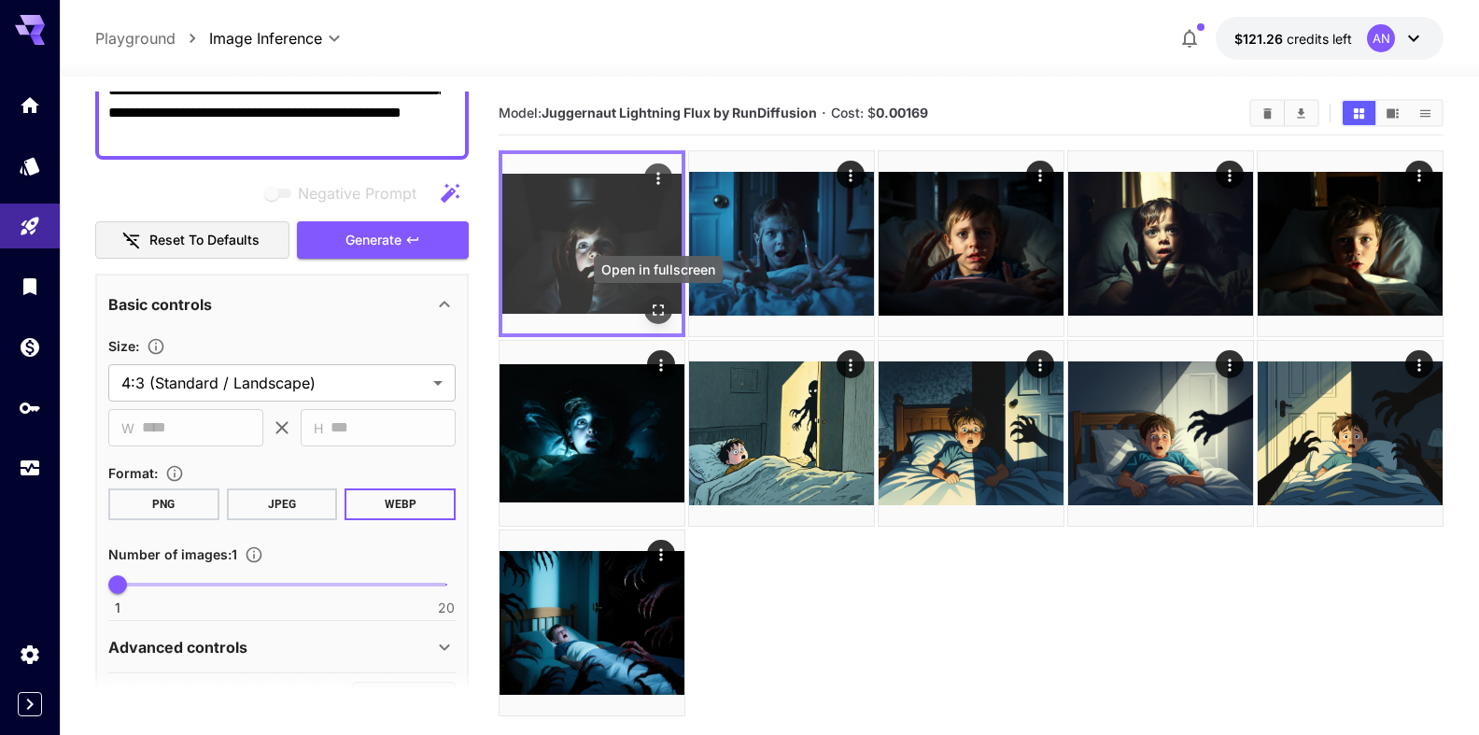
click at [655, 320] on button "Open in fullscreen" at bounding box center [658, 310] width 28 height 28
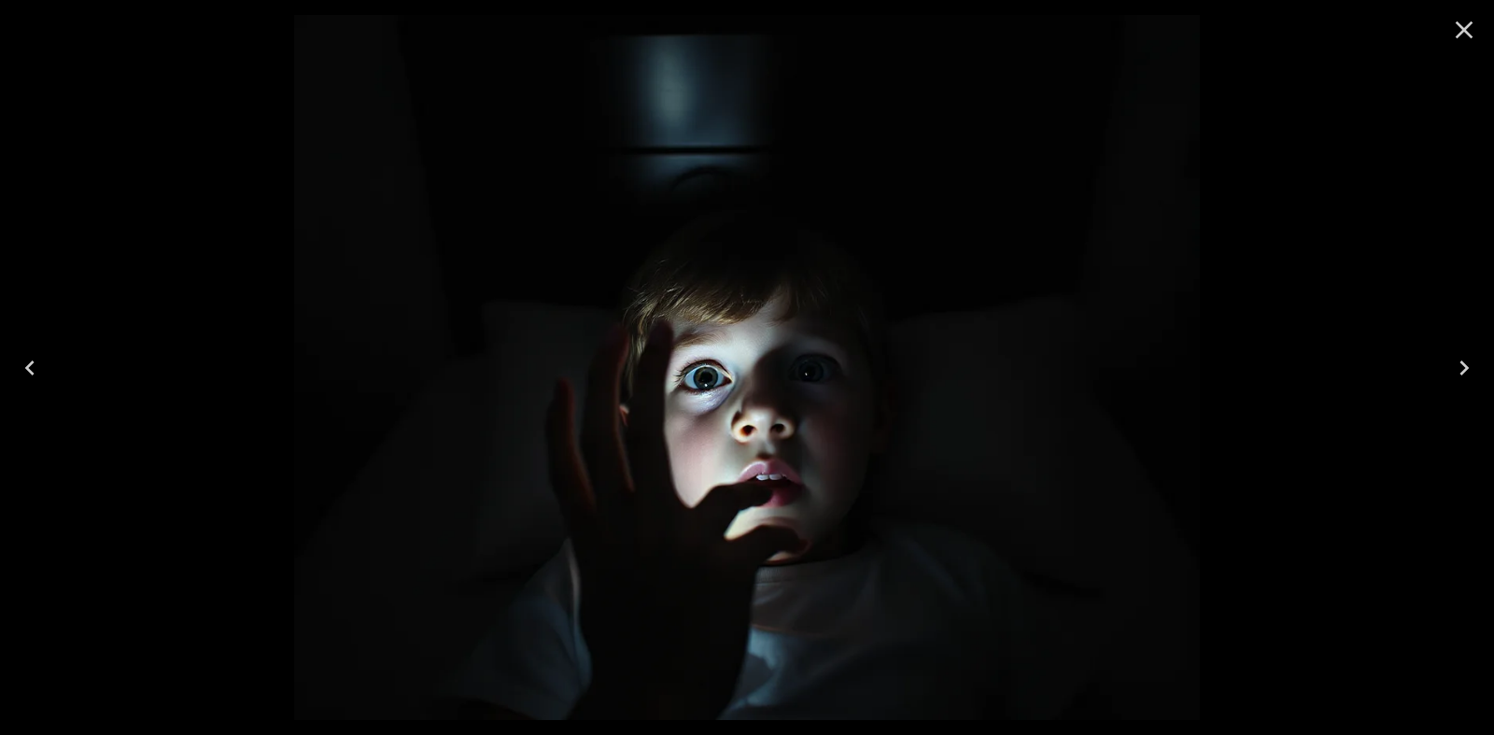
click at [1459, 39] on icon "Close" at bounding box center [1464, 30] width 30 height 30
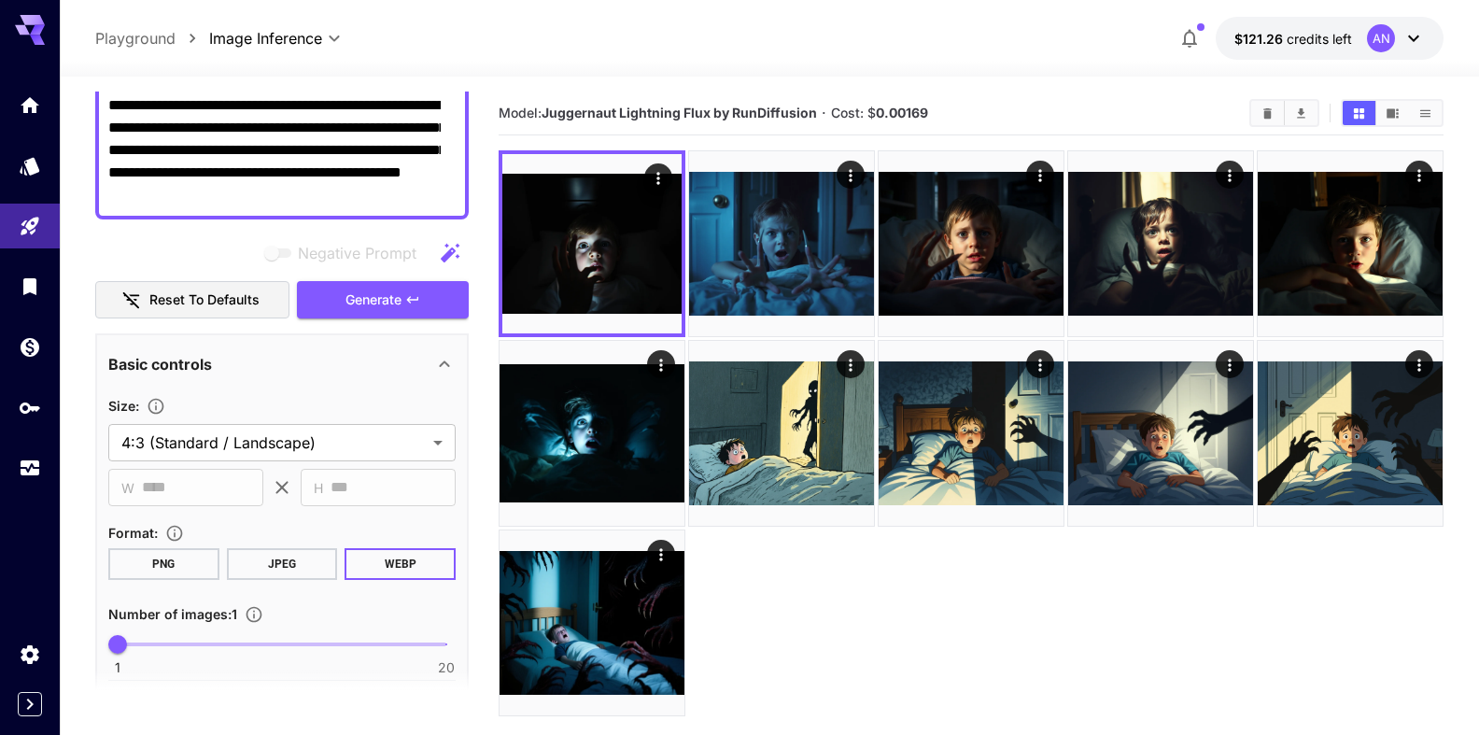
scroll to position [36, 0]
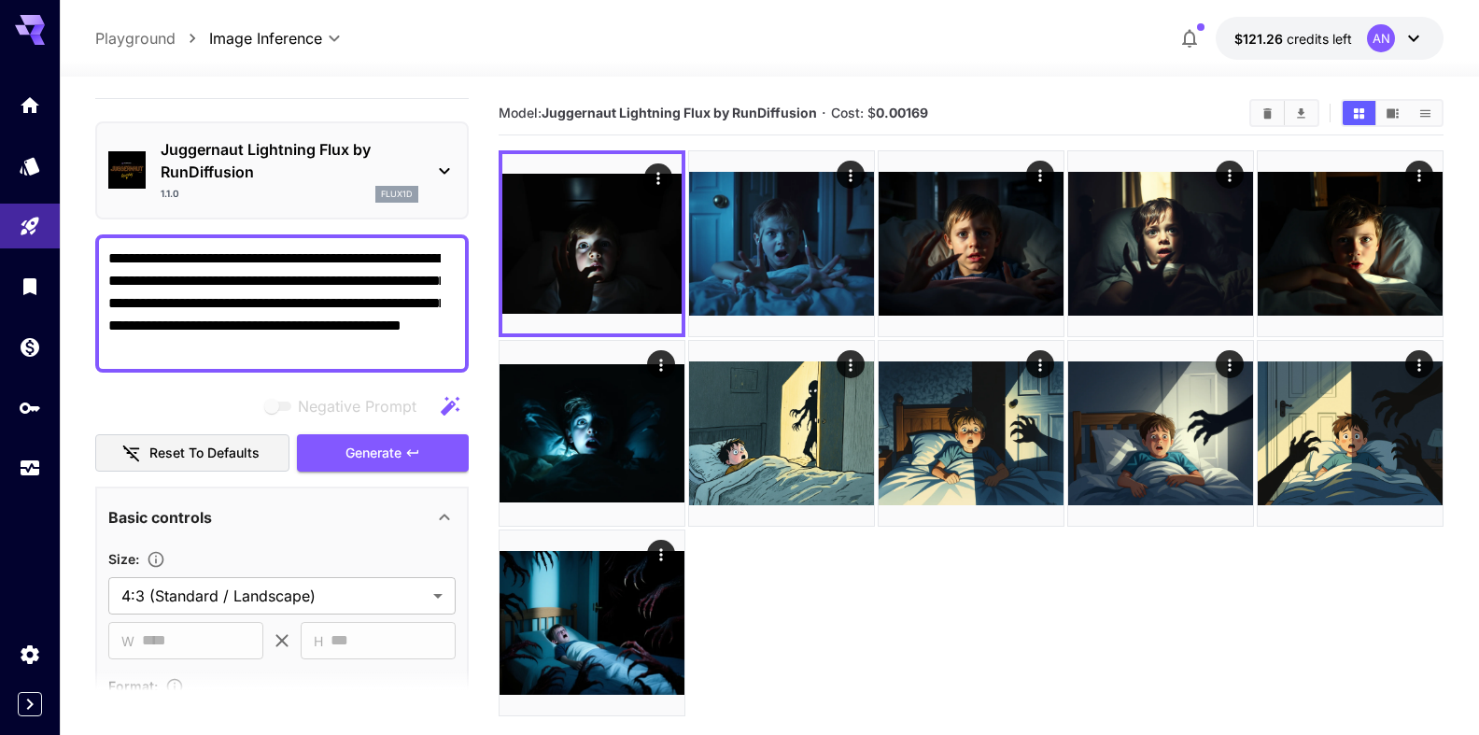
drag, startPoint x: 268, startPoint y: 322, endPoint x: 389, endPoint y: 358, distance: 126.5
click at [389, 358] on textarea "**********" at bounding box center [274, 303] width 332 height 112
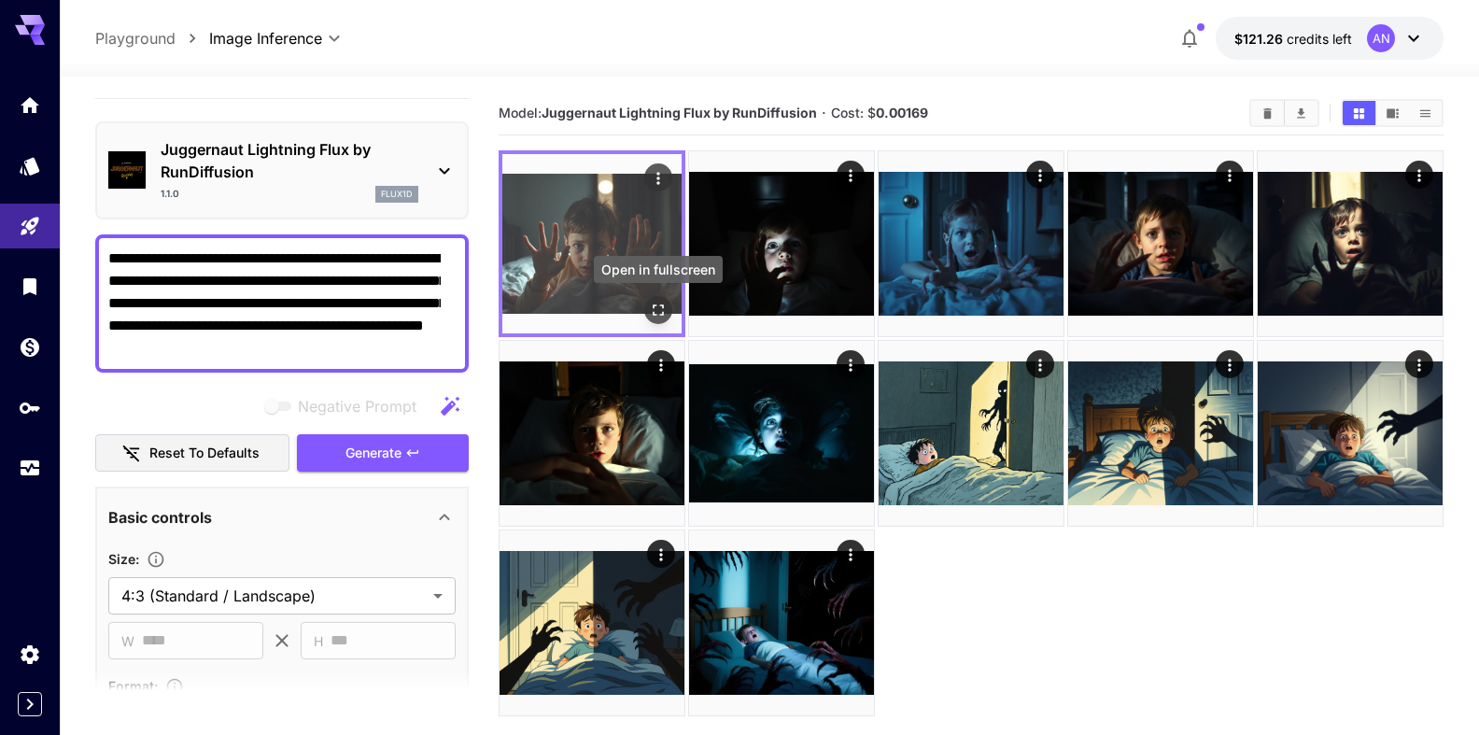
click at [655, 313] on icon "Open in fullscreen" at bounding box center [658, 310] width 19 height 19
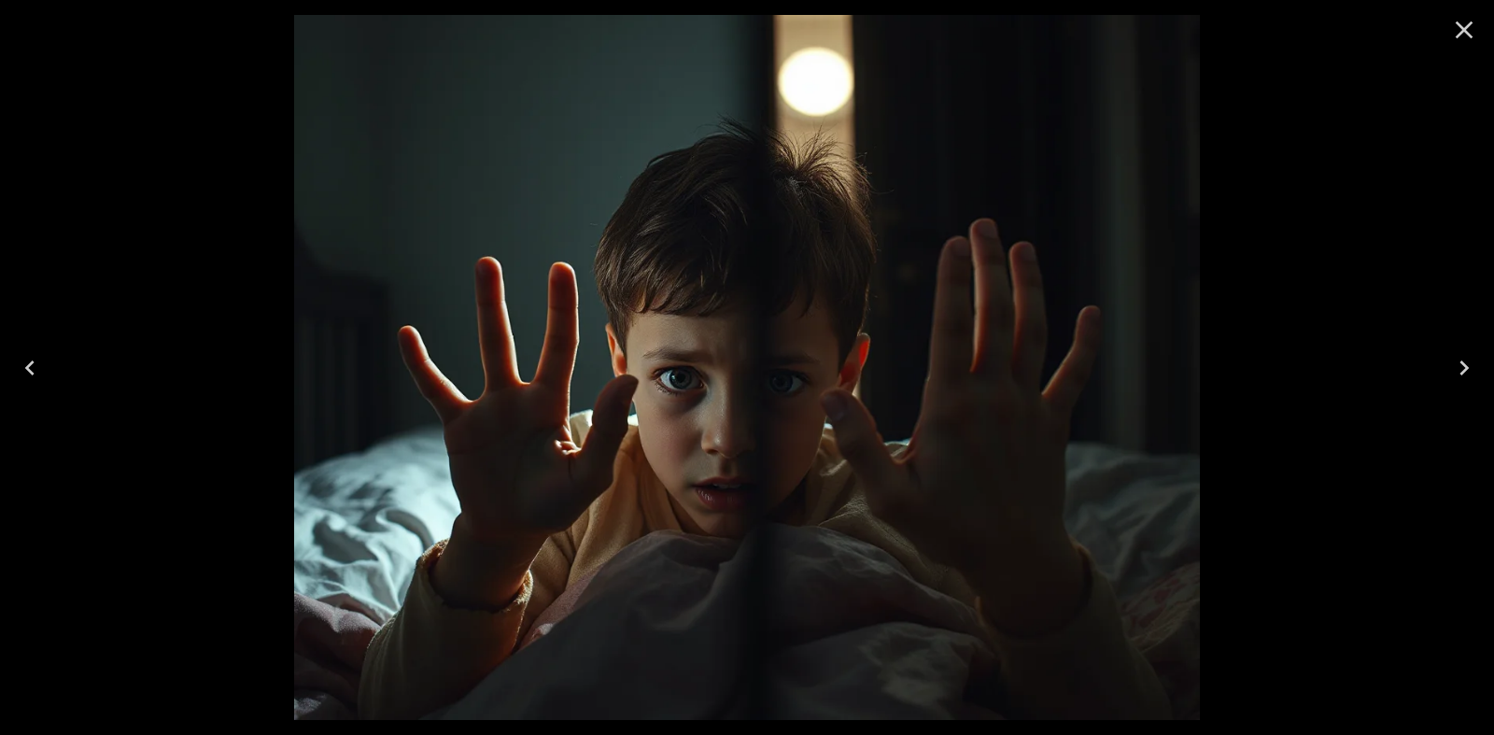
click at [1456, 29] on icon "Close" at bounding box center [1464, 30] width 30 height 30
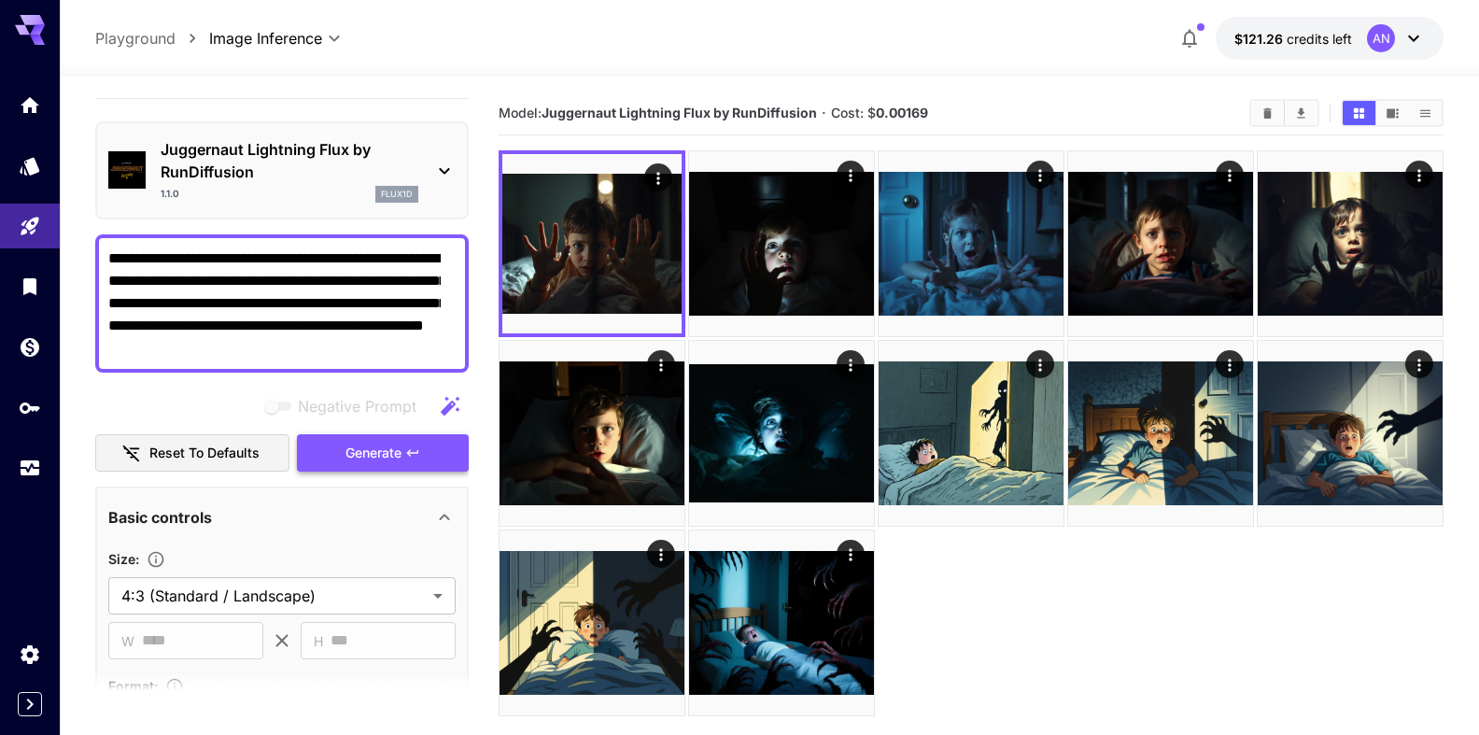
click at [363, 450] on span "Generate" at bounding box center [373, 453] width 56 height 23
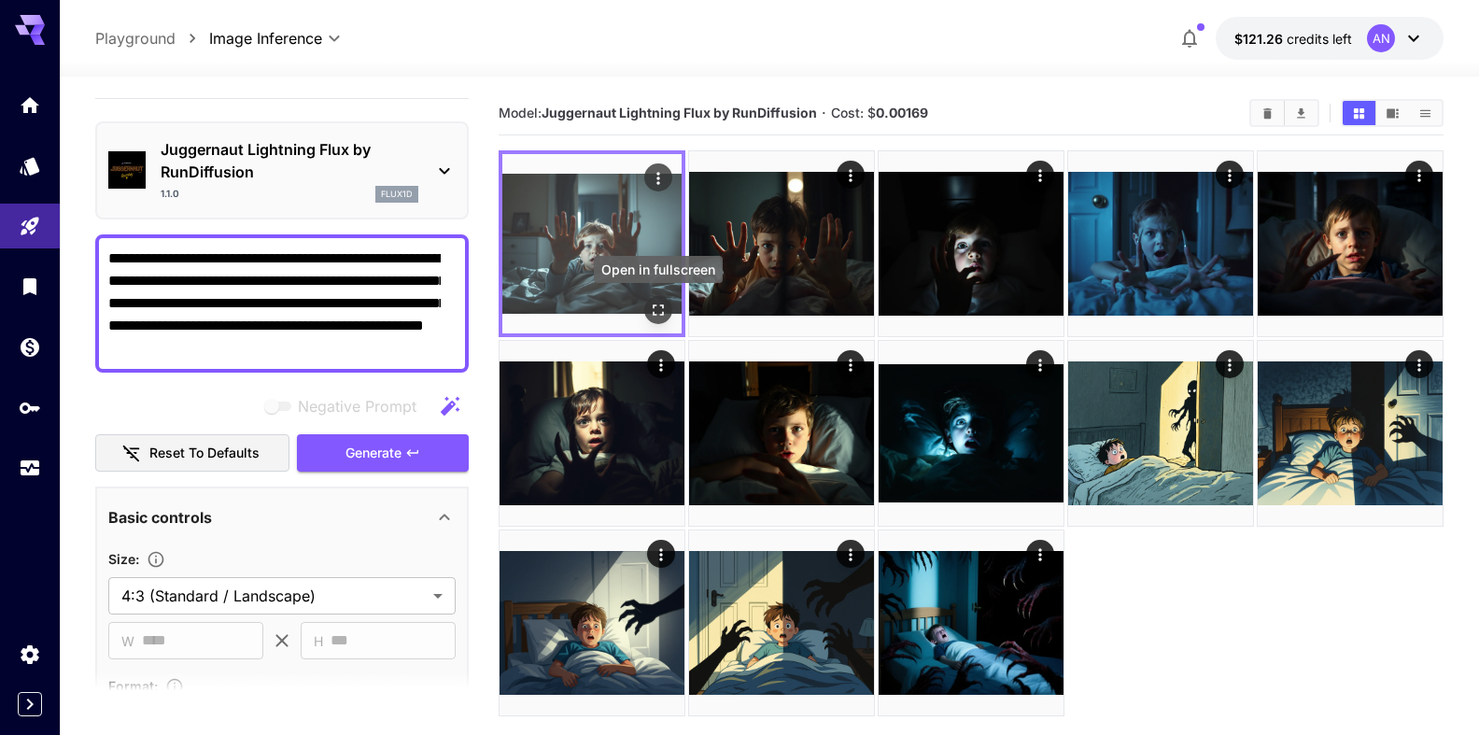
click at [653, 303] on icon "Open in fullscreen" at bounding box center [658, 310] width 19 height 19
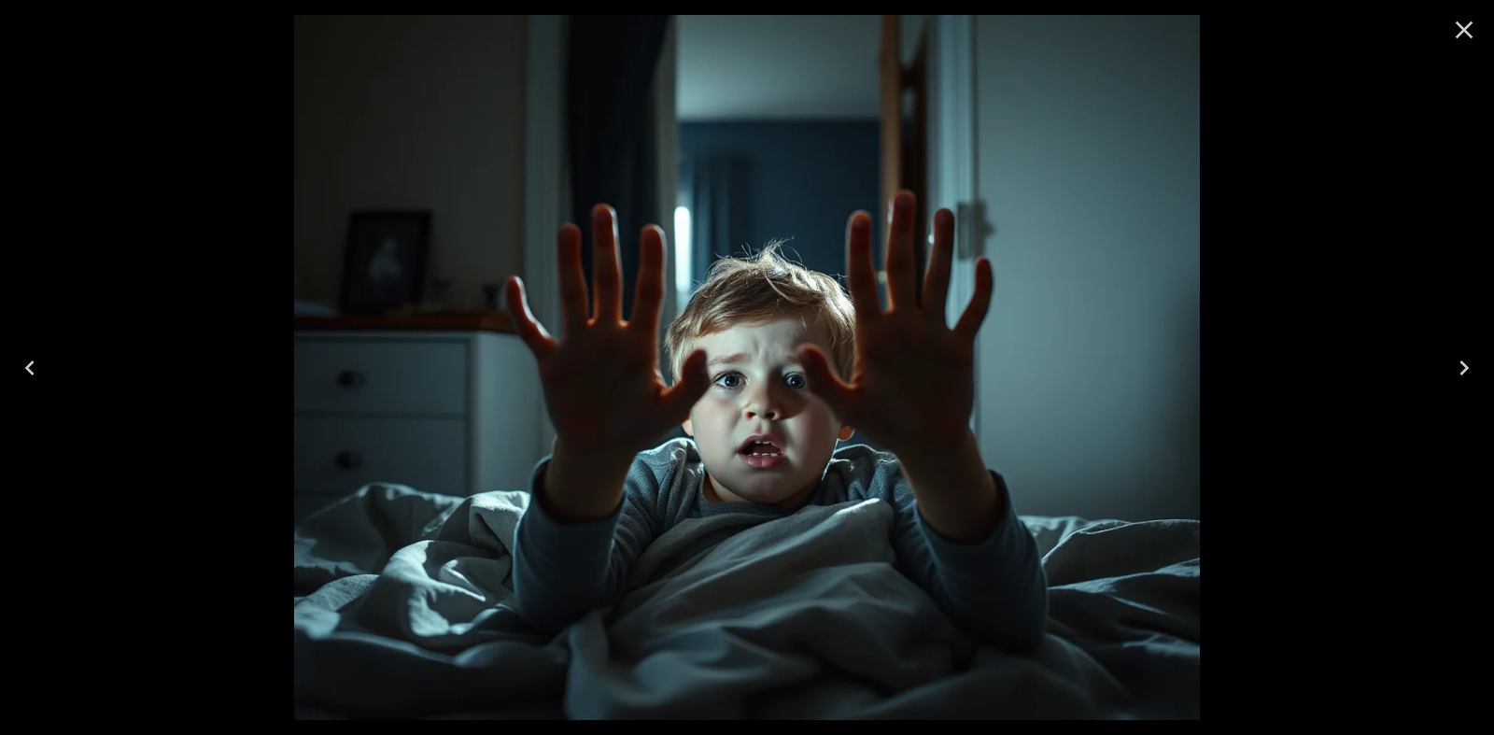
click at [1452, 24] on icon "Close" at bounding box center [1464, 30] width 30 height 30
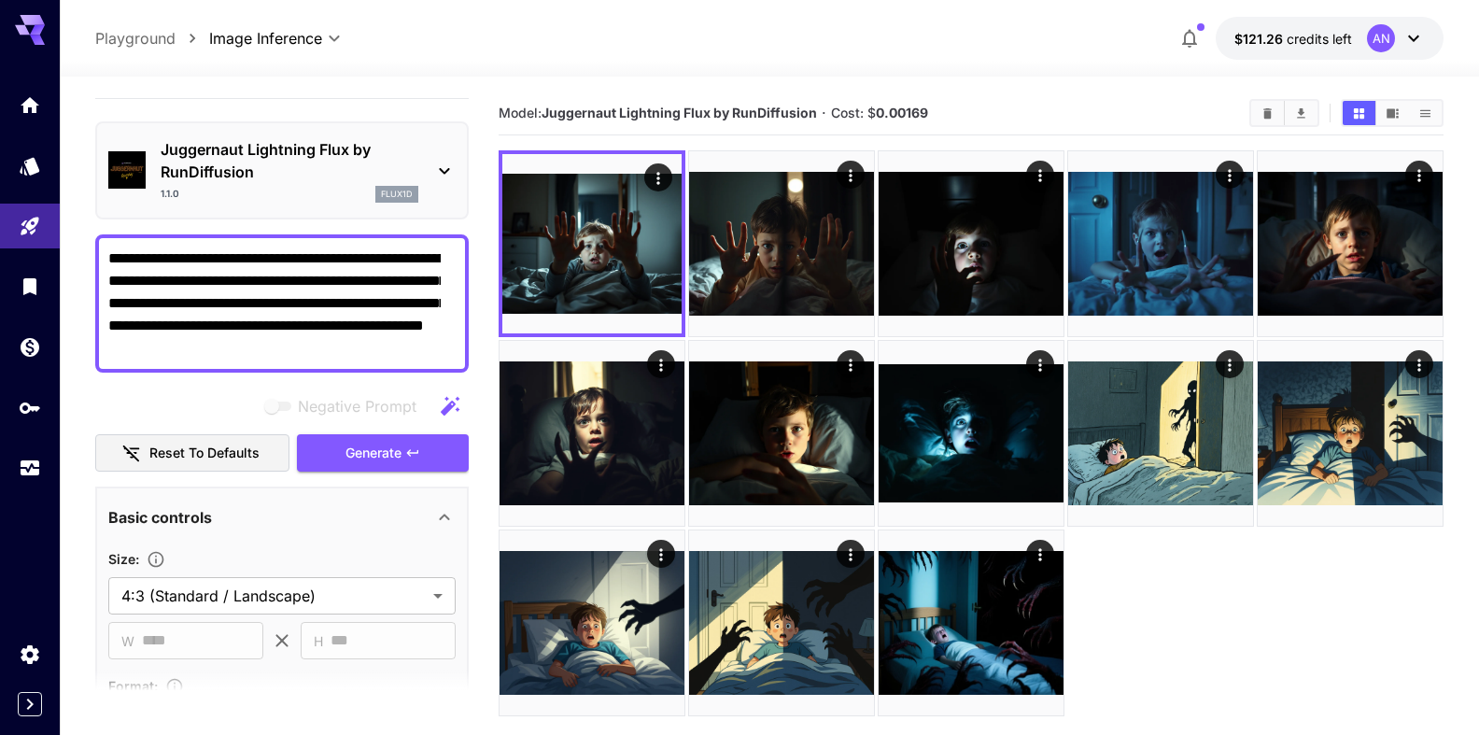
drag, startPoint x: 266, startPoint y: 324, endPoint x: 414, endPoint y: 363, distance: 152.7
click at [414, 359] on textarea "**********" at bounding box center [274, 303] width 332 height 112
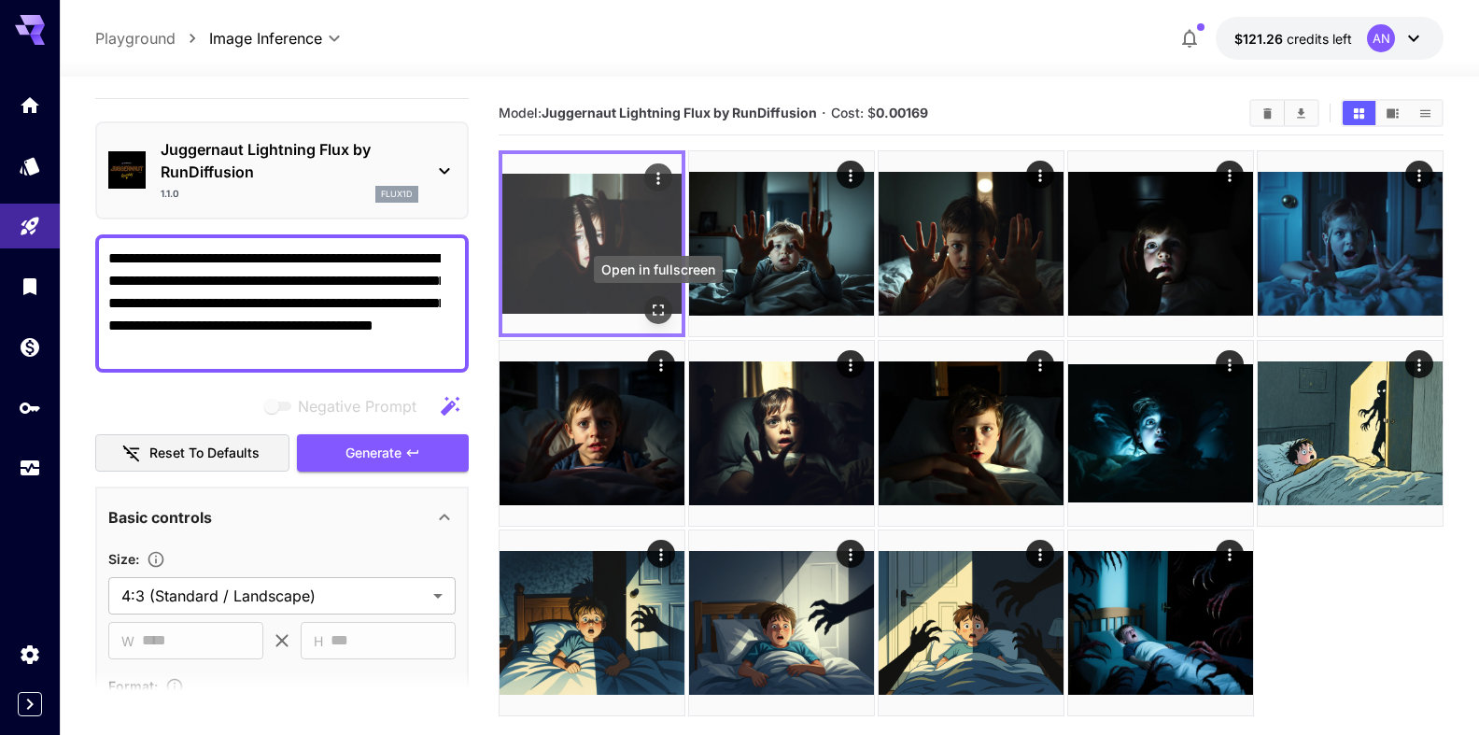
type textarea "**********"
click at [653, 309] on icon "Open in fullscreen" at bounding box center [658, 310] width 19 height 19
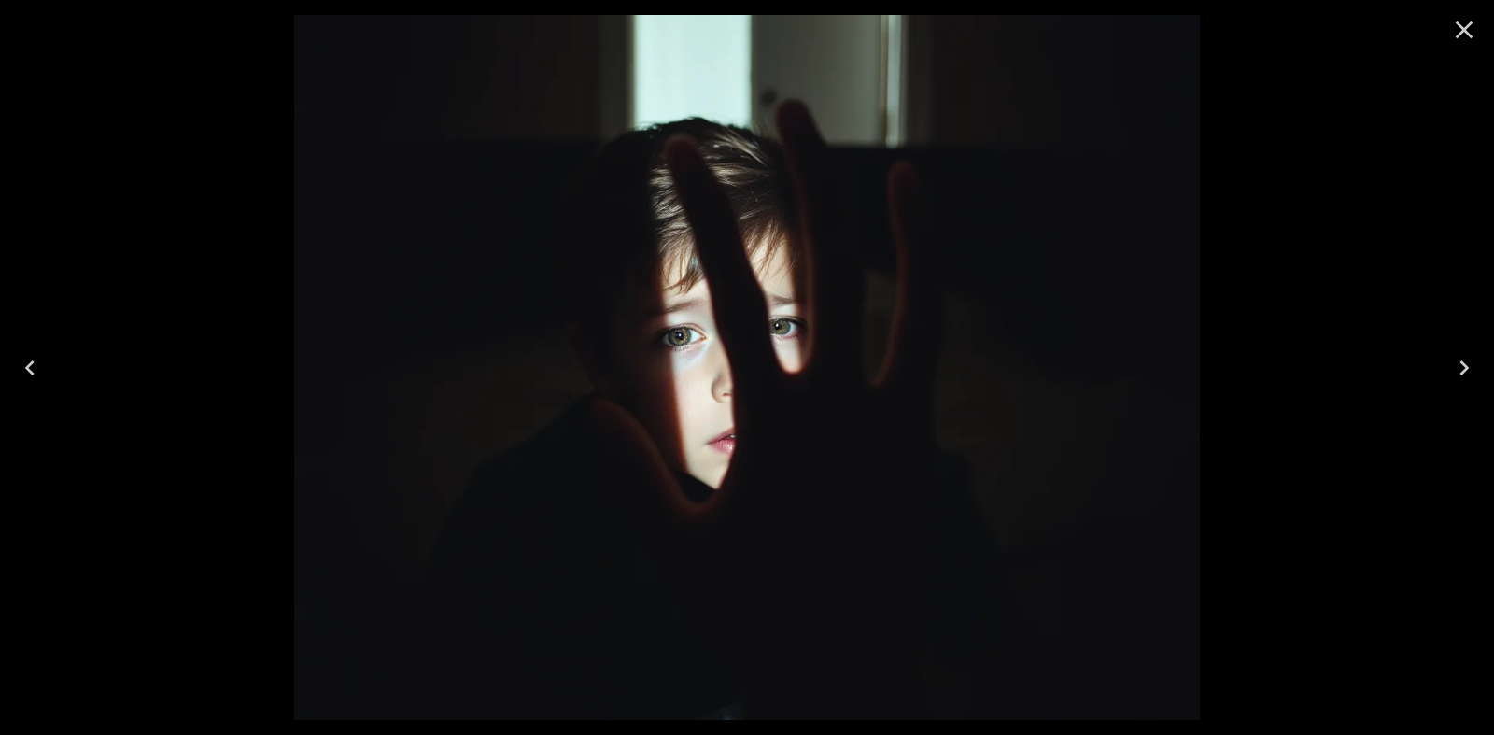
click at [1472, 8] on button "Close" at bounding box center [1464, 29] width 45 height 45
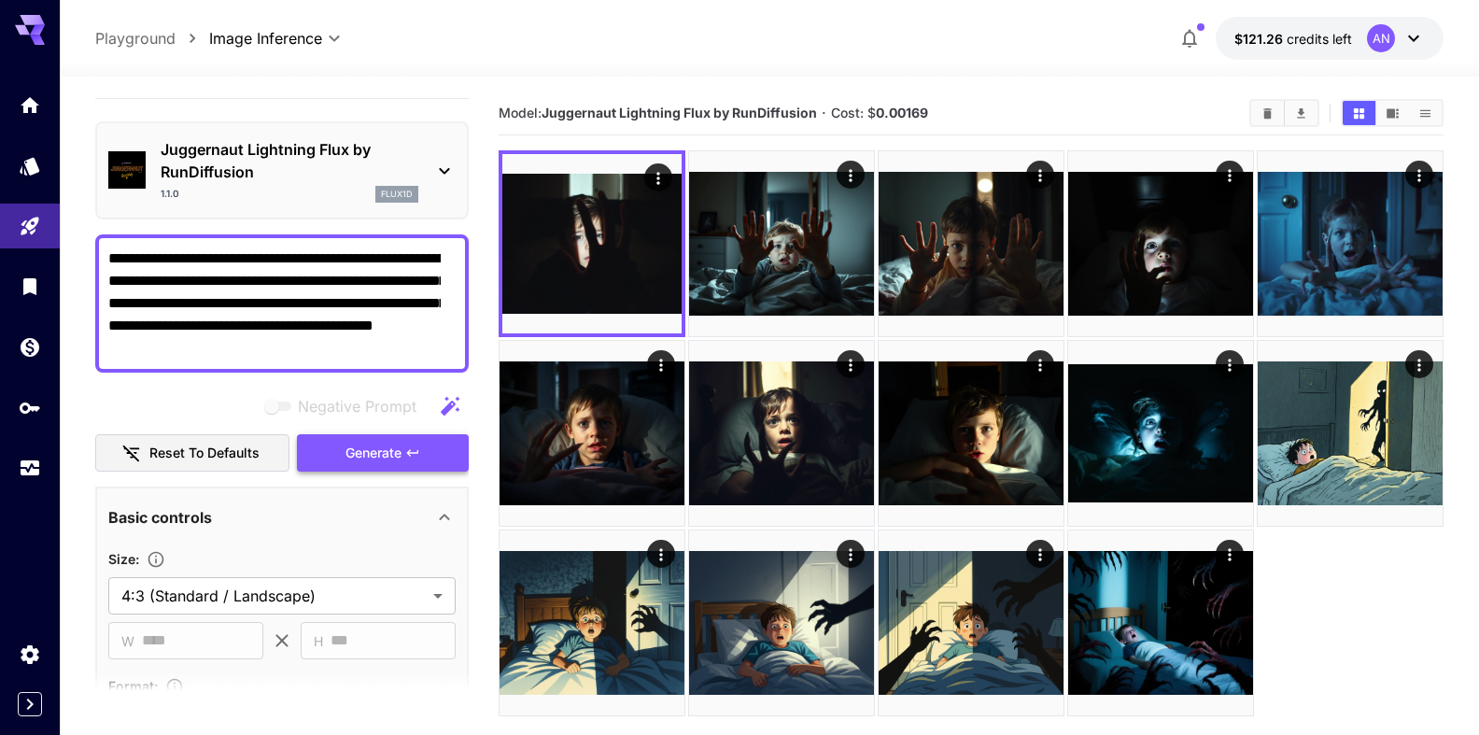
click at [375, 453] on span "Generate" at bounding box center [373, 453] width 56 height 23
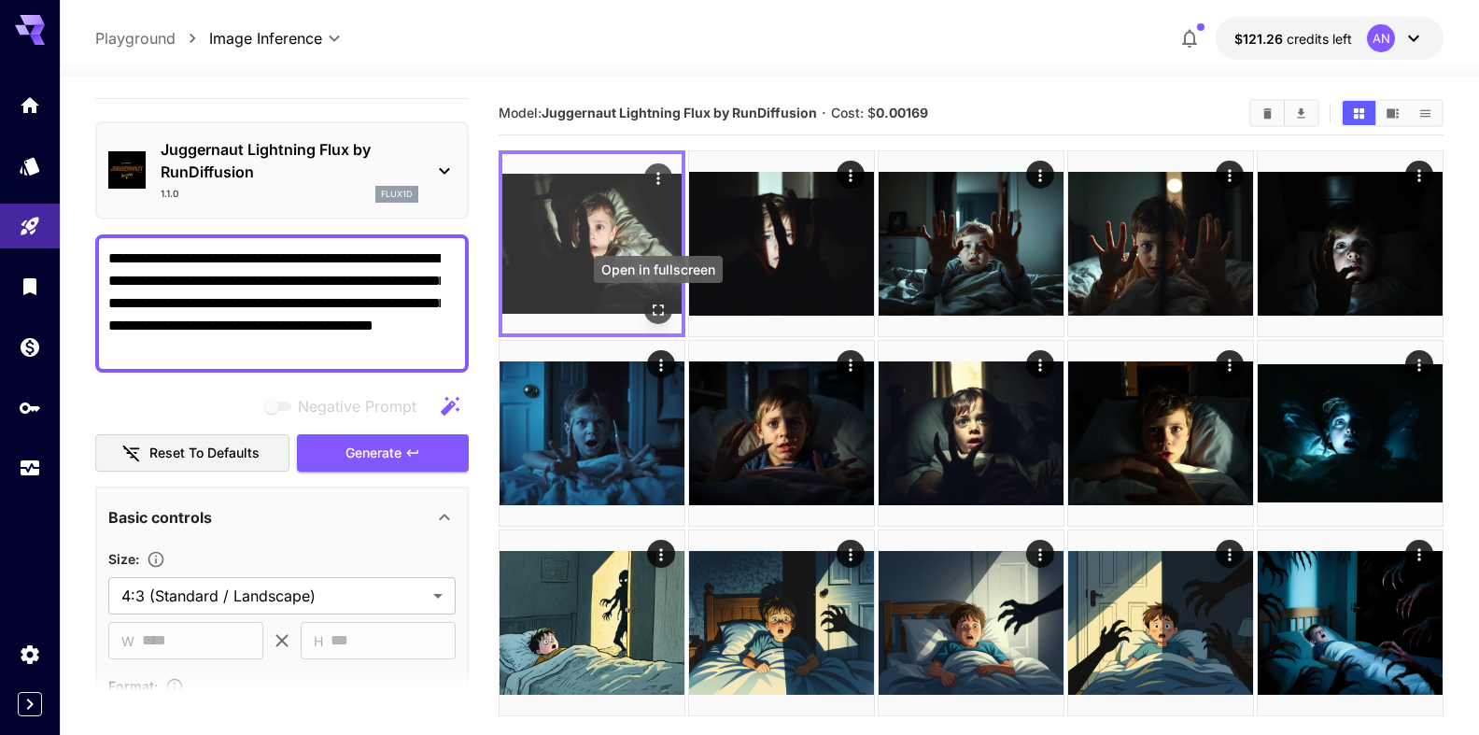
click at [659, 310] on icon "Open in fullscreen" at bounding box center [658, 310] width 19 height 19
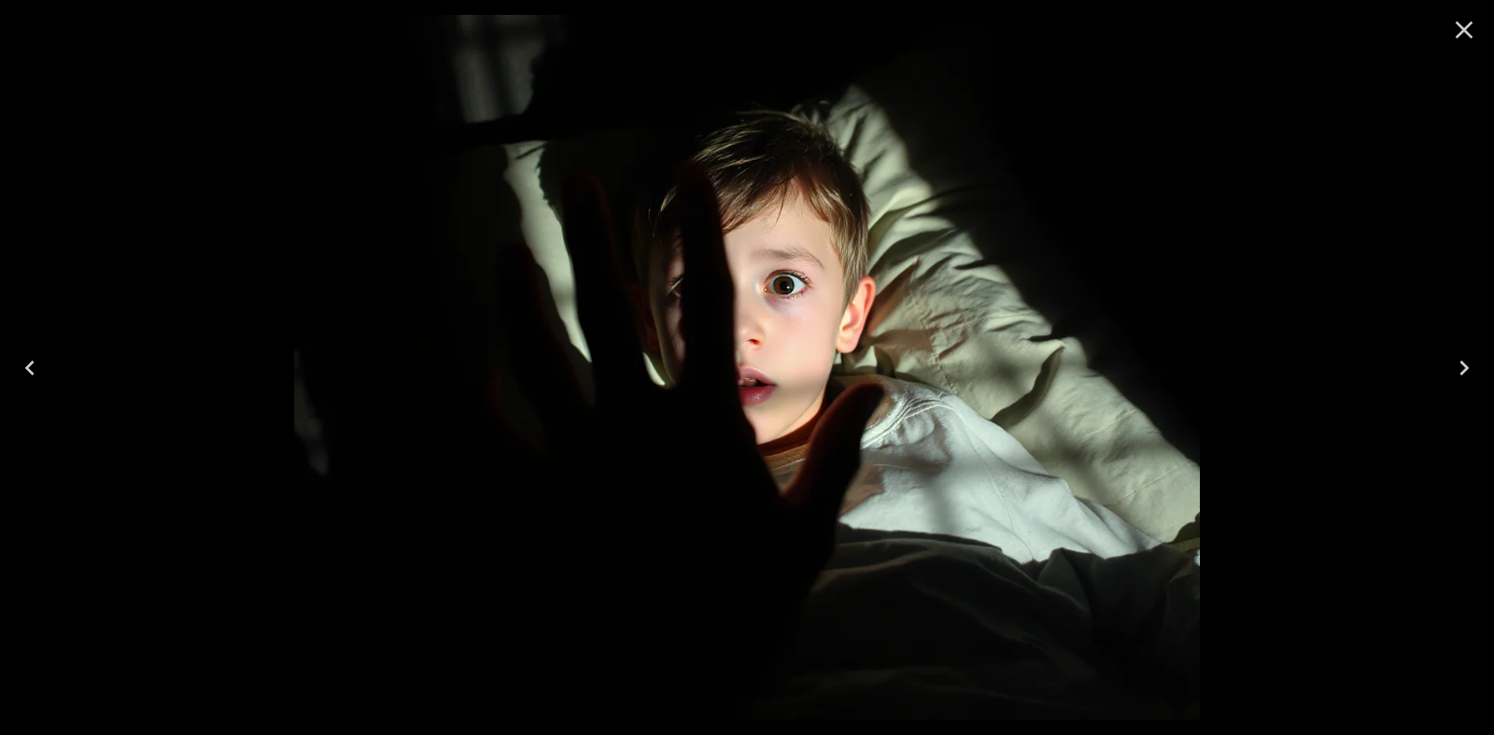
click at [1471, 39] on icon "Close" at bounding box center [1464, 30] width 30 height 30
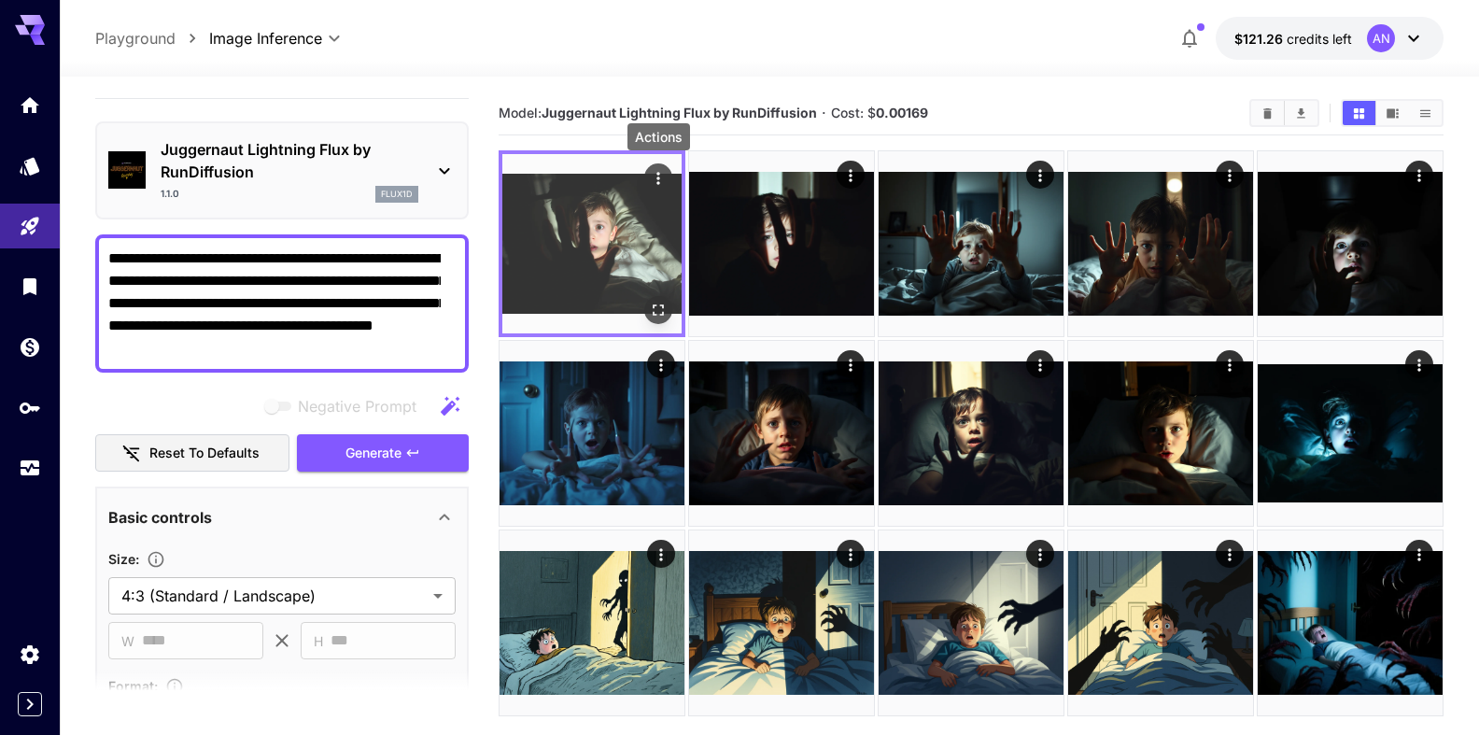
click at [651, 181] on icon "Actions" at bounding box center [658, 178] width 19 height 19
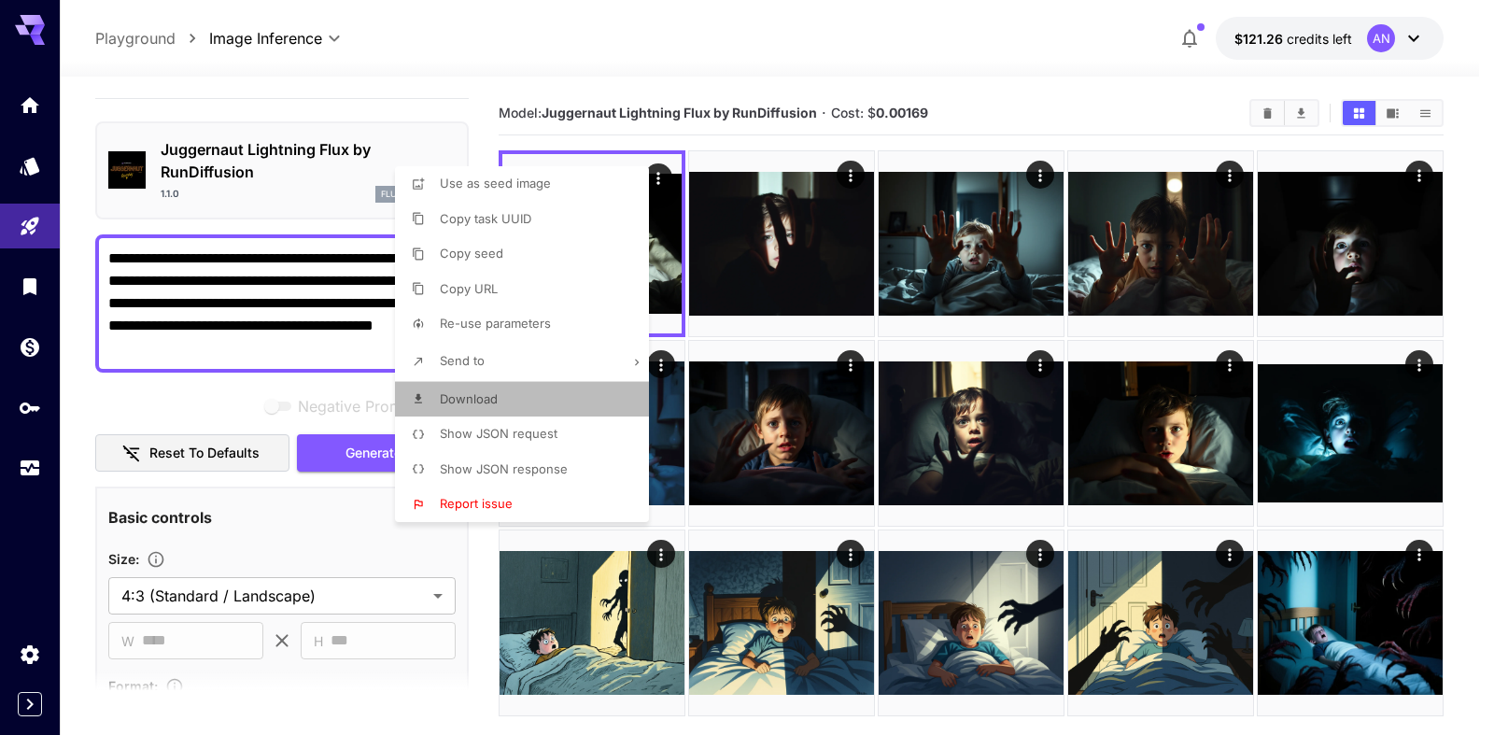
click at [486, 395] on span "Download" at bounding box center [469, 398] width 58 height 15
click at [789, 60] on div at bounding box center [747, 367] width 1494 height 735
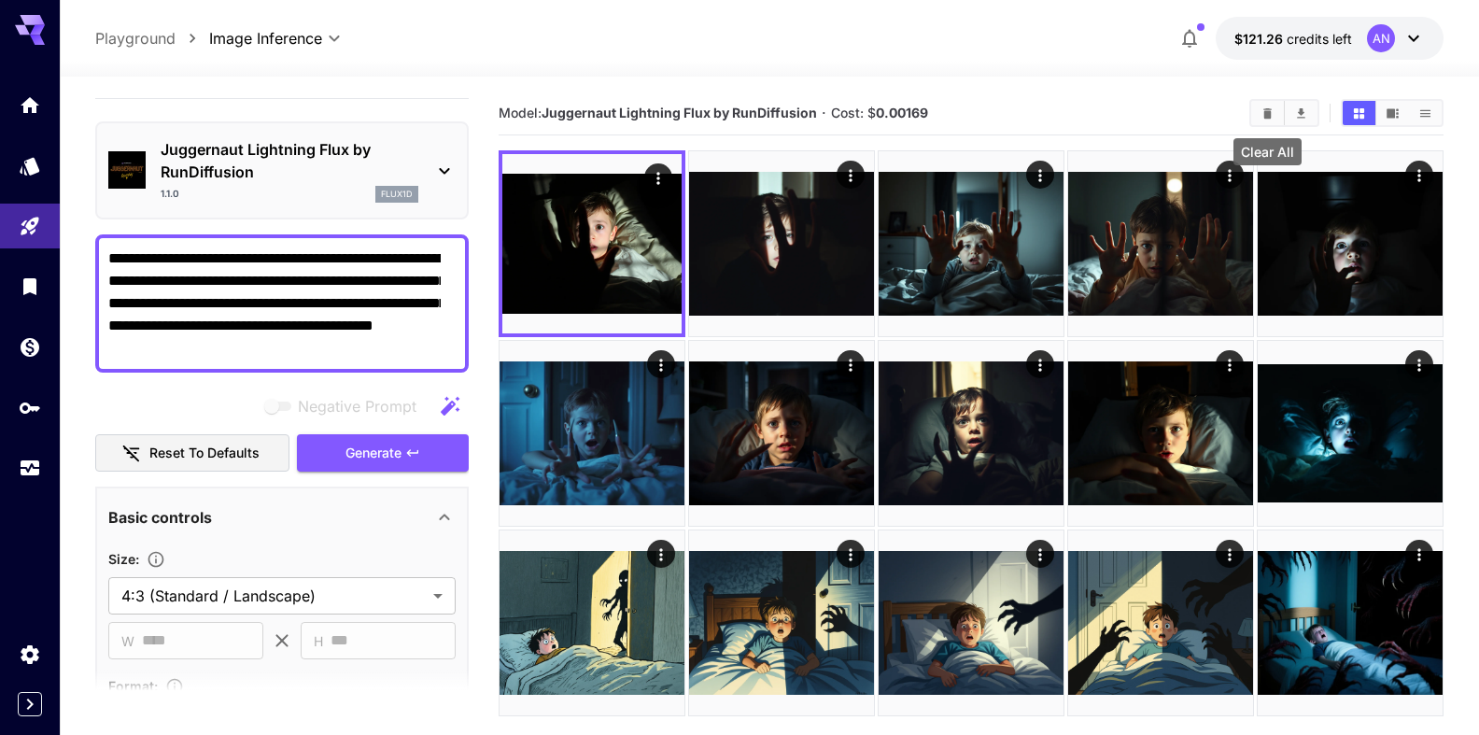
click at [1271, 108] on icon "Clear All" at bounding box center [1268, 113] width 14 height 14
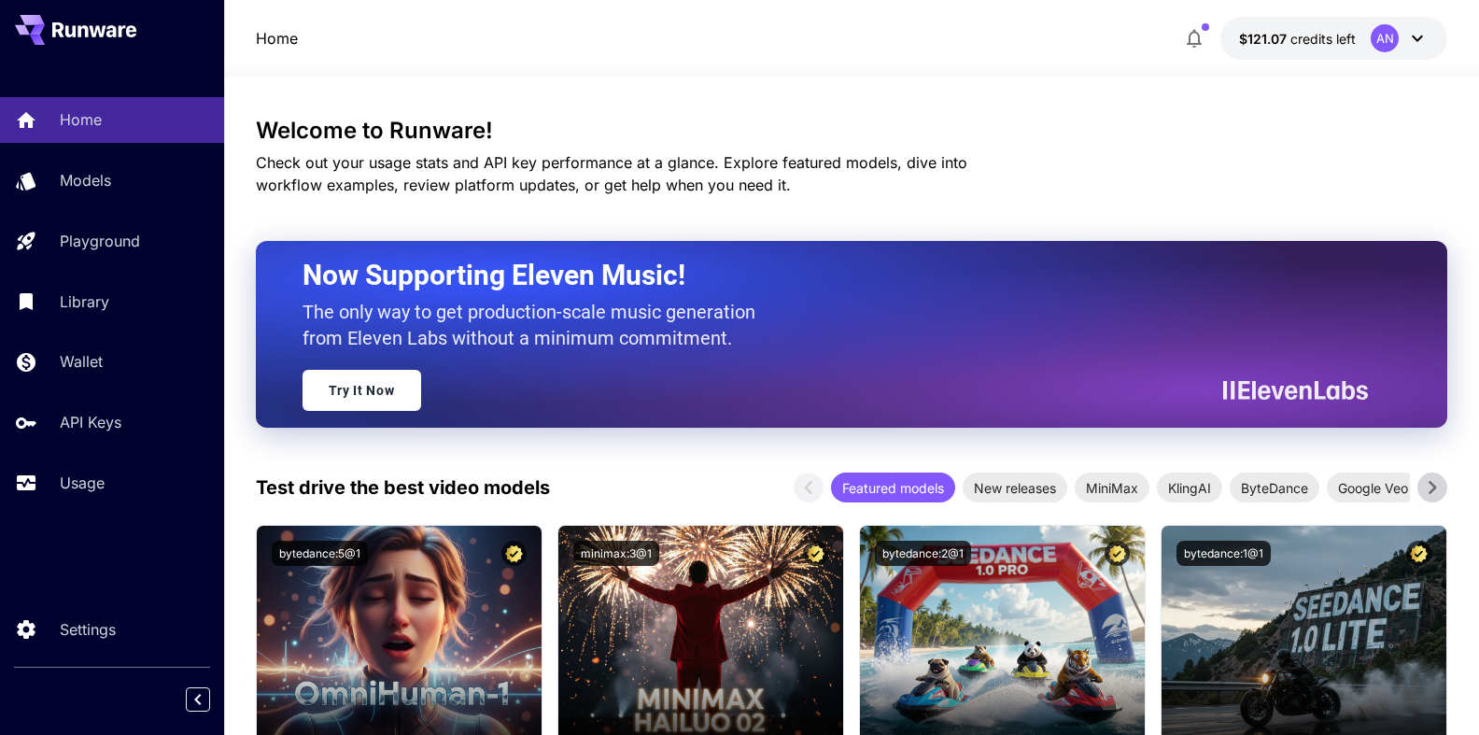
click at [102, 309] on p "Library" at bounding box center [84, 301] width 49 height 22
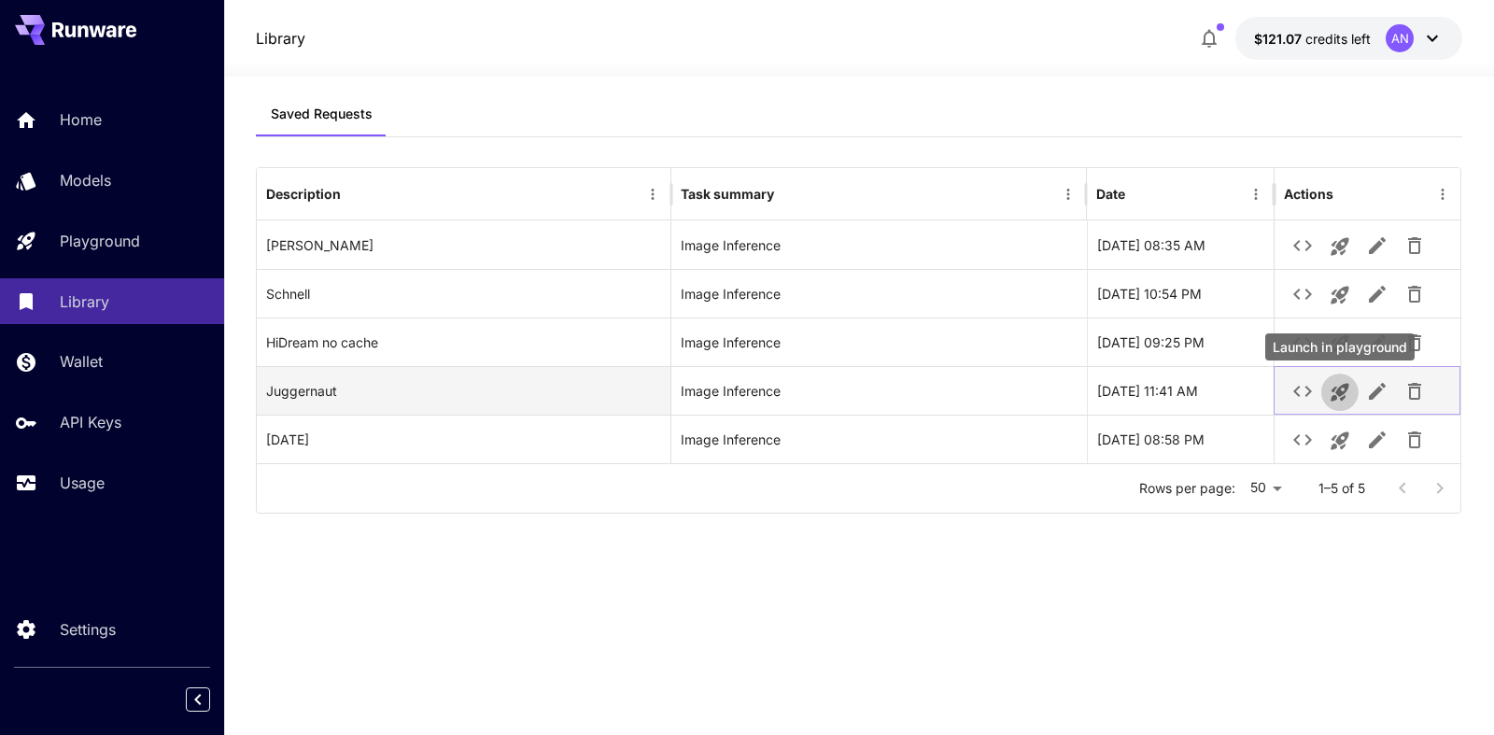
click at [1342, 389] on icon "Launch in playground" at bounding box center [1340, 392] width 22 height 22
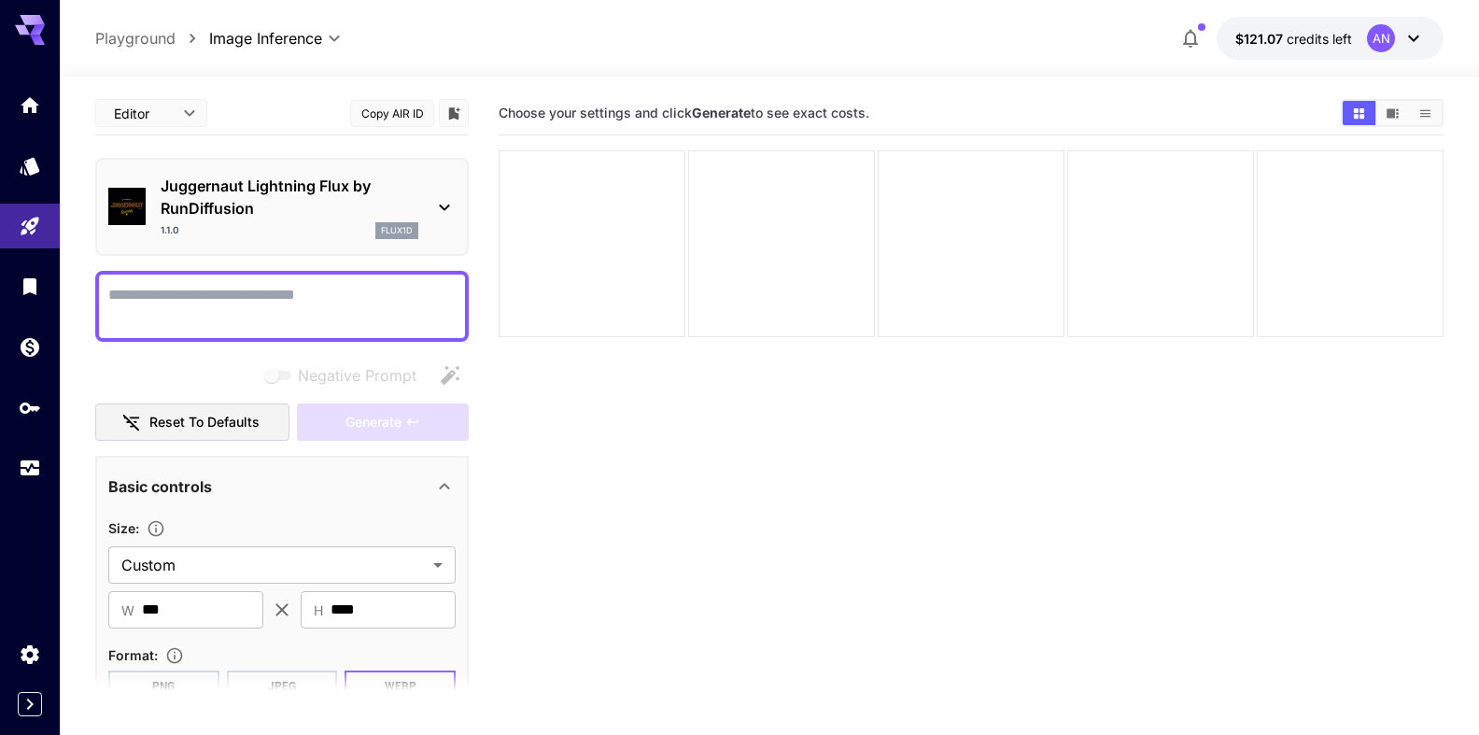
click at [266, 295] on textarea "Negative Prompt" at bounding box center [281, 306] width 347 height 45
type textarea "*"
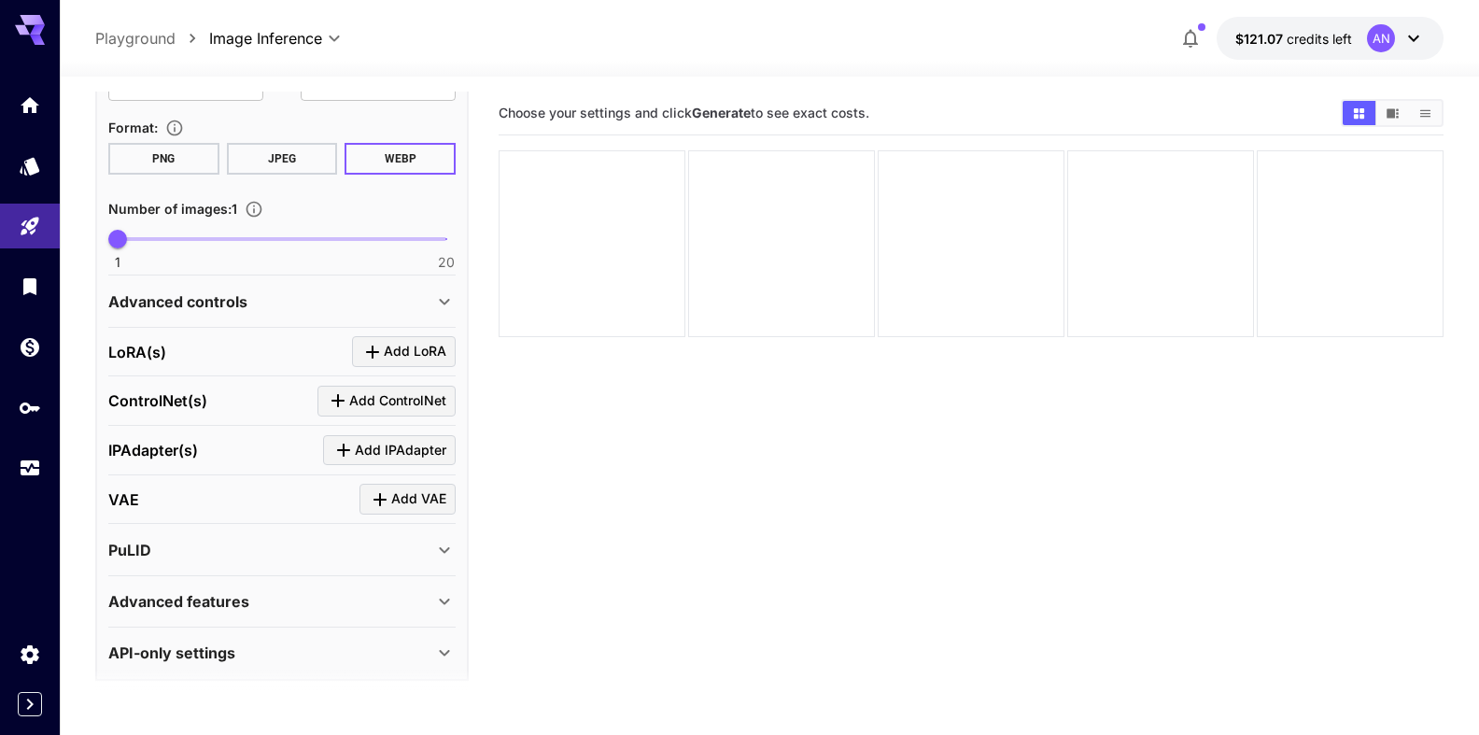
scroll to position [560, 0]
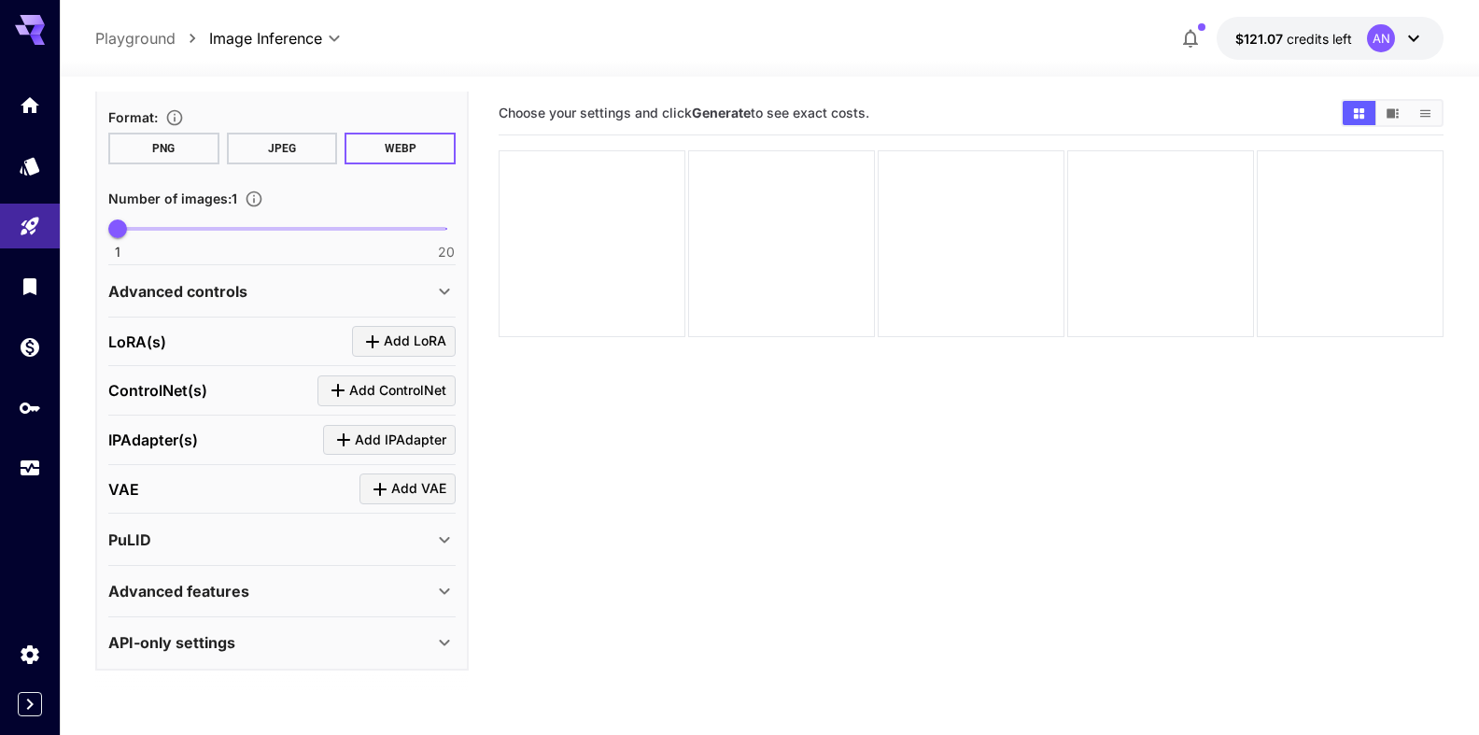
type textarea "**********"
click at [311, 585] on div "Advanced features" at bounding box center [270, 591] width 325 height 22
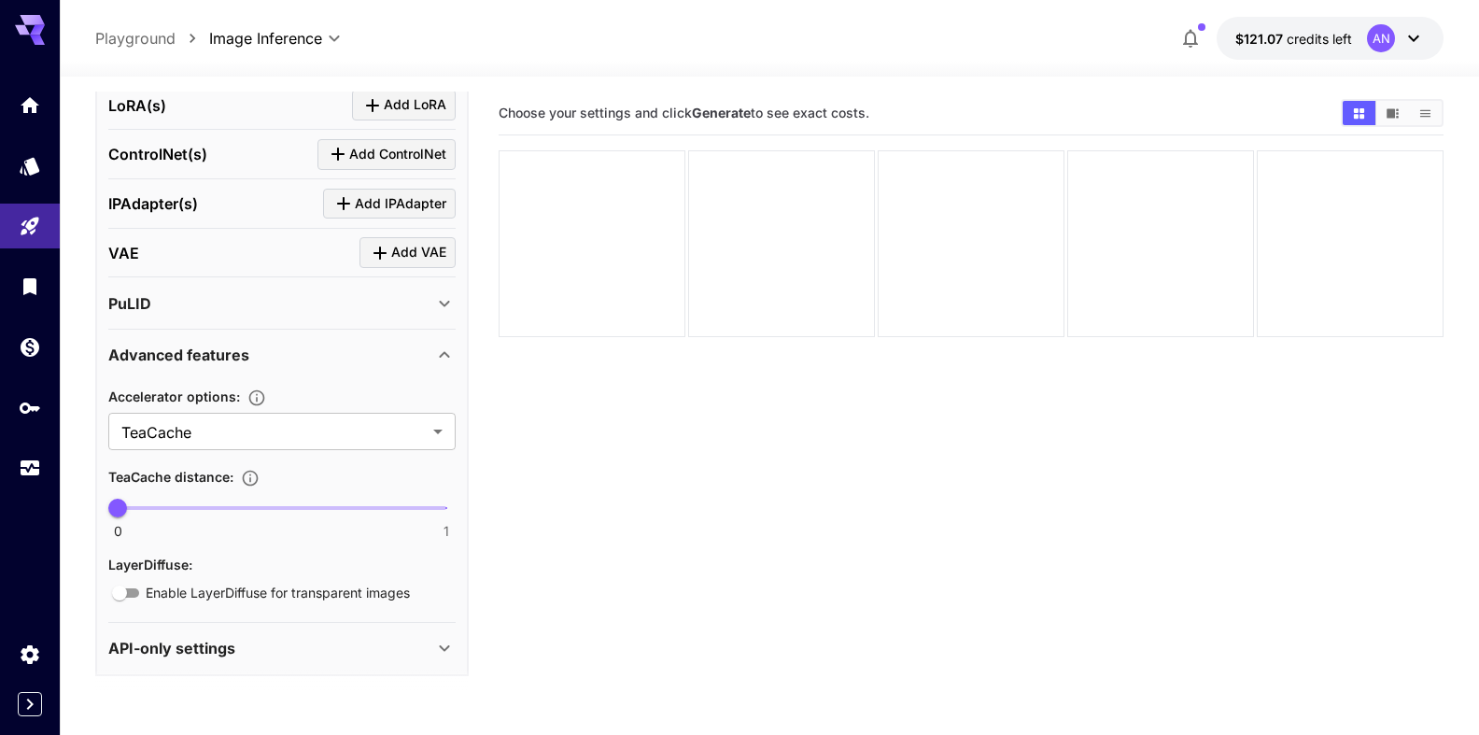
scroll to position [802, 0]
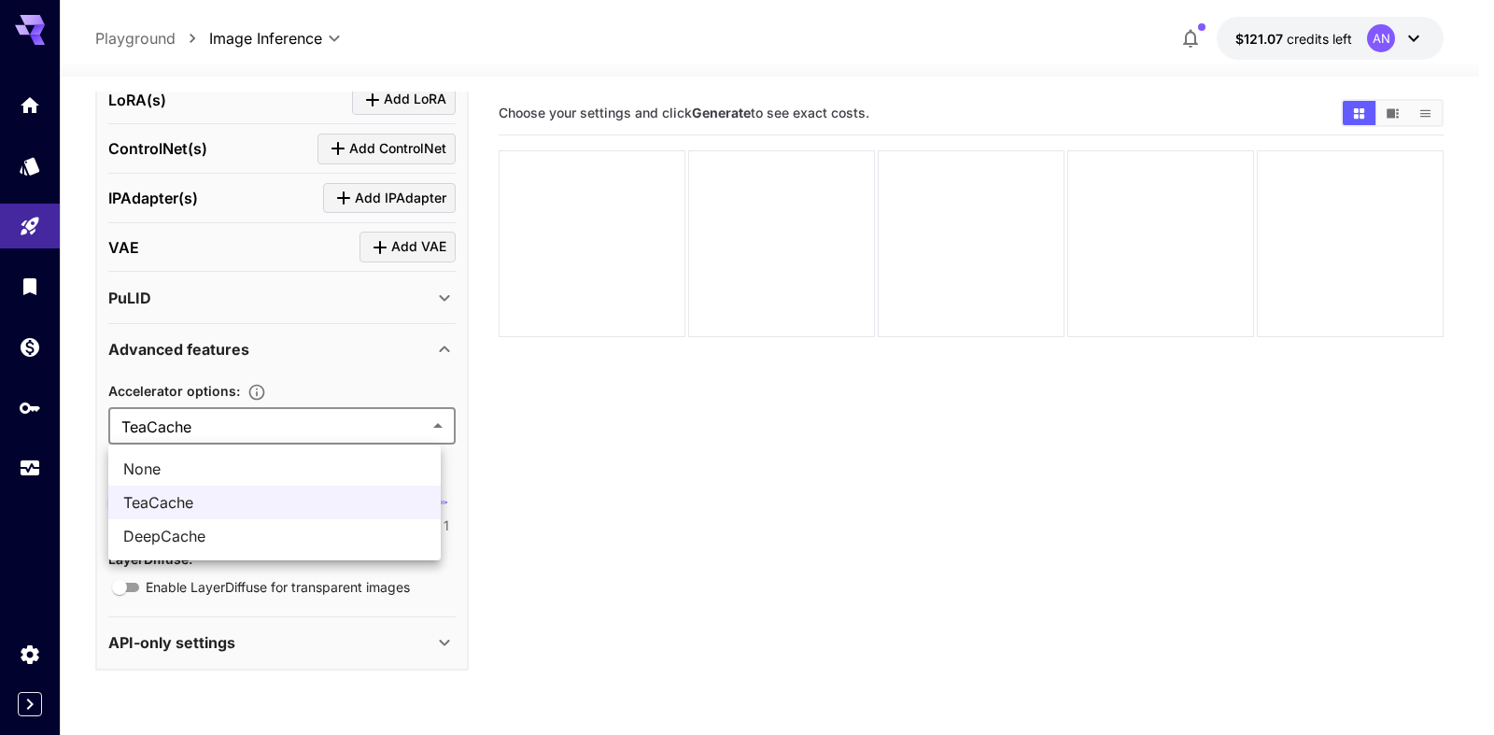
click at [237, 418] on body "**********" at bounding box center [747, 441] width 1494 height 882
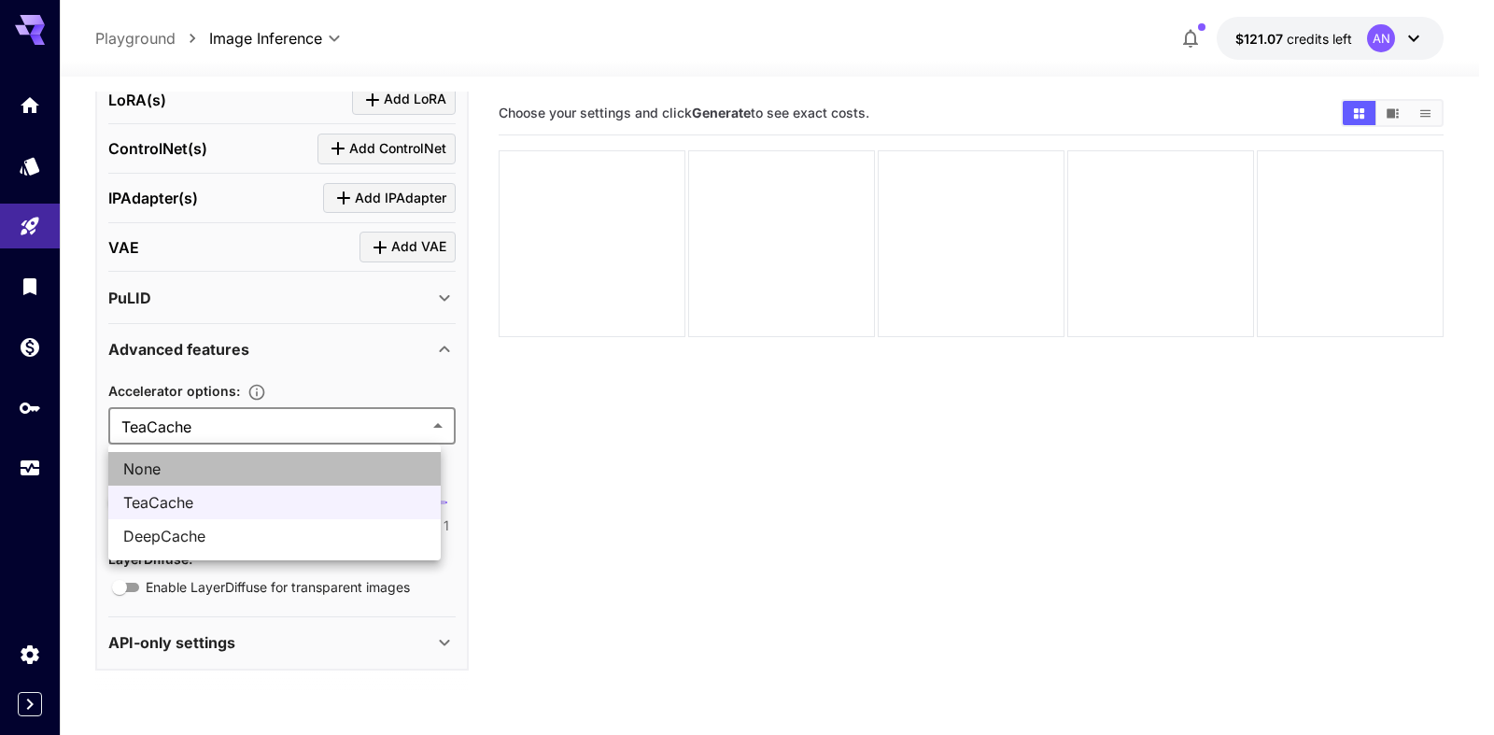
click at [174, 463] on span "None" at bounding box center [274, 469] width 303 height 22
type input "****"
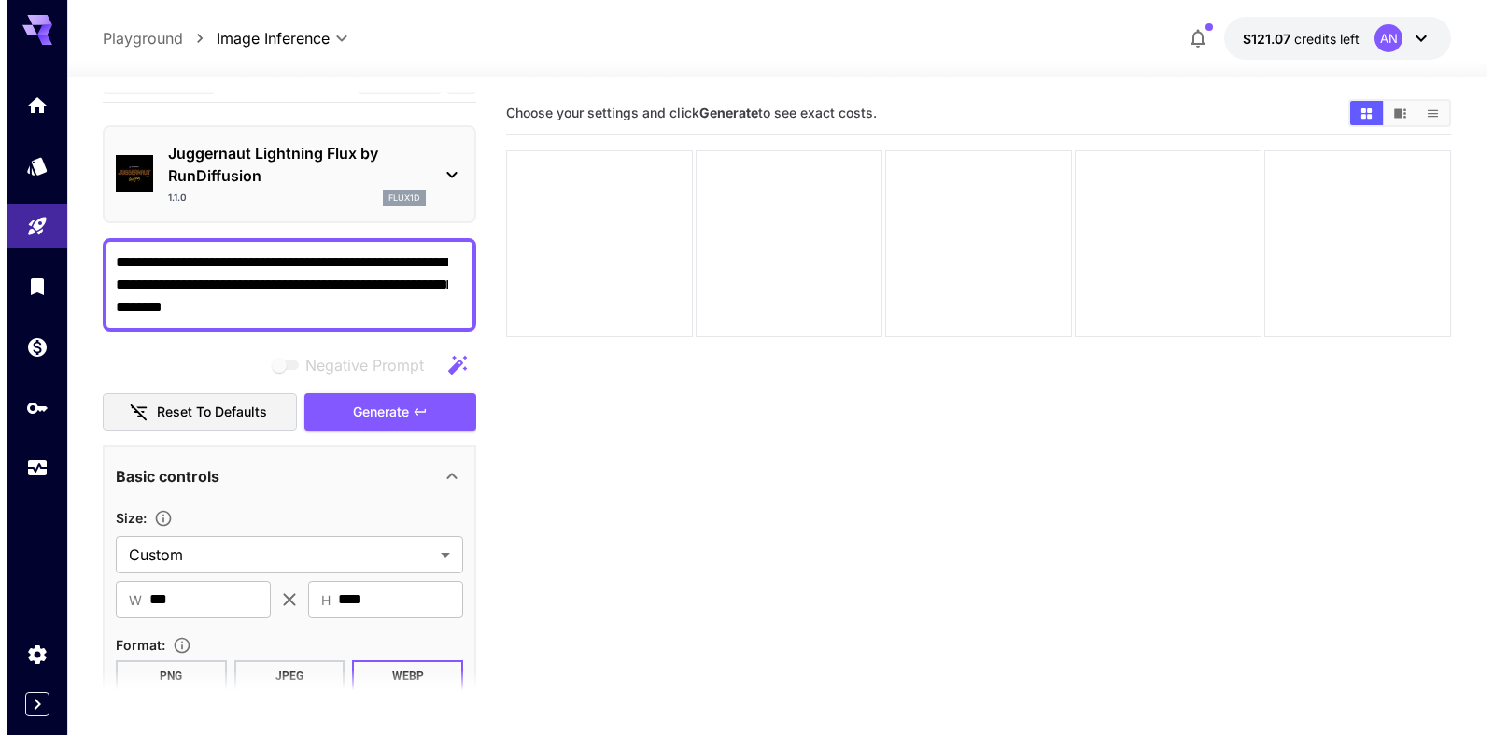
scroll to position [0, 0]
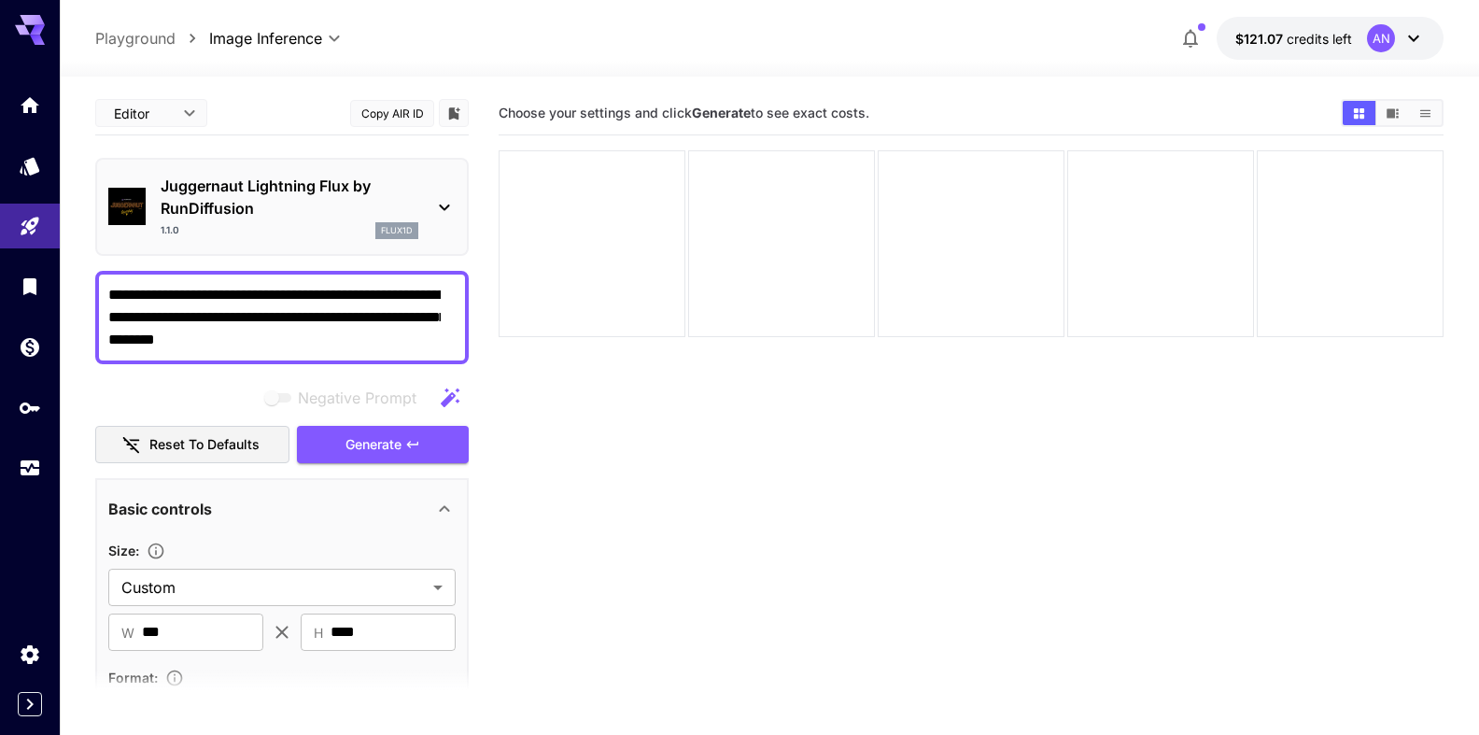
click at [357, 339] on textarea "**********" at bounding box center [274, 317] width 332 height 67
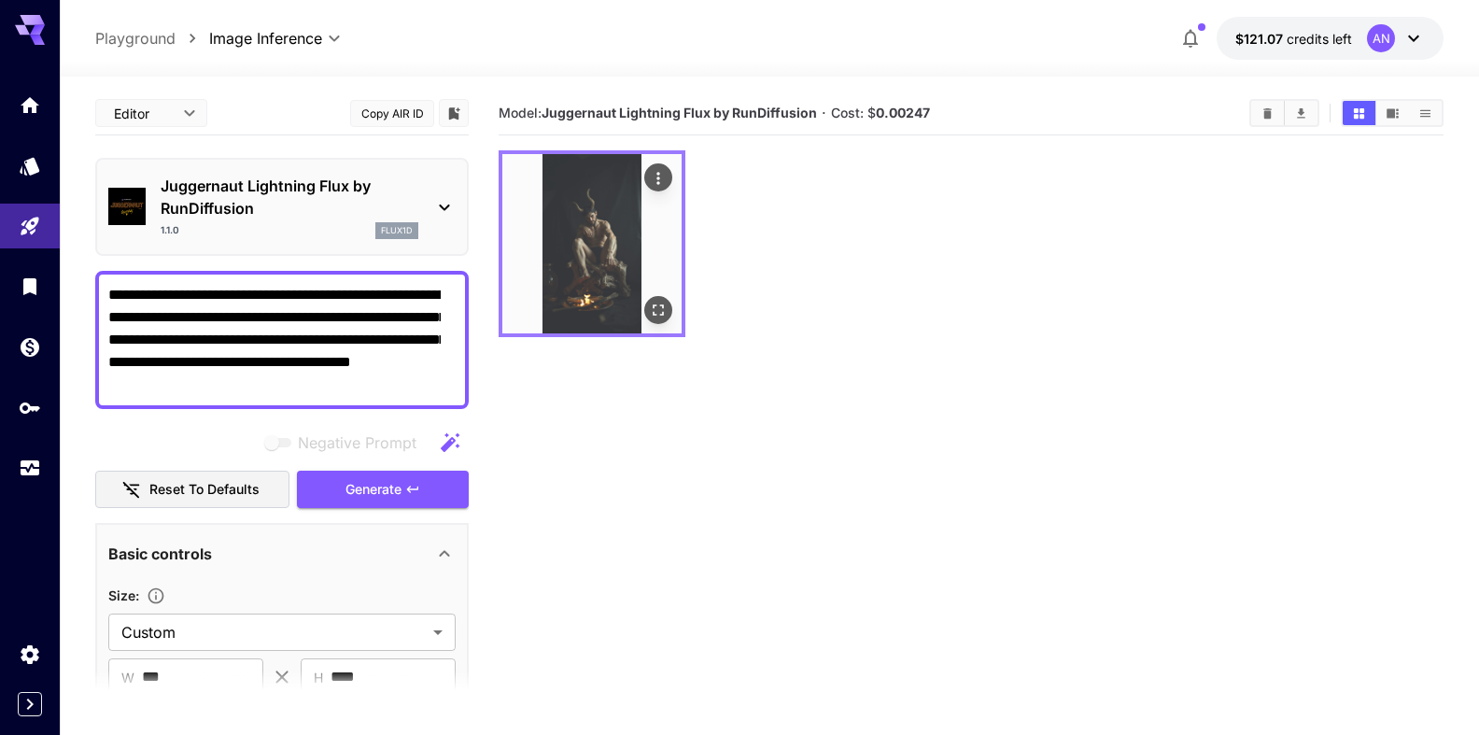
click at [664, 305] on icon "Open in fullscreen" at bounding box center [658, 310] width 19 height 19
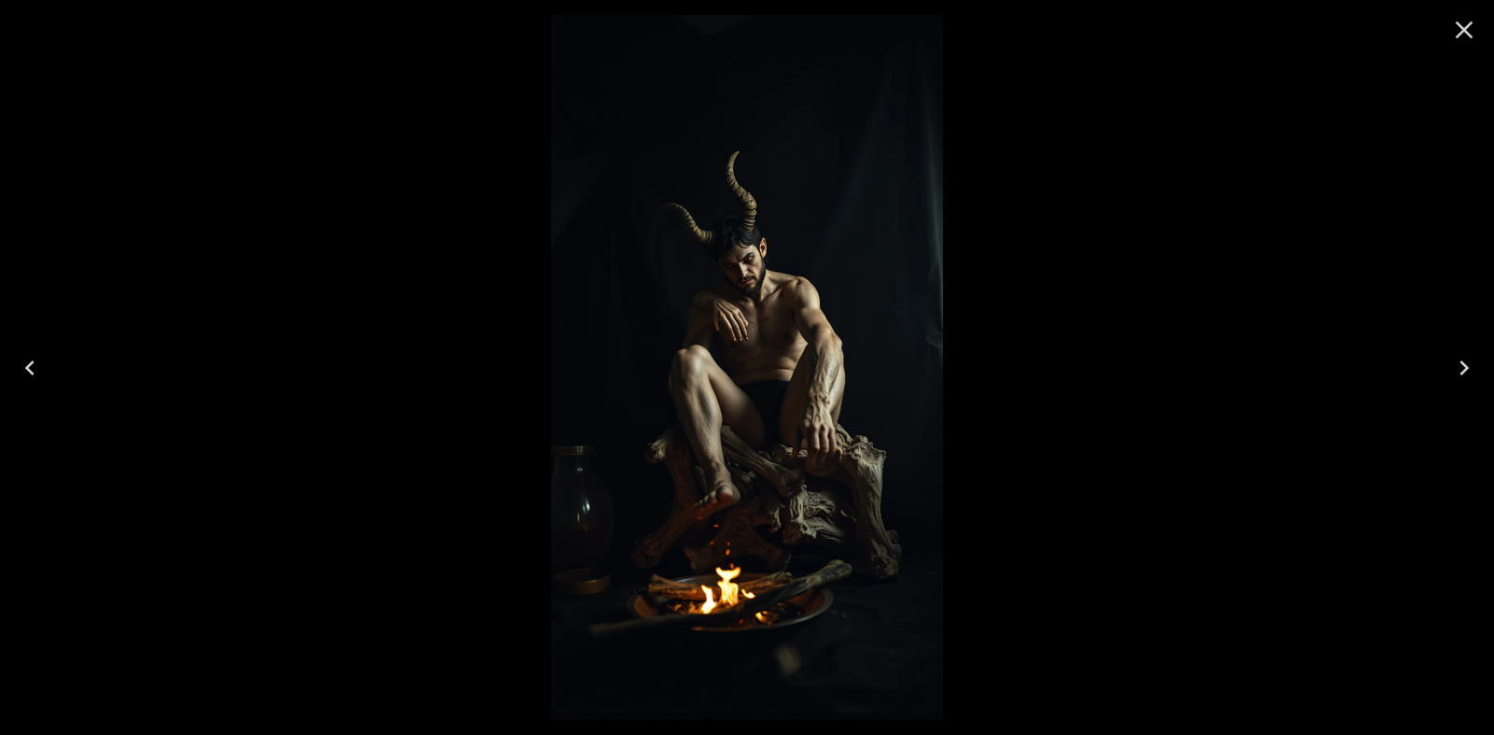
click at [1458, 29] on icon "Close" at bounding box center [1464, 30] width 30 height 30
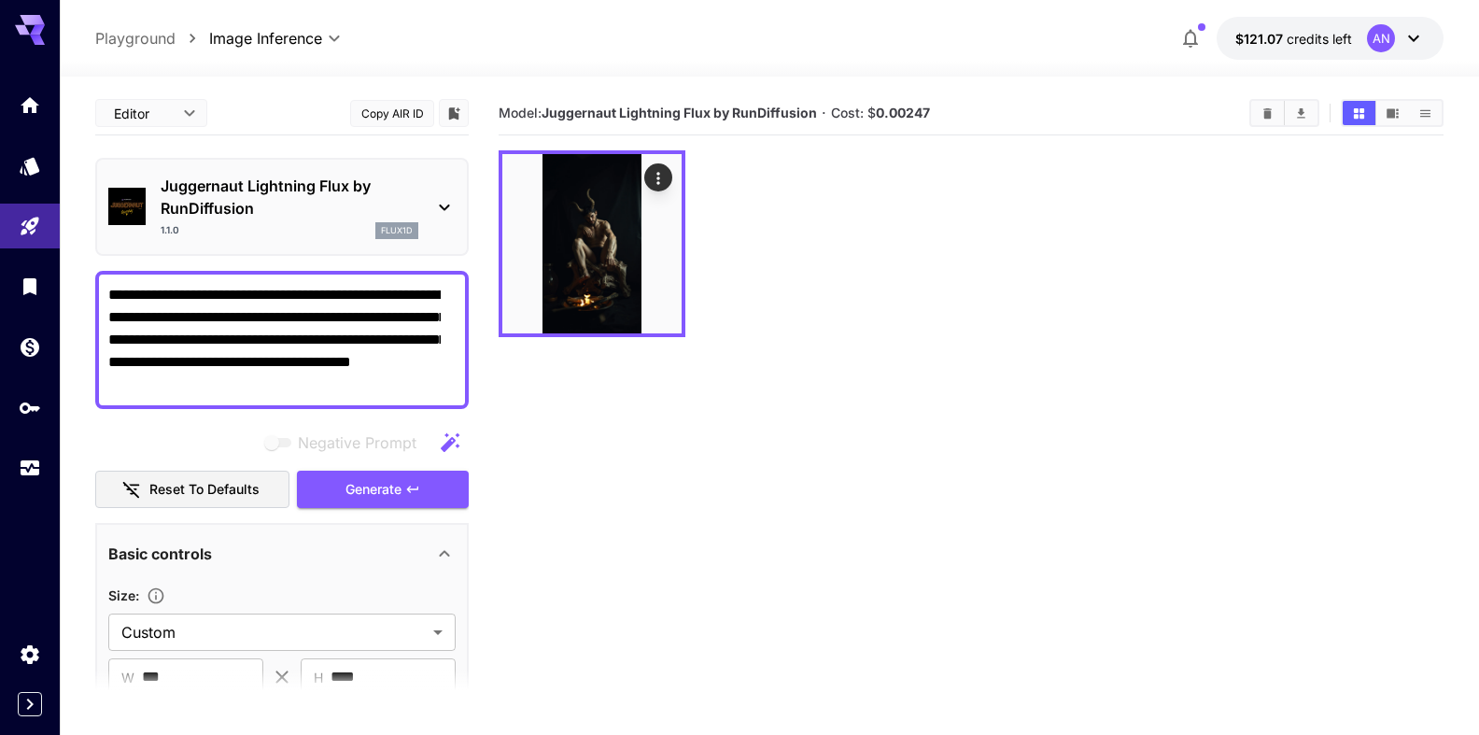
click at [438, 298] on textarea "**********" at bounding box center [274, 340] width 332 height 112
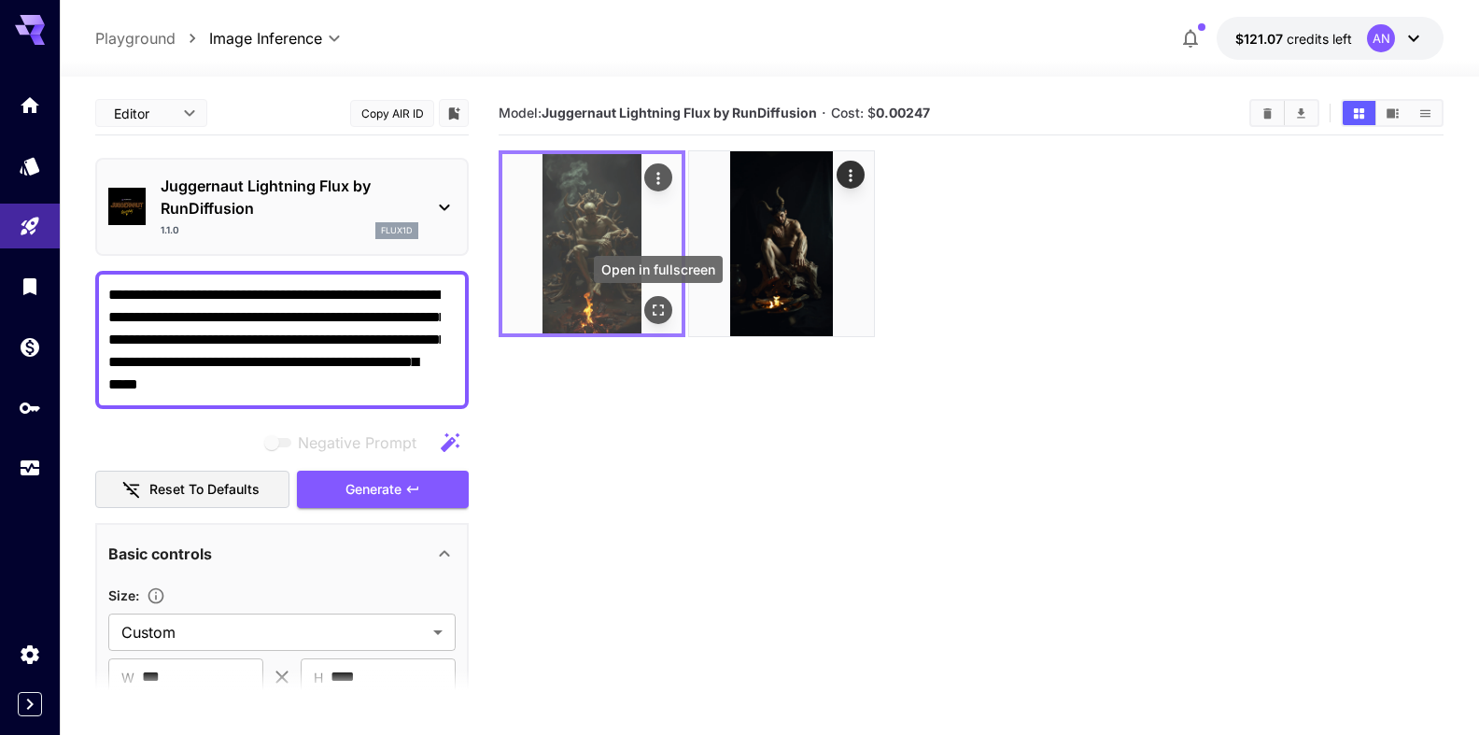
type textarea "**********"
click at [665, 306] on icon "Open in fullscreen" at bounding box center [658, 310] width 19 height 19
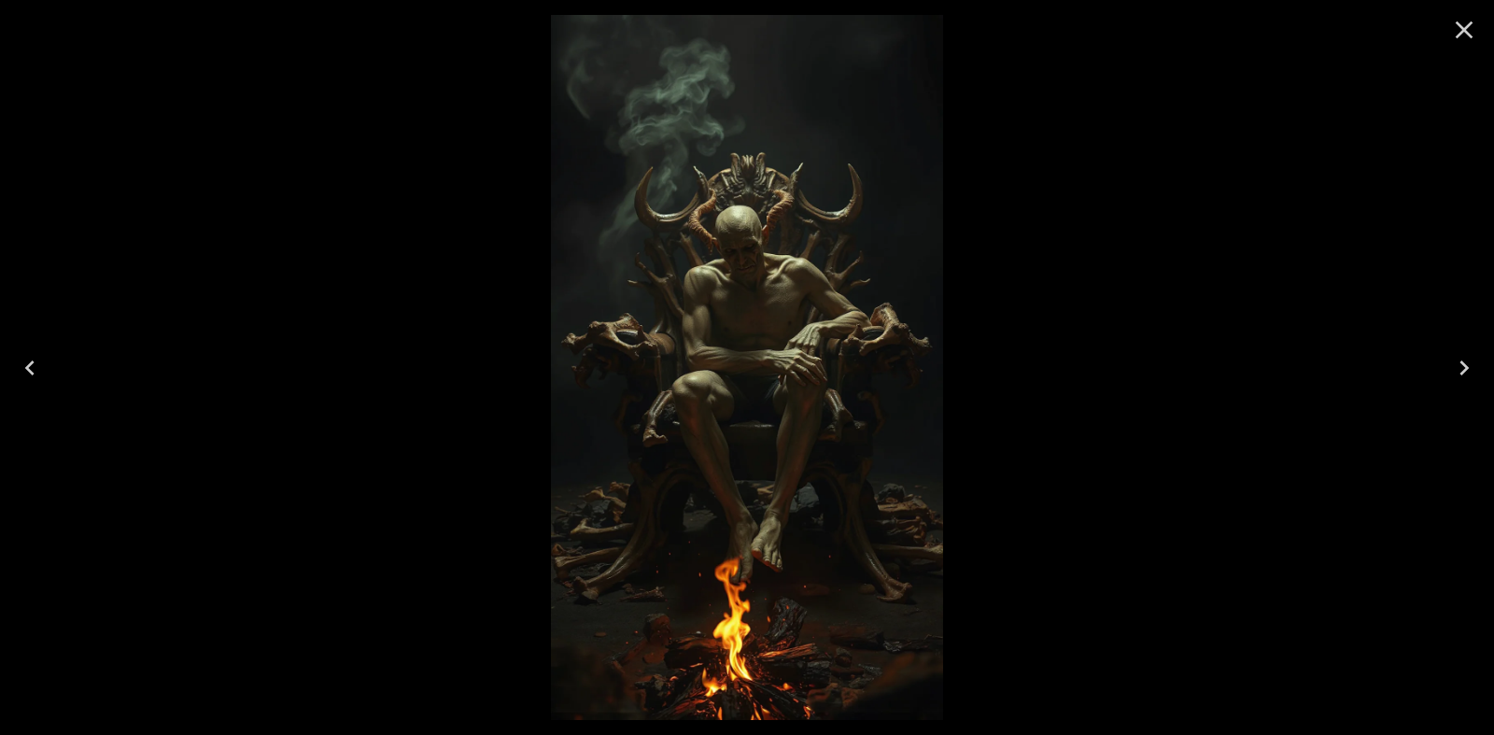
click at [1466, 35] on icon "Close" at bounding box center [1464, 30] width 30 height 30
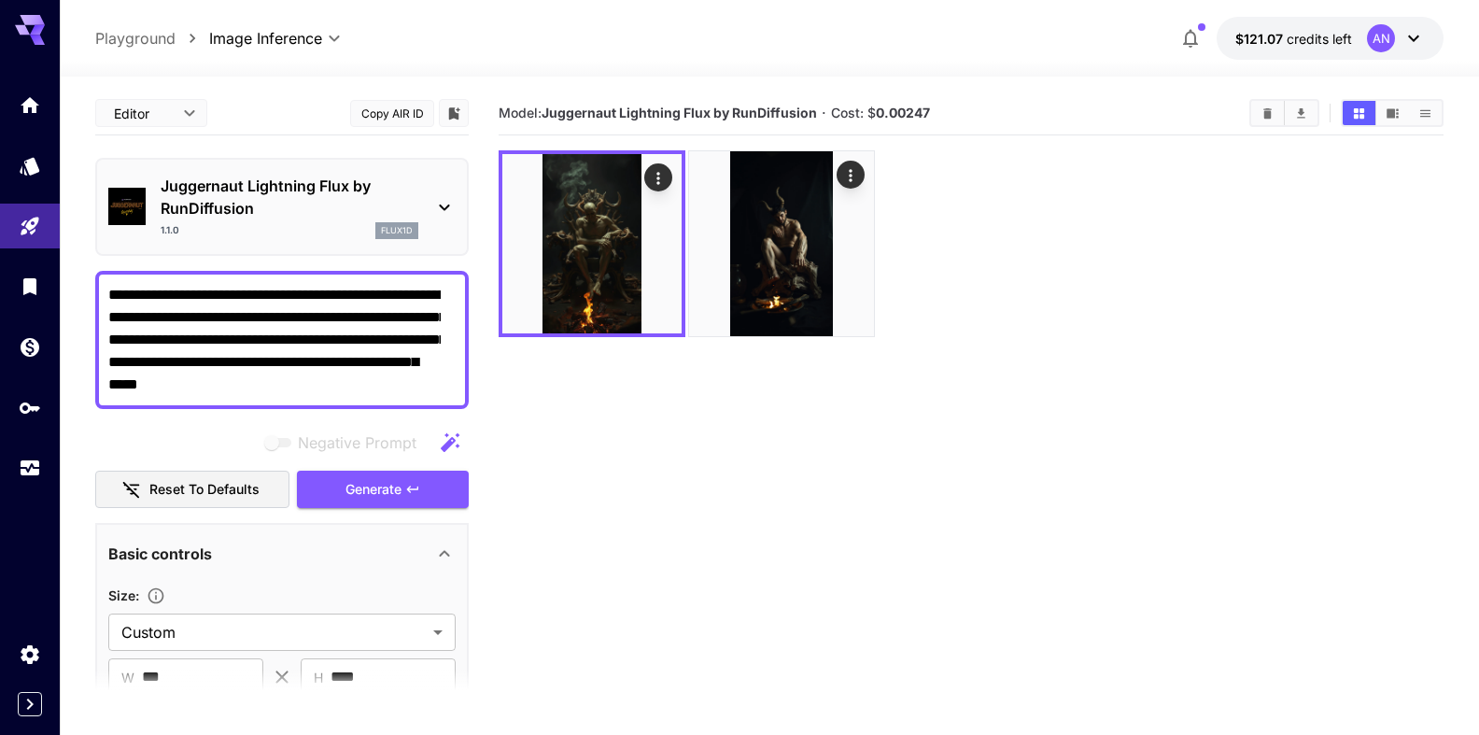
click at [315, 214] on p "Juggernaut Lightning Flux by RunDiffusion" at bounding box center [290, 197] width 258 height 45
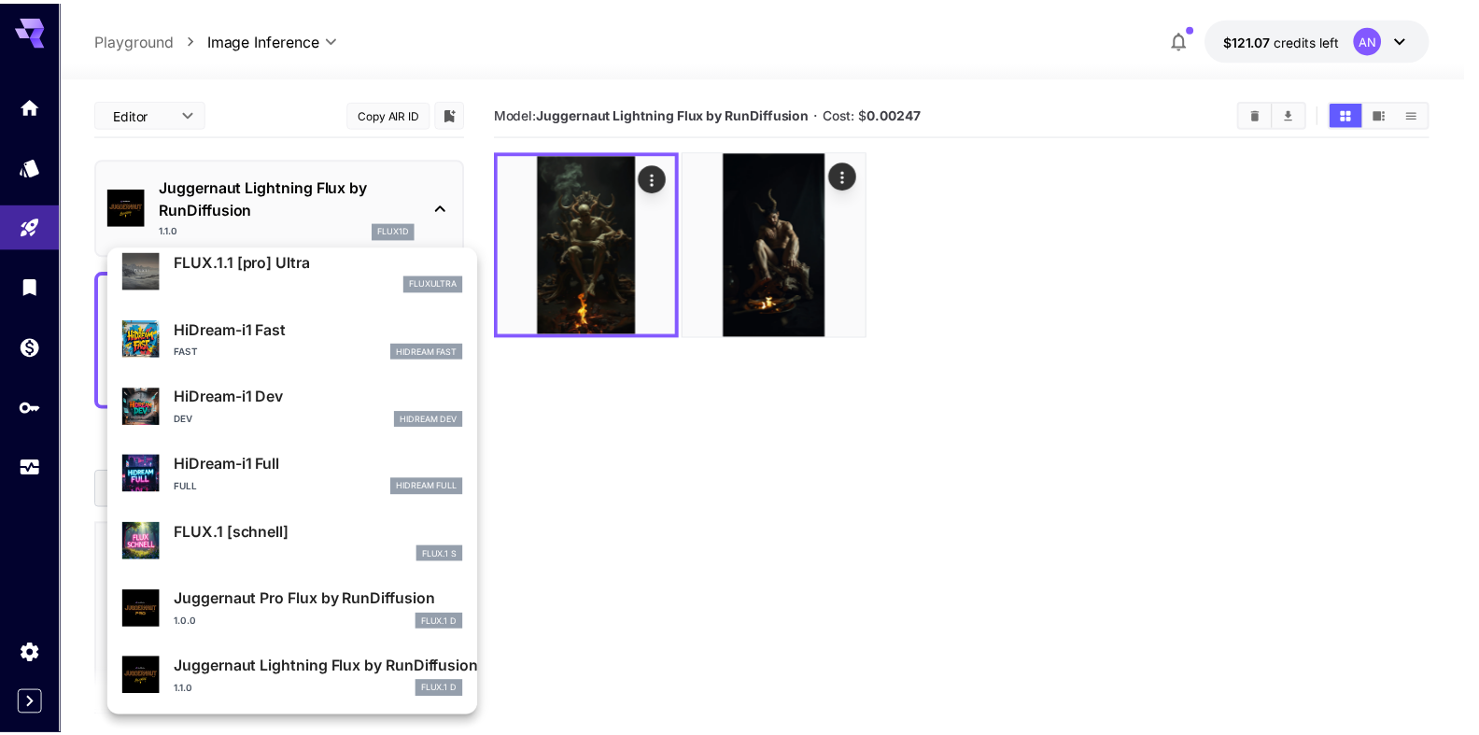
scroll to position [1511, 0]
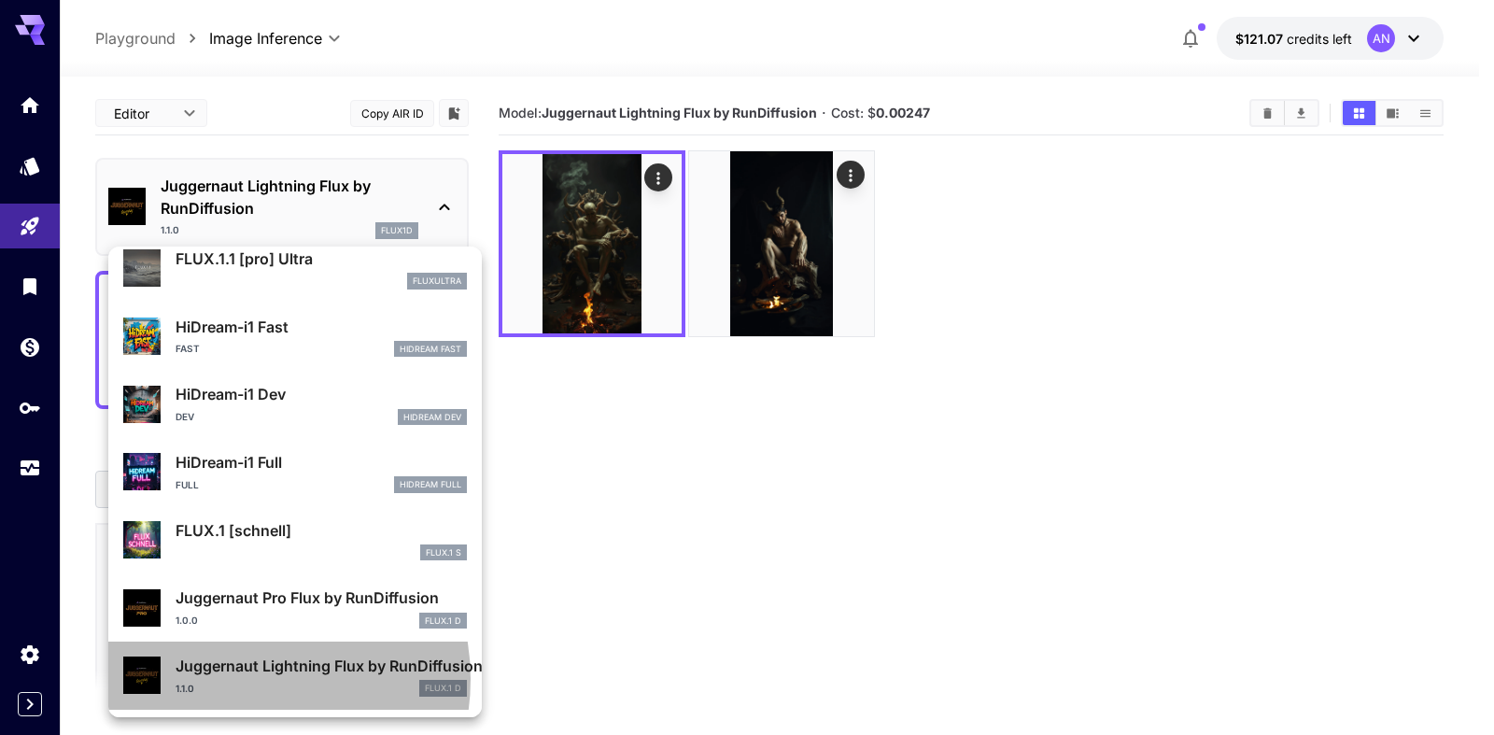
click at [234, 679] on div "Juggernaut Lightning Flux by RunDiffusion 1.1.0 FLUX.1 D" at bounding box center [321, 676] width 291 height 42
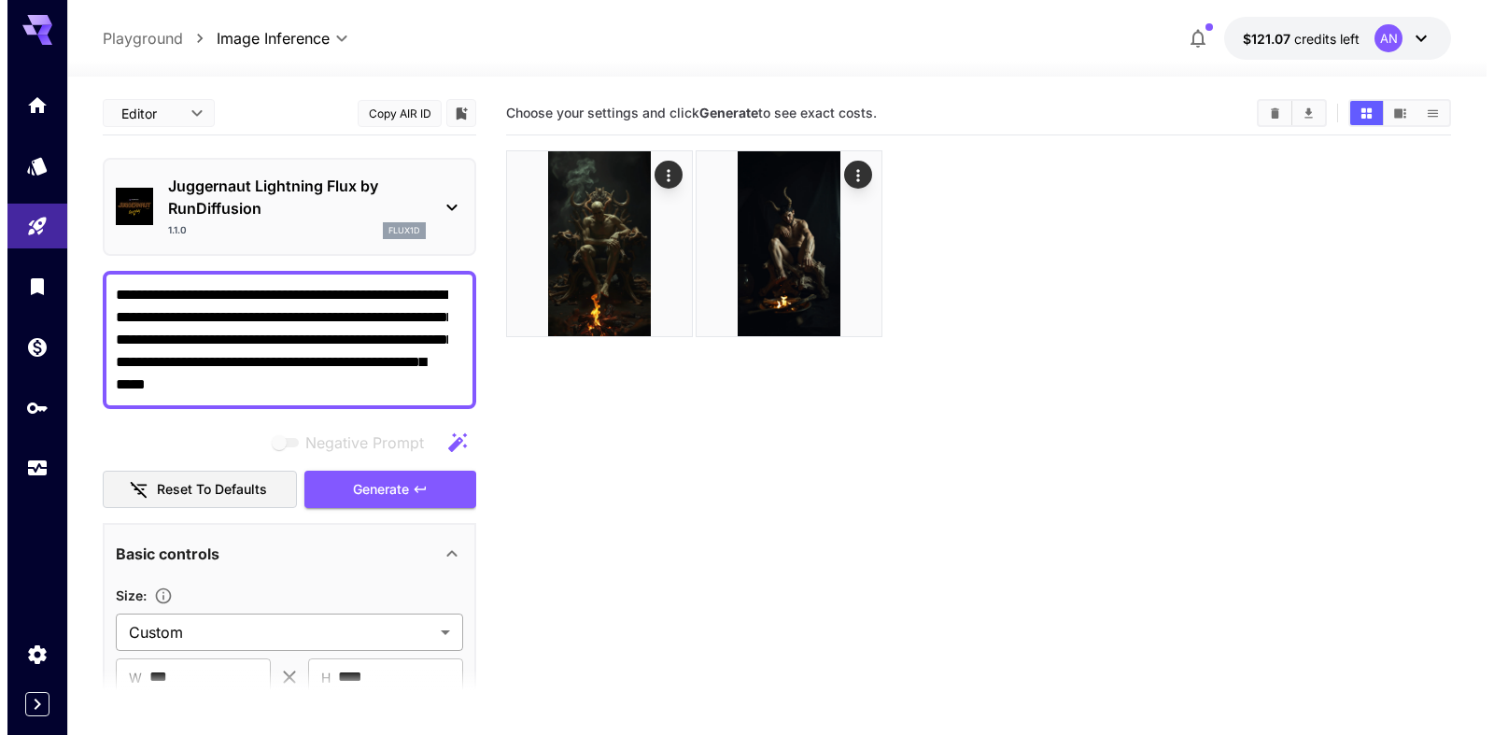
scroll to position [0, 0]
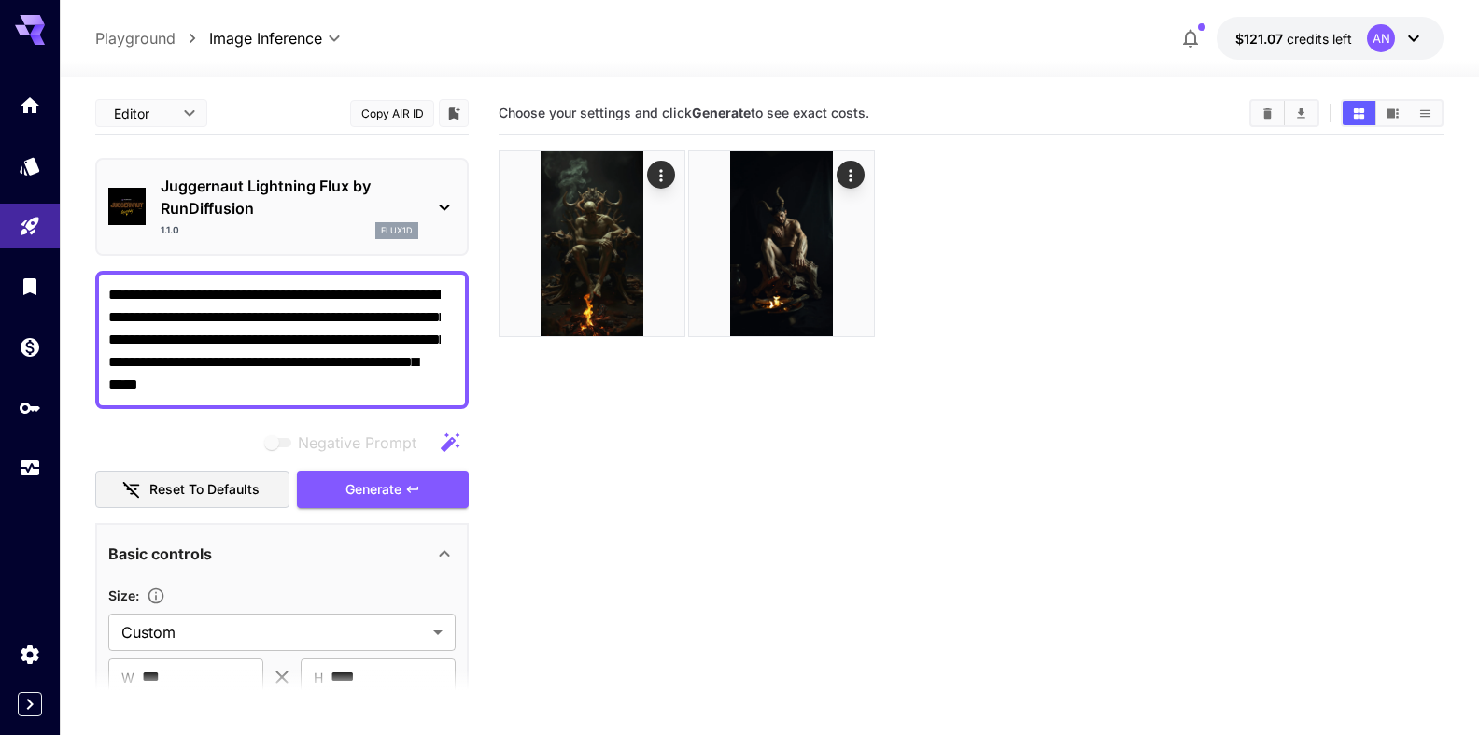
click at [254, 192] on p "Juggernaut Lightning Flux by RunDiffusion" at bounding box center [290, 197] width 258 height 45
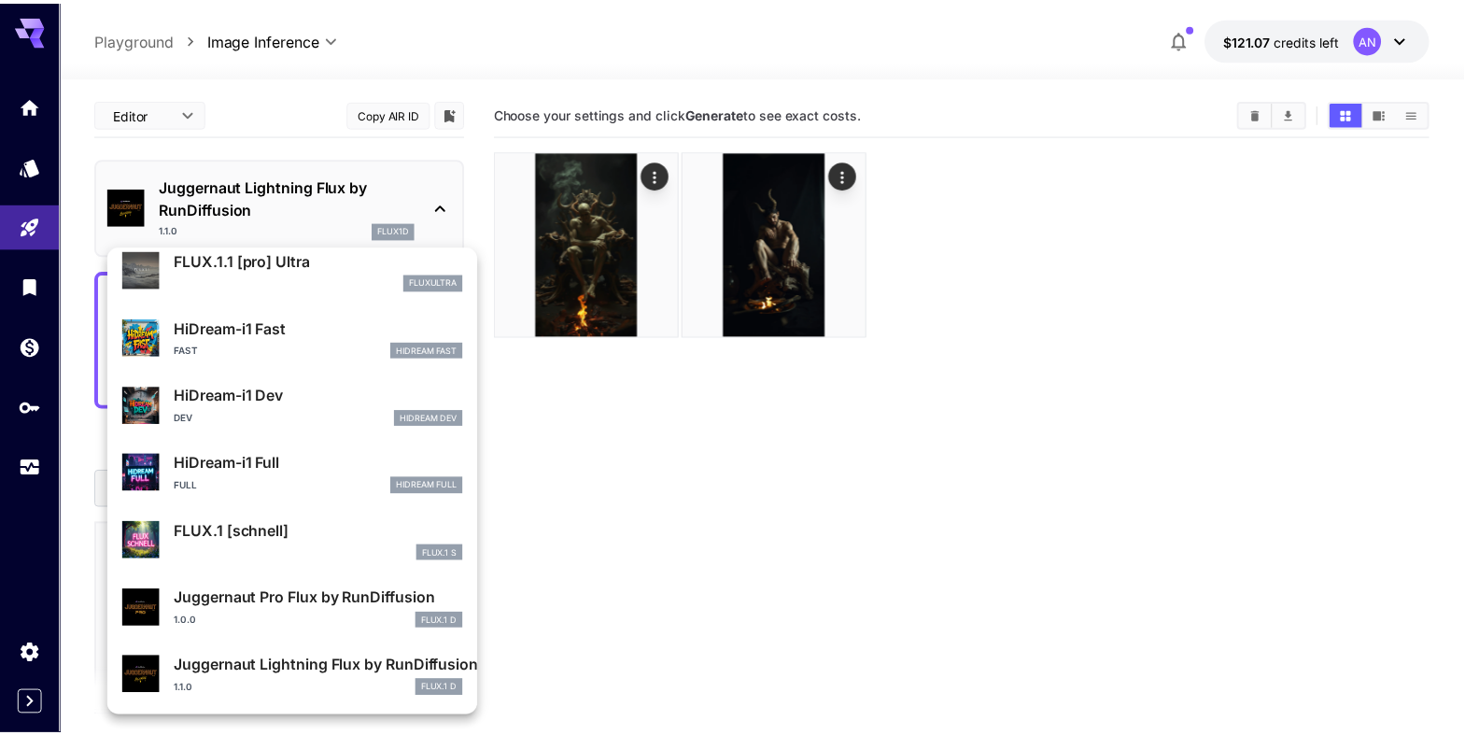
scroll to position [1511, 0]
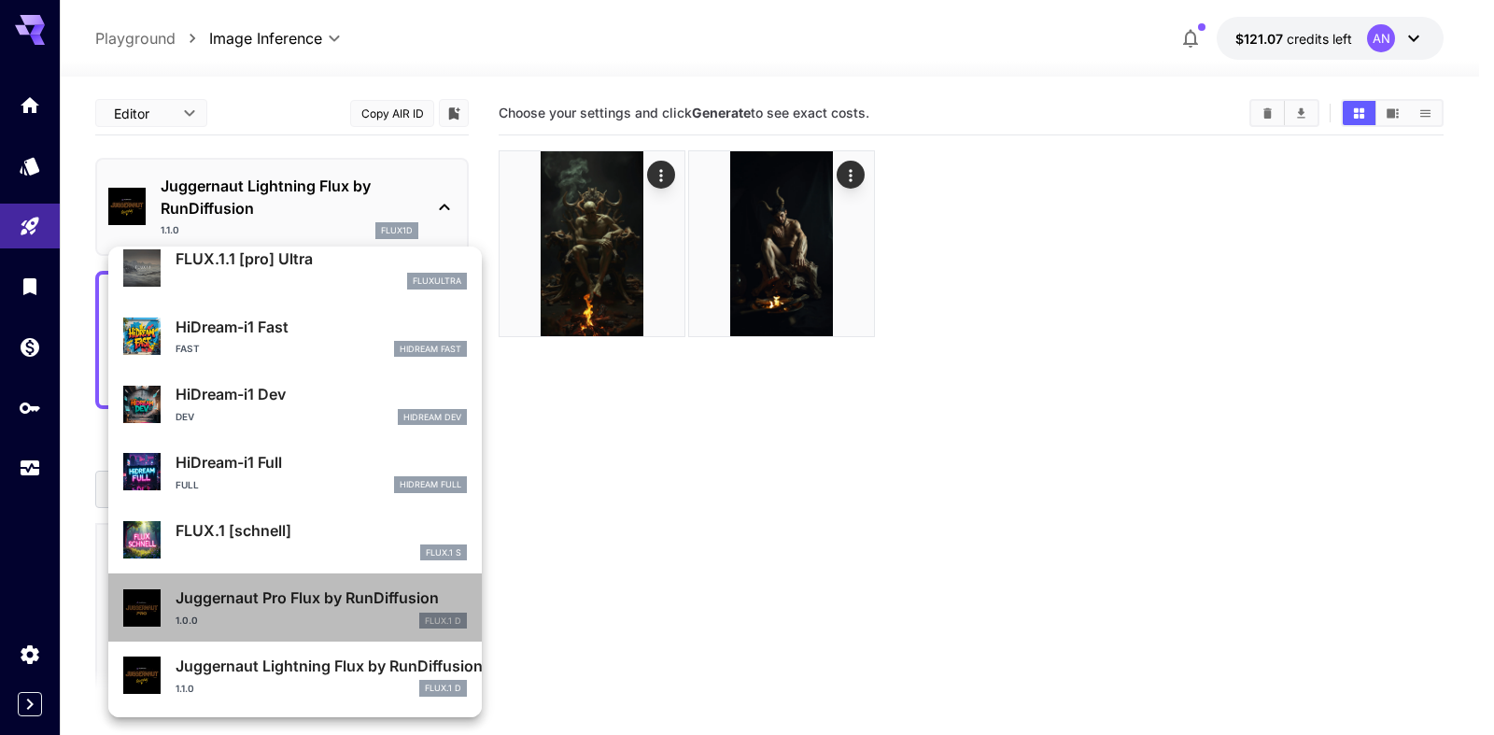
click at [325, 604] on p "Juggernaut Pro Flux by RunDiffusion" at bounding box center [321, 597] width 291 height 22
type input "**"
type input "*"
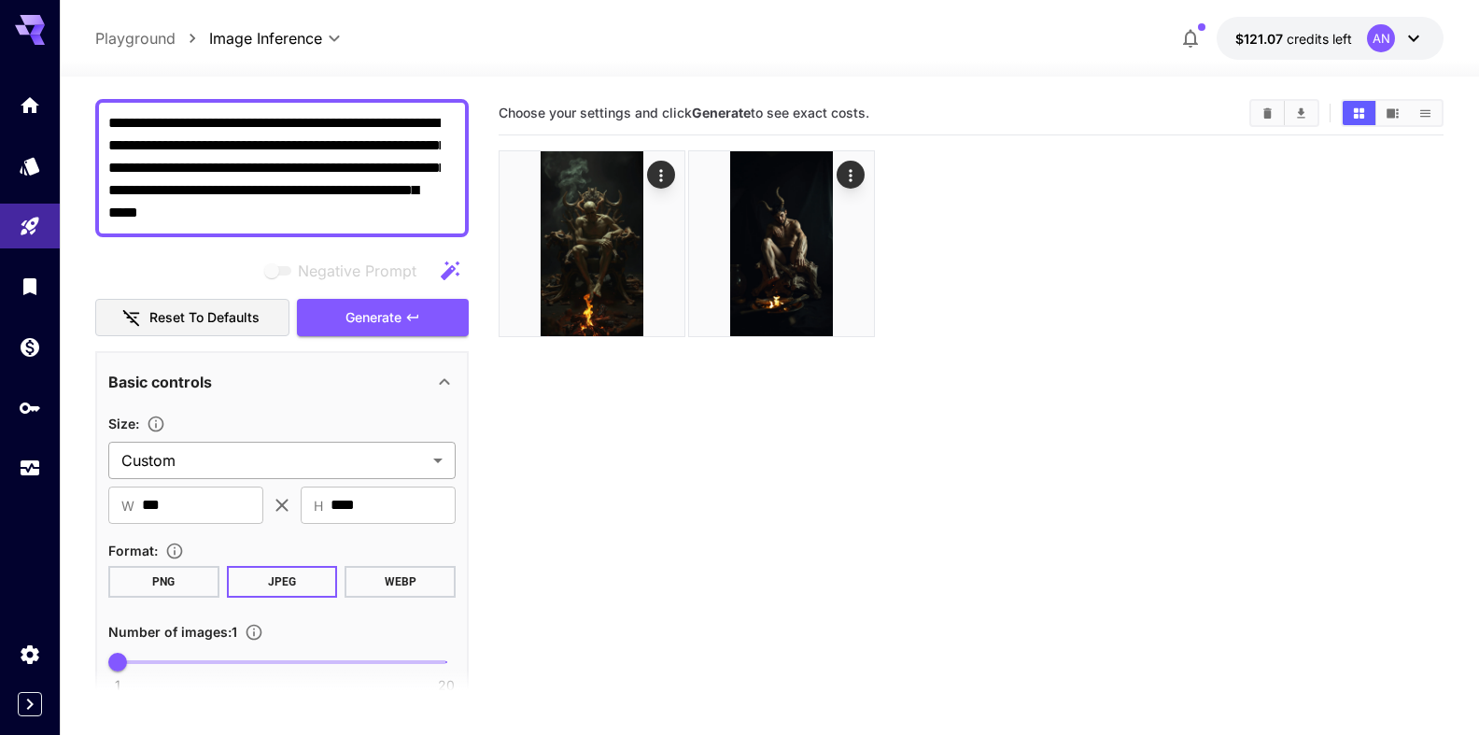
scroll to position [213, 0]
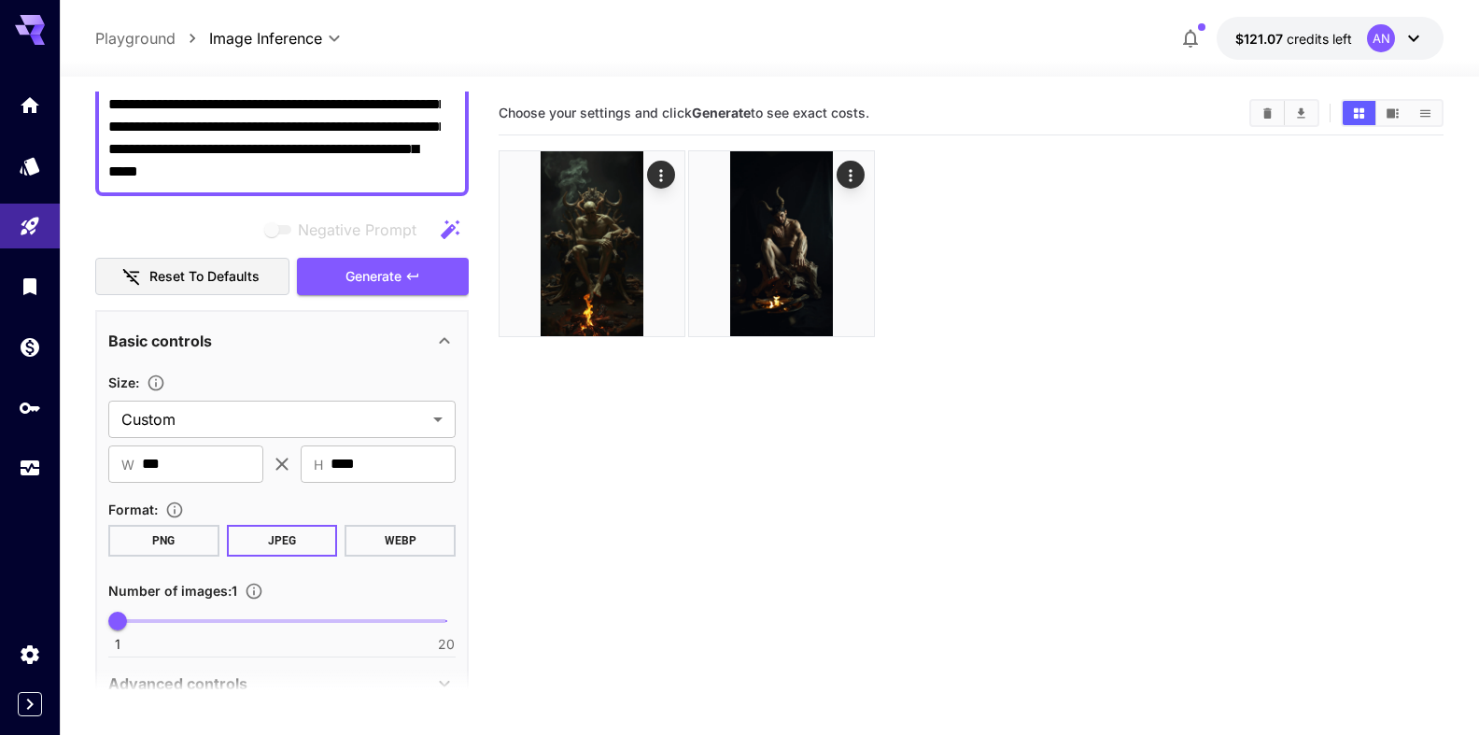
click at [398, 542] on button "WEBP" at bounding box center [400, 541] width 111 height 32
click at [377, 266] on span "Generate" at bounding box center [373, 276] width 56 height 23
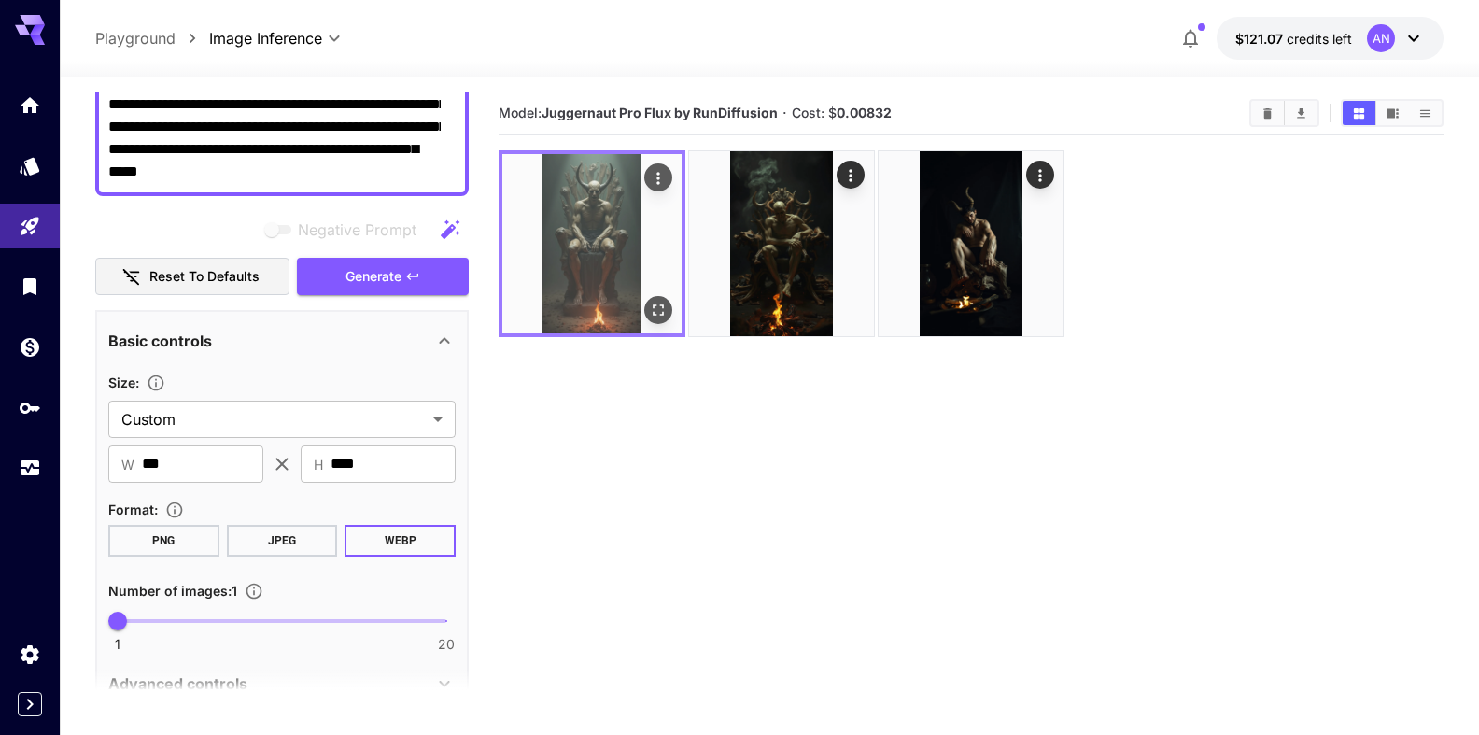
click at [676, 311] on img at bounding box center [591, 243] width 179 height 179
click at [658, 315] on icon "Open in fullscreen" at bounding box center [658, 310] width 19 height 19
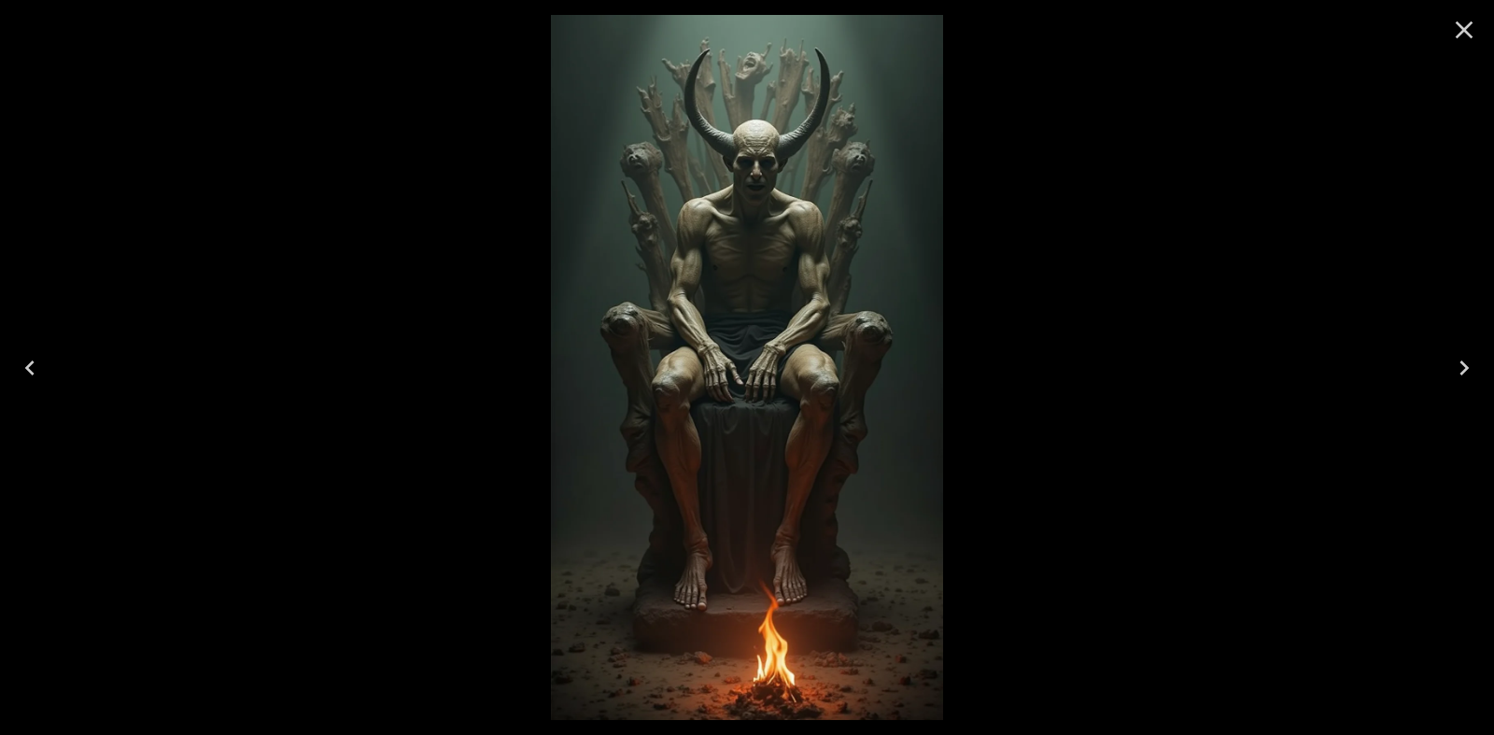
click at [1454, 35] on icon "Close" at bounding box center [1464, 30] width 30 height 30
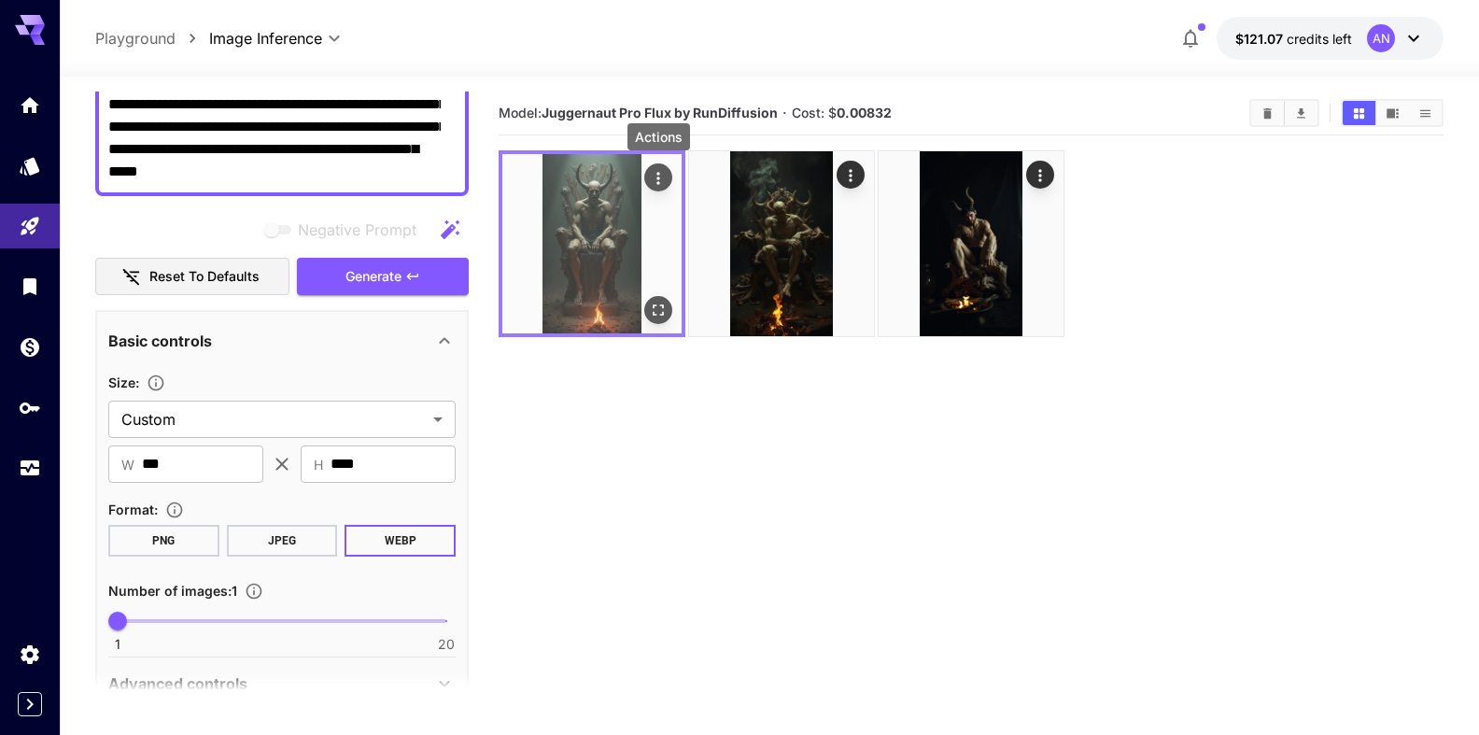
click at [657, 170] on icon "Actions" at bounding box center [658, 178] width 19 height 19
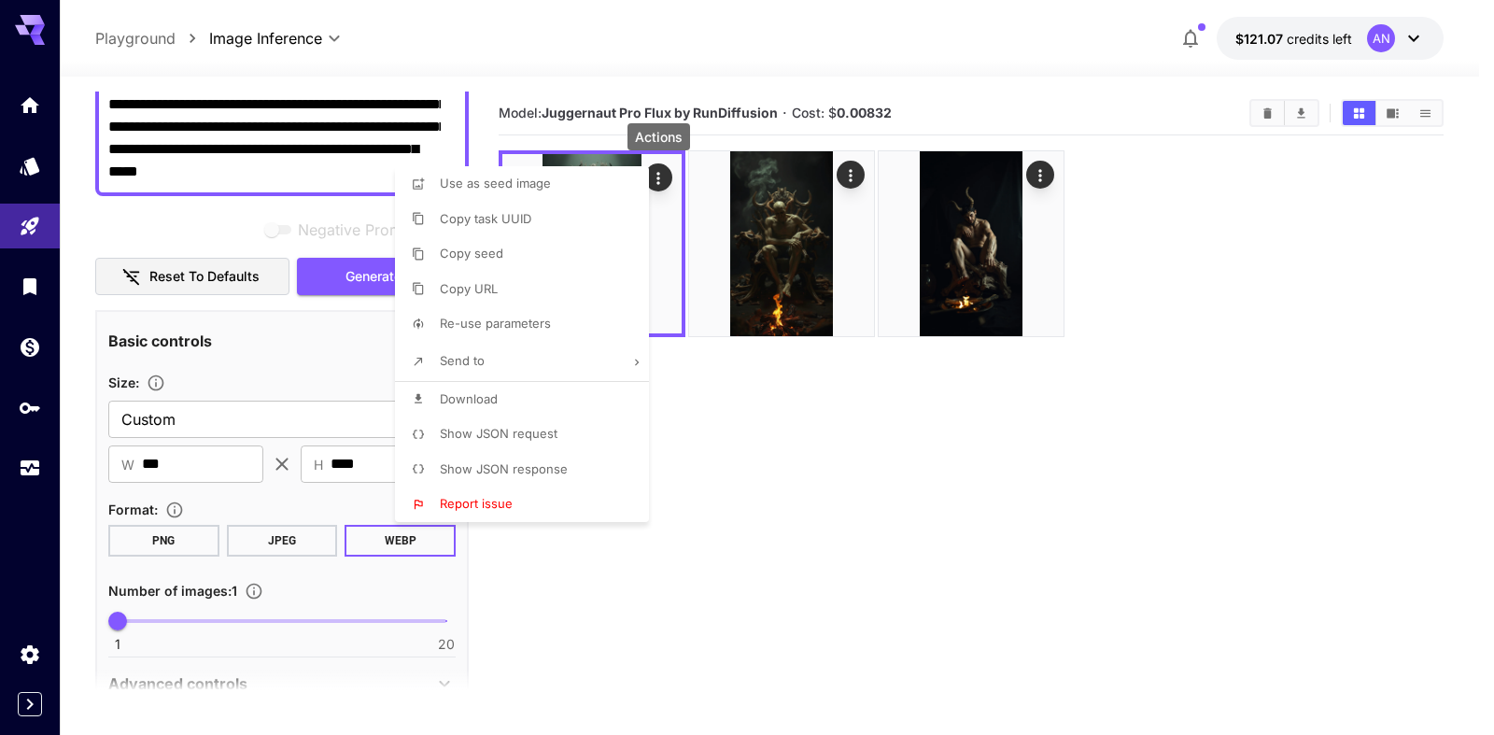
click at [491, 402] on span "Download" at bounding box center [469, 398] width 58 height 15
click at [226, 115] on div at bounding box center [747, 367] width 1494 height 735
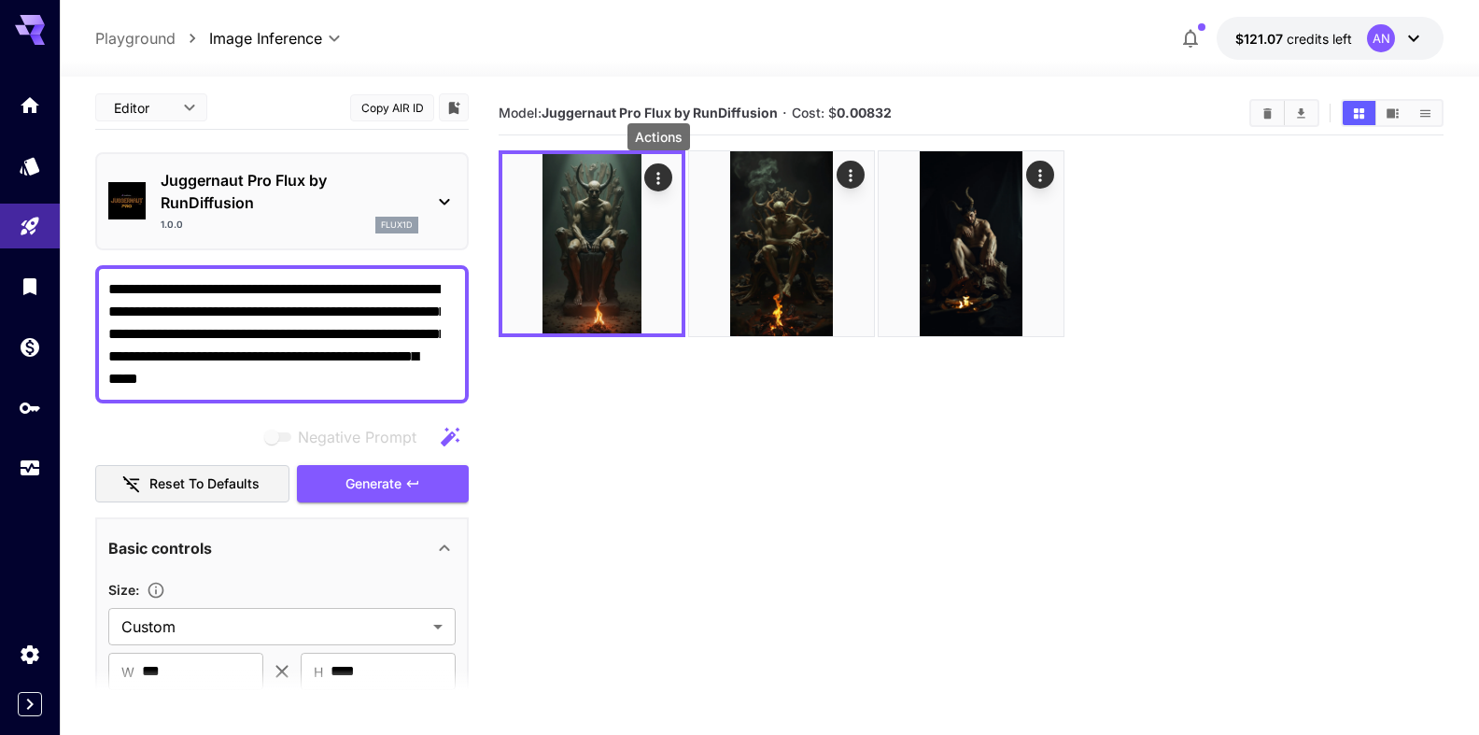
scroll to position [0, 0]
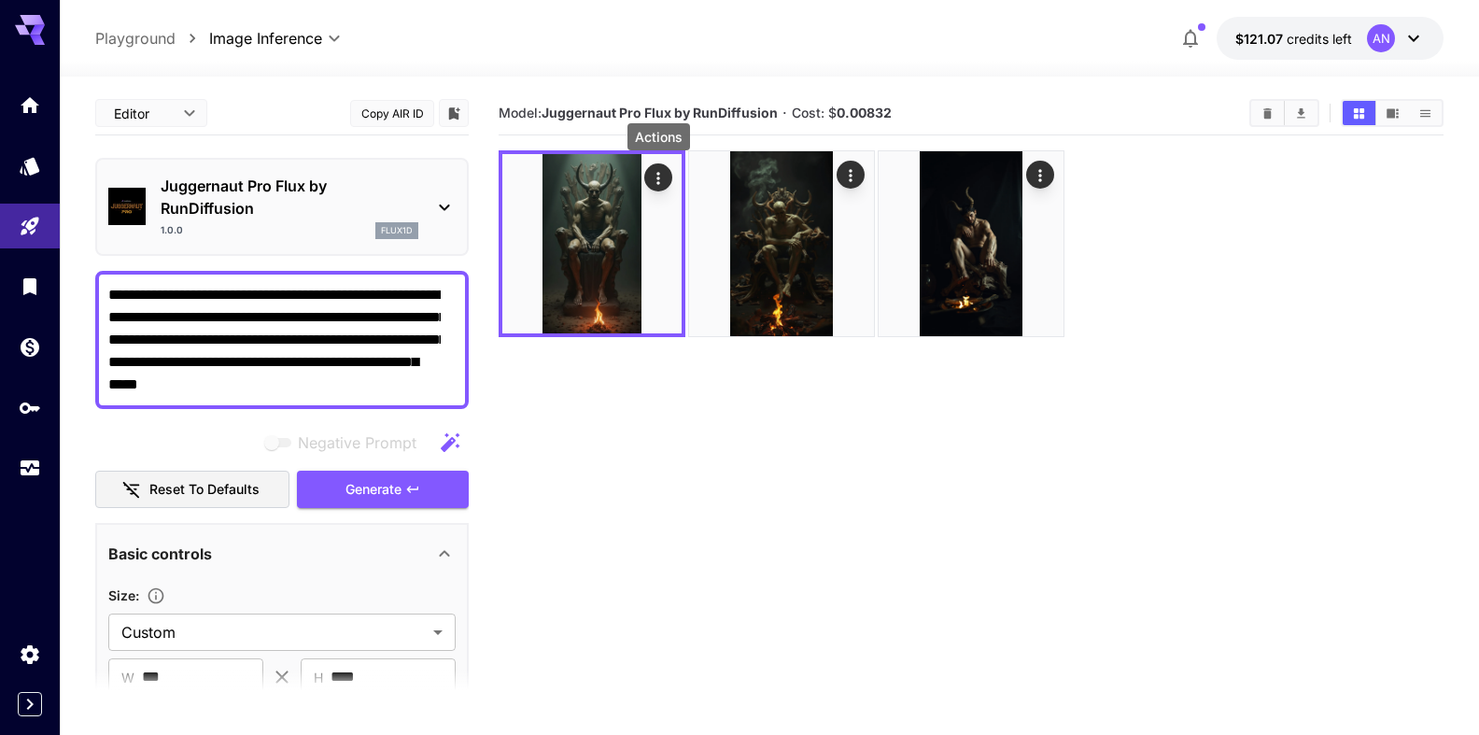
click at [207, 292] on textarea "**********" at bounding box center [274, 340] width 332 height 112
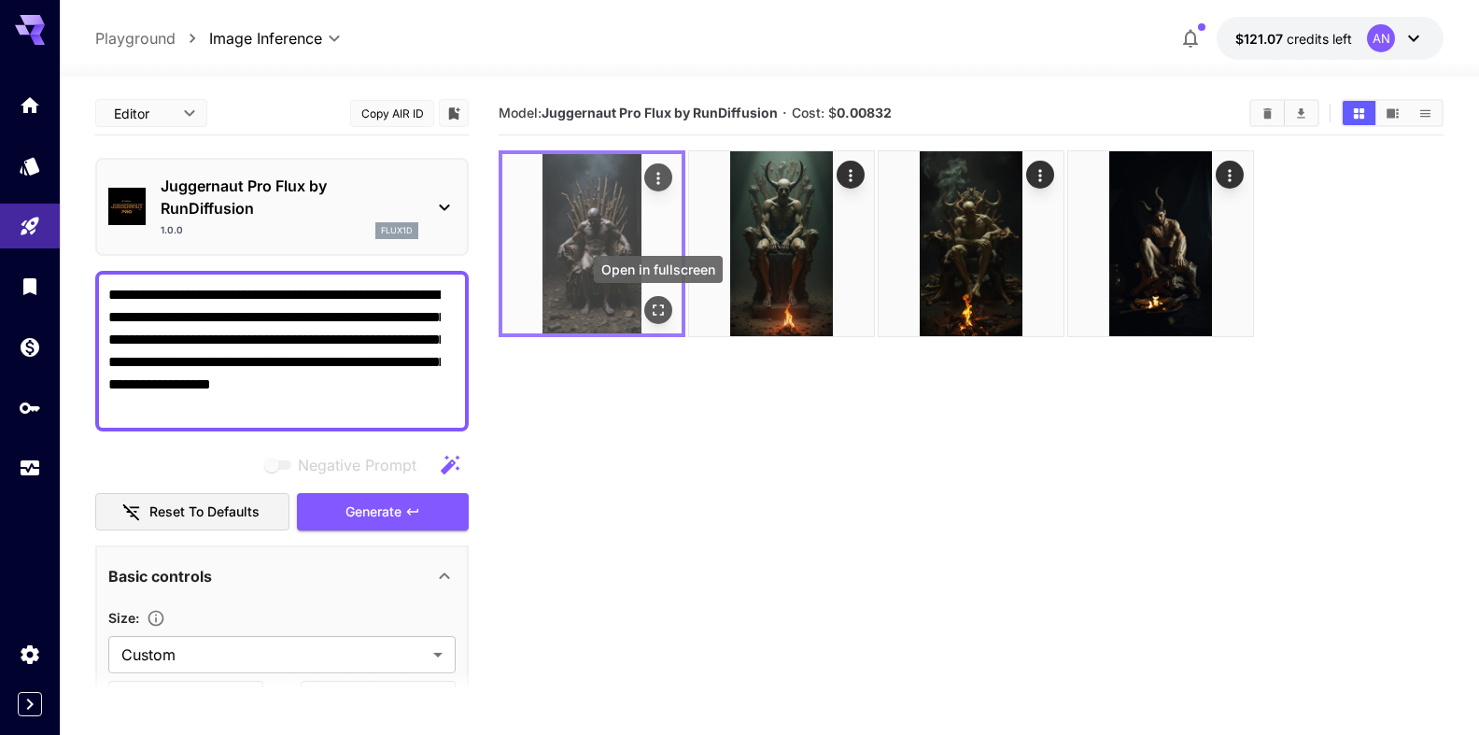
click at [662, 310] on icon "Open in fullscreen" at bounding box center [658, 310] width 19 height 19
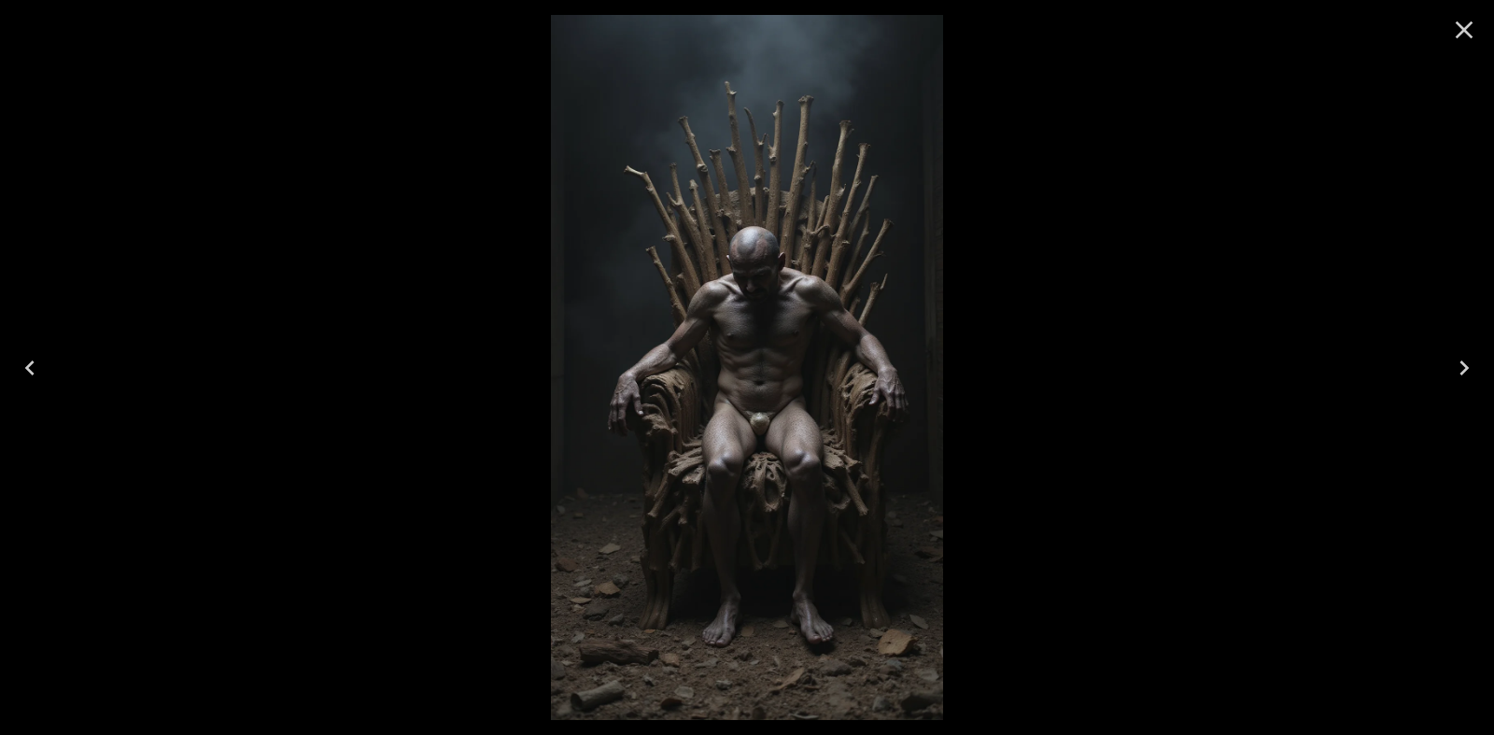
click at [1454, 27] on icon "Close" at bounding box center [1464, 30] width 30 height 30
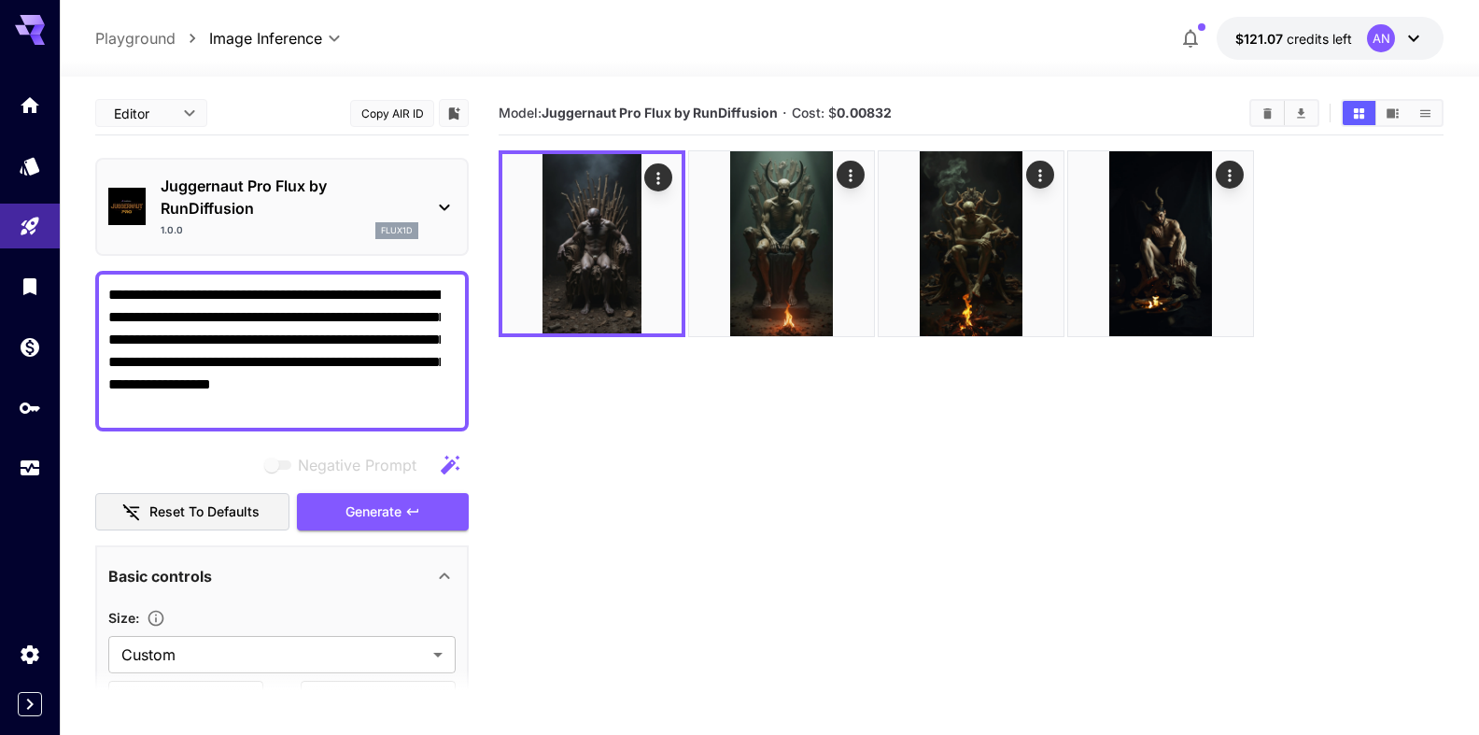
click at [225, 300] on textarea "**********" at bounding box center [274, 351] width 332 height 134
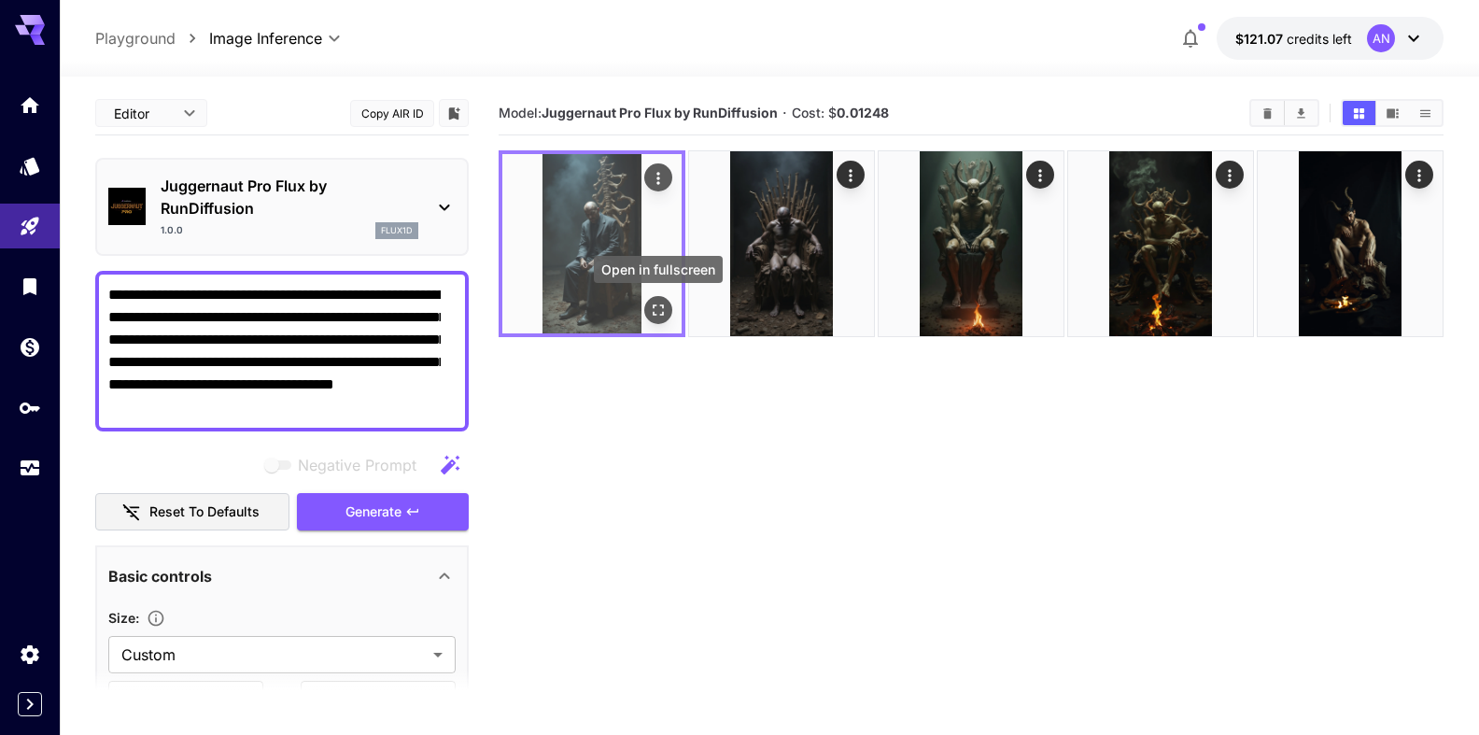
click at [655, 310] on icon "Open in fullscreen" at bounding box center [658, 310] width 19 height 19
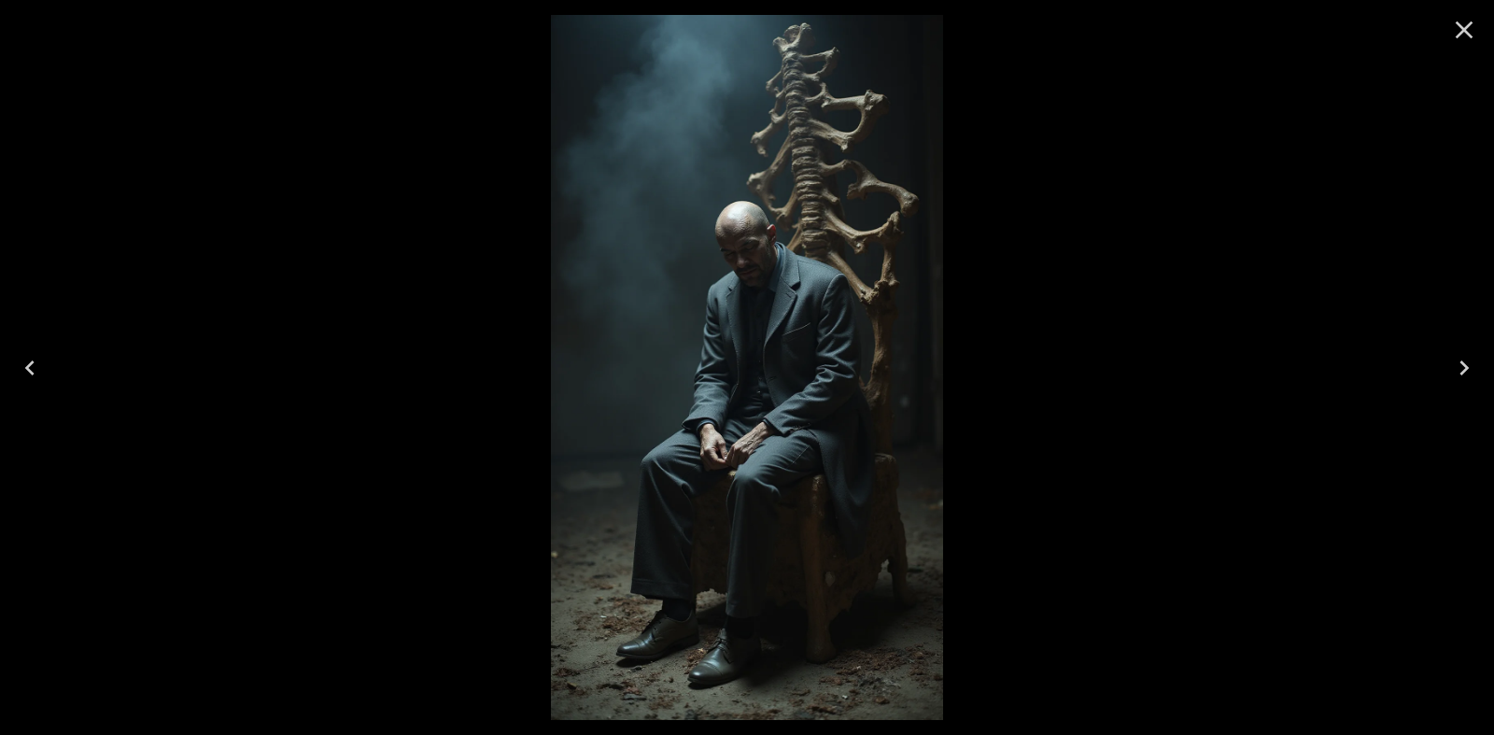
click at [1456, 26] on icon "Close" at bounding box center [1464, 30] width 30 height 30
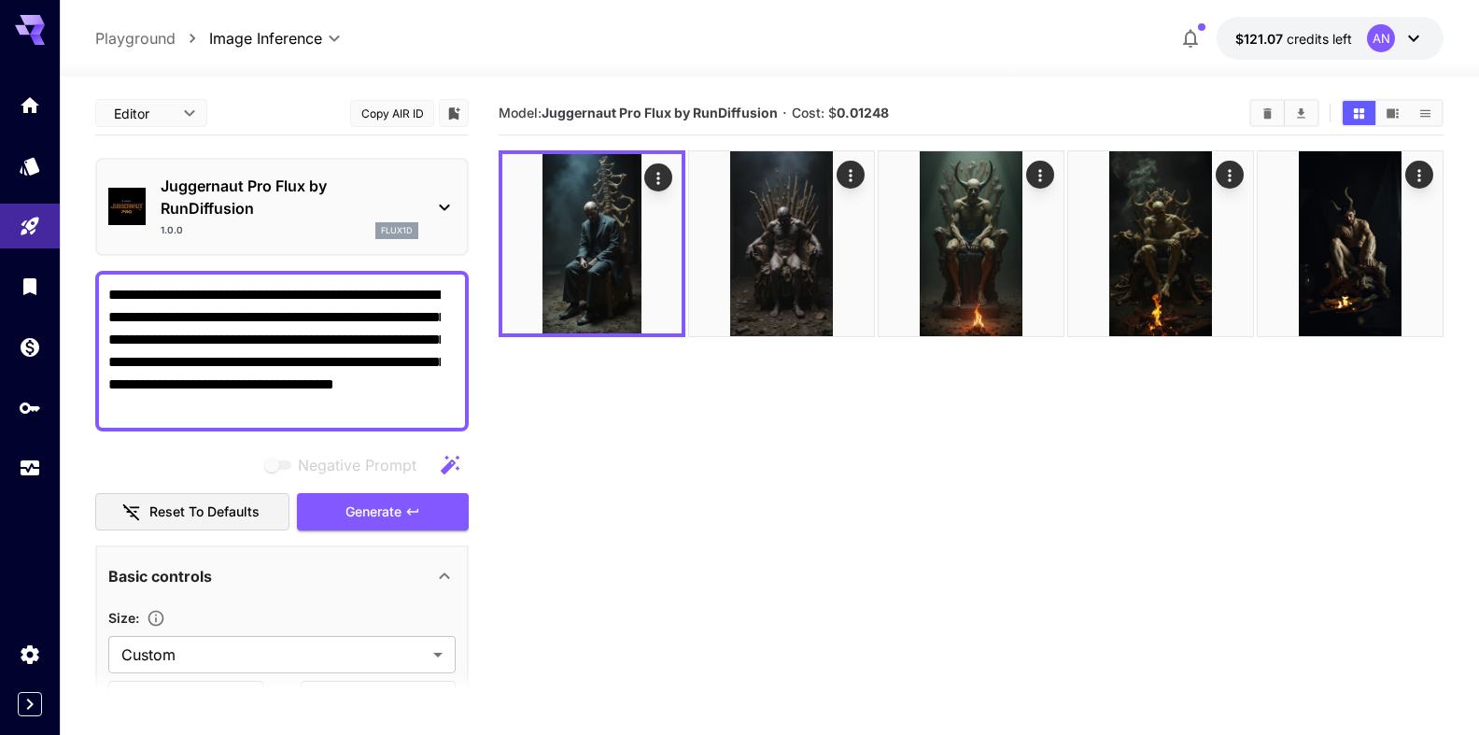
click at [247, 317] on textarea "**********" at bounding box center [274, 351] width 332 height 134
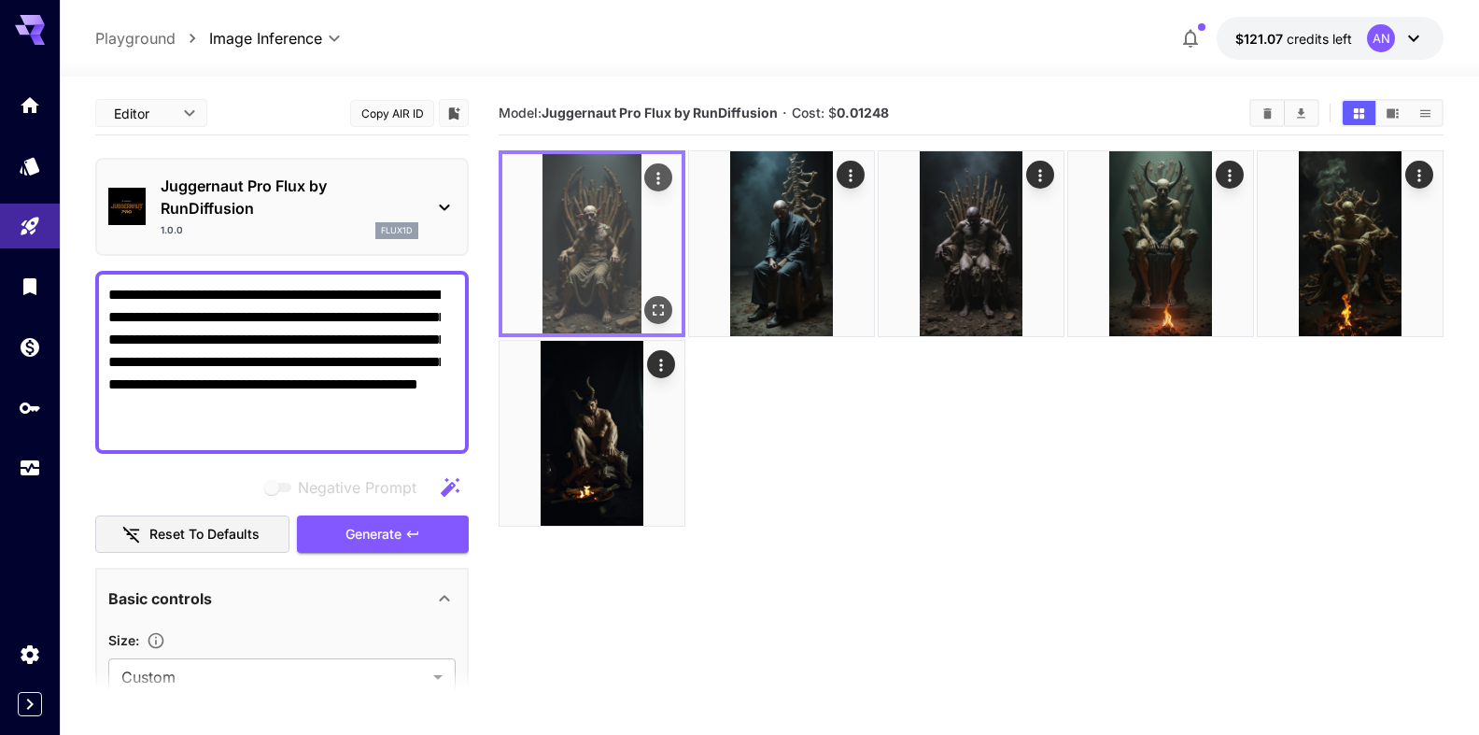
click at [659, 304] on icon "Open in fullscreen" at bounding box center [658, 310] width 19 height 19
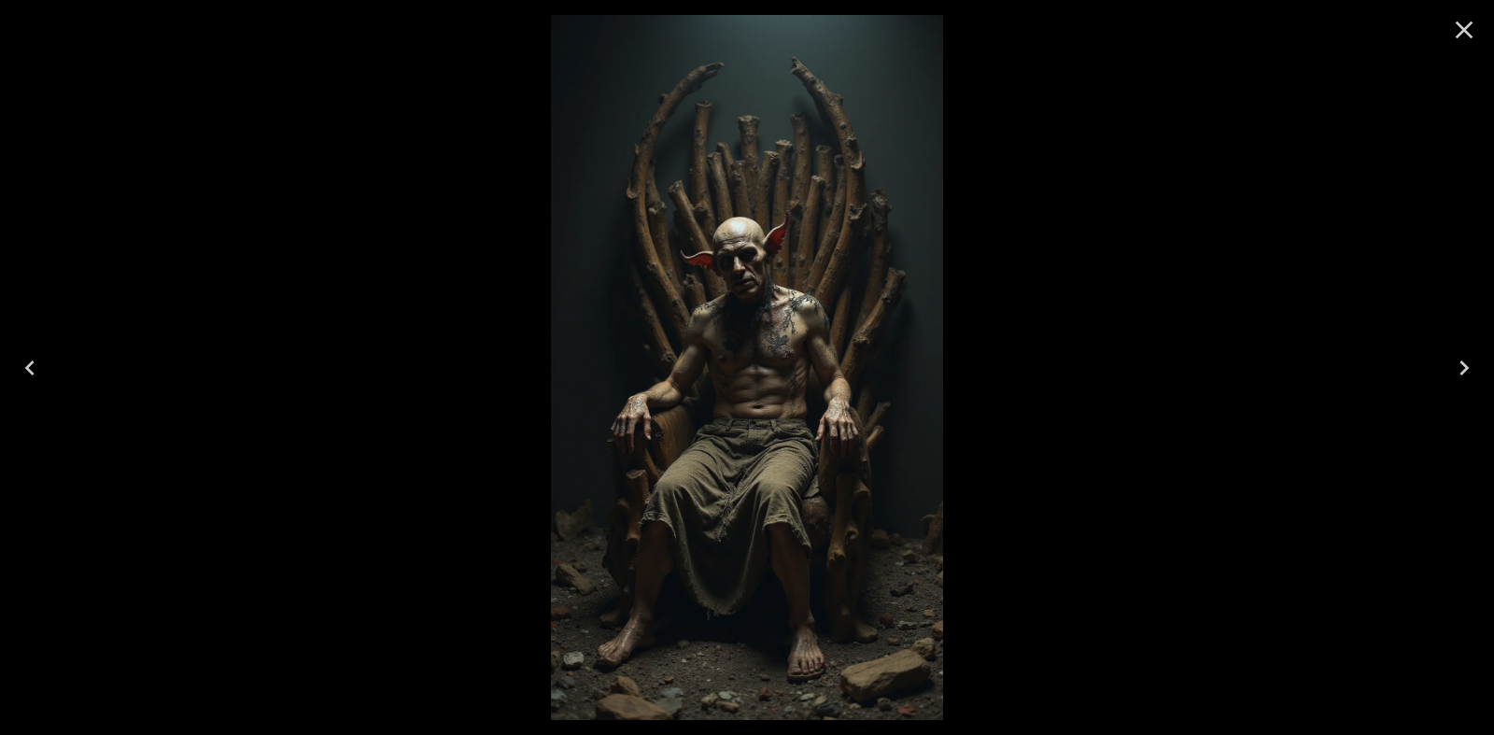
click at [1466, 28] on icon "Close" at bounding box center [1465, 30] width 18 height 18
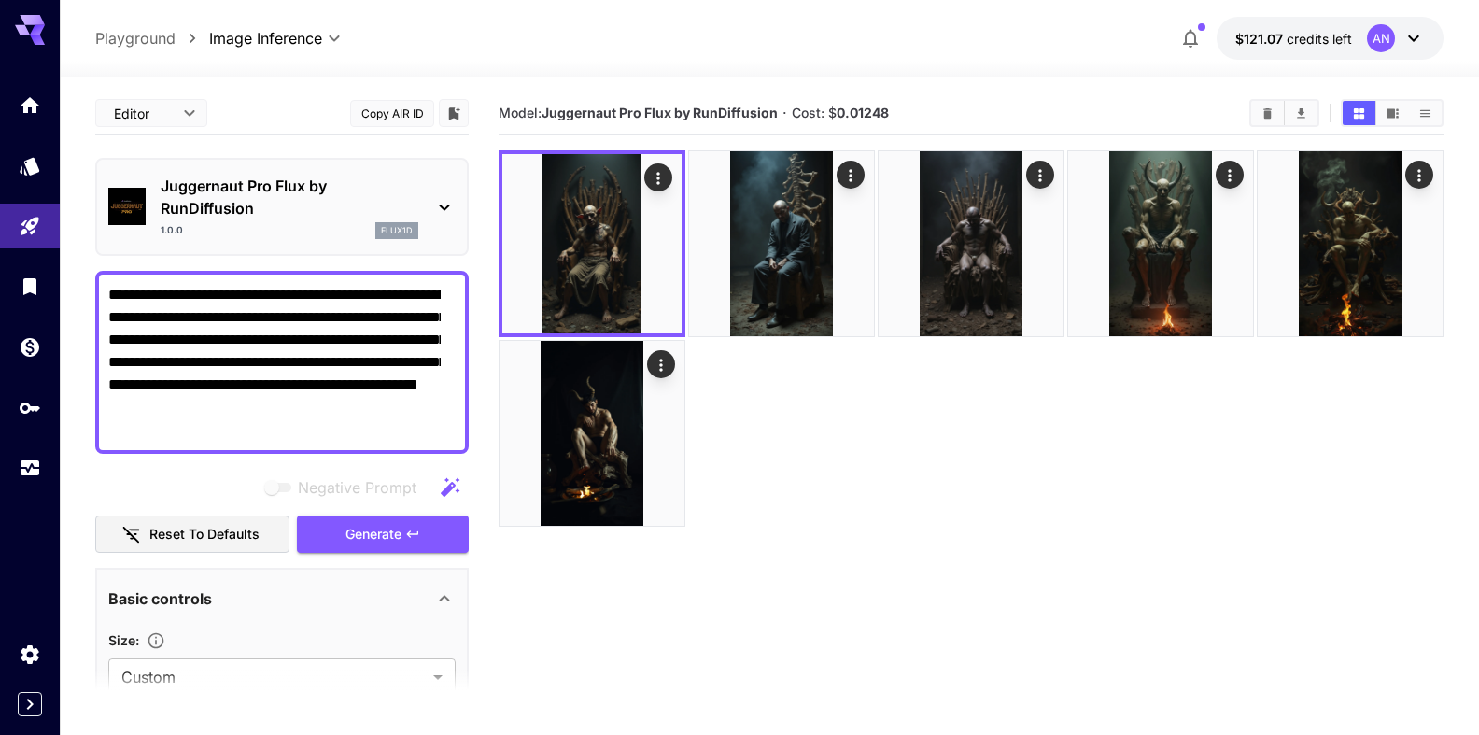
drag, startPoint x: 329, startPoint y: 316, endPoint x: 364, endPoint y: 317, distance: 35.5
click at [364, 317] on textarea "**********" at bounding box center [274, 362] width 332 height 157
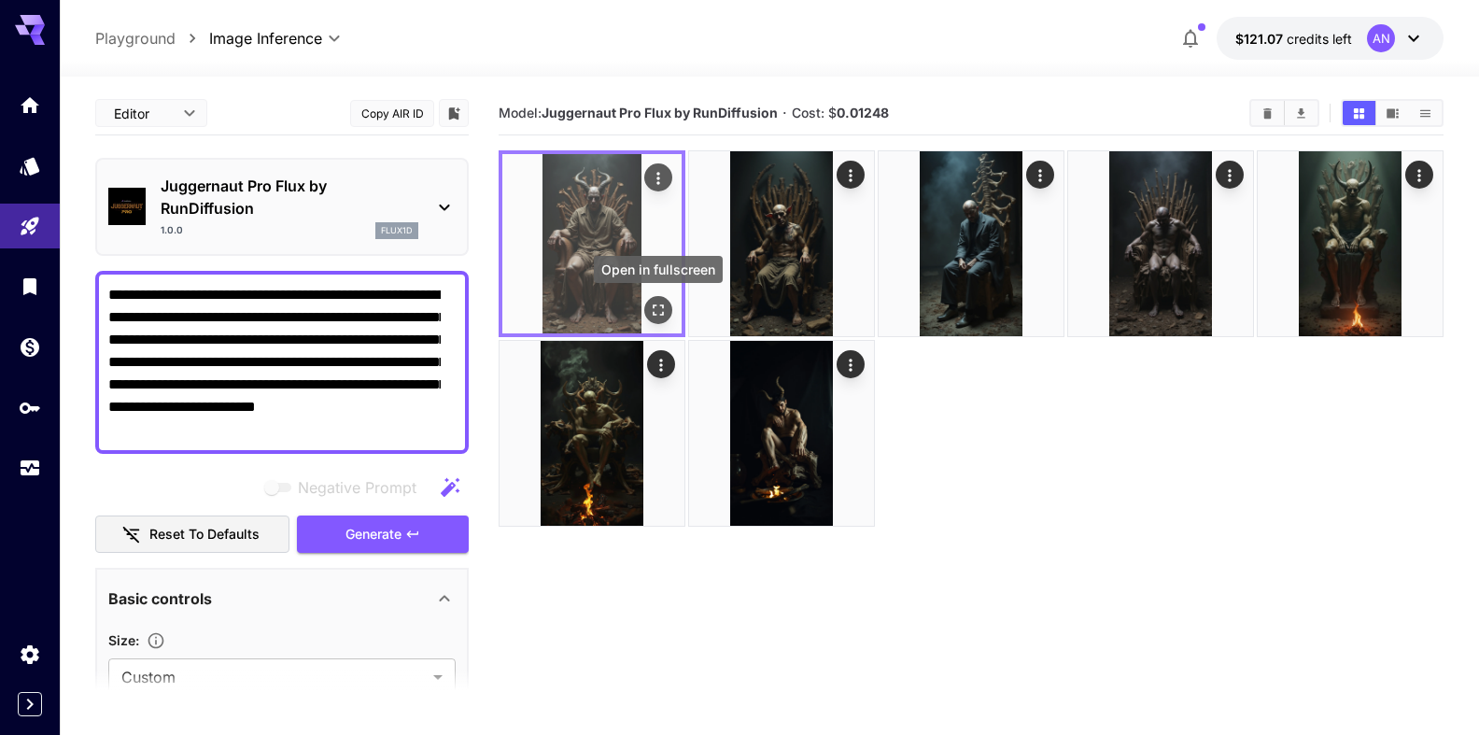
type textarea "**********"
click at [654, 305] on icon "Open in fullscreen" at bounding box center [658, 309] width 11 height 11
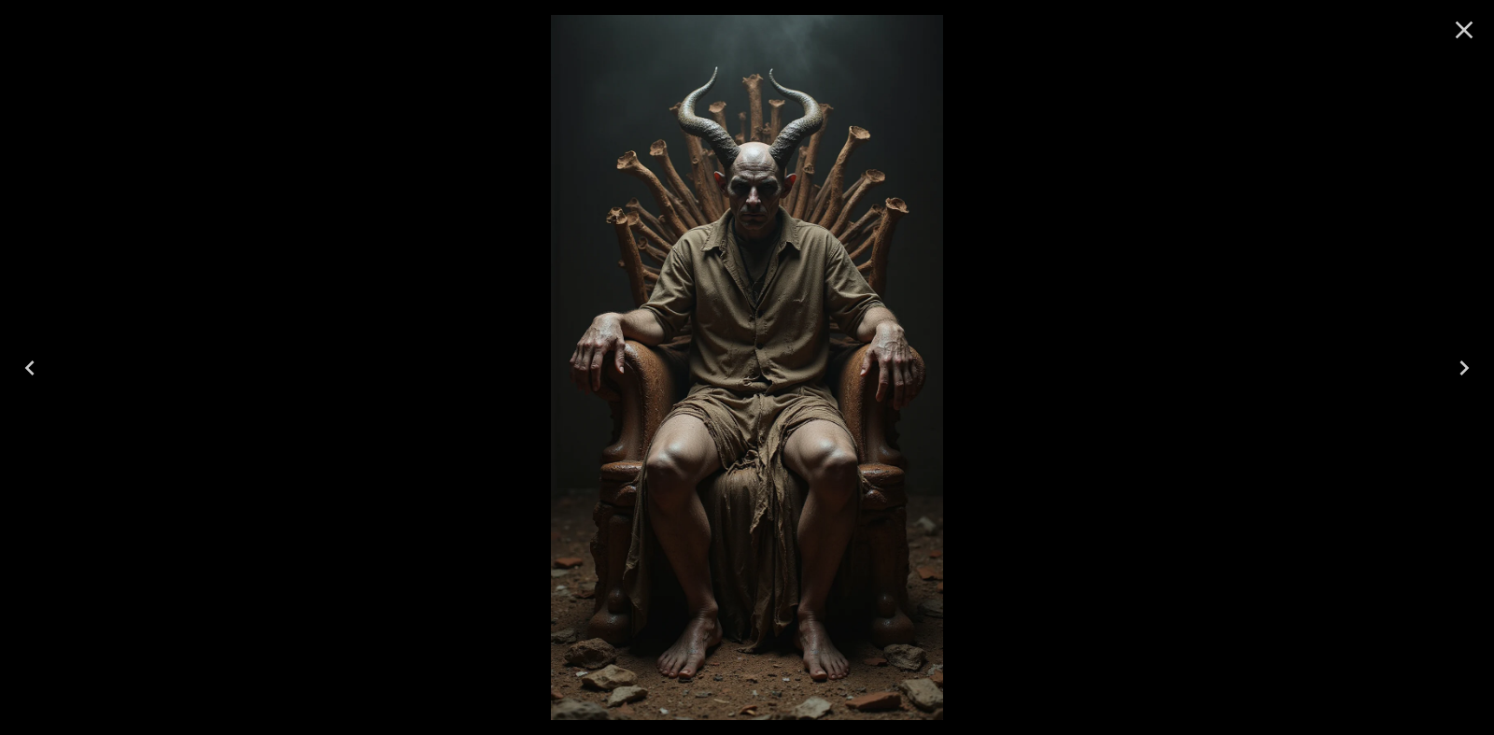
click at [1472, 37] on icon "Close" at bounding box center [1465, 30] width 18 height 18
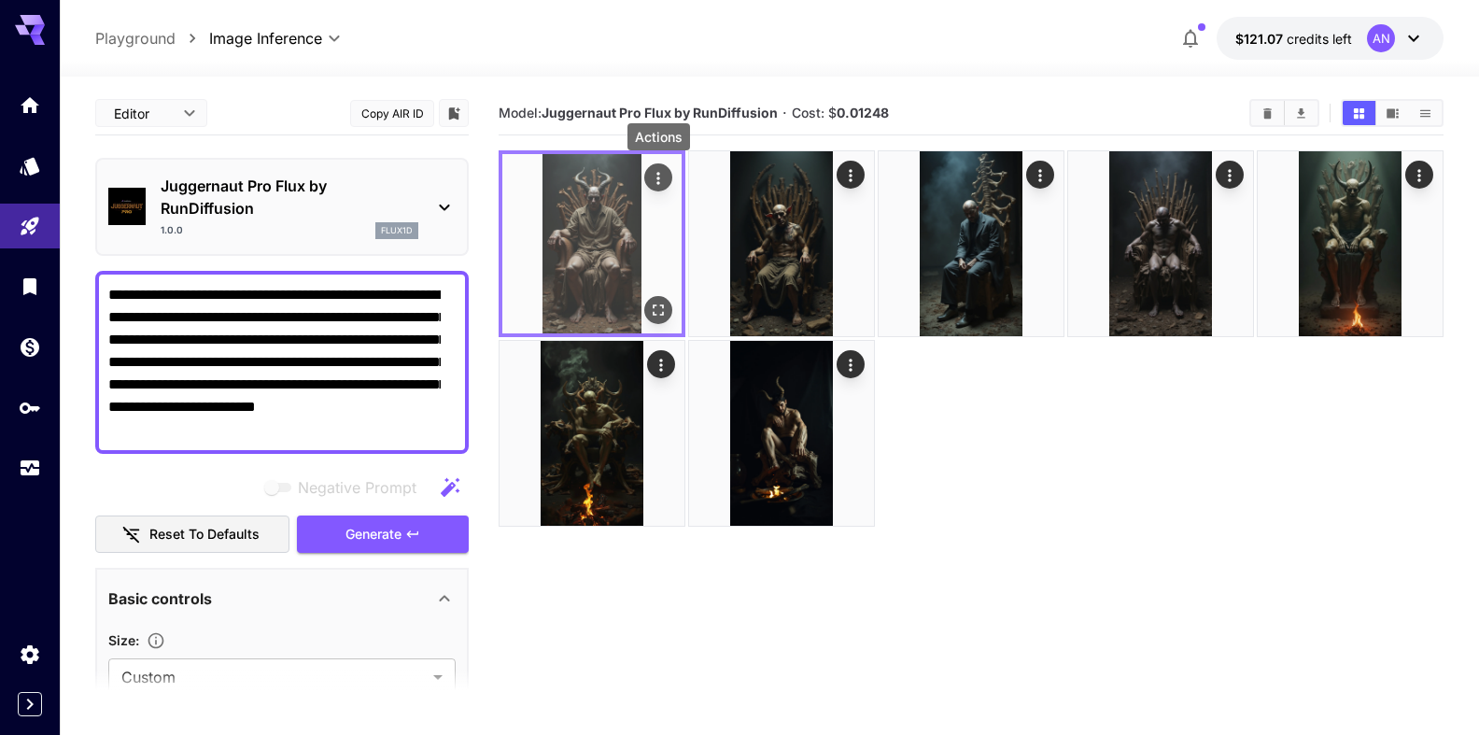
click at [658, 181] on icon "Actions" at bounding box center [658, 178] width 19 height 19
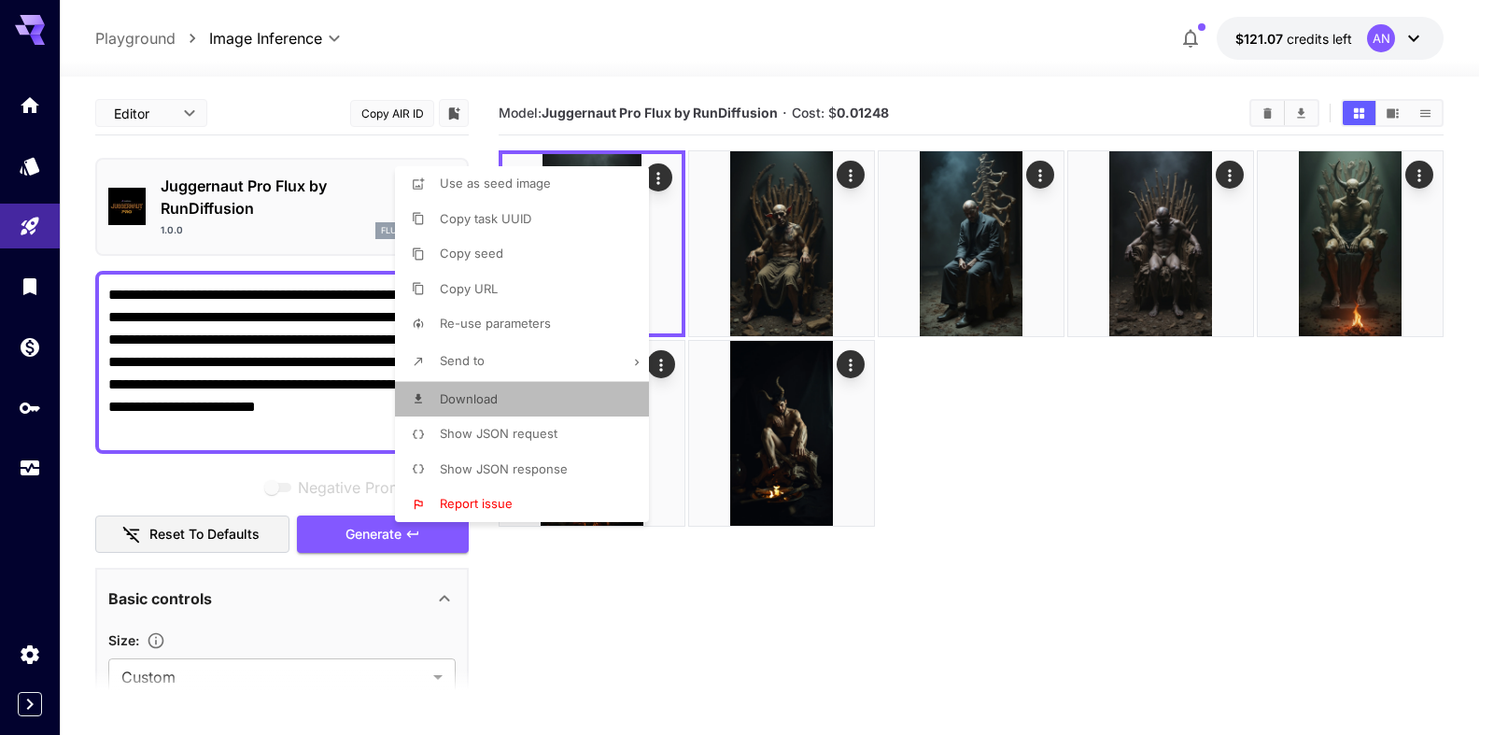
click at [483, 399] on span "Download" at bounding box center [469, 398] width 58 height 15
click at [1045, 444] on div at bounding box center [747, 367] width 1494 height 735
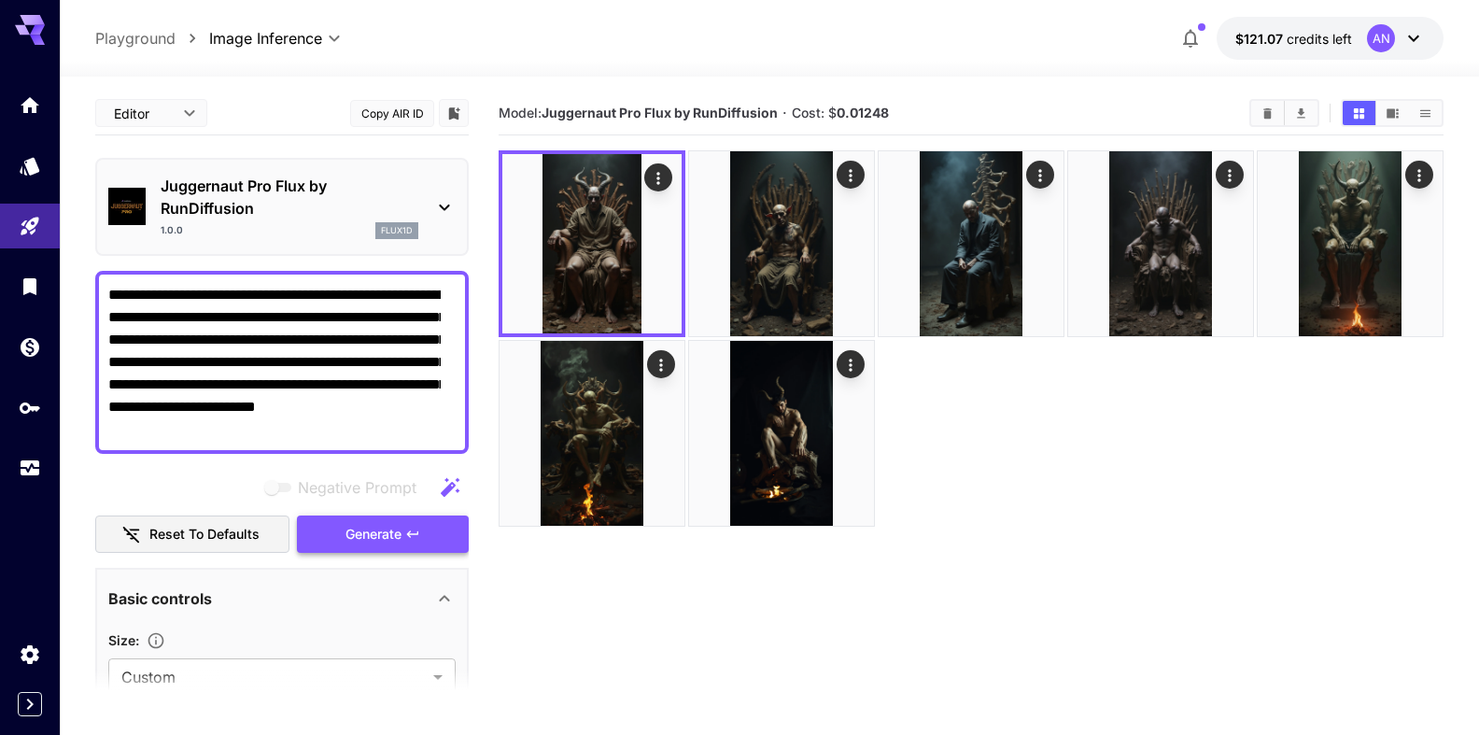
click at [379, 529] on span "Generate" at bounding box center [373, 534] width 56 height 23
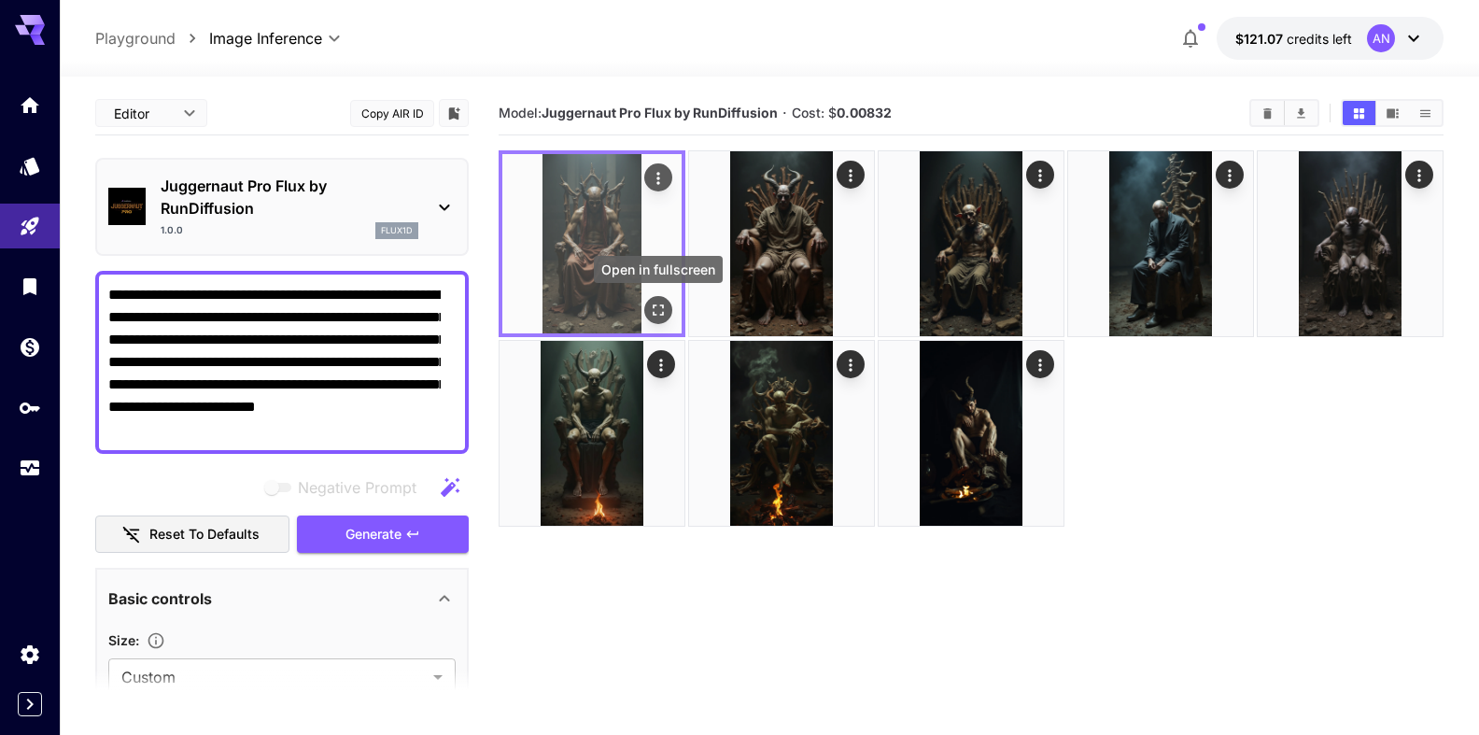
click at [654, 310] on icon "Open in fullscreen" at bounding box center [658, 310] width 19 height 19
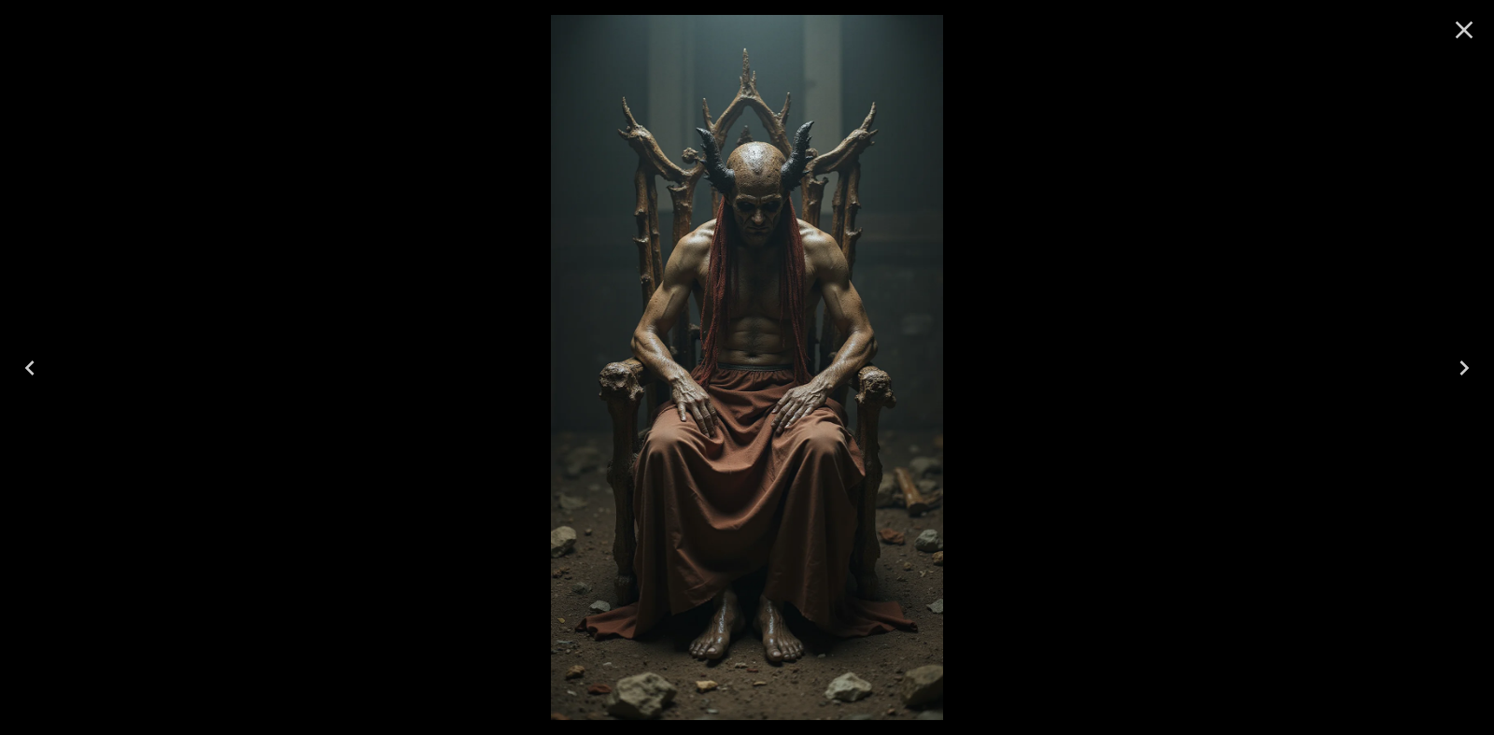
click at [1465, 31] on icon "Close" at bounding box center [1465, 30] width 18 height 18
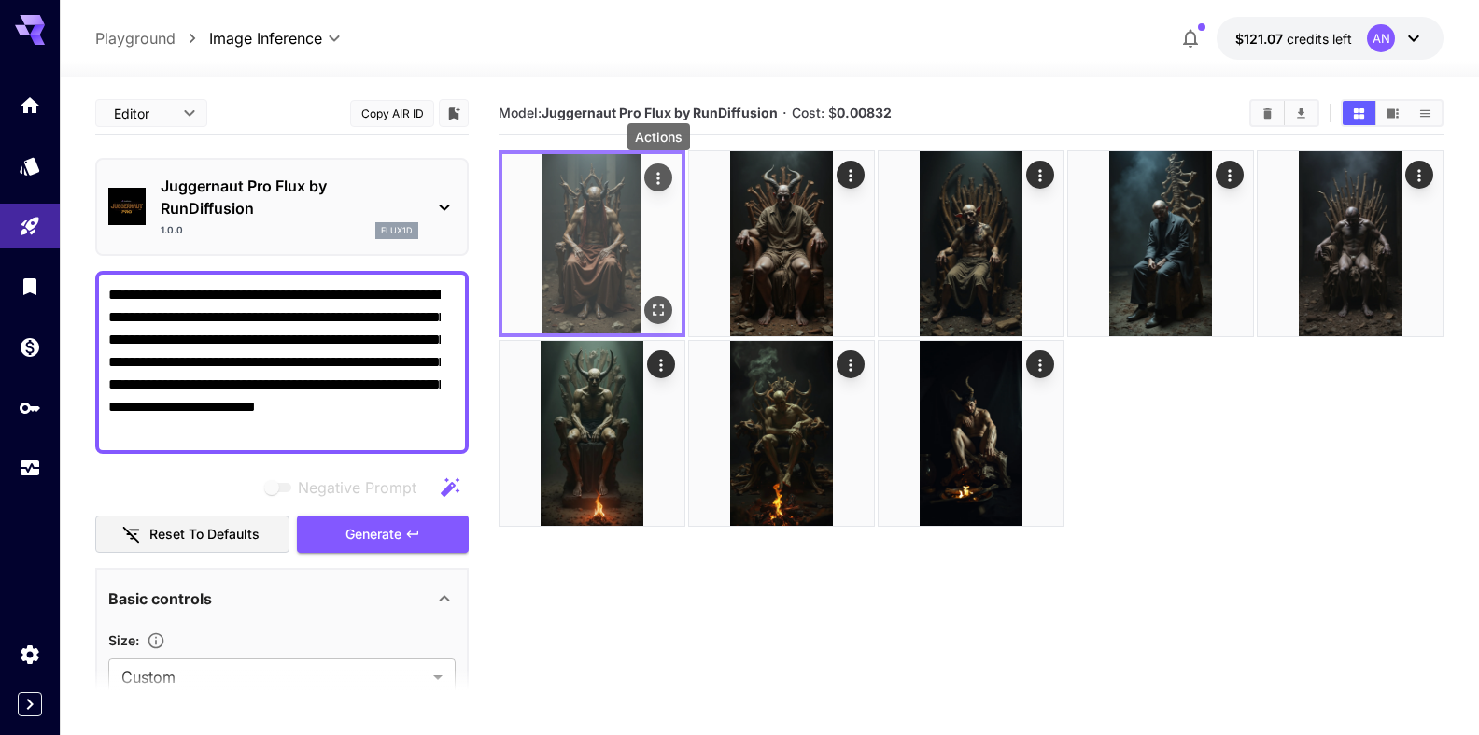
click at [659, 174] on icon "Actions" at bounding box center [657, 178] width 3 height 12
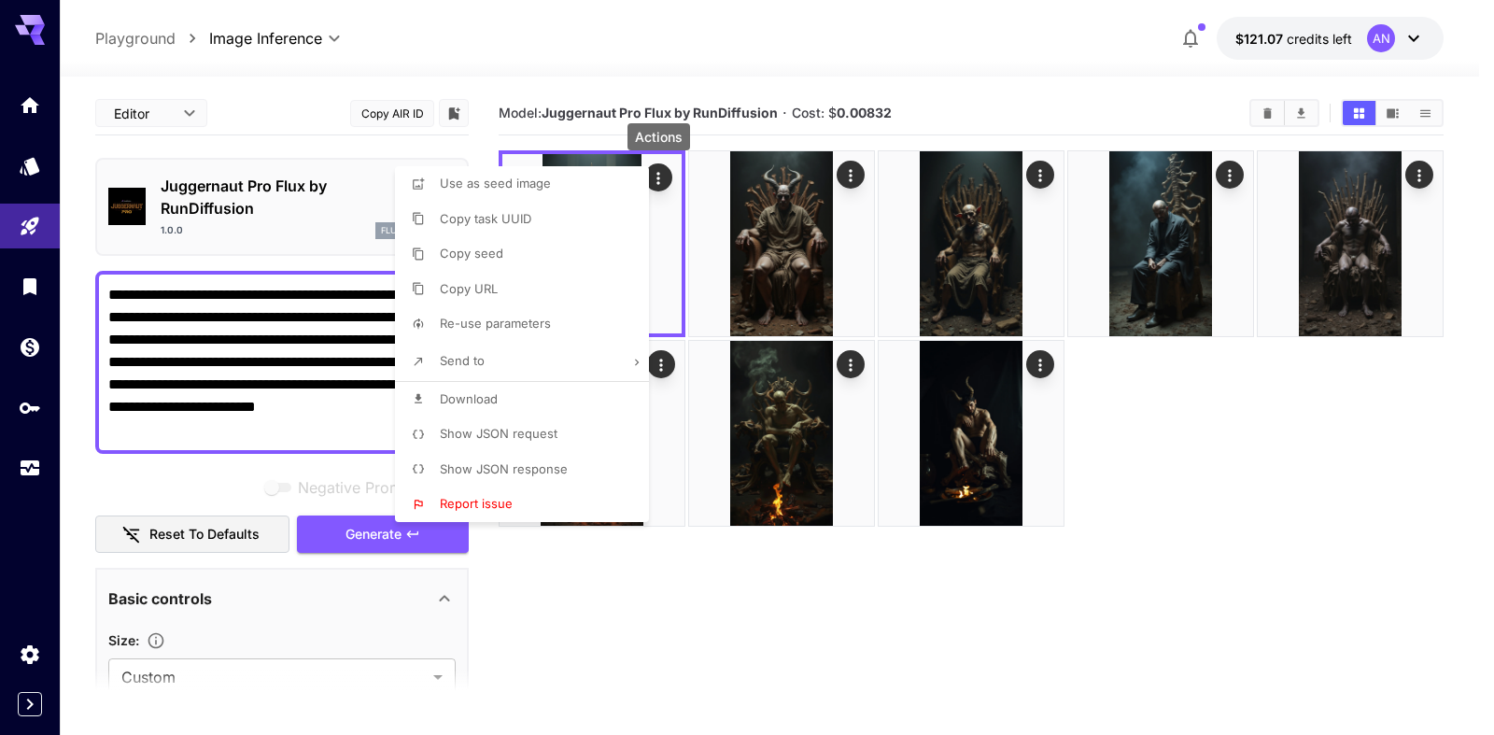
click at [490, 402] on span "Download" at bounding box center [469, 398] width 58 height 15
click at [797, 48] on div at bounding box center [747, 367] width 1494 height 735
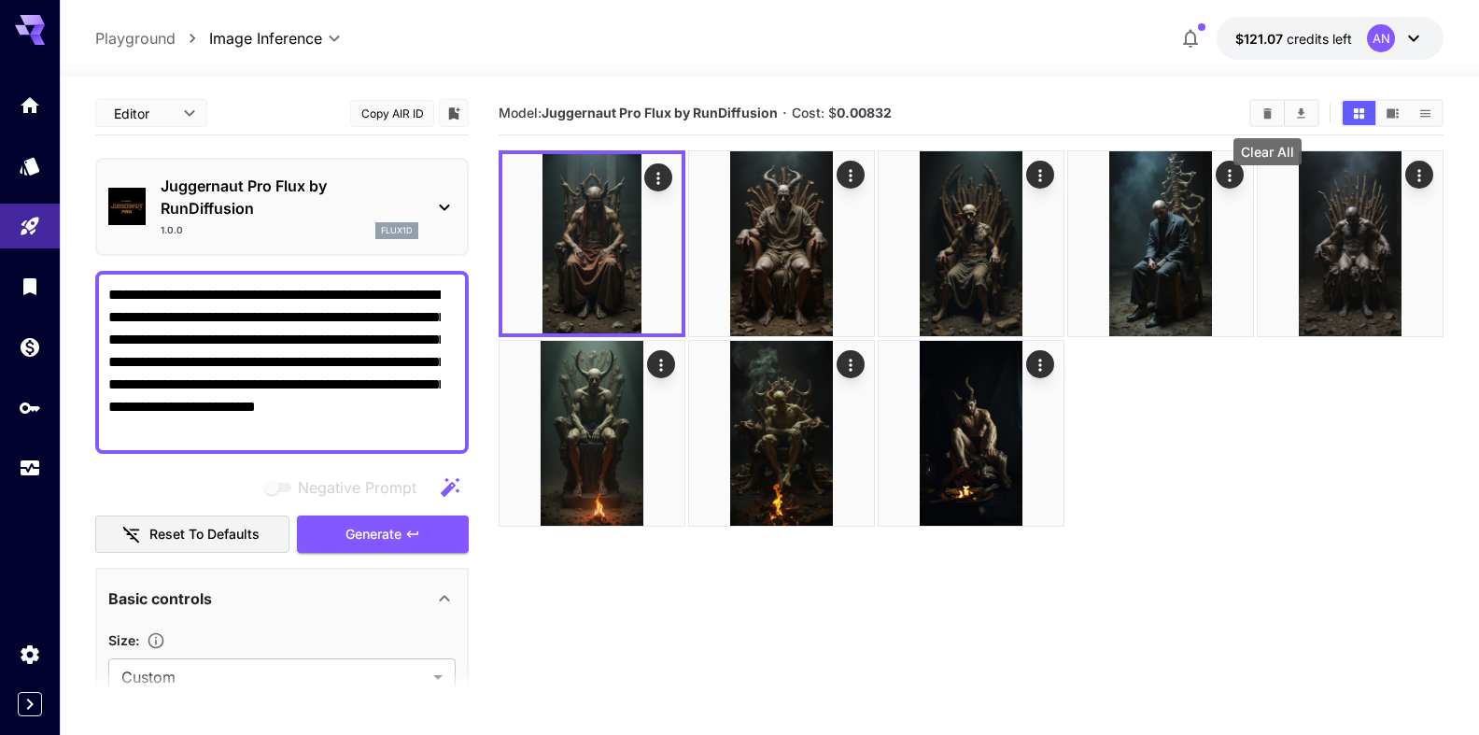
click at [1261, 112] on icon "Clear All" at bounding box center [1268, 113] width 14 height 14
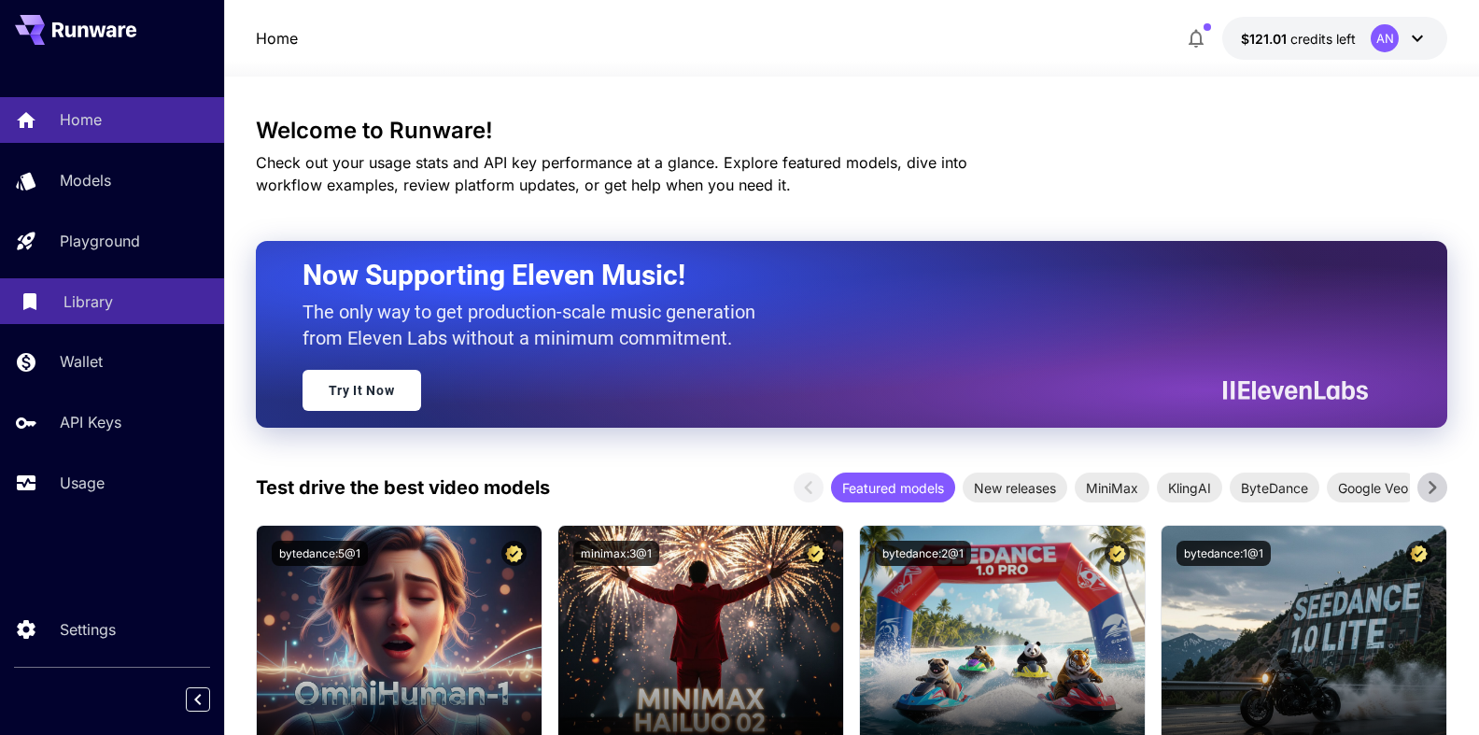
click at [69, 313] on p "Library" at bounding box center [87, 301] width 49 height 22
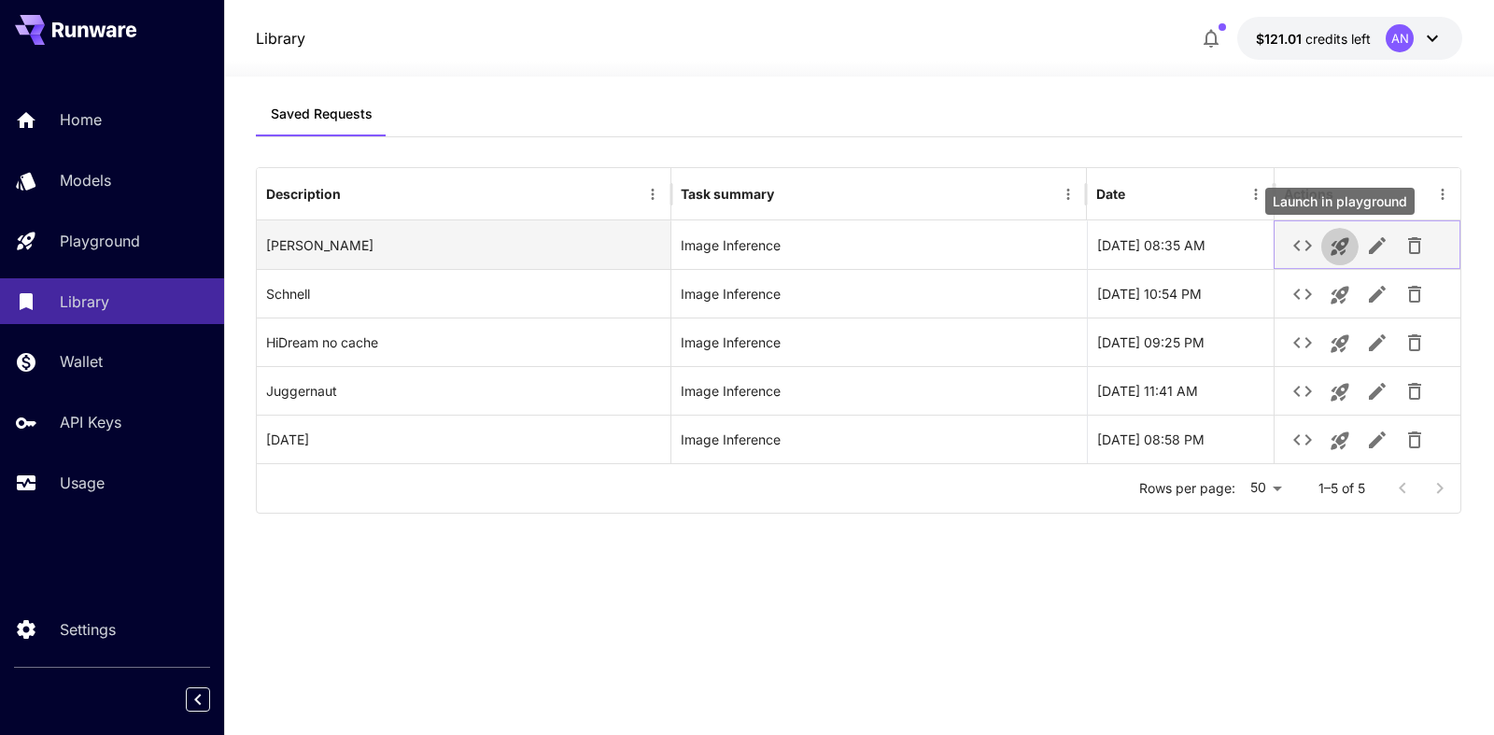
click at [1338, 247] on icon "Launch in playground" at bounding box center [1340, 247] width 18 height 18
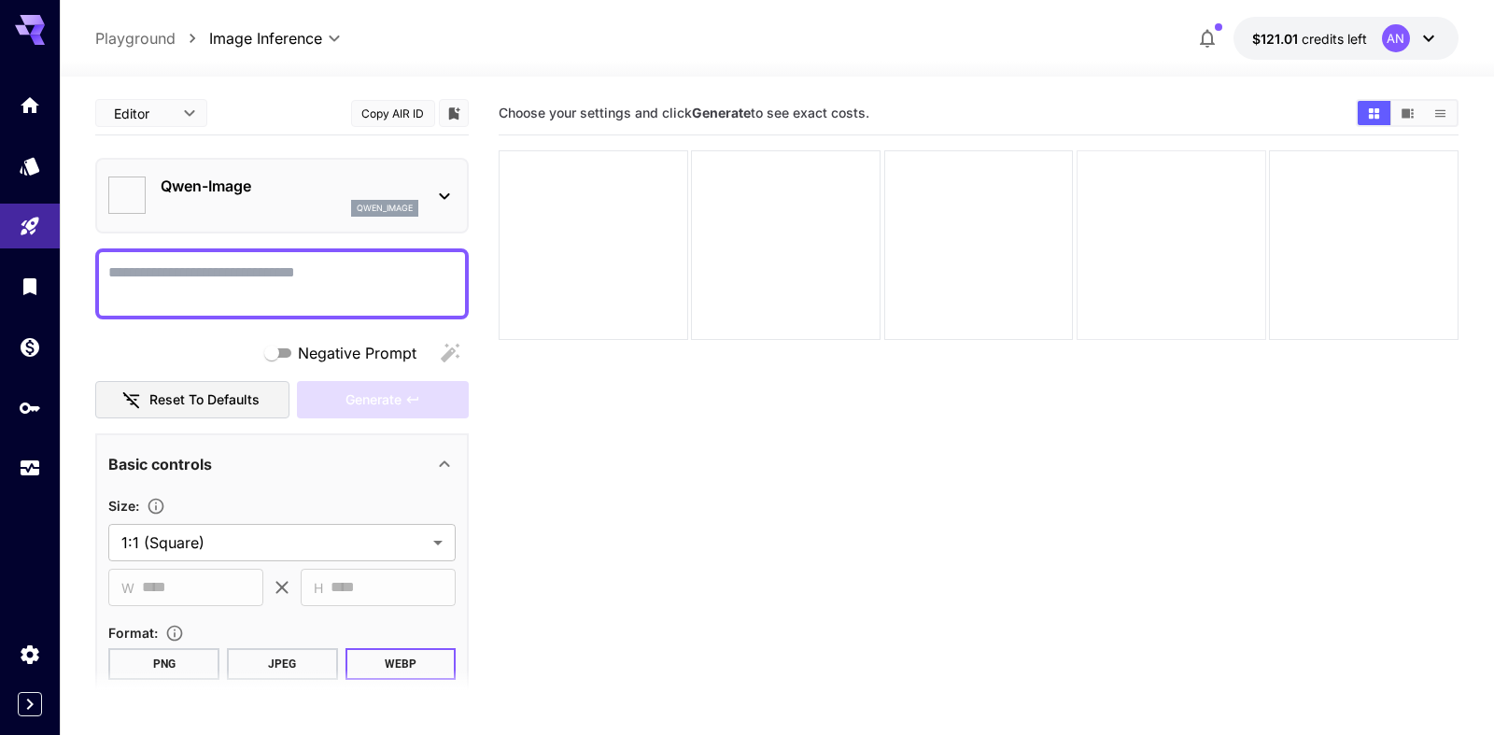
type input "**********"
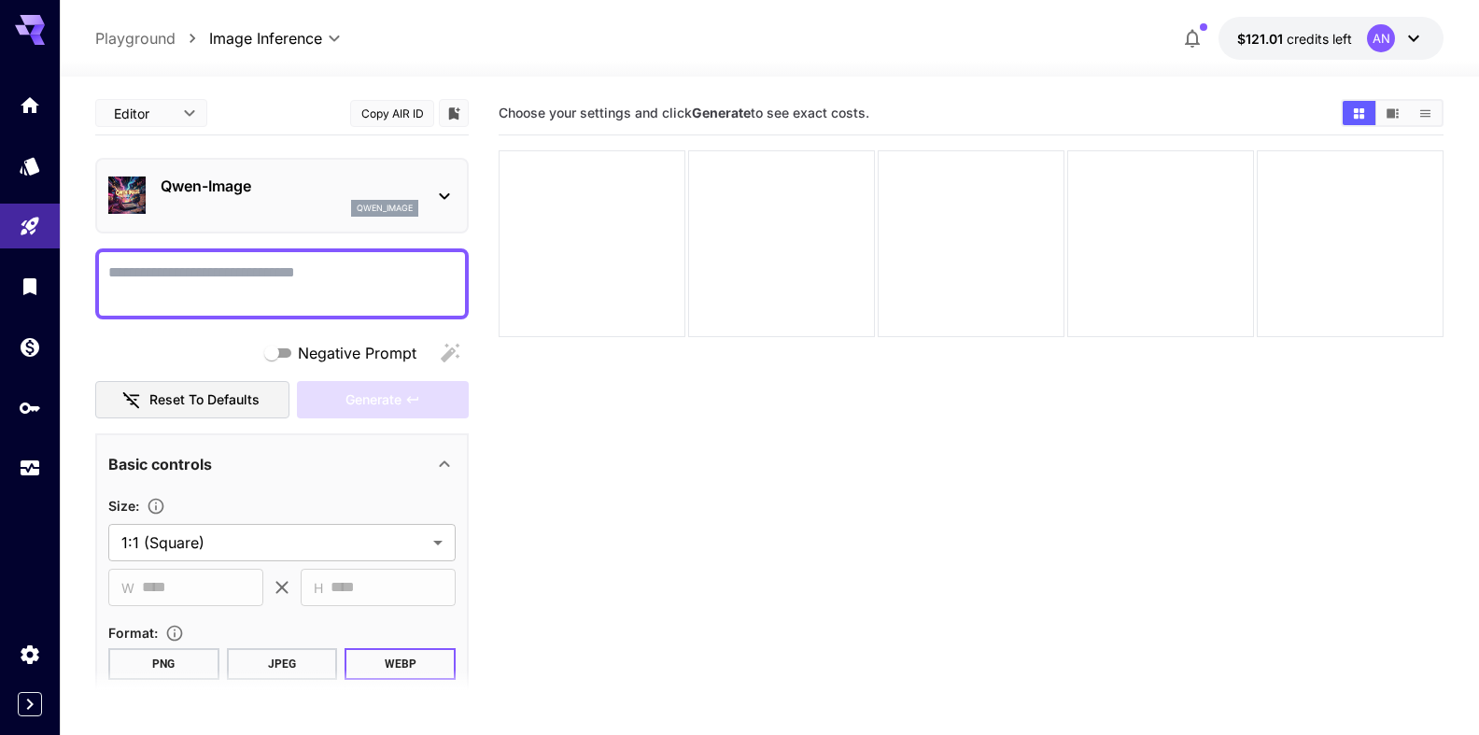
click at [239, 276] on textarea "Negative Prompt" at bounding box center [281, 283] width 347 height 45
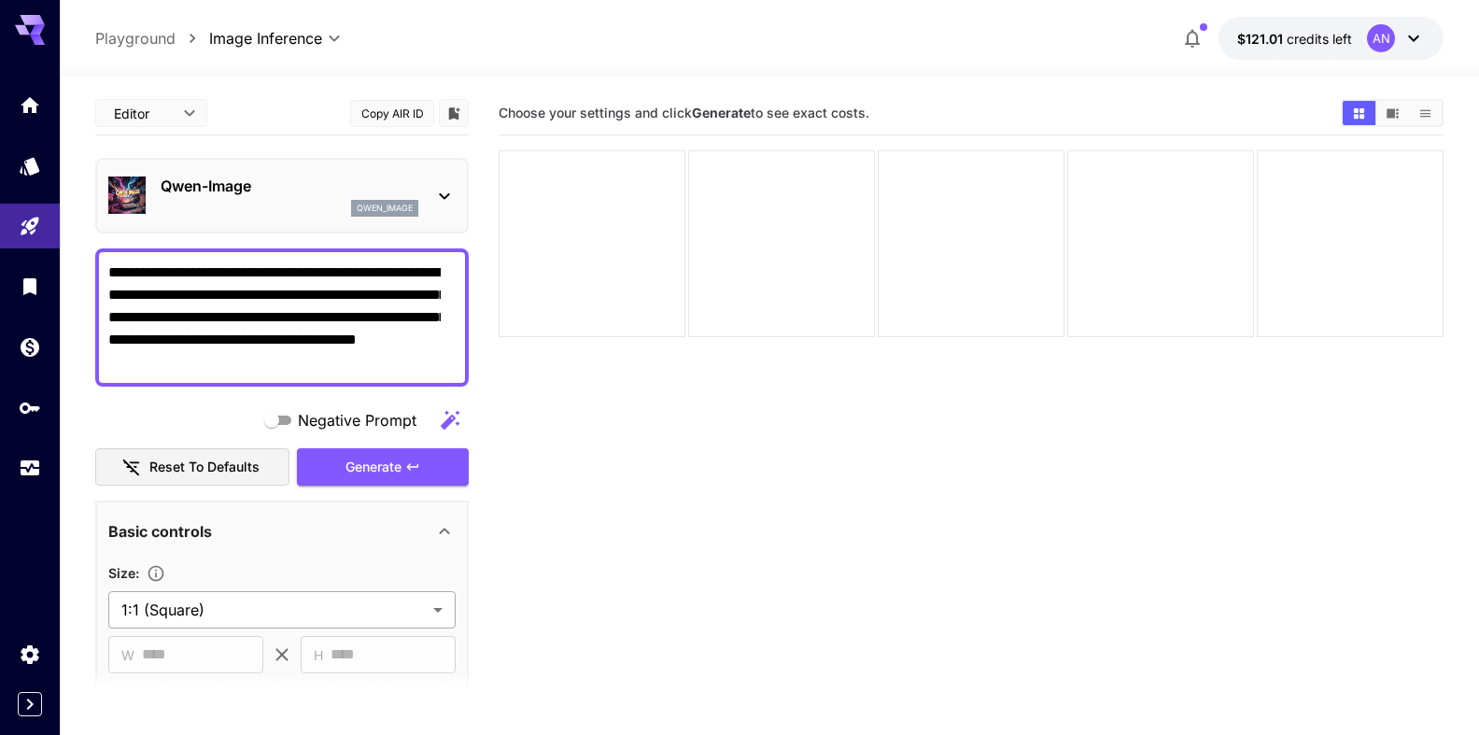
type textarea "**********"
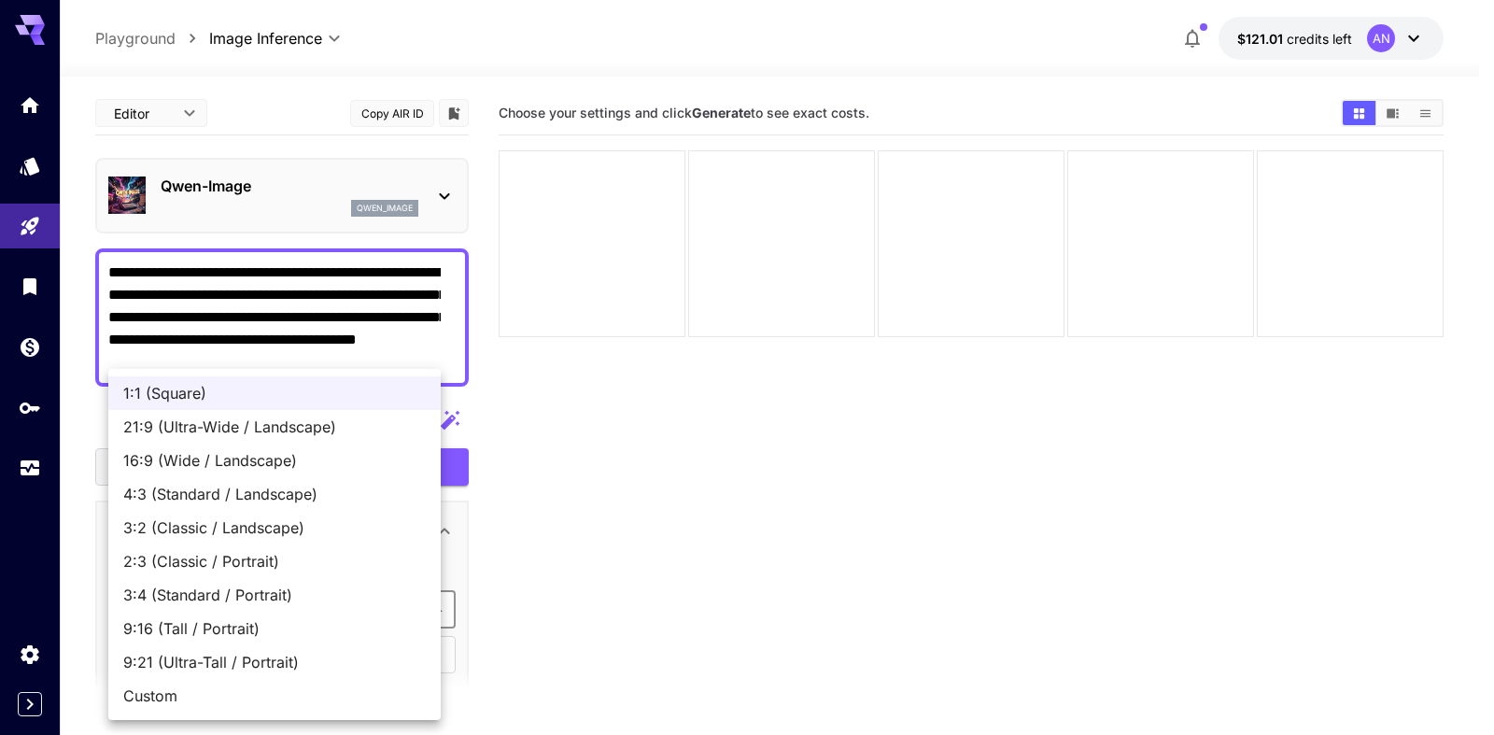
click at [229, 602] on body "**********" at bounding box center [747, 441] width 1494 height 882
click at [241, 629] on span "9:16 (Tall / Portrait)" at bounding box center [274, 628] width 303 height 22
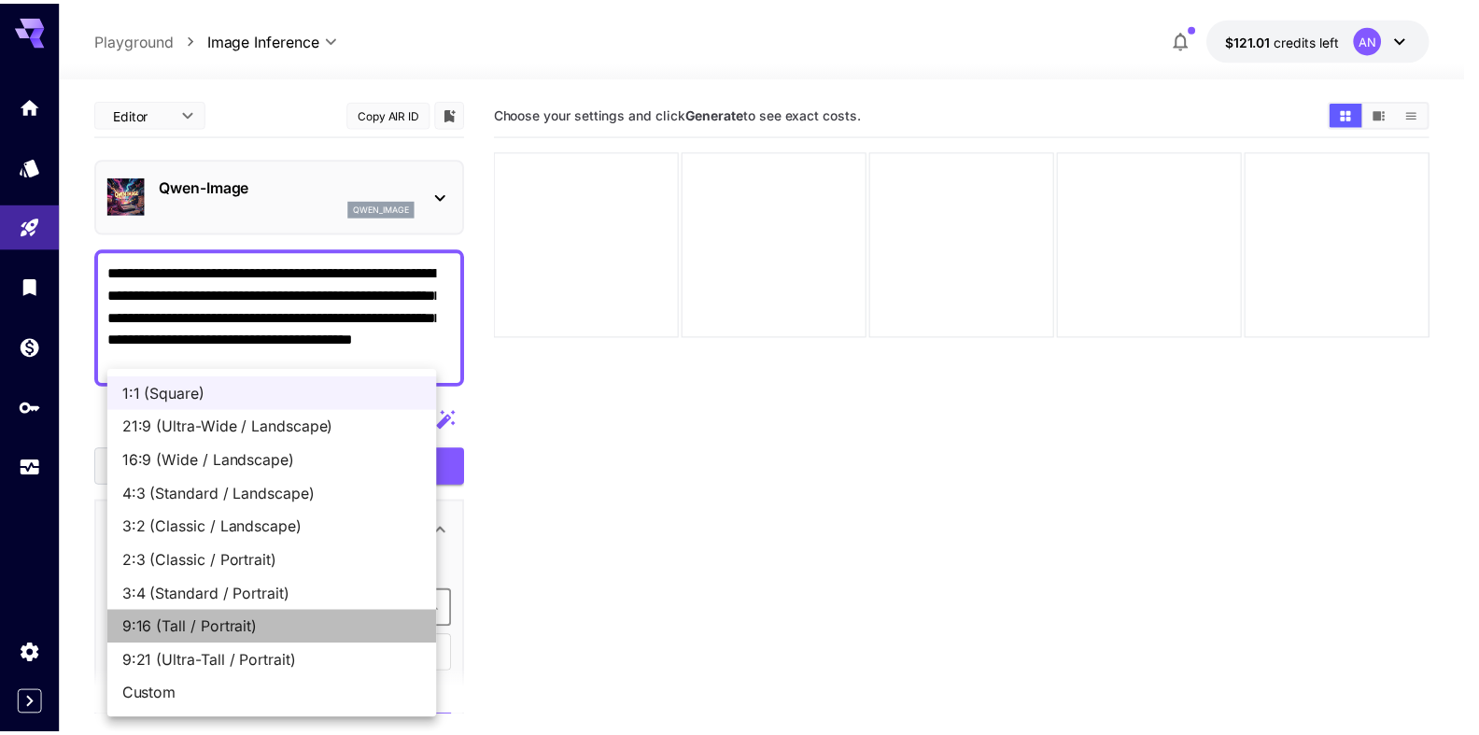
type input "**********"
type input "***"
type input "****"
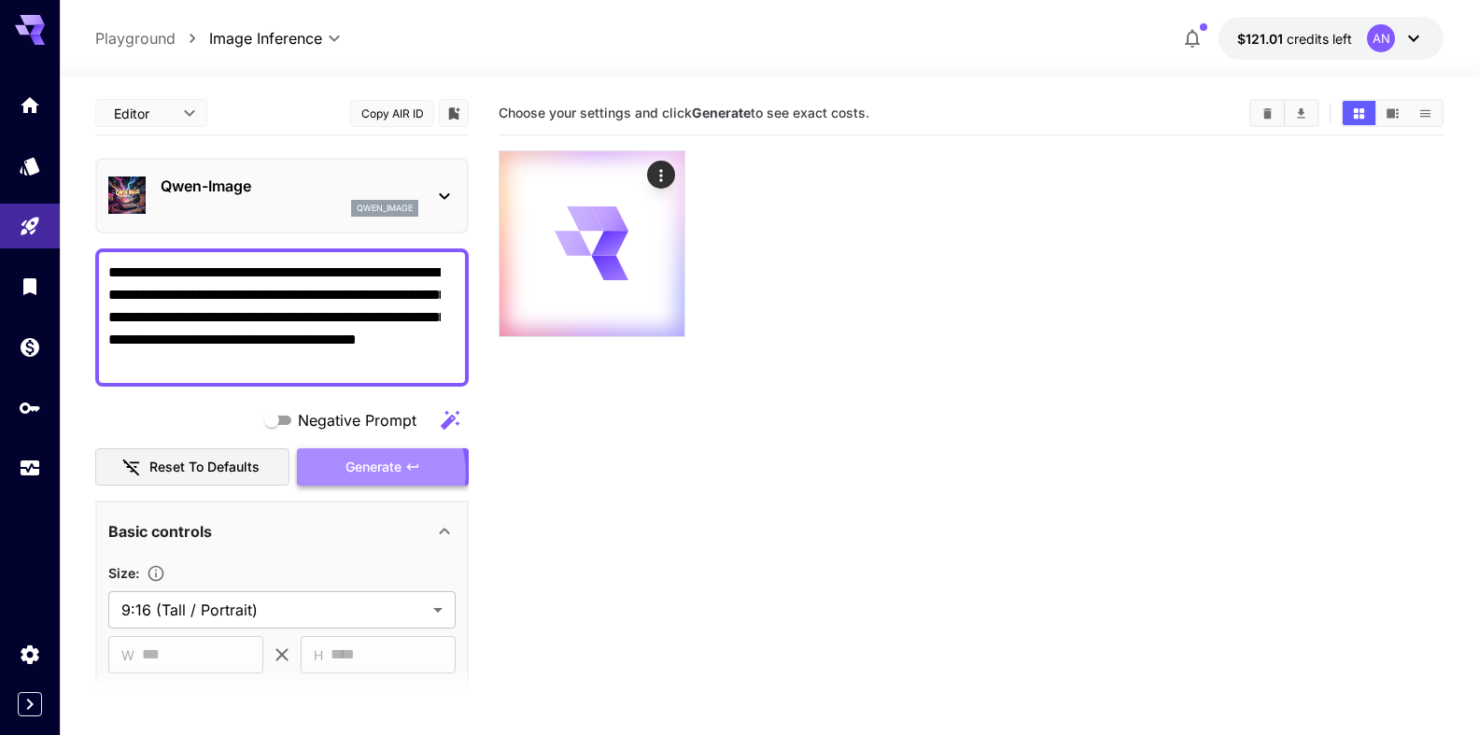
click at [372, 472] on span "Generate" at bounding box center [373, 467] width 56 height 23
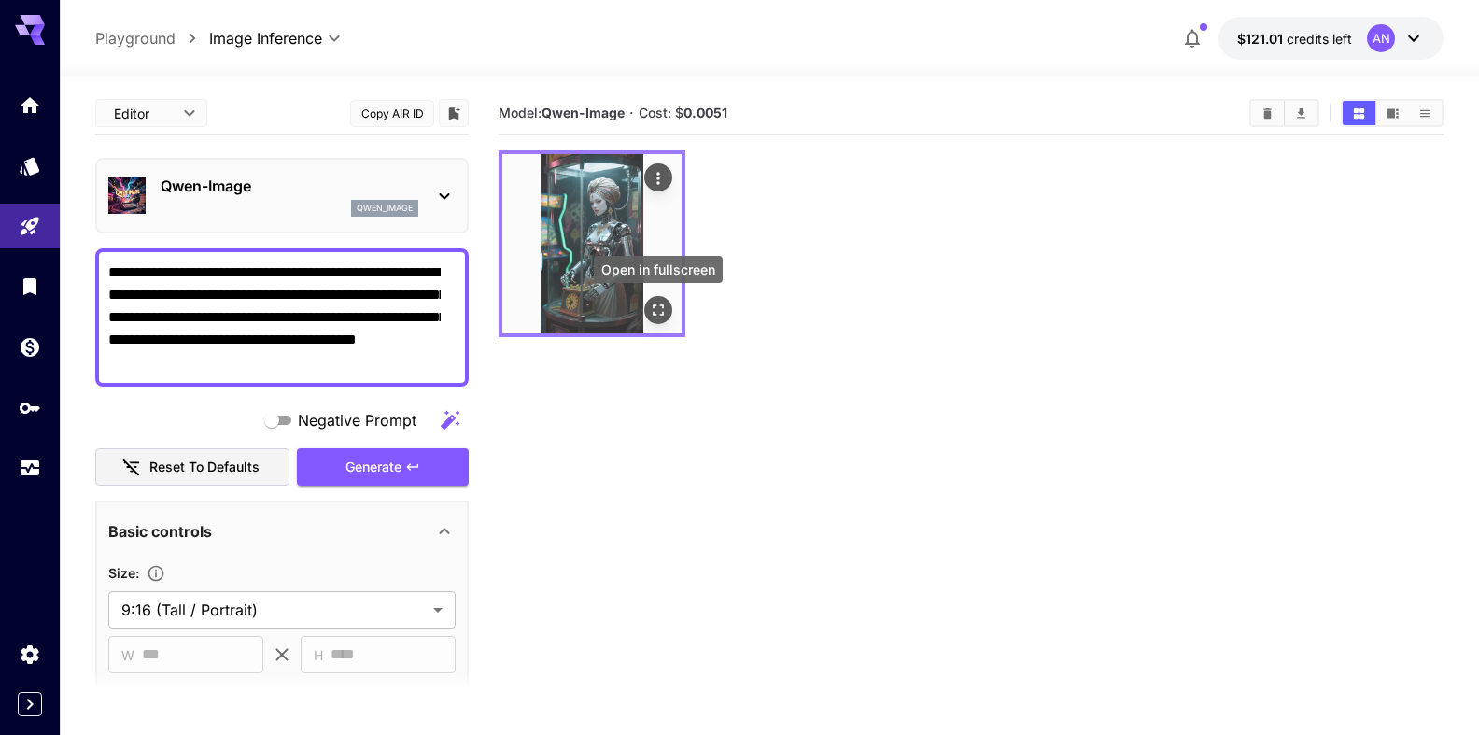
click at [671, 310] on button "Open in fullscreen" at bounding box center [658, 310] width 28 height 28
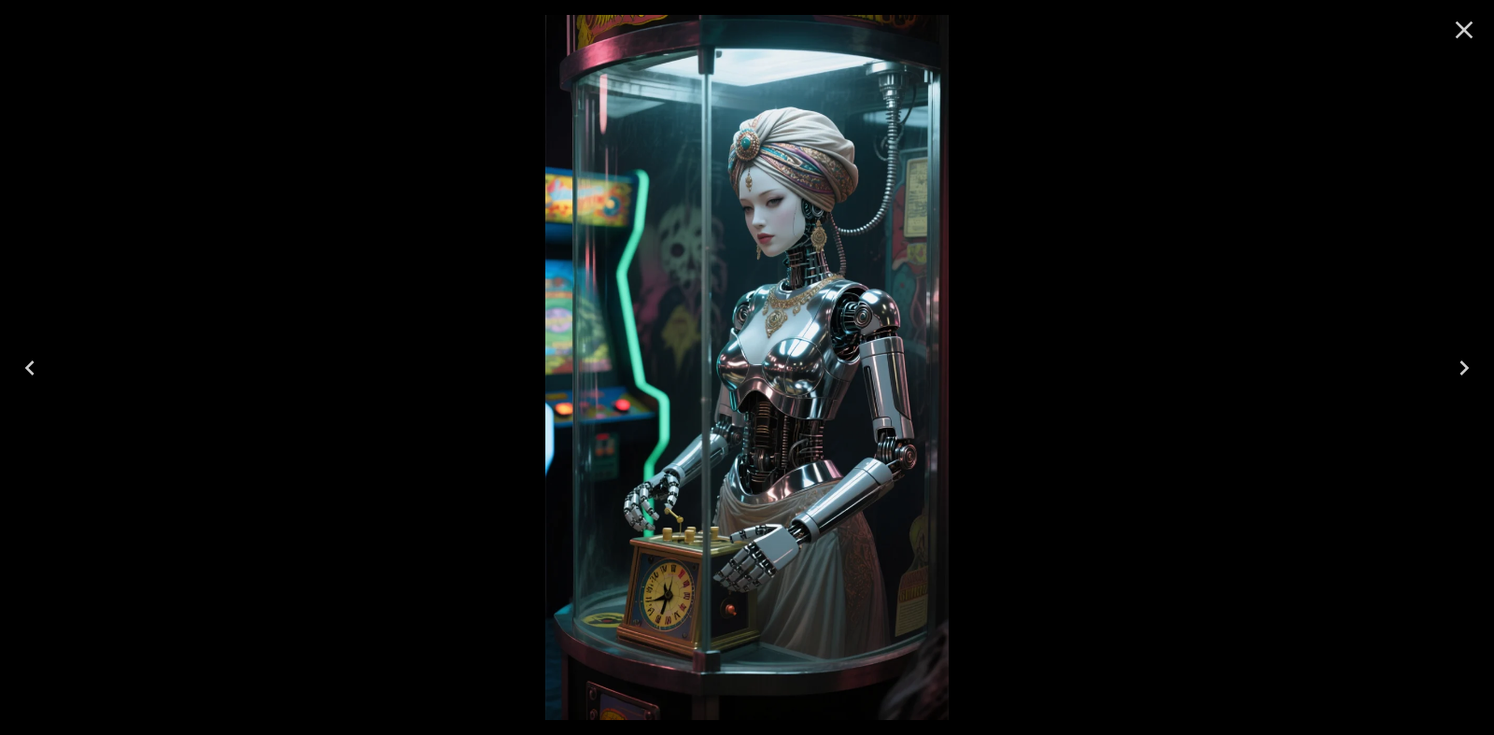
click at [1459, 34] on icon "Close" at bounding box center [1465, 30] width 18 height 18
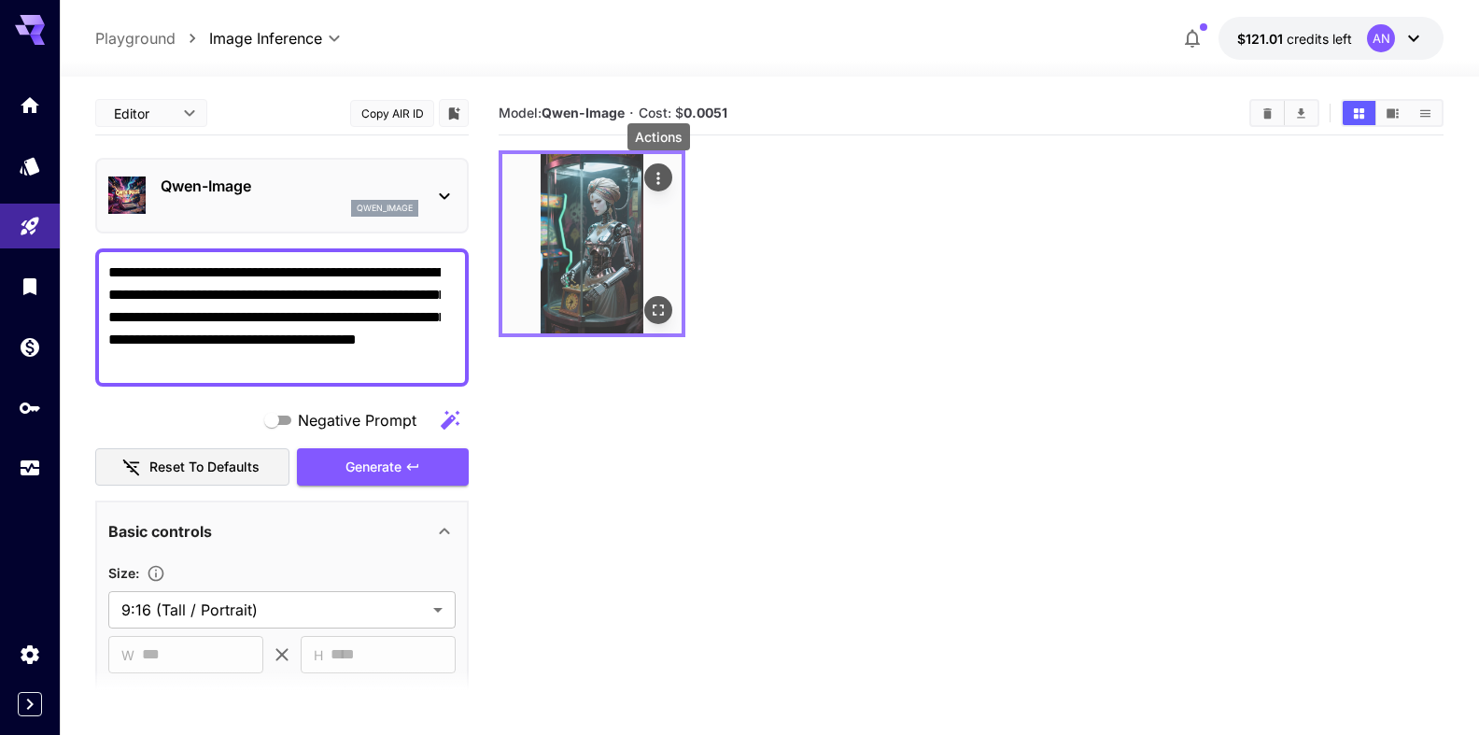
click at [669, 183] on button "Actions" at bounding box center [658, 177] width 28 height 28
click at [668, 183] on button "Actions" at bounding box center [658, 177] width 28 height 28
click at [665, 180] on icon "Actions" at bounding box center [658, 178] width 19 height 19
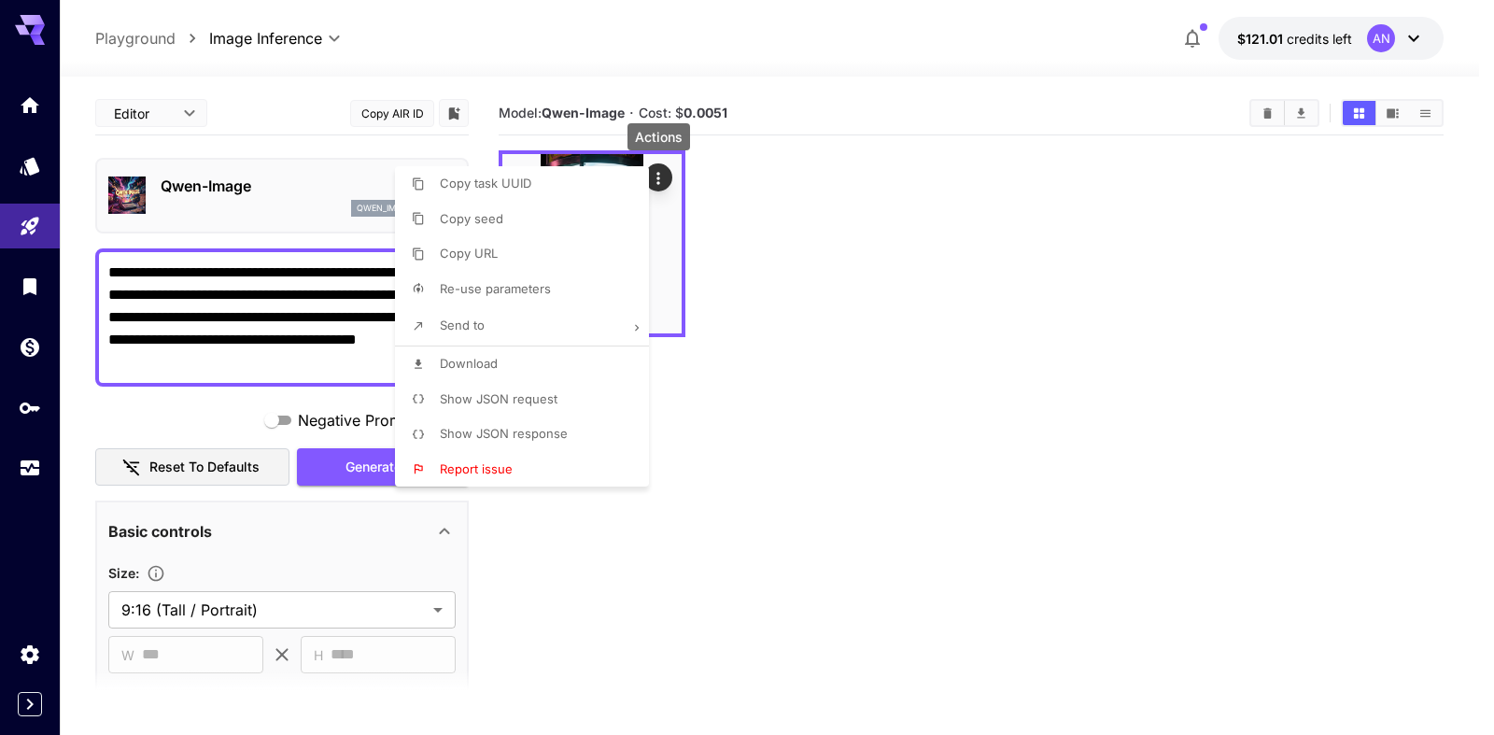
click at [484, 366] on span "Download" at bounding box center [469, 363] width 58 height 15
click at [360, 470] on div at bounding box center [747, 367] width 1494 height 735
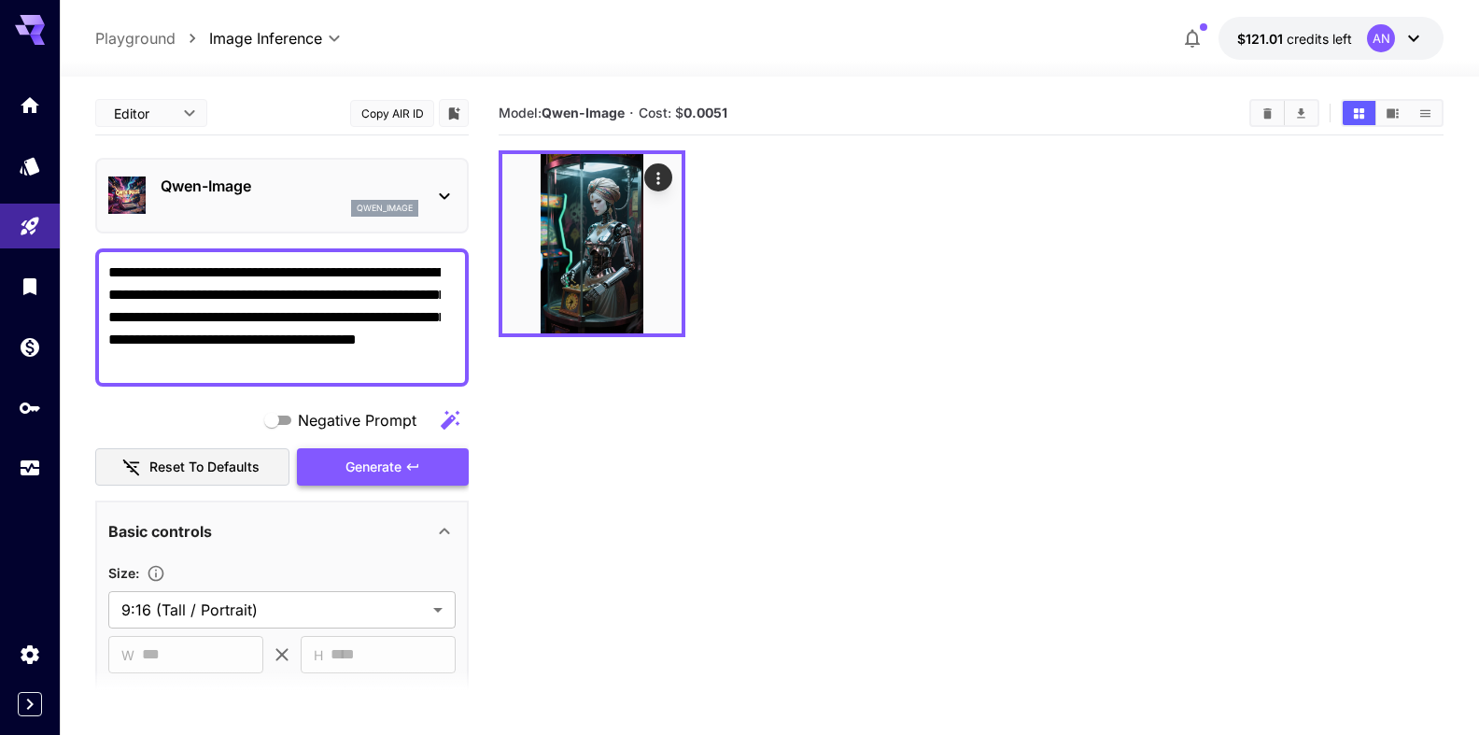
click at [376, 468] on span "Generate" at bounding box center [373, 467] width 56 height 23
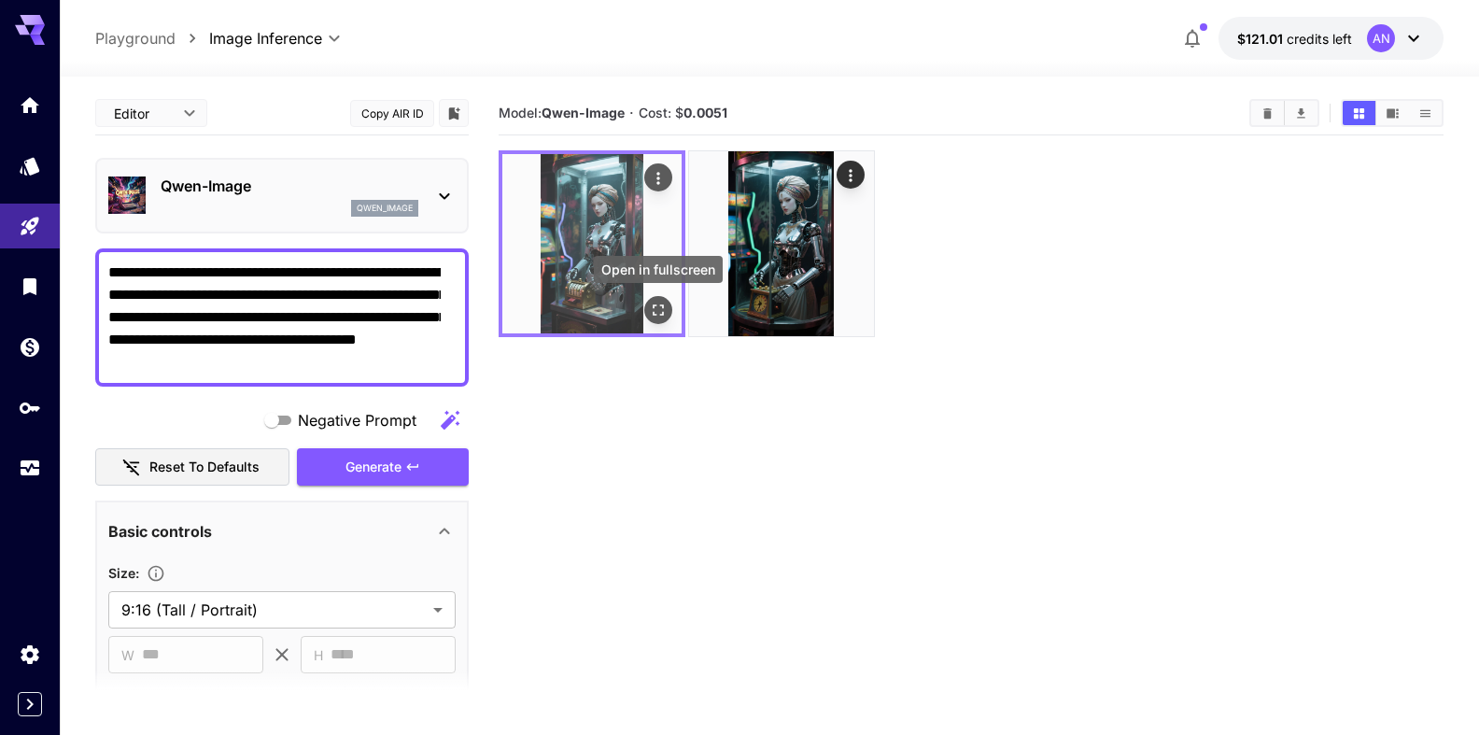
click at [662, 312] on icon "Open in fullscreen" at bounding box center [658, 310] width 19 height 19
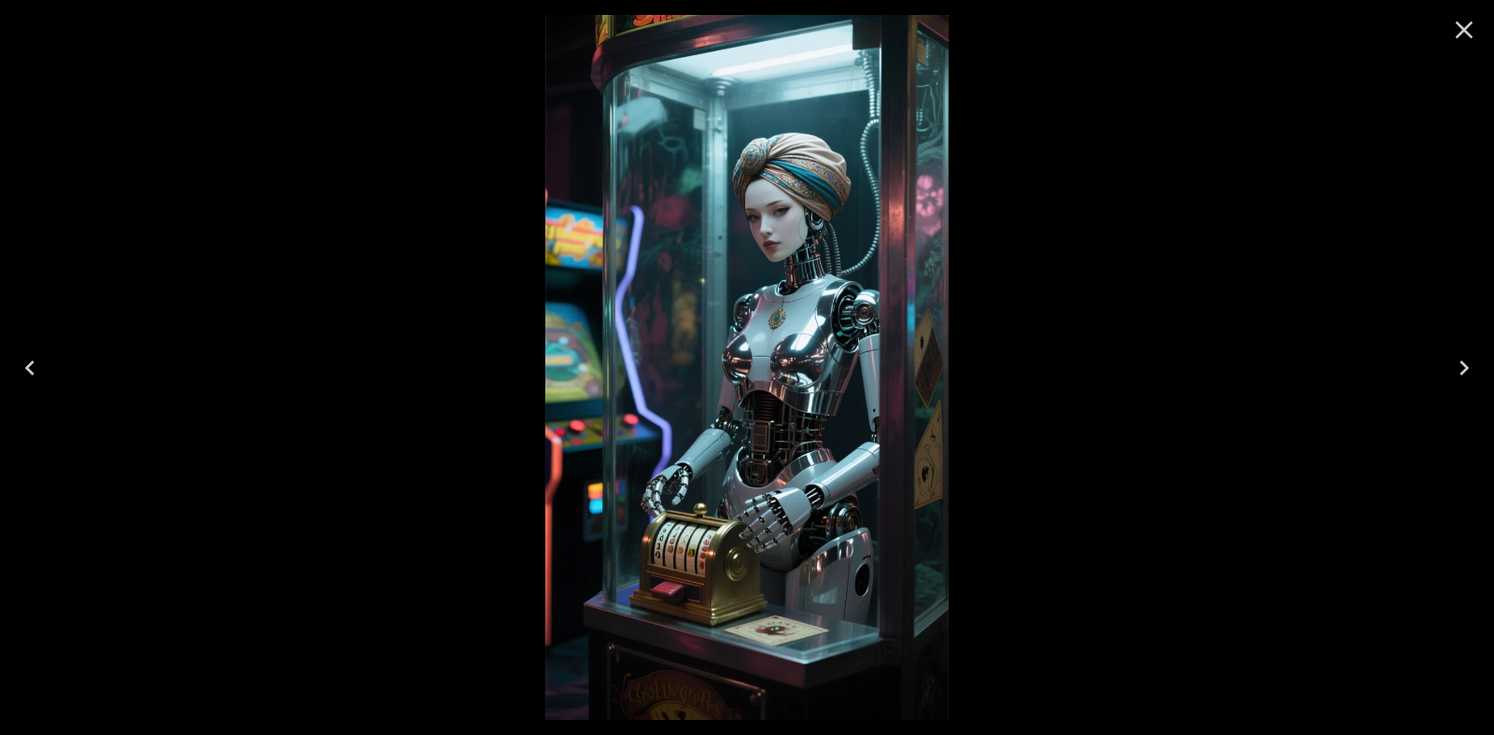
click at [1456, 37] on icon "Close" at bounding box center [1464, 30] width 30 height 30
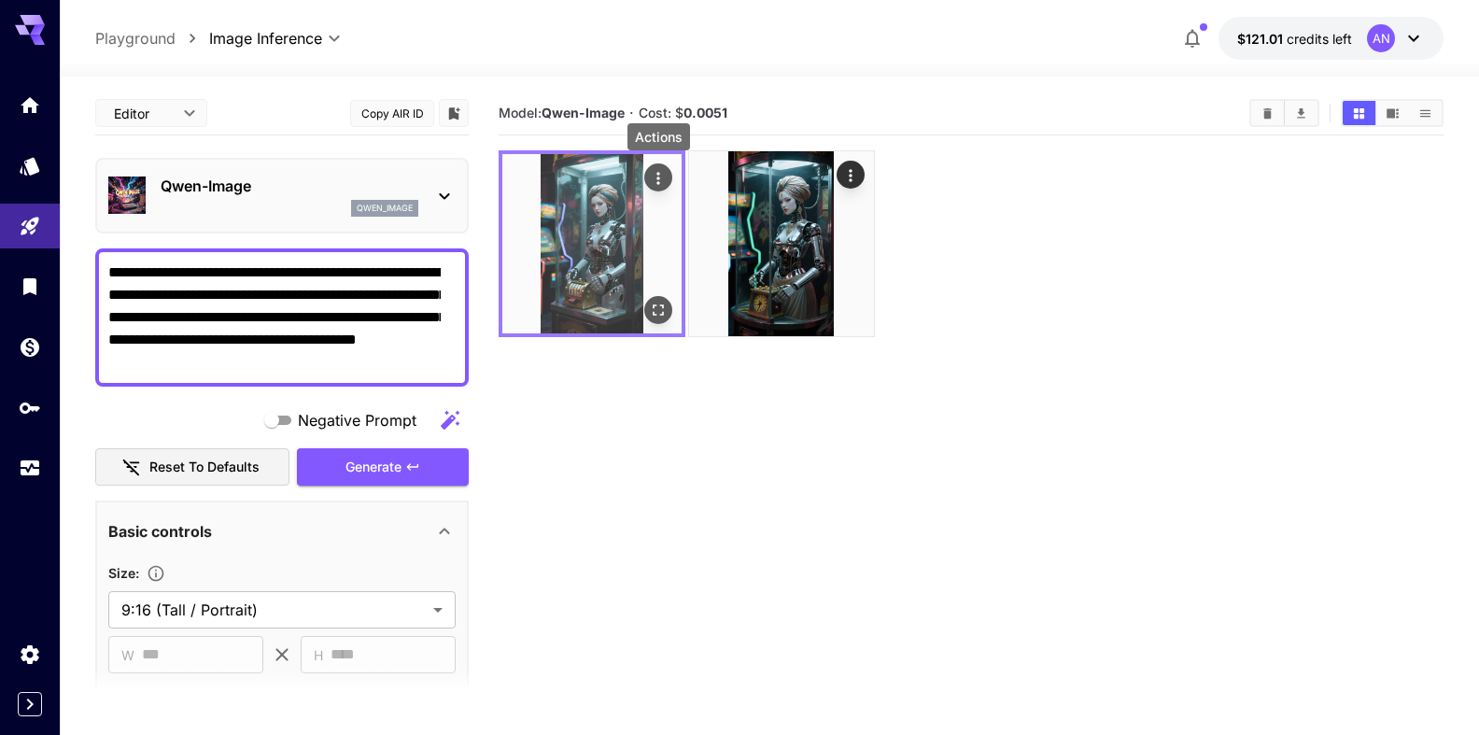
click at [661, 176] on icon "Actions" at bounding box center [658, 178] width 19 height 19
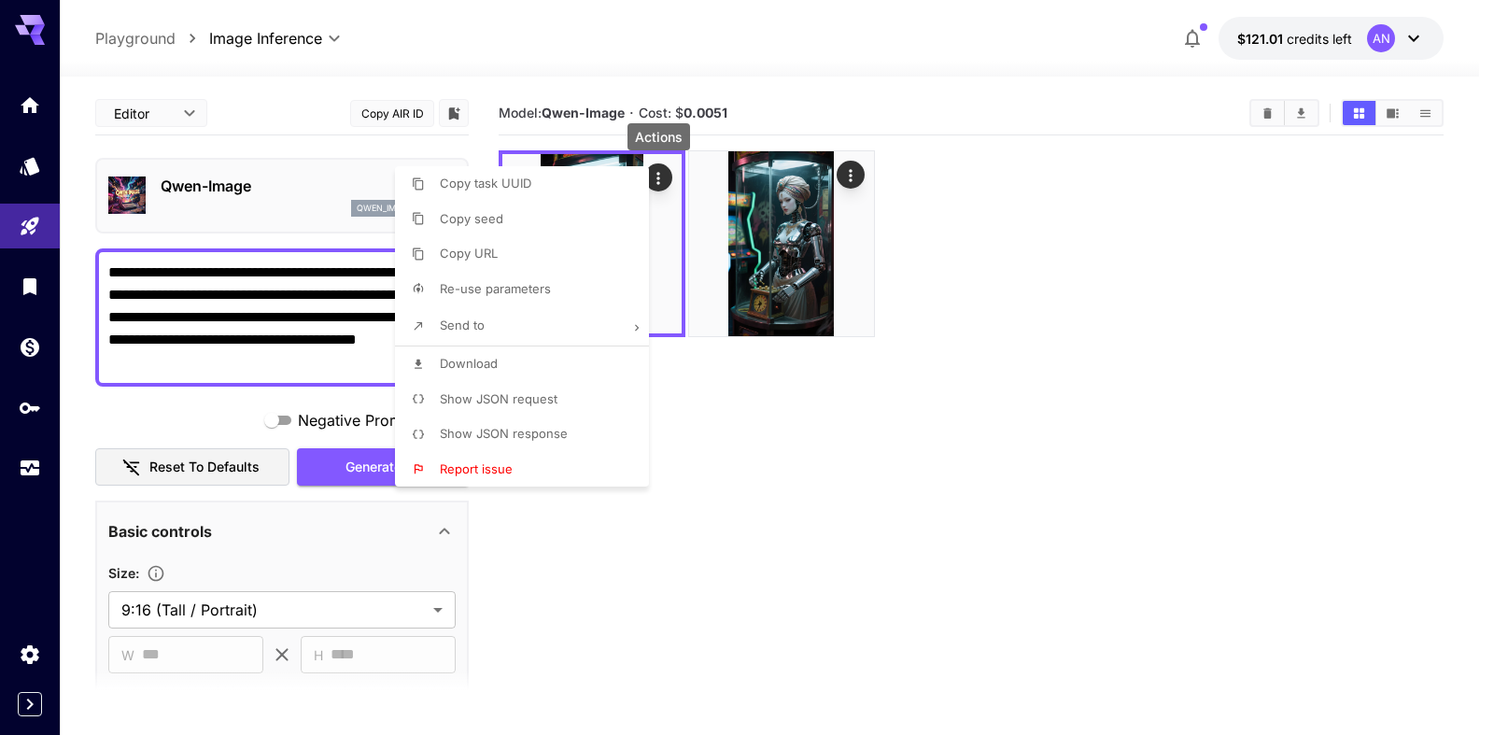
click at [472, 369] on span "Download" at bounding box center [469, 363] width 58 height 15
click at [218, 189] on div at bounding box center [747, 367] width 1494 height 735
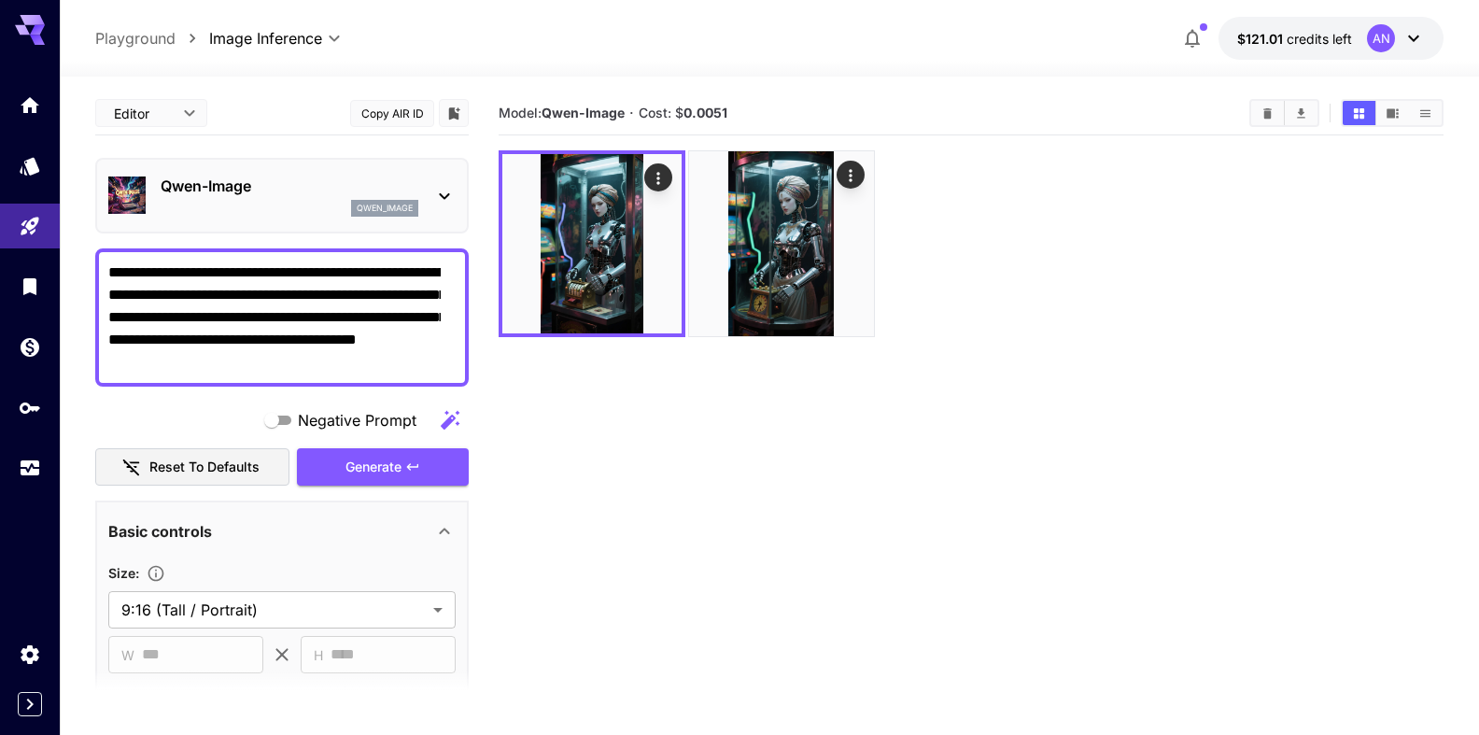
click at [235, 190] on p "Qwen-Image" at bounding box center [290, 186] width 258 height 22
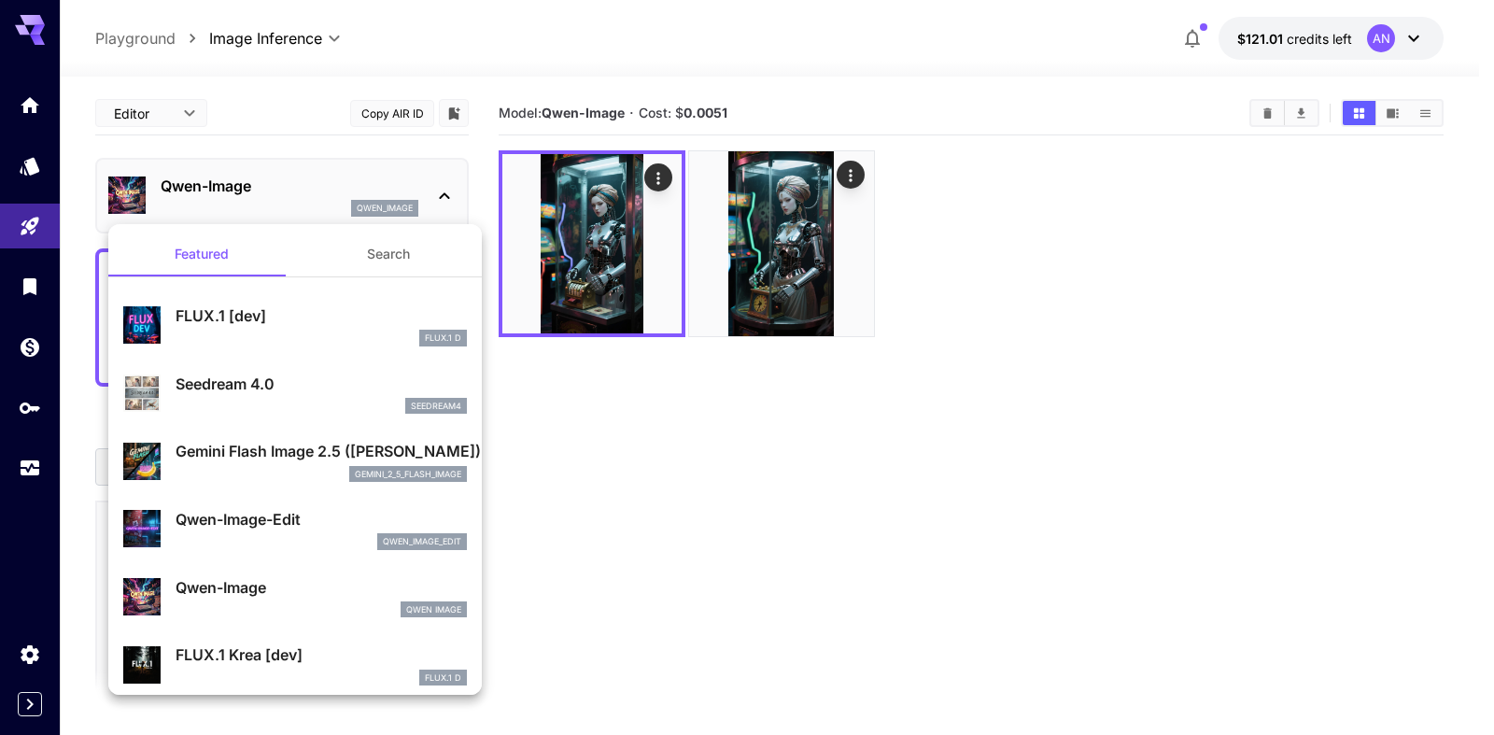
click at [238, 323] on p "FLUX.1 [dev]" at bounding box center [321, 315] width 291 height 22
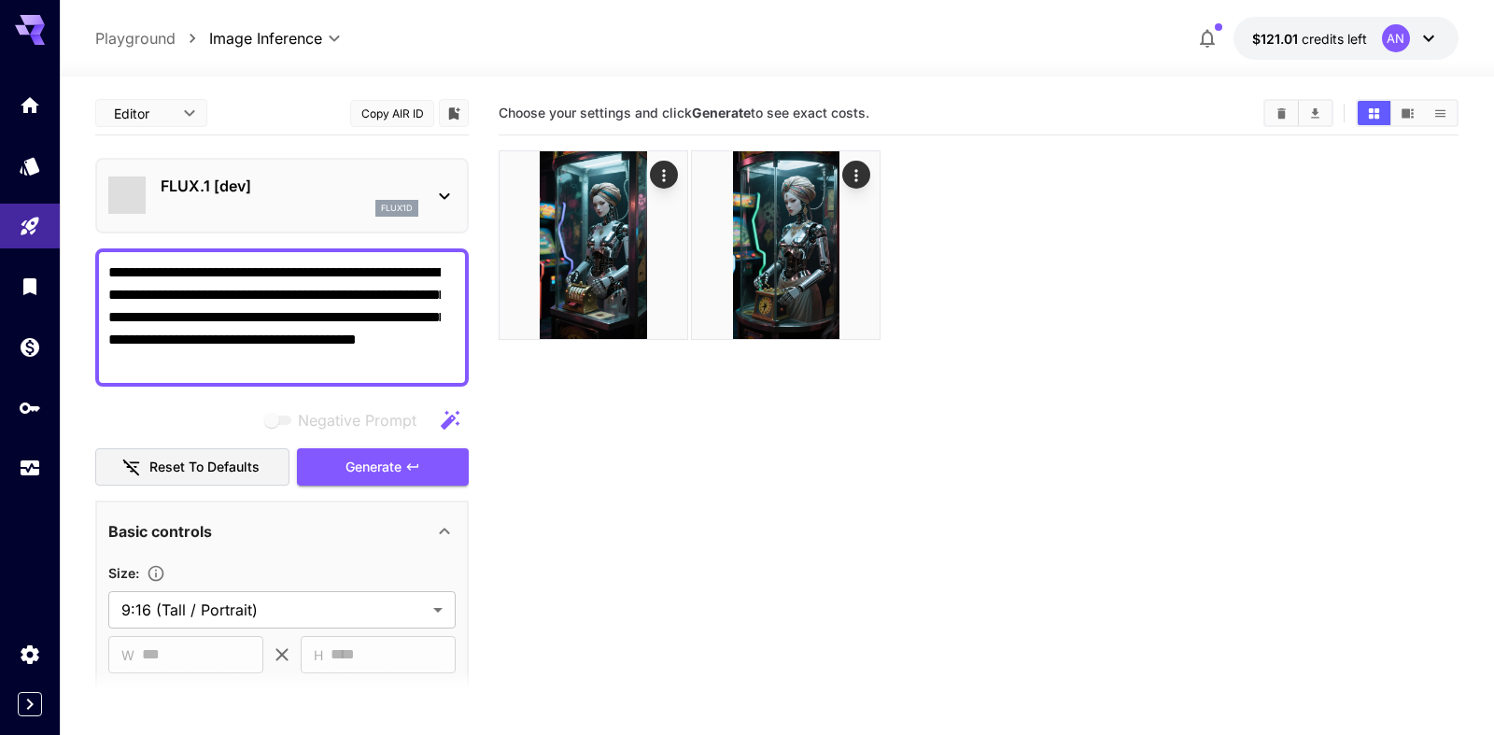
type input "**"
type input "***"
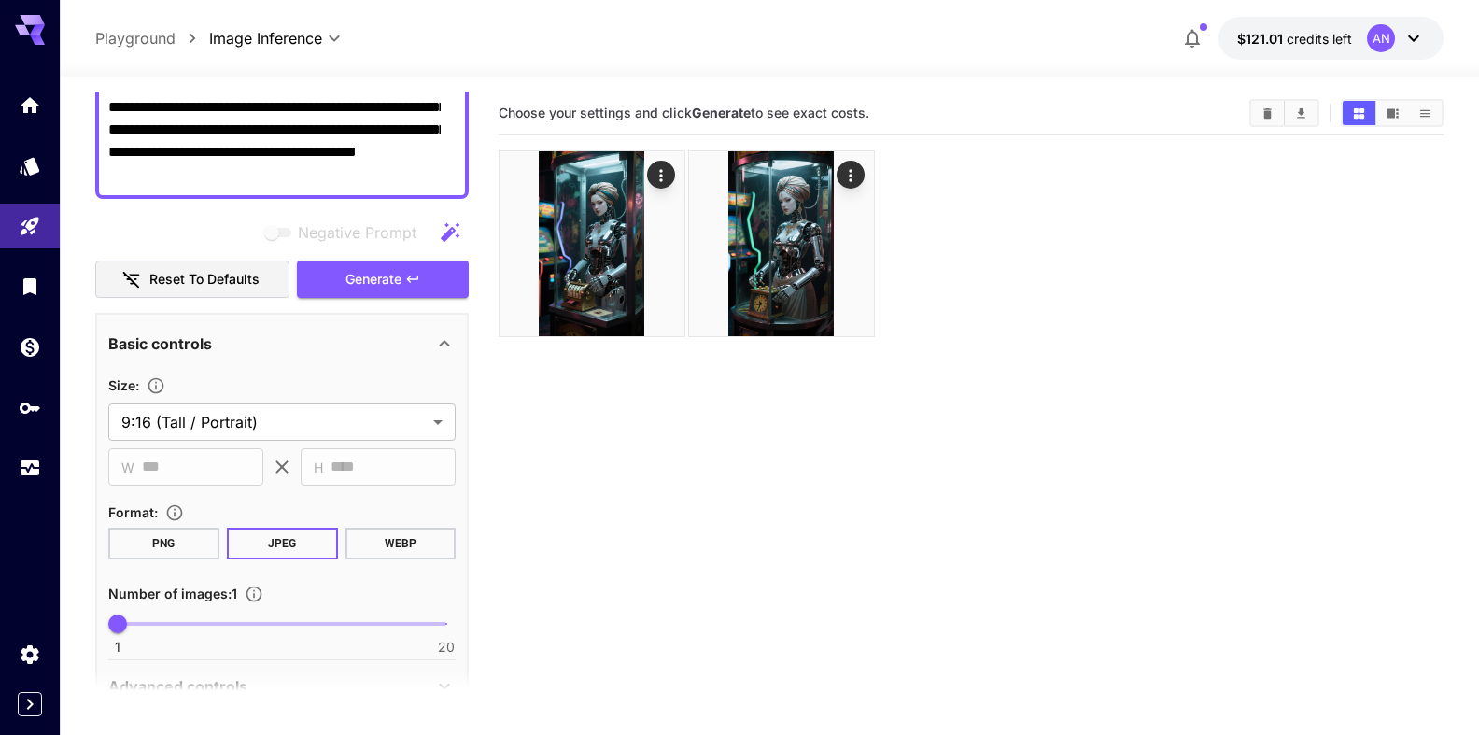
scroll to position [213, 0]
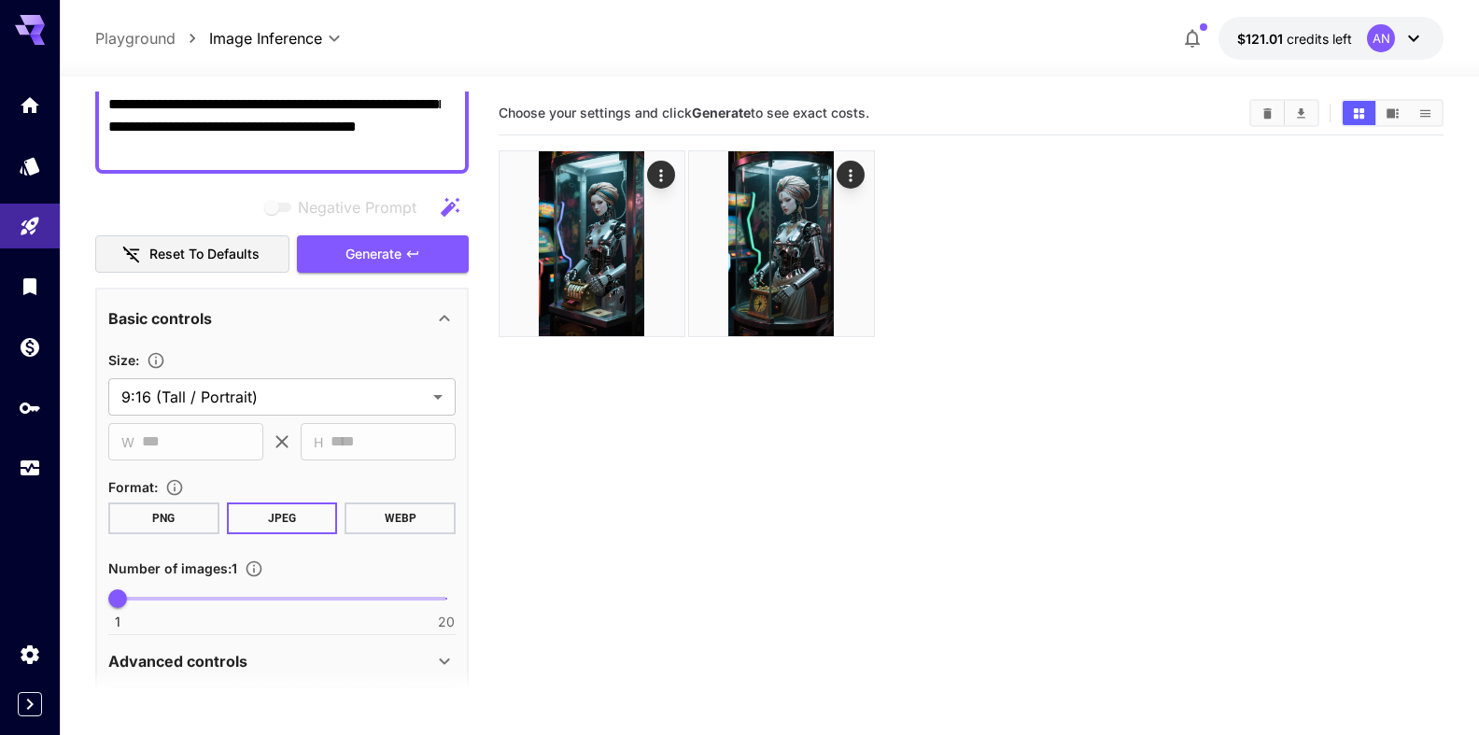
click at [379, 515] on button "WEBP" at bounding box center [400, 518] width 111 height 32
click at [369, 250] on span "Generate" at bounding box center [373, 254] width 56 height 23
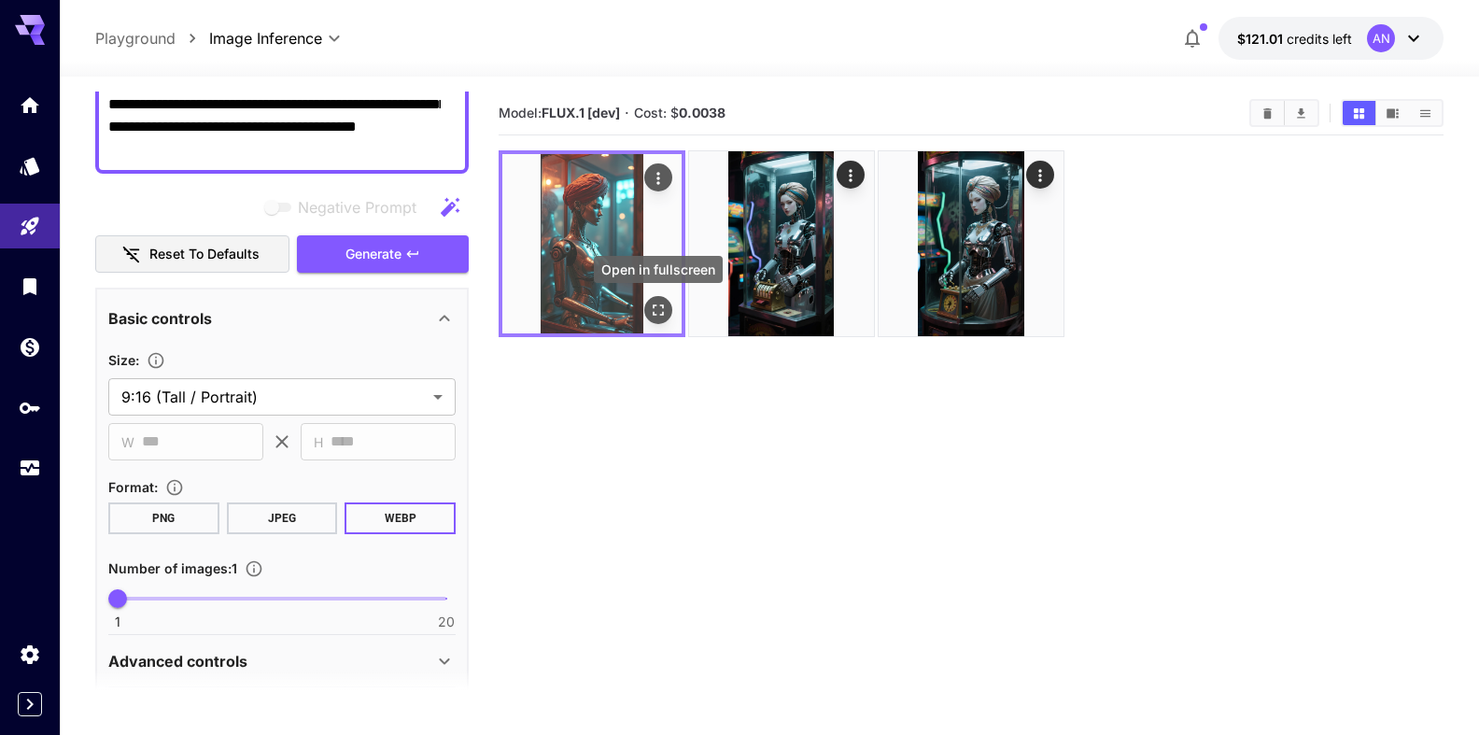
click at [655, 318] on icon "Open in fullscreen" at bounding box center [658, 310] width 19 height 19
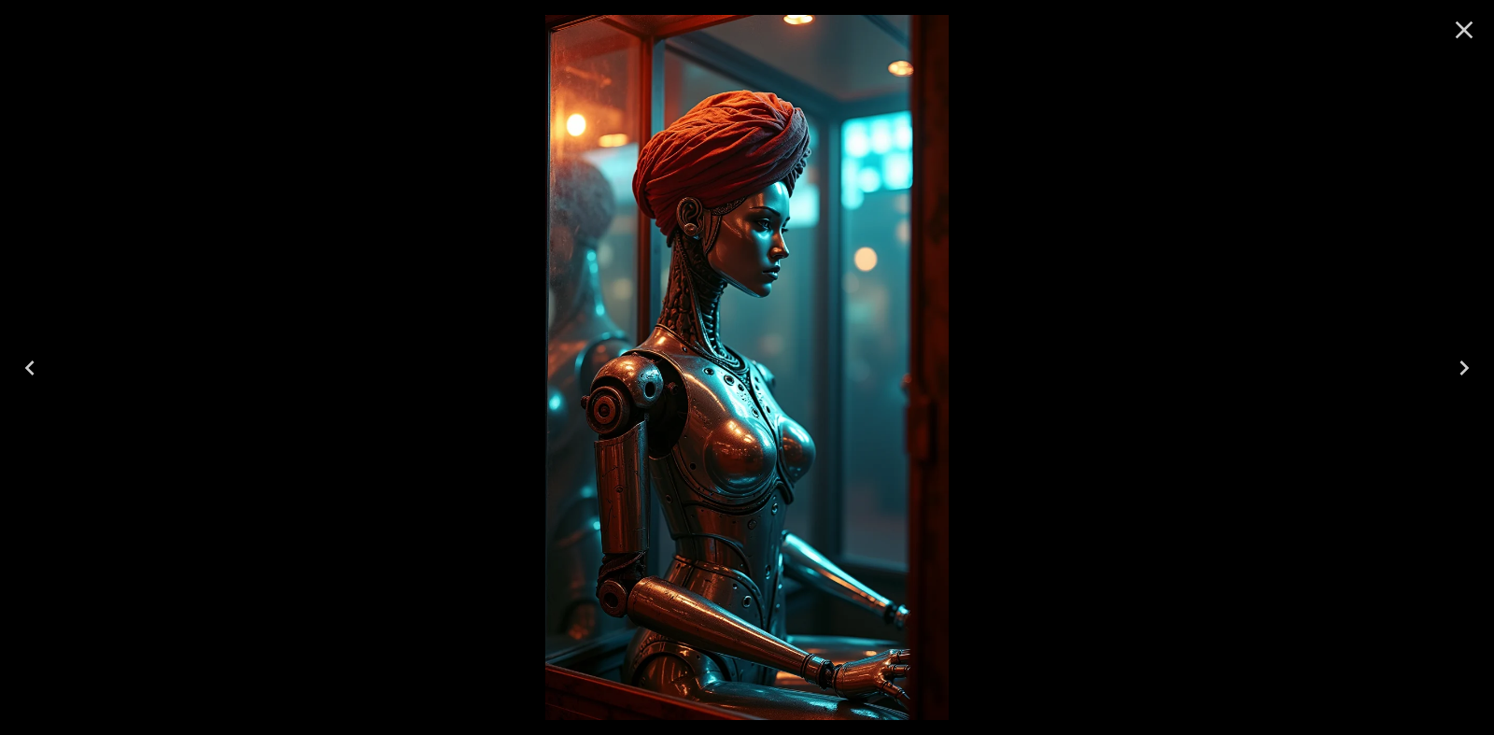
click at [1445, 45] on button "Close" at bounding box center [1464, 29] width 45 height 45
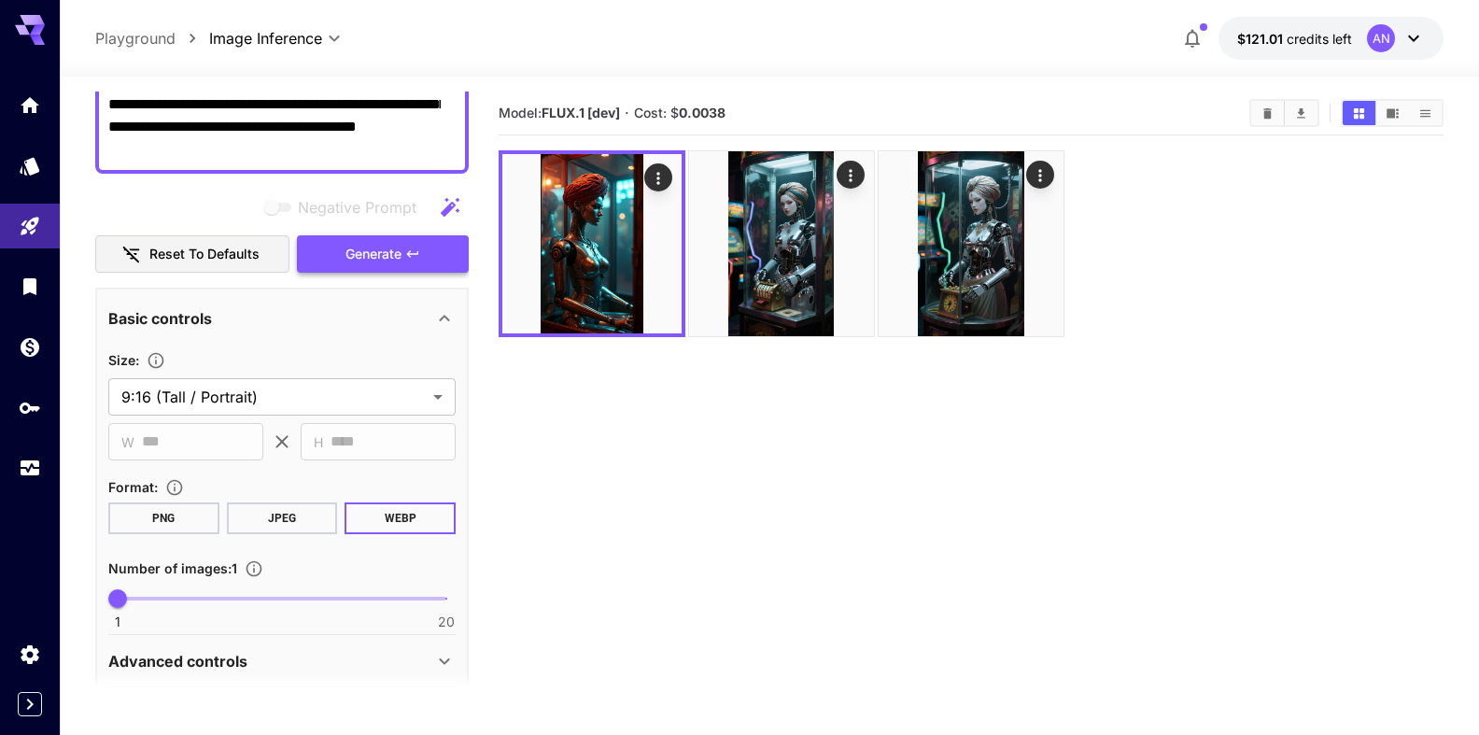
click at [379, 260] on span "Generate" at bounding box center [373, 254] width 56 height 23
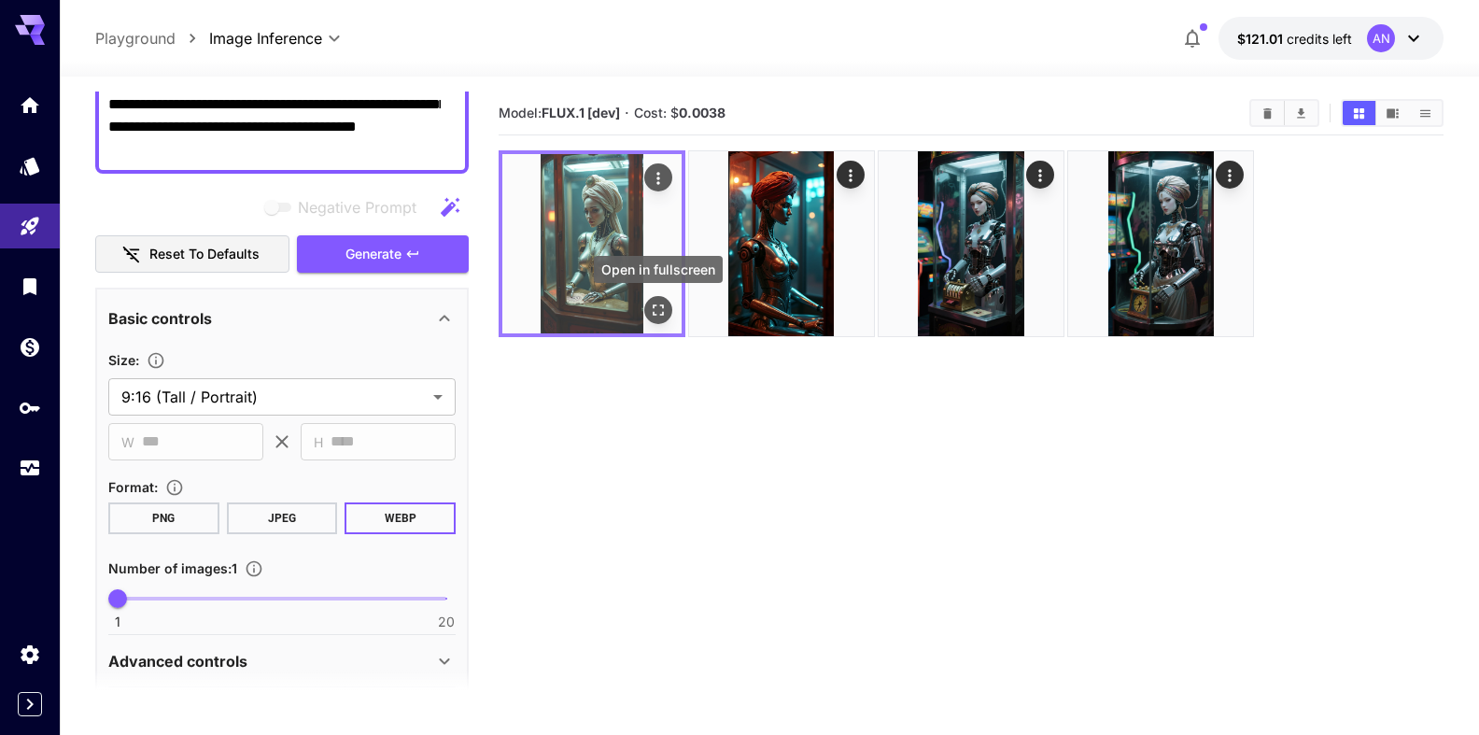
click at [663, 307] on icon "Open in fullscreen" at bounding box center [658, 309] width 11 height 11
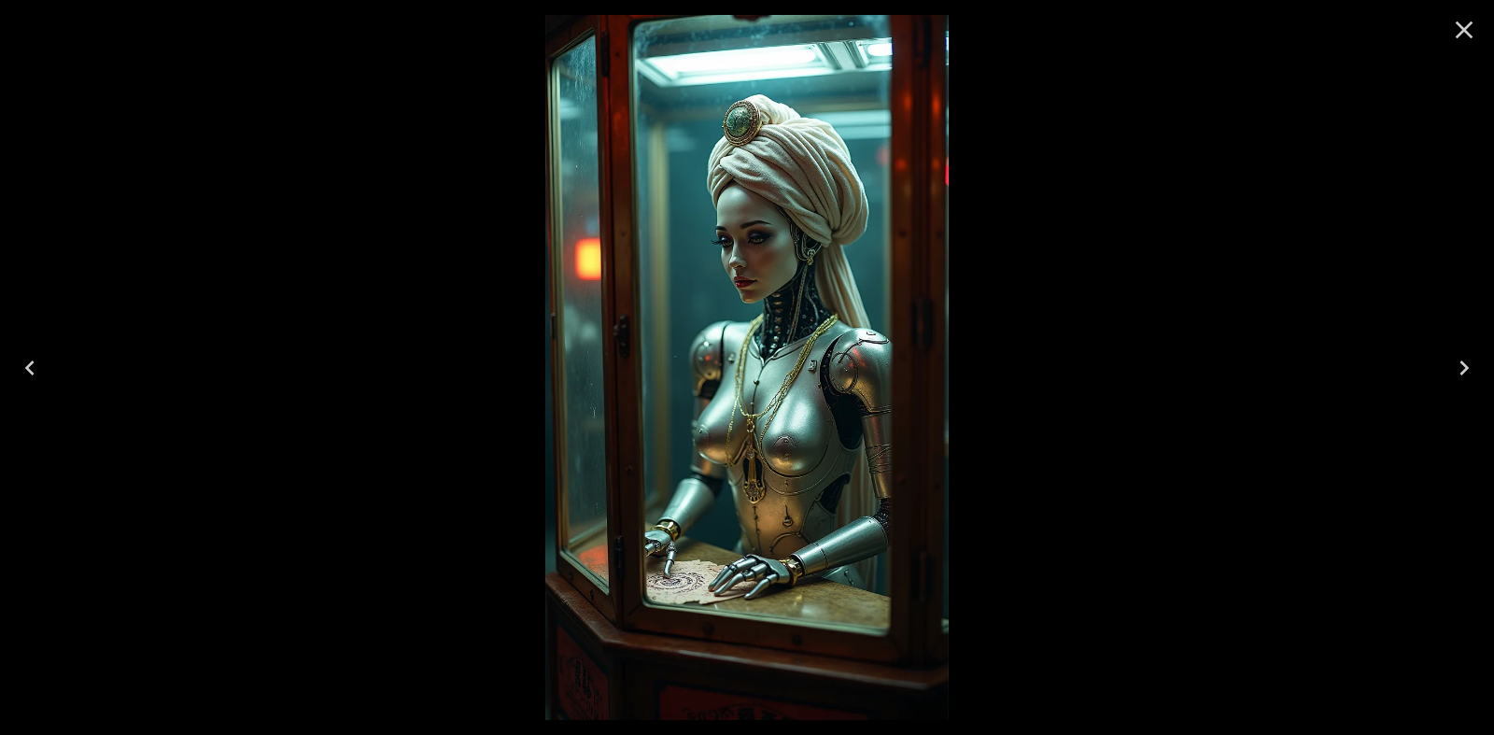
click at [1470, 42] on icon "Close" at bounding box center [1464, 30] width 30 height 30
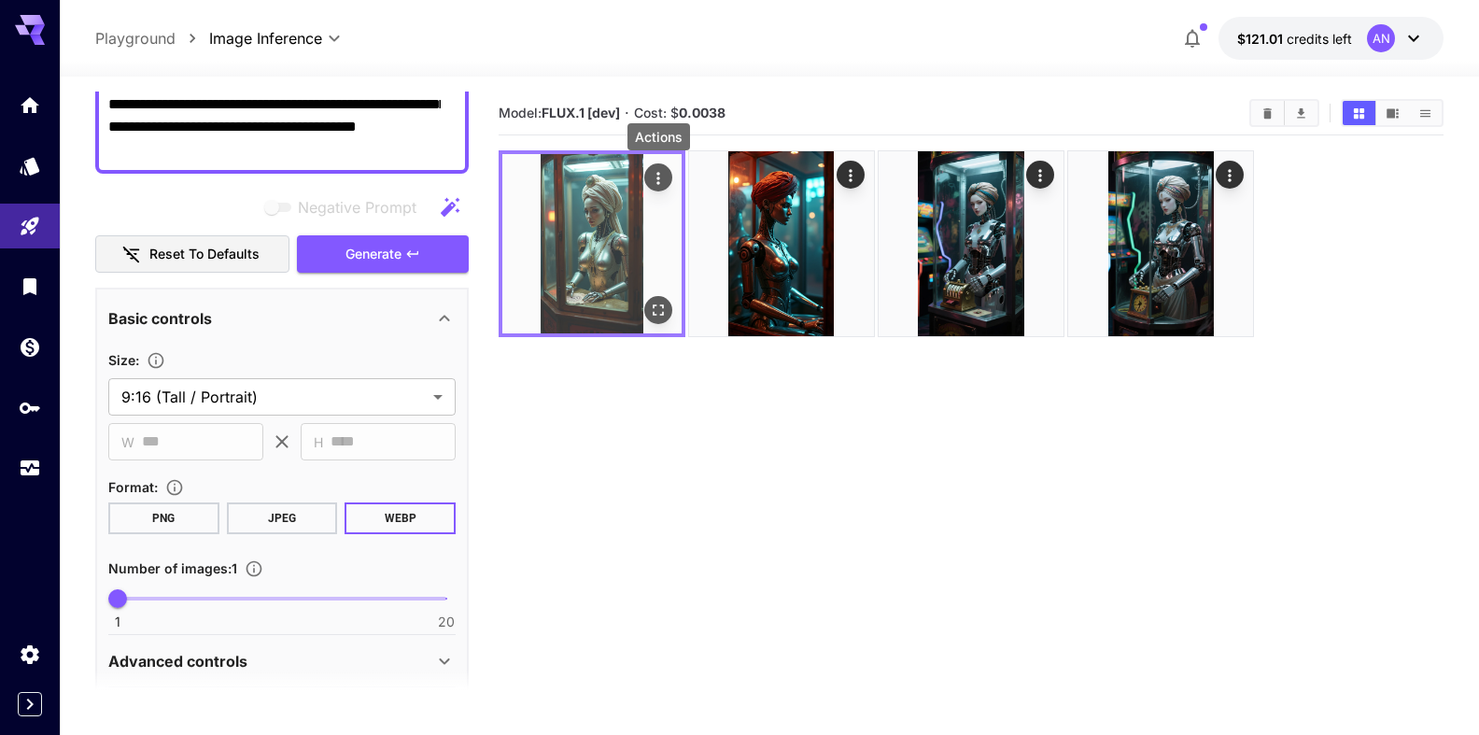
click at [656, 186] on icon "Actions" at bounding box center [658, 178] width 19 height 19
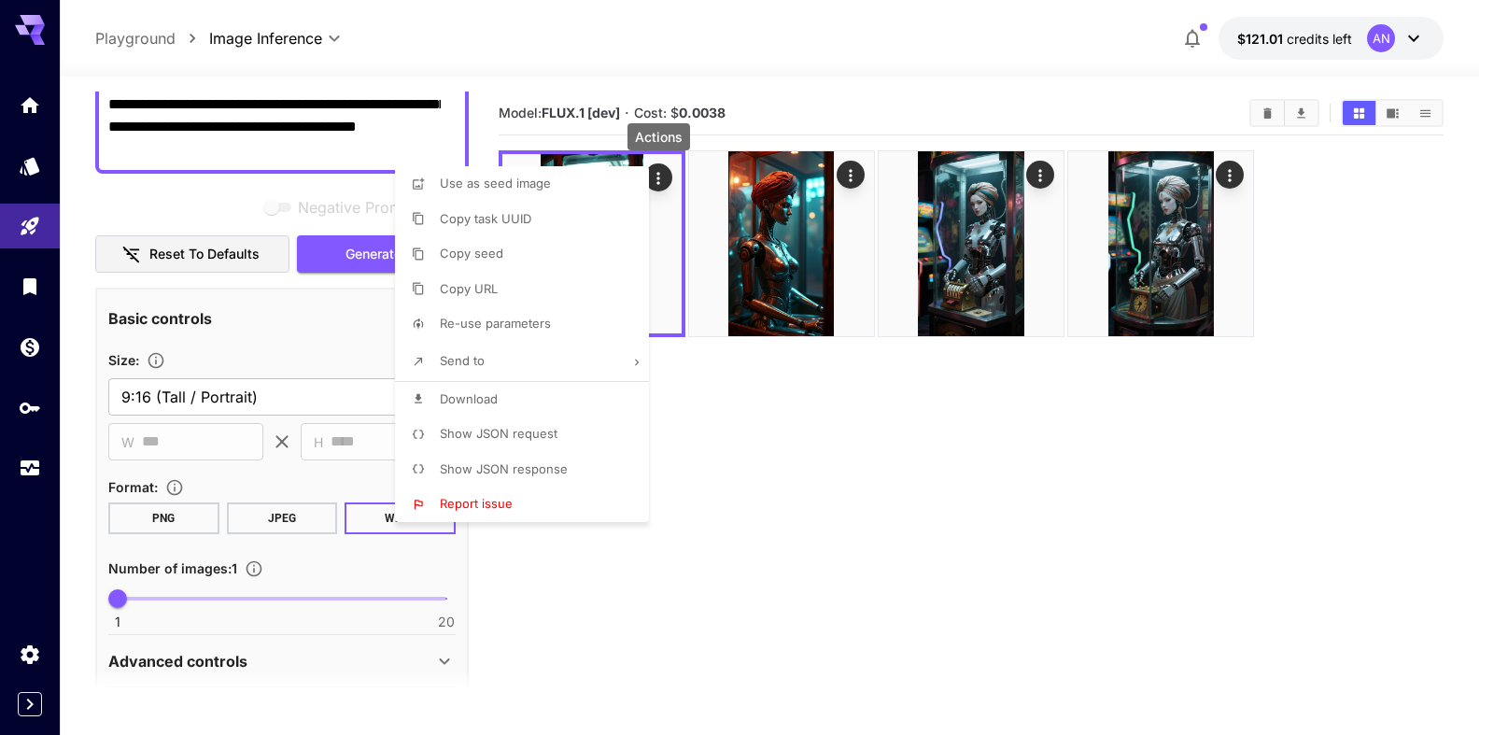
click at [463, 402] on span "Download" at bounding box center [469, 398] width 58 height 15
click at [759, 416] on div at bounding box center [747, 367] width 1494 height 735
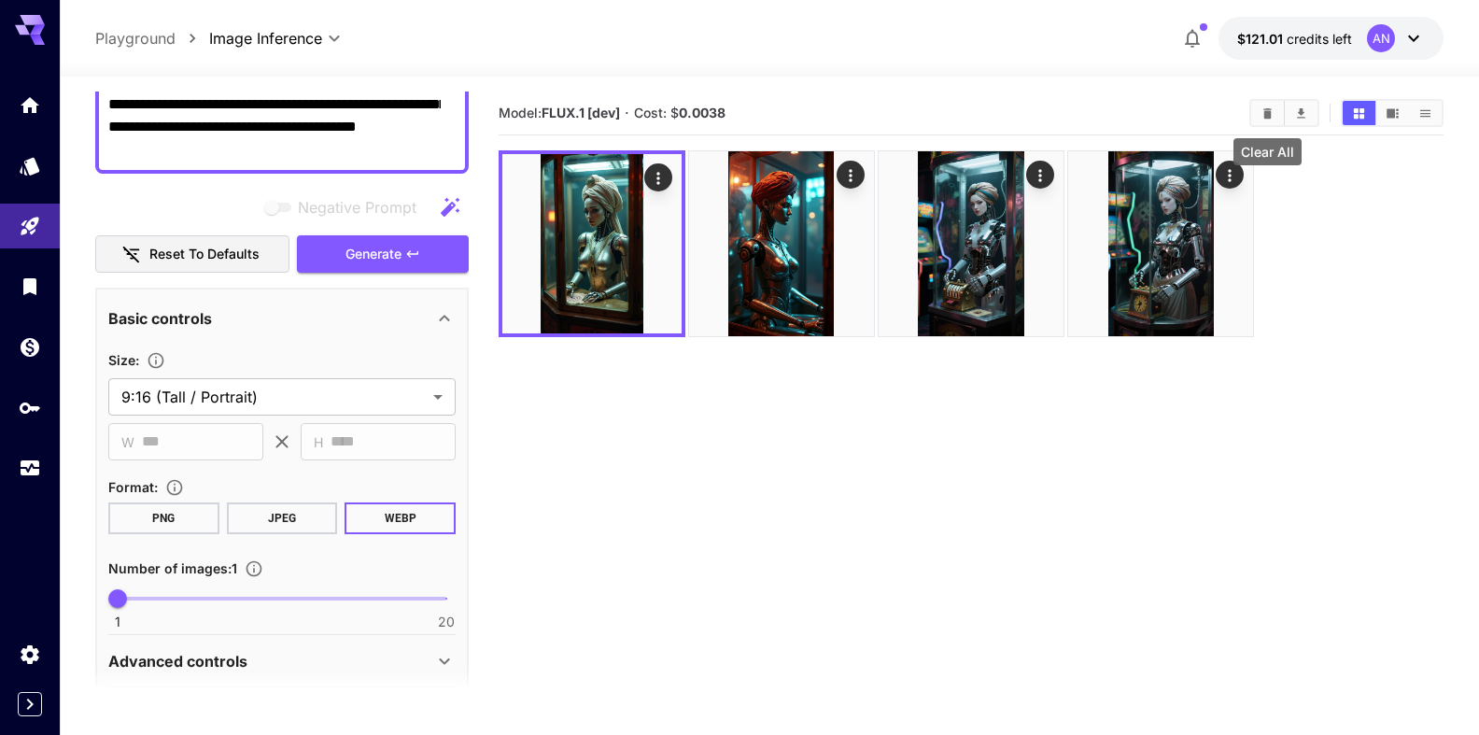
click at [1264, 120] on button "Clear All" at bounding box center [1267, 113] width 33 height 24
